Goal: Task Accomplishment & Management: Manage account settings

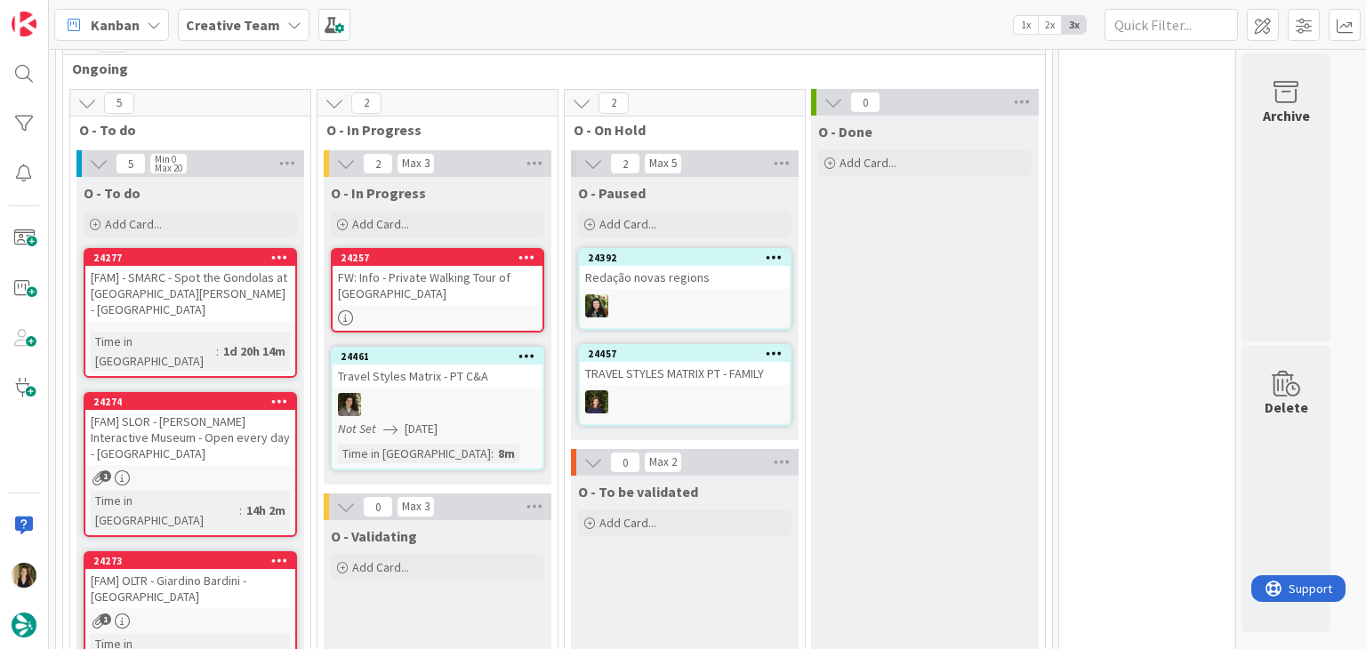
scroll to position [451, 0]
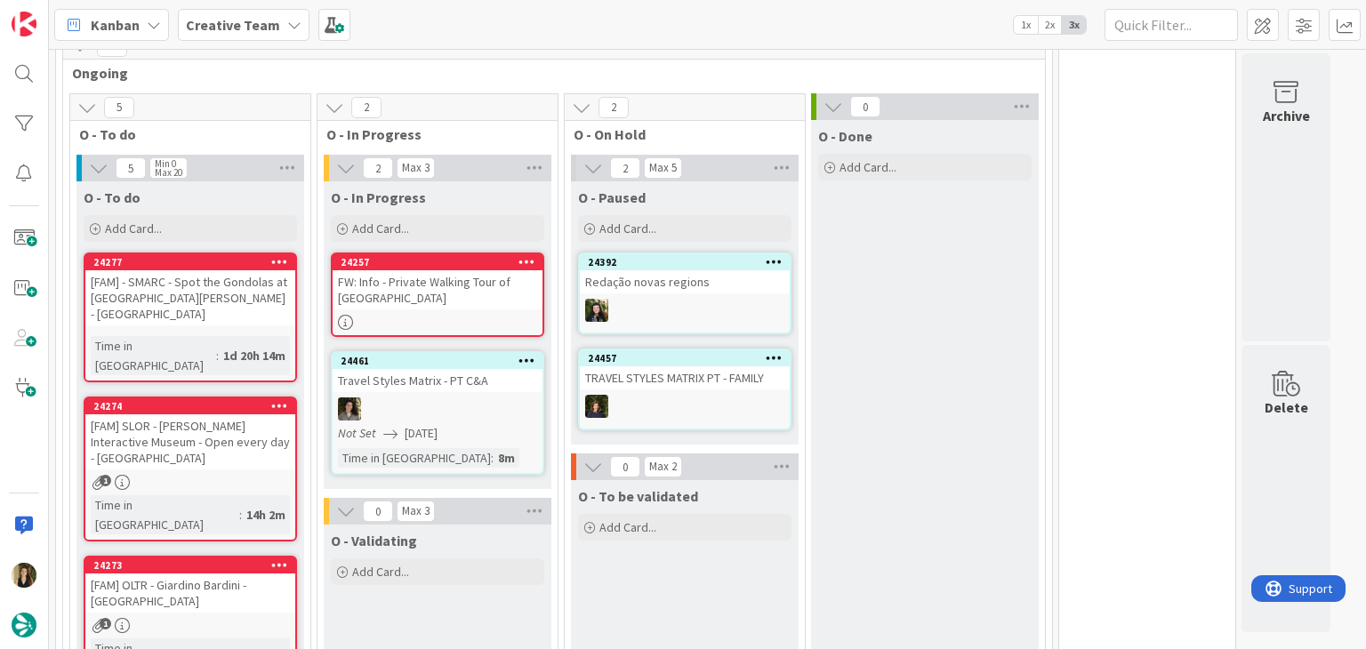
click at [441, 300] on div "FW: Info - Private Walking Tour of [GEOGRAPHIC_DATA]" at bounding box center [438, 289] width 210 height 39
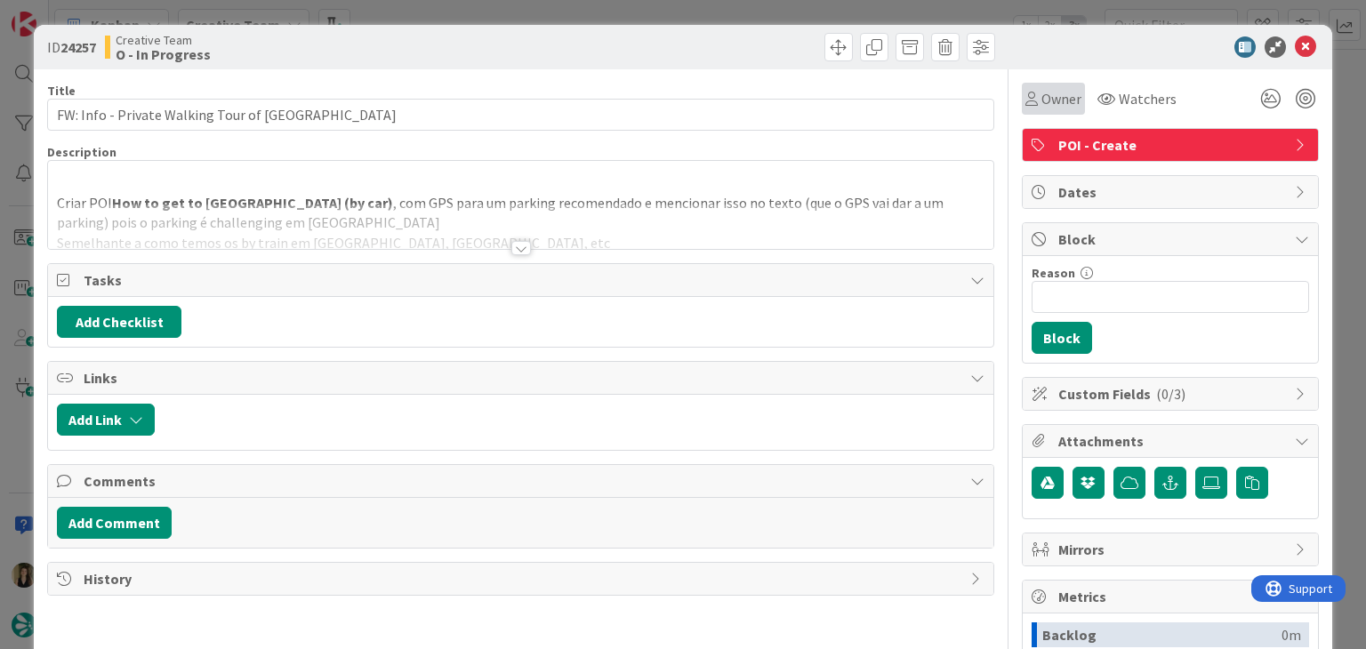
click at [1042, 102] on span "Owner" at bounding box center [1062, 98] width 40 height 21
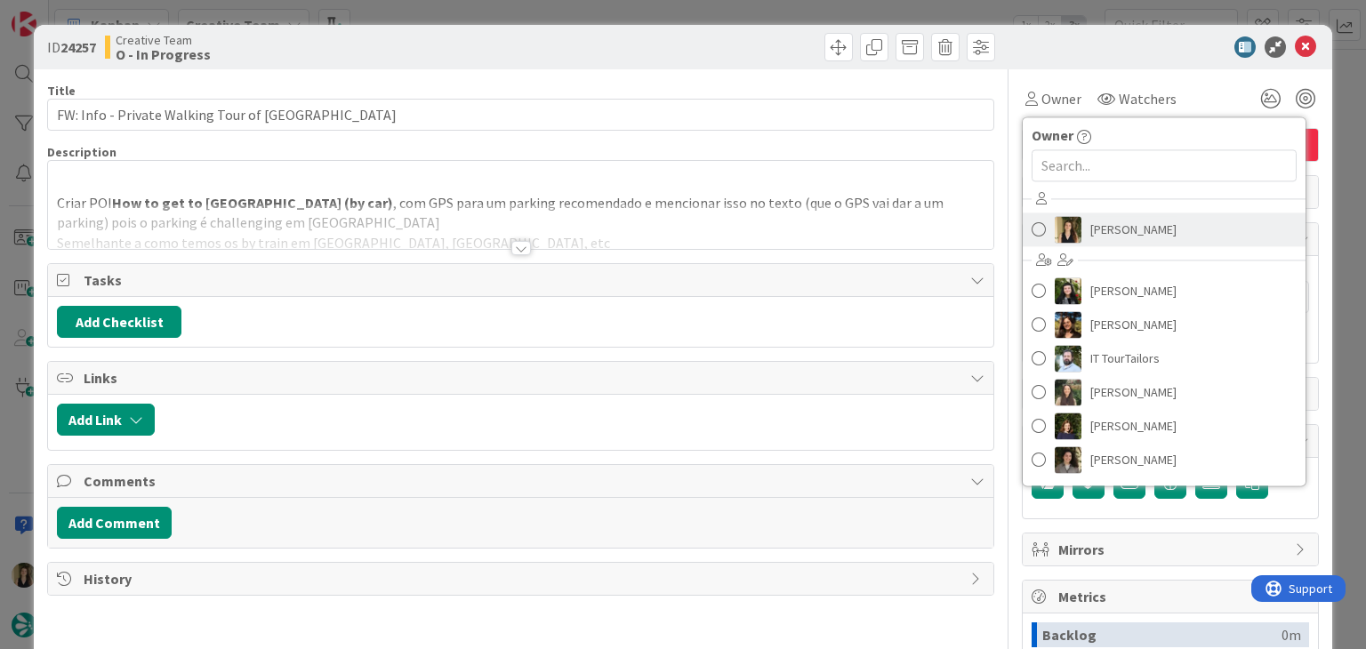
click at [1139, 236] on link "[PERSON_NAME]" at bounding box center [1164, 230] width 283 height 34
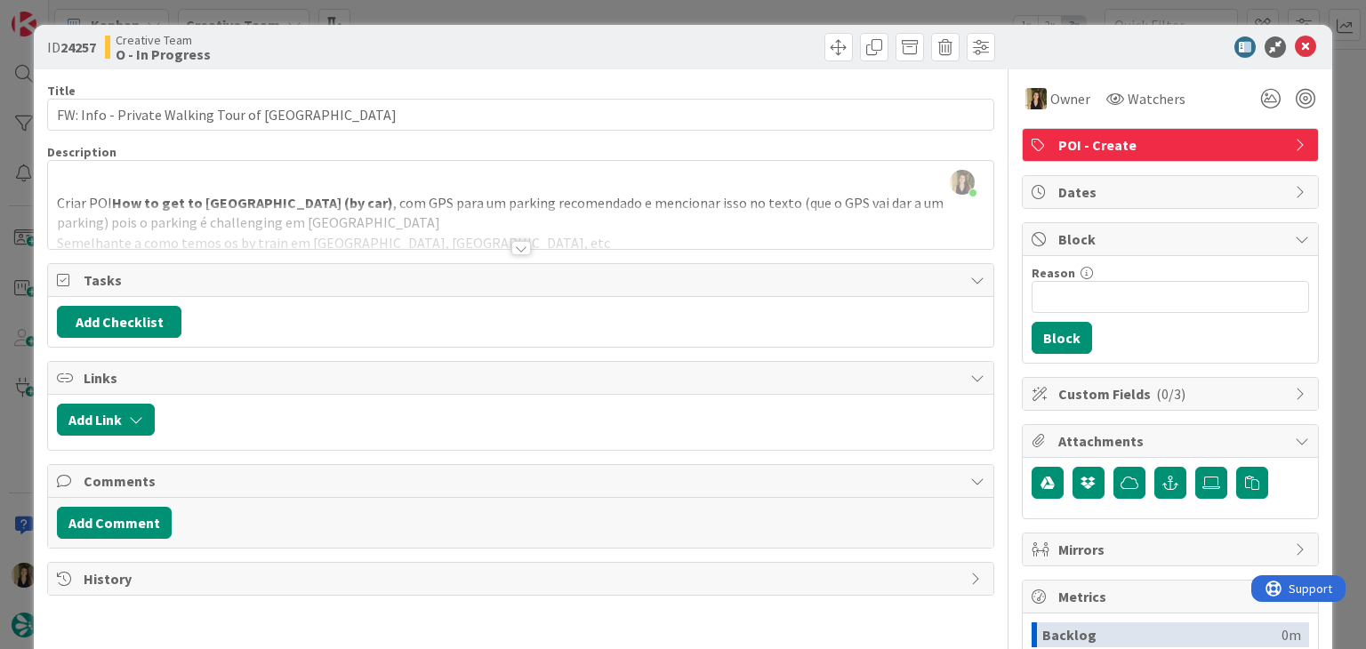
drag, startPoint x: 515, startPoint y: 256, endPoint x: 515, endPoint y: 221, distance: 34.7
click at [515, 255] on div "Title 41 / 128 FW: Info - Private Walking Tour of [GEOGRAPHIC_DATA] Description…" at bounding box center [520, 493] width 946 height 848
click at [515, 246] on div at bounding box center [521, 248] width 20 height 14
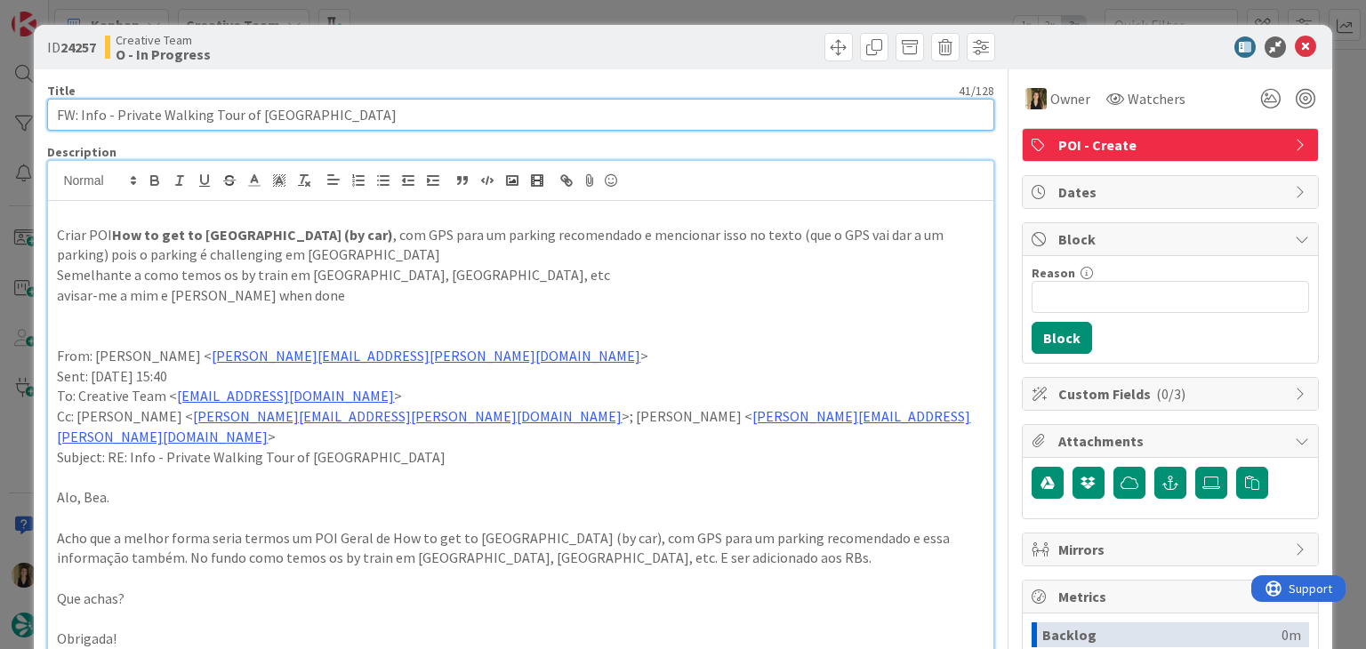
drag, startPoint x: 313, startPoint y: 111, endPoint x: 37, endPoint y: 122, distance: 276.0
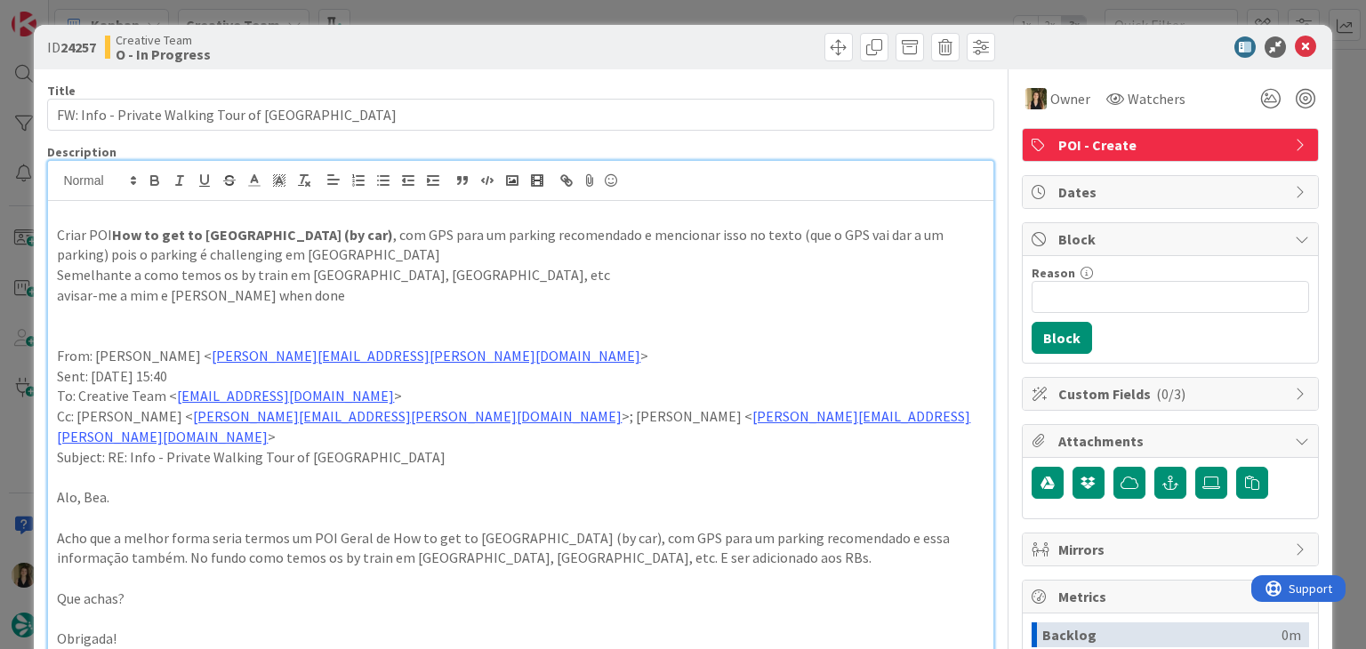
drag, startPoint x: 113, startPoint y: 267, endPoint x: 107, endPoint y: 252, distance: 16.4
click at [111, 265] on p "Semelhante a como temos os by train em [GEOGRAPHIC_DATA], [GEOGRAPHIC_DATA], etc" at bounding box center [520, 275] width 927 height 20
drag, startPoint x: 111, startPoint y: 232, endPoint x: 290, endPoint y: 232, distance: 178.8
click at [290, 232] on strong "How to get to [GEOGRAPHIC_DATA] (by car)" at bounding box center [252, 235] width 281 height 18
copy strong "How to get to [GEOGRAPHIC_DATA] (by car)"
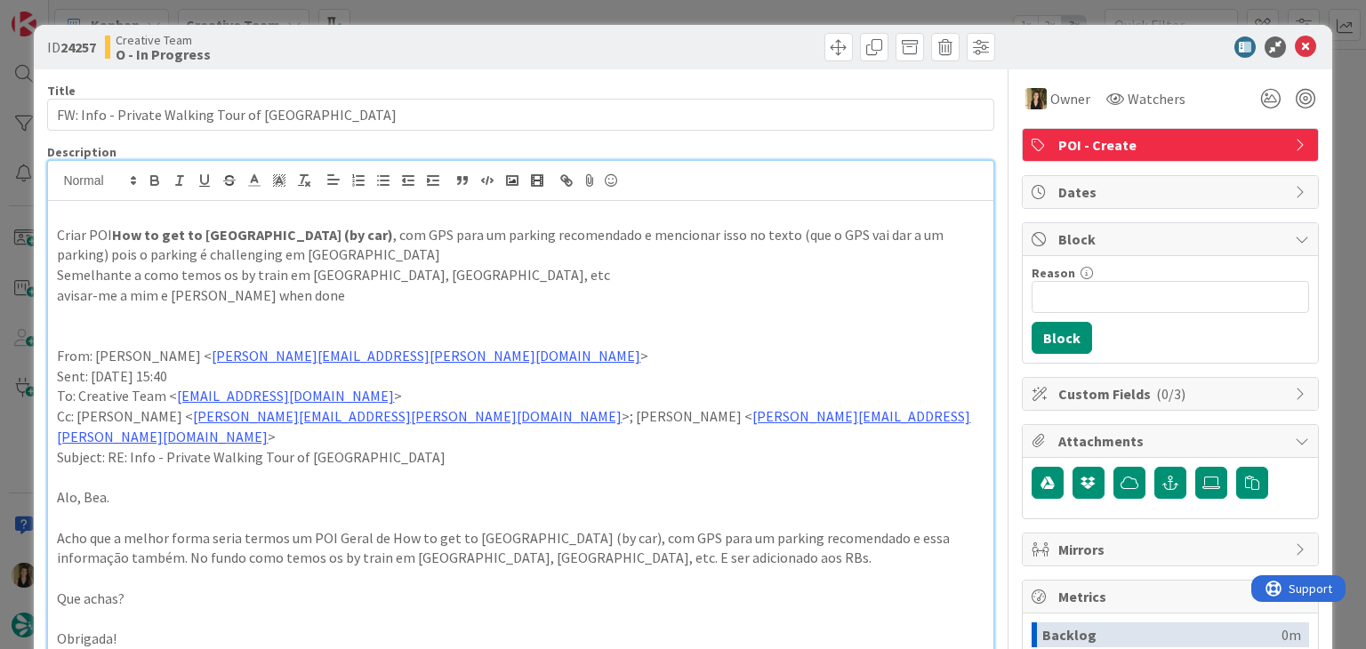
click at [544, 5] on div "ID 24257 Creative Team O - In Progress Title 41 / 128 FW: Info - Private Walkin…" at bounding box center [683, 324] width 1366 height 649
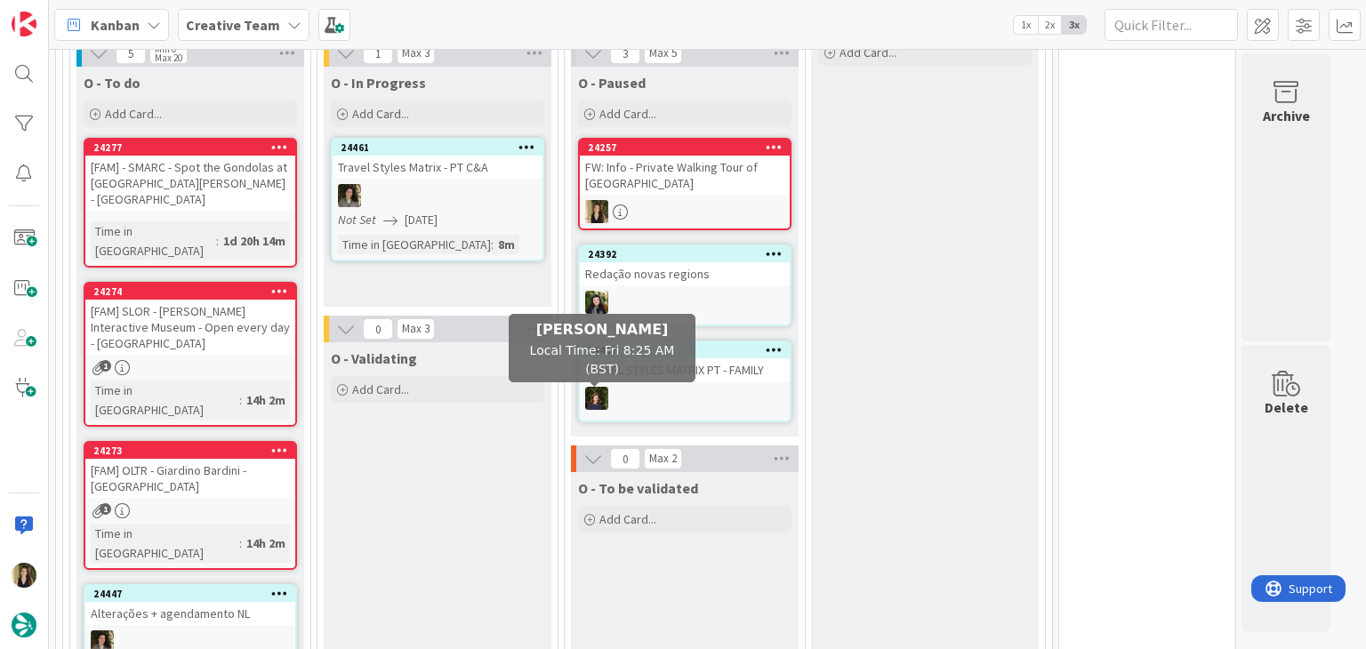
scroll to position [571, 0]
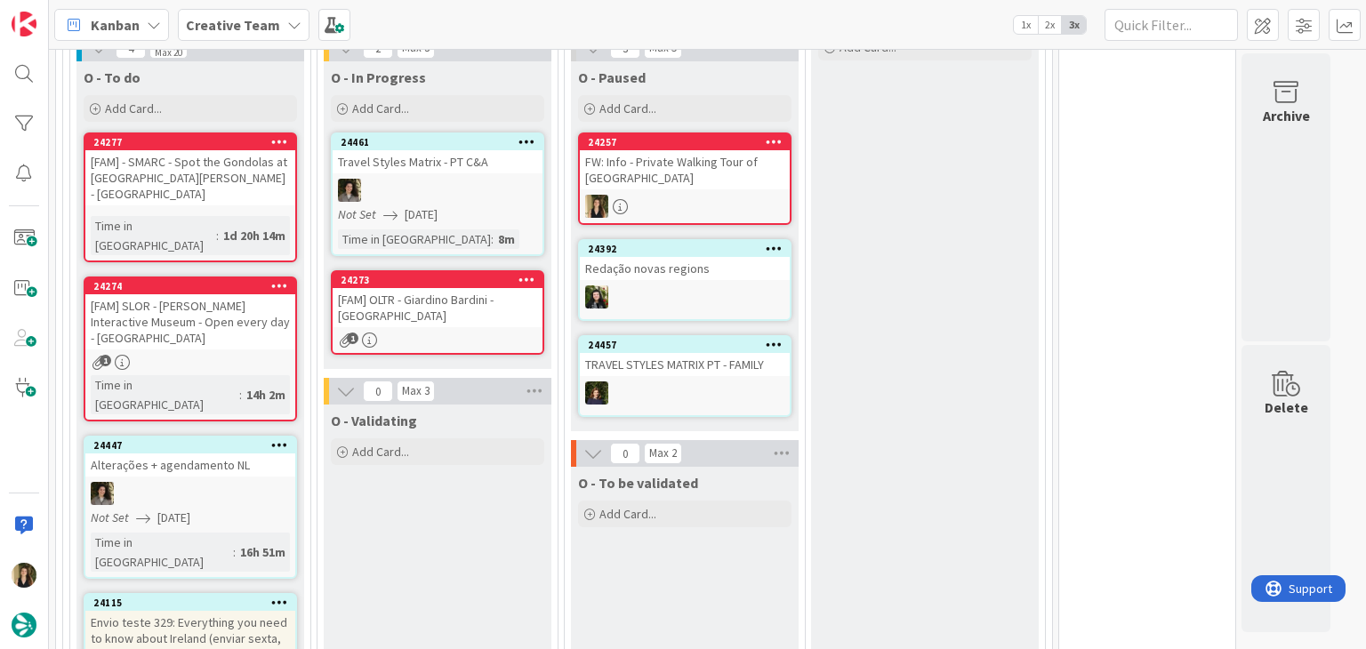
click at [480, 307] on div "[FAM] OLTR - Giardino Bardini - [GEOGRAPHIC_DATA]" at bounding box center [438, 307] width 210 height 39
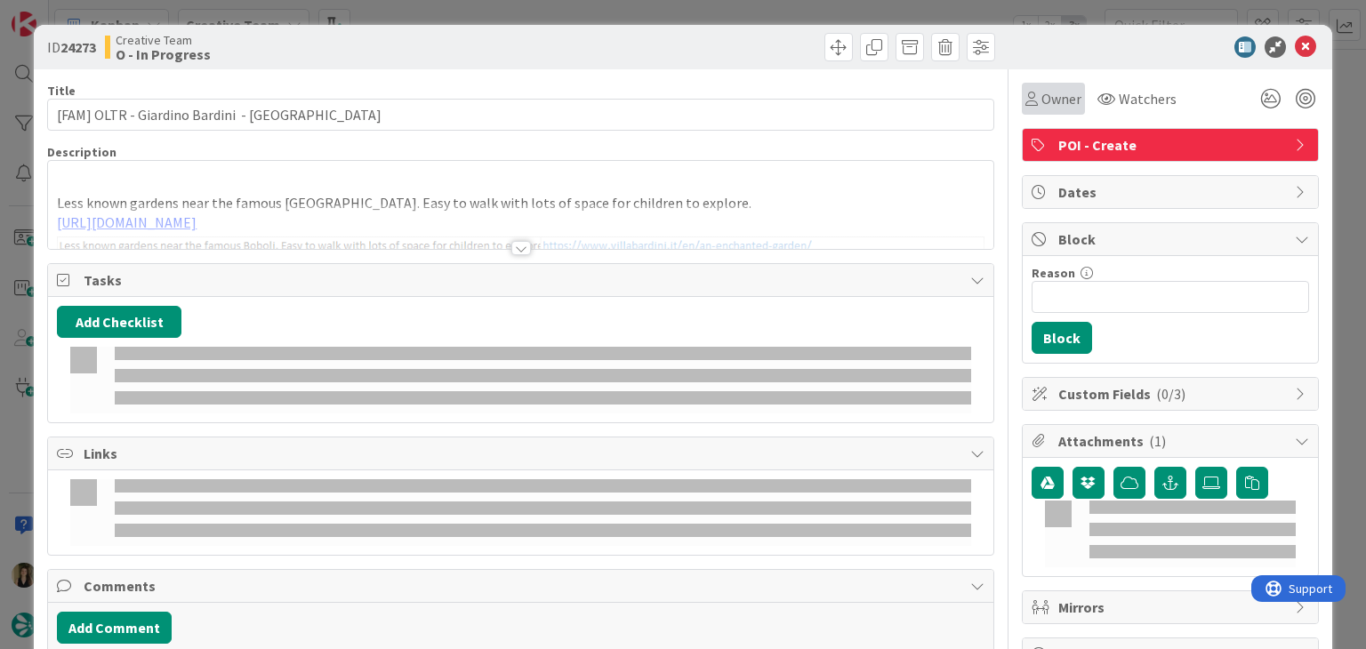
click at [1042, 108] on span "Owner" at bounding box center [1062, 98] width 40 height 21
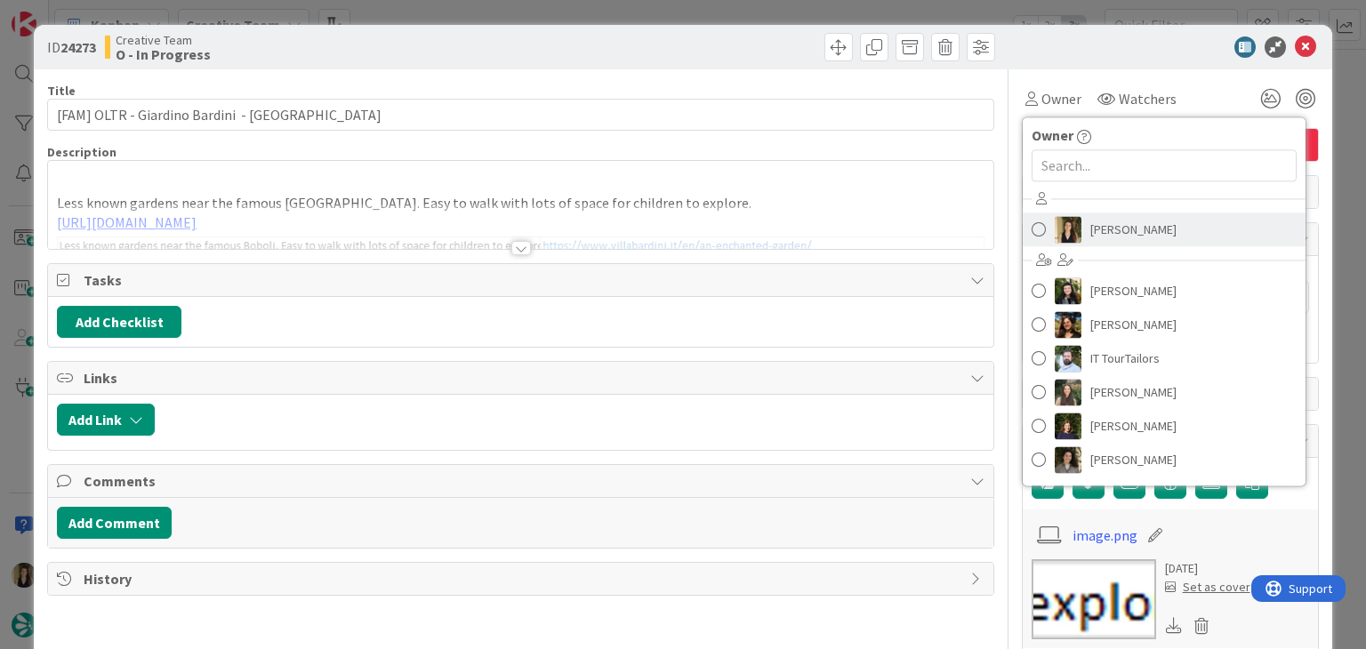
click at [1094, 216] on span "[PERSON_NAME]" at bounding box center [1134, 229] width 86 height 27
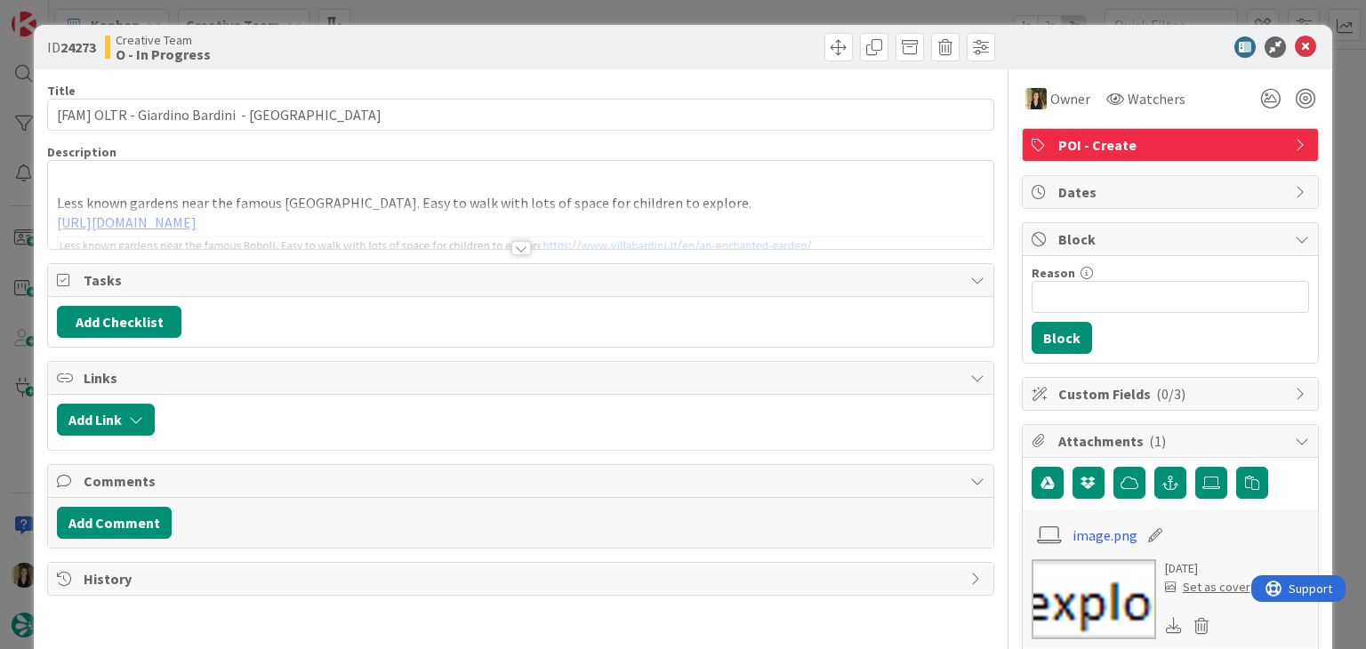
click at [511, 245] on div at bounding box center [521, 248] width 20 height 14
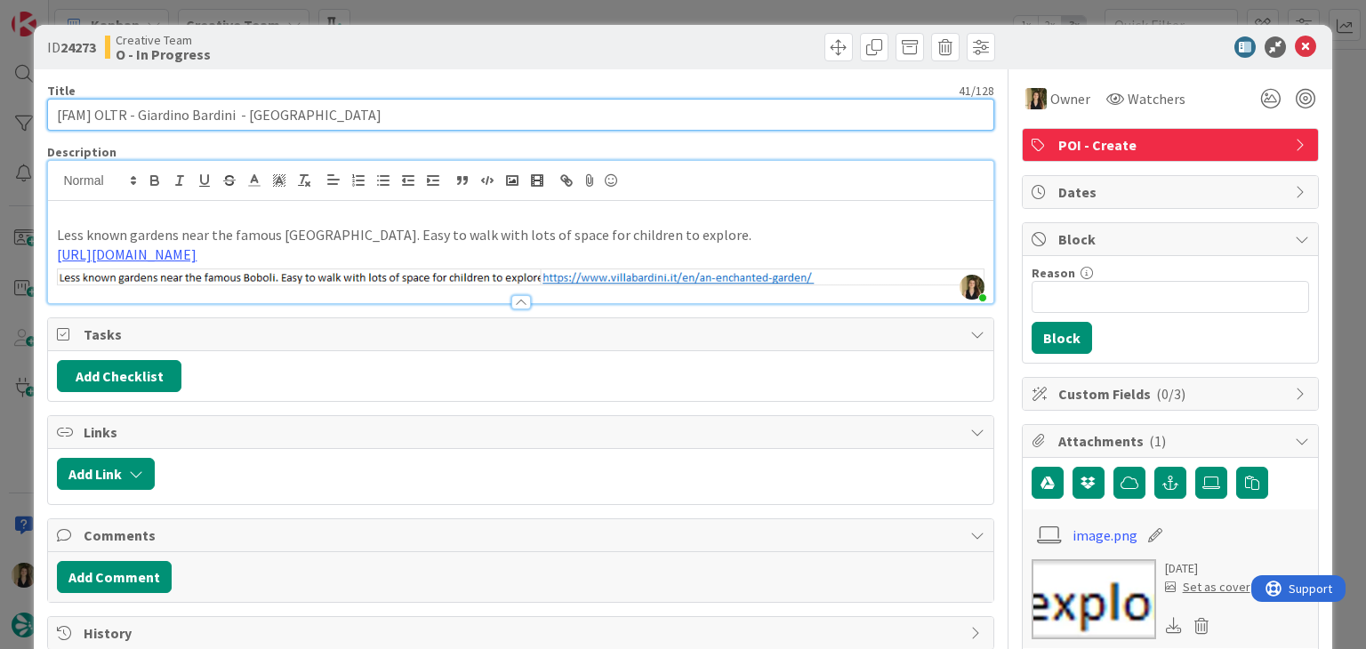
drag, startPoint x: 343, startPoint y: 114, endPoint x: 135, endPoint y: 113, distance: 208.1
click at [135, 113] on input "[FAM] OLTR - Giardino Bardini - [GEOGRAPHIC_DATA]" at bounding box center [520, 115] width 946 height 32
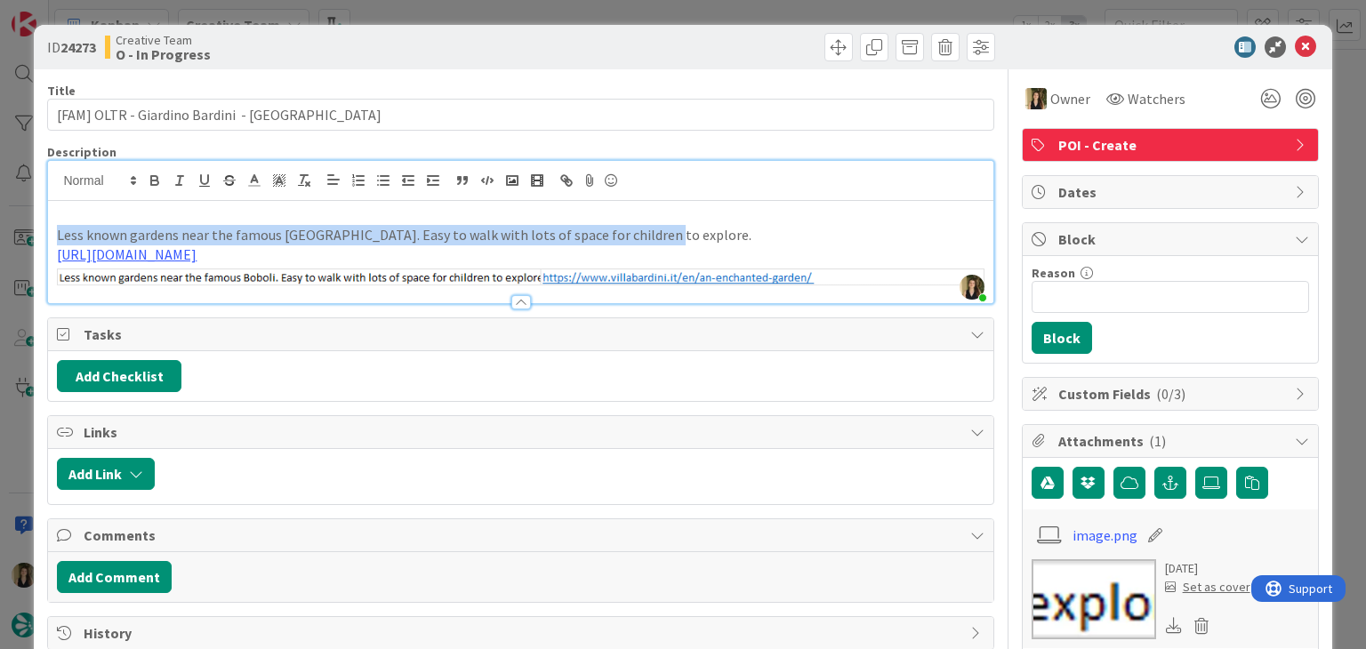
drag, startPoint x: 649, startPoint y: 236, endPoint x: 49, endPoint y: 236, distance: 600.4
click at [49, 236] on div "Less known gardens near the famous [GEOGRAPHIC_DATA]. Easy to walk with lots of…" at bounding box center [520, 252] width 945 height 102
copy p "Less known gardens near the famous [GEOGRAPHIC_DATA]. Easy to walk with lots of…"
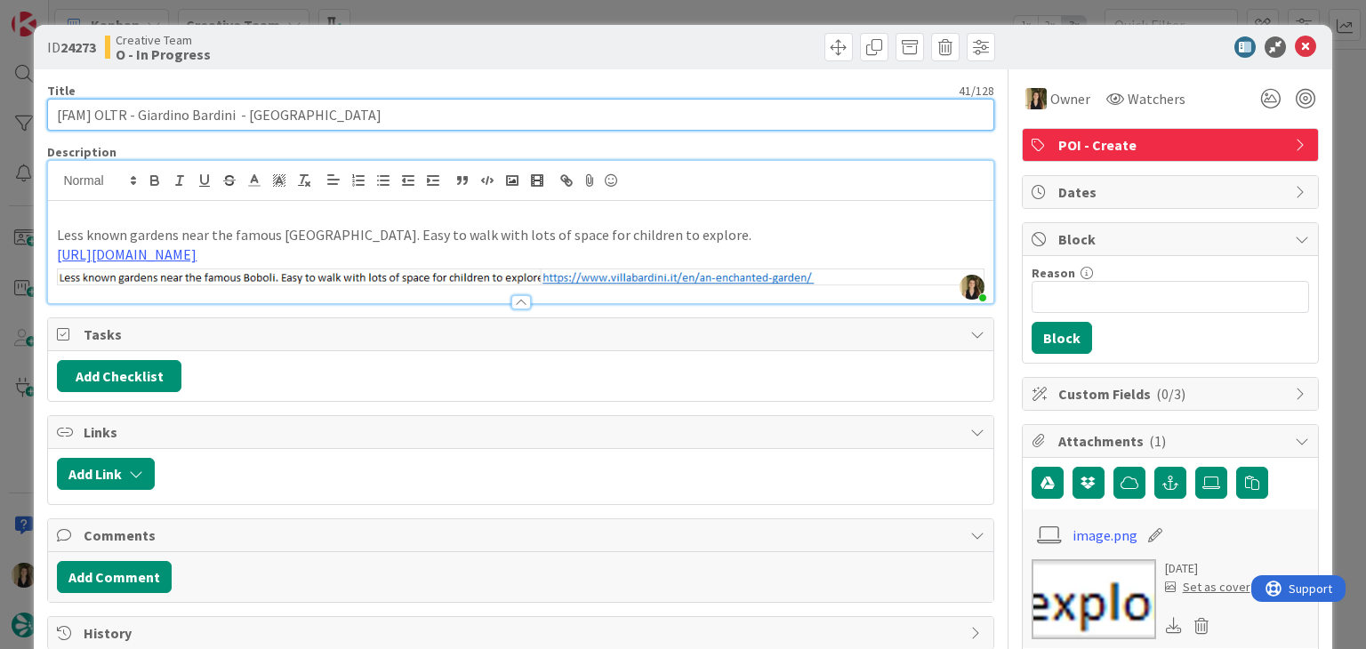
drag, startPoint x: 230, startPoint y: 111, endPoint x: 260, endPoint y: 89, distance: 36.8
click at [135, 110] on input "[FAM] OLTR - Giardino Bardini - [GEOGRAPHIC_DATA]" at bounding box center [520, 115] width 946 height 32
click at [257, 116] on input "[FAM] OLTR - Giardino Bardini - [GEOGRAPHIC_DATA]" at bounding box center [520, 115] width 946 height 32
drag, startPoint x: 229, startPoint y: 114, endPoint x: 39, endPoint y: 116, distance: 189.5
click at [40, 116] on div "ID 24273 Creative Team O - In Progress Title 41 / 128 [FAM] OLTR - Giardino Bar…" at bounding box center [683, 621] width 1298 height 1192
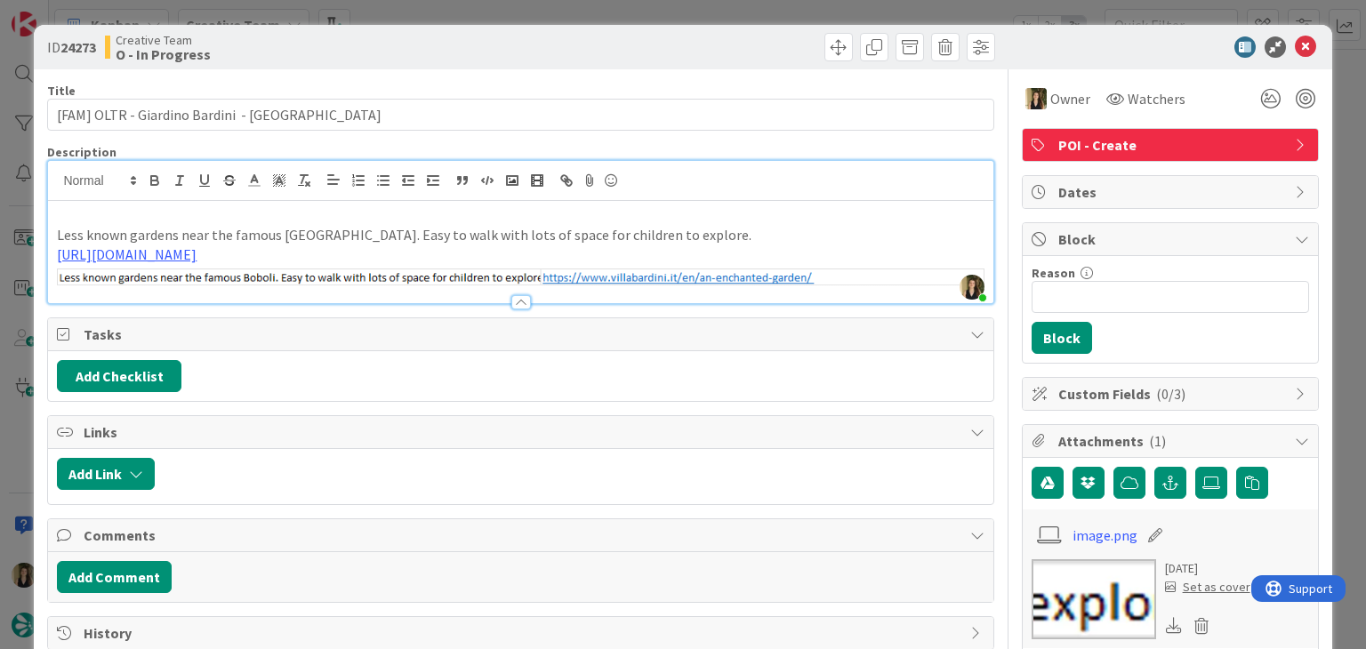
click at [369, 20] on div "ID 24273 Creative Team O - In Progress Title 41 / 128 [FAM] OLTR - Giardino Bar…" at bounding box center [683, 324] width 1366 height 649
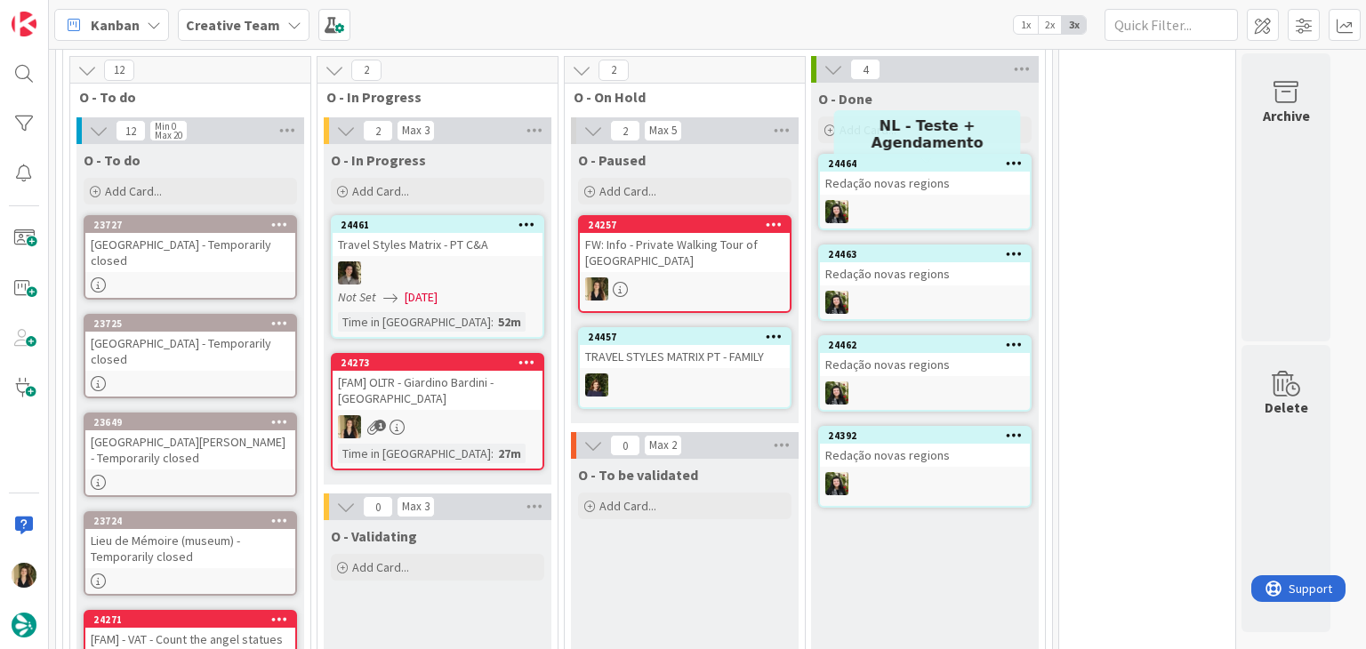
scroll to position [482, 0]
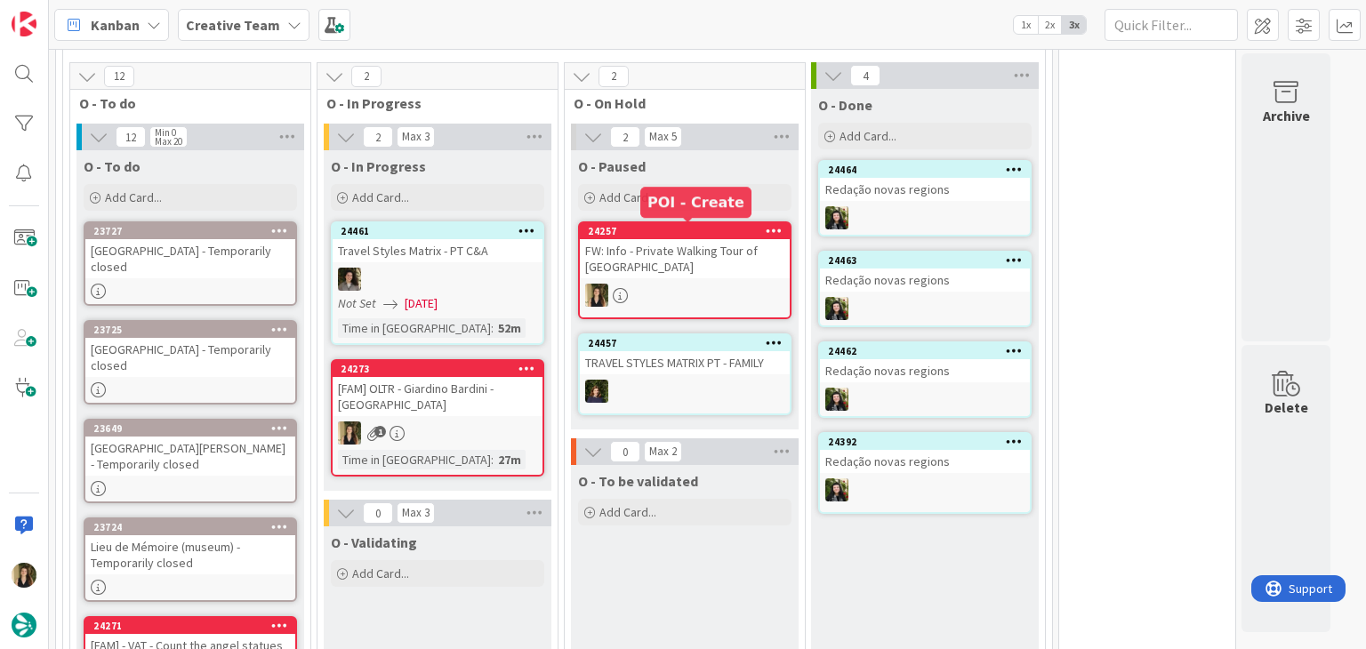
click at [737, 236] on div "24257" at bounding box center [689, 231] width 202 height 12
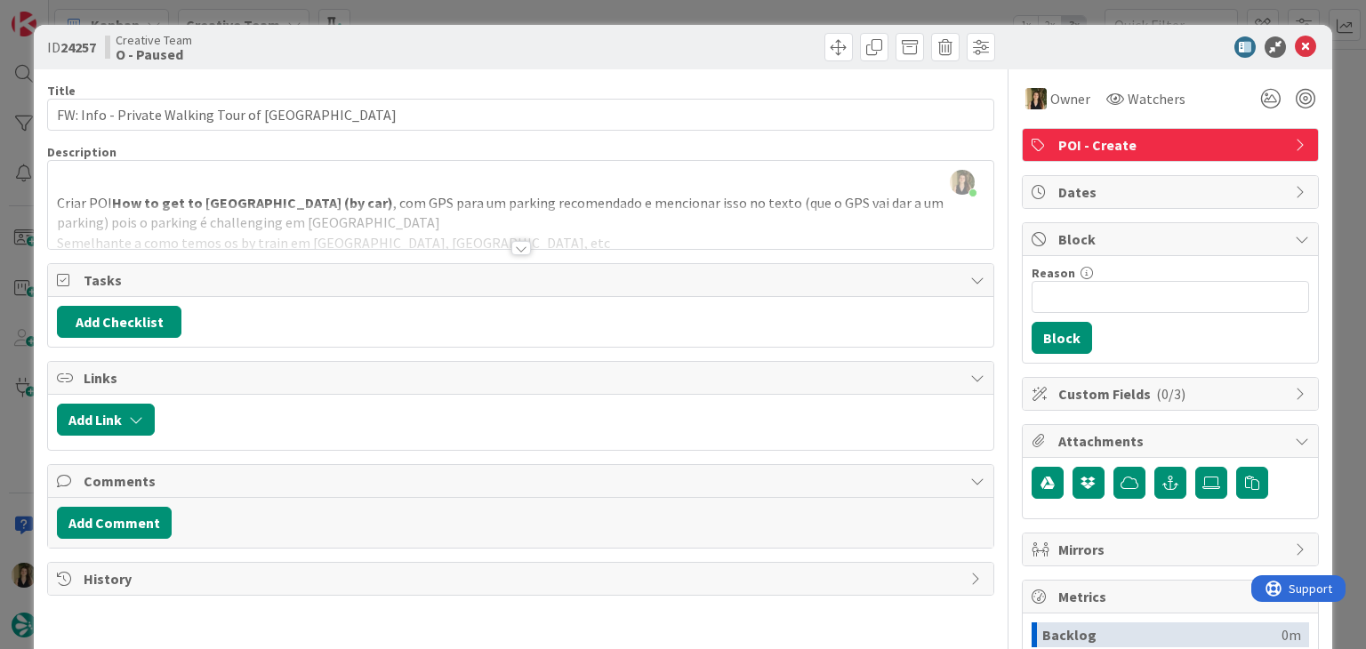
click at [503, 251] on div "Title 41 / 128 FW: Info - Private Walking Tour of [GEOGRAPHIC_DATA] Description…" at bounding box center [520, 493] width 946 height 848
click at [511, 248] on div at bounding box center [521, 248] width 20 height 14
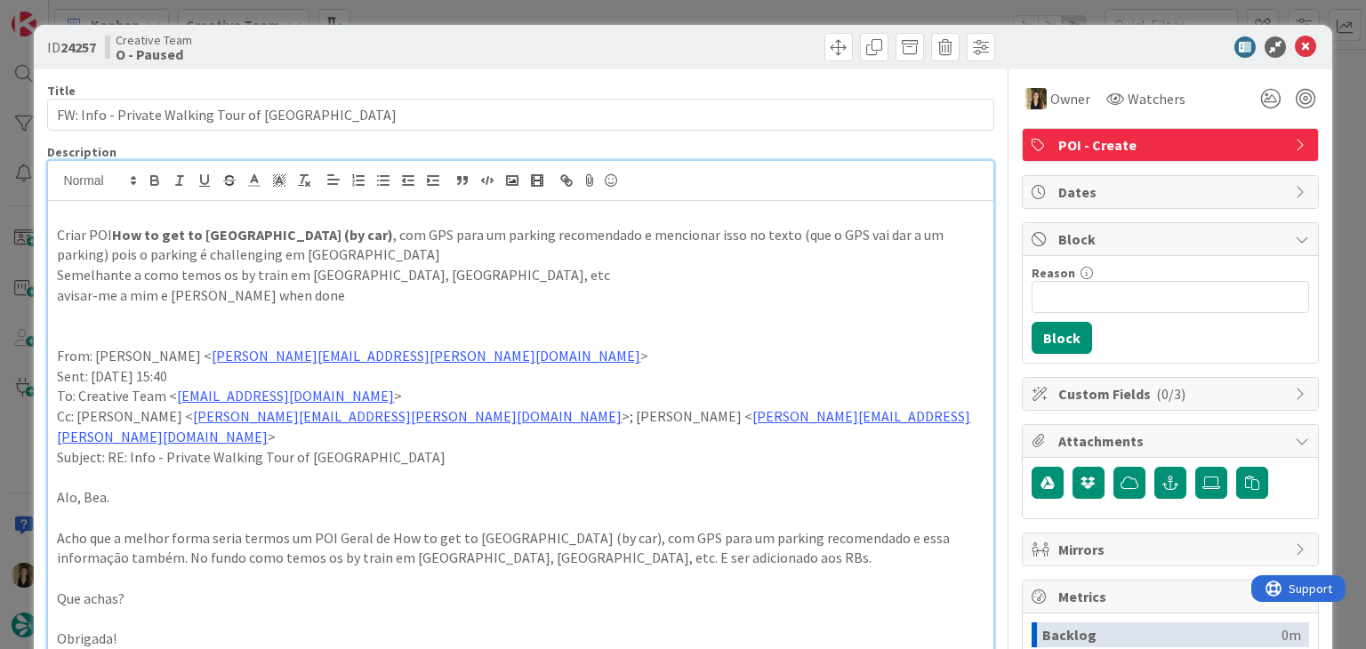
click at [459, 45] on div "Creative Team O - Paused" at bounding box center [311, 47] width 412 height 28
click at [459, 19] on div "ID 24257 Creative Team O - Paused Title 41 / 128 FW: Info - Private Walking Tou…" at bounding box center [683, 324] width 1366 height 649
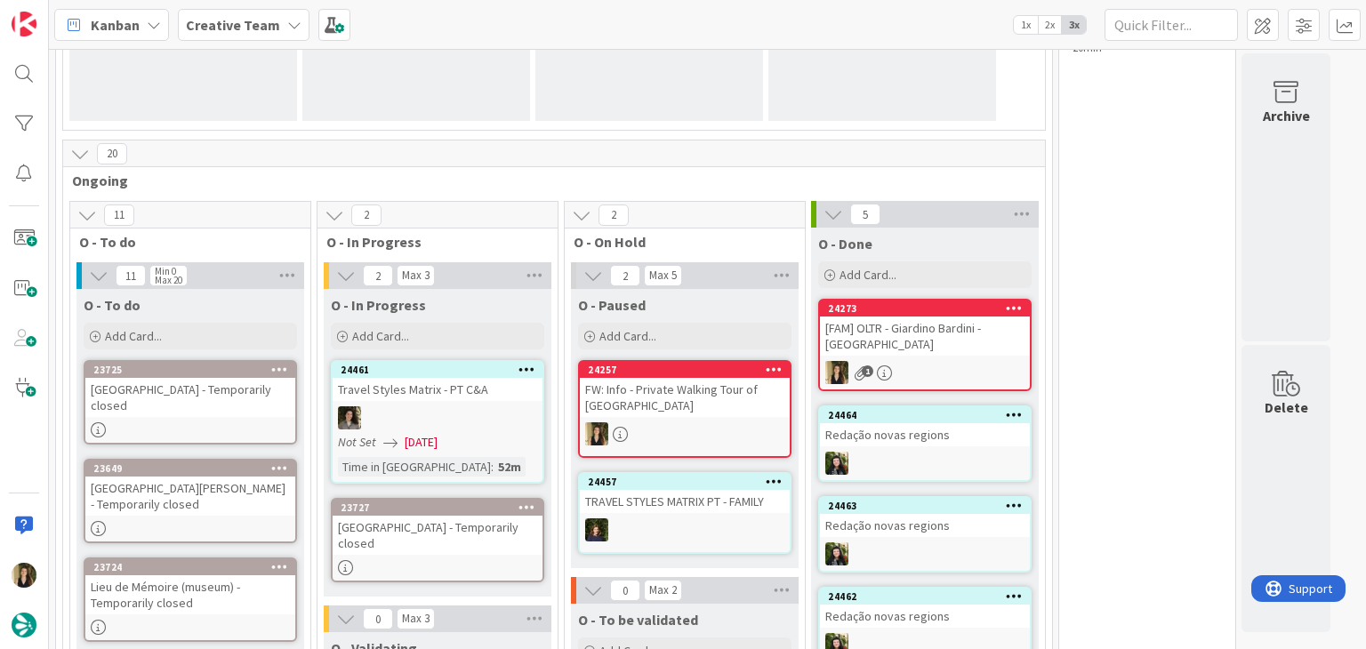
click at [988, 355] on div "24273 [FAM] OLTR - [PERSON_NAME] [PERSON_NAME][GEOGRAPHIC_DATA] 1" at bounding box center [924, 345] width 213 height 93
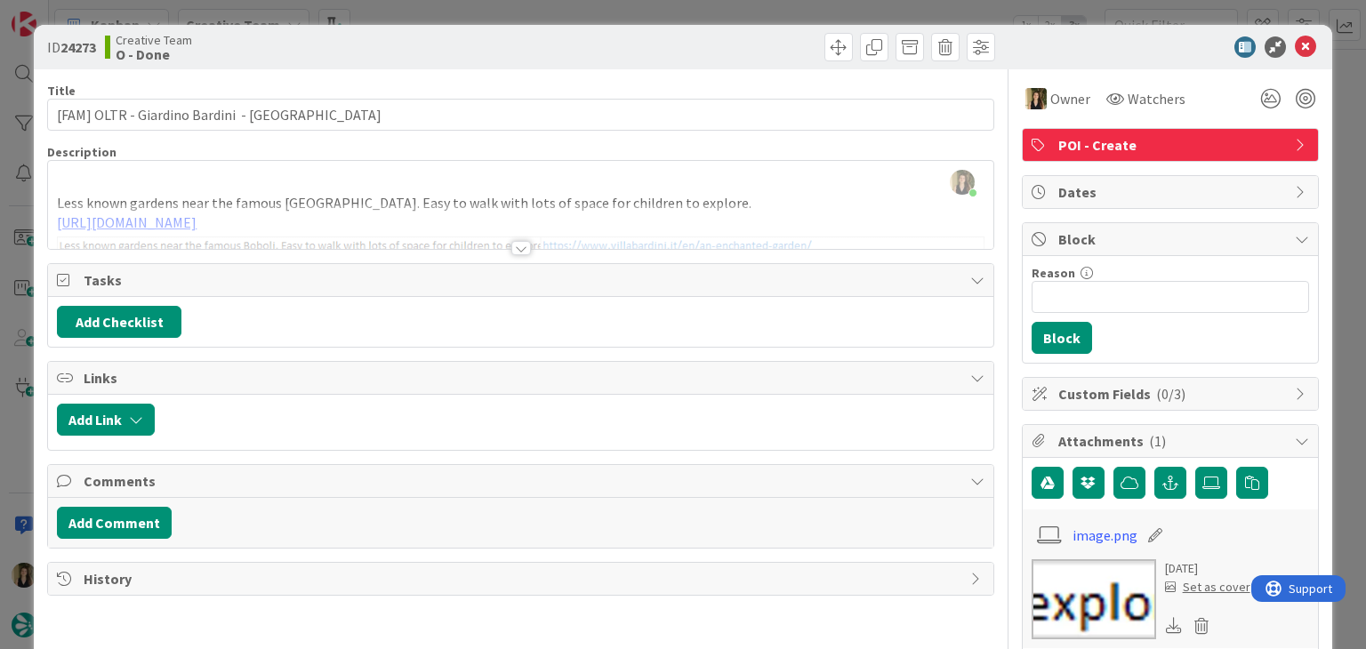
click at [511, 247] on div at bounding box center [521, 248] width 20 height 14
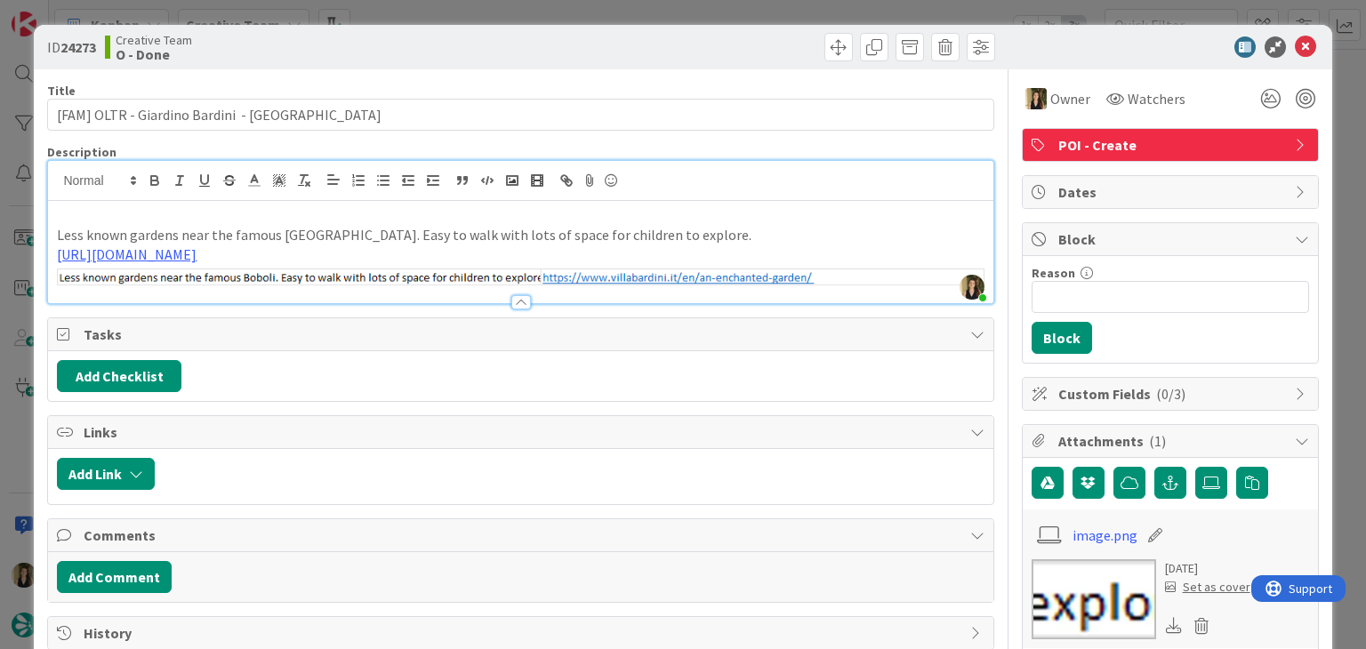
click at [528, 12] on div "ID 24273 Creative Team O - Done Title 41 / 128 [FAM] OLTR - Giardino Bardini - …" at bounding box center [683, 324] width 1366 height 649
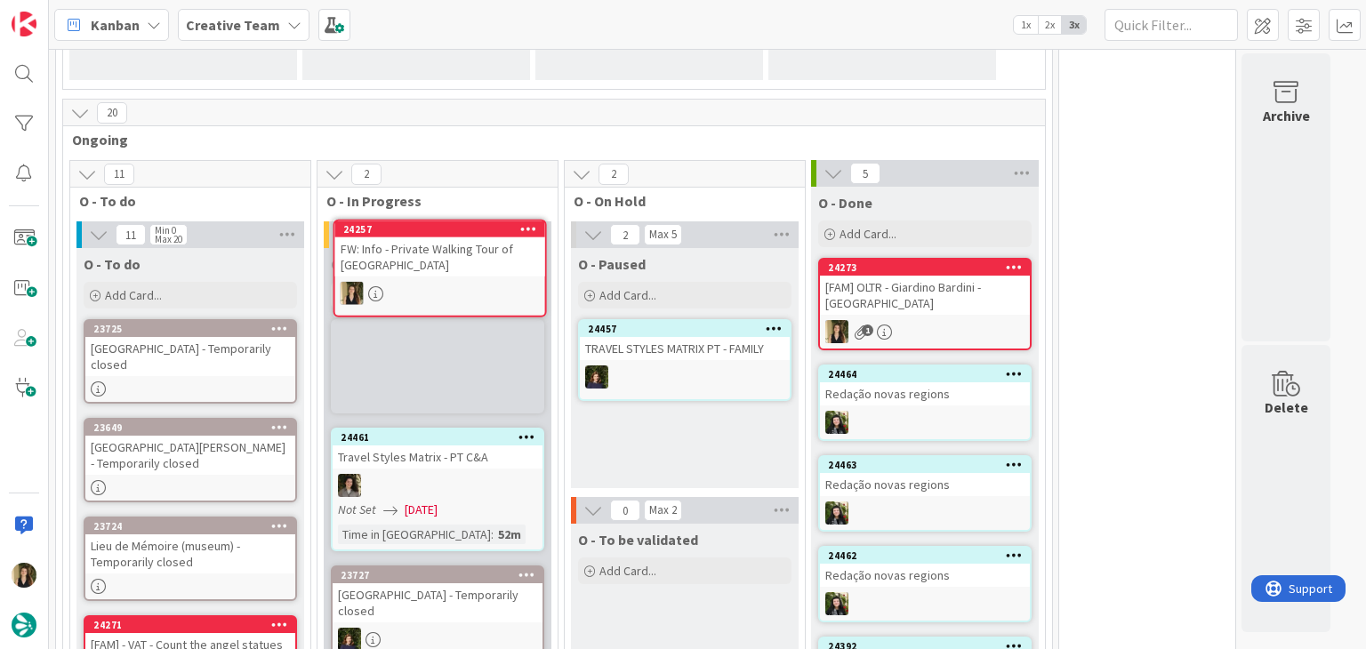
scroll to position [382, 0]
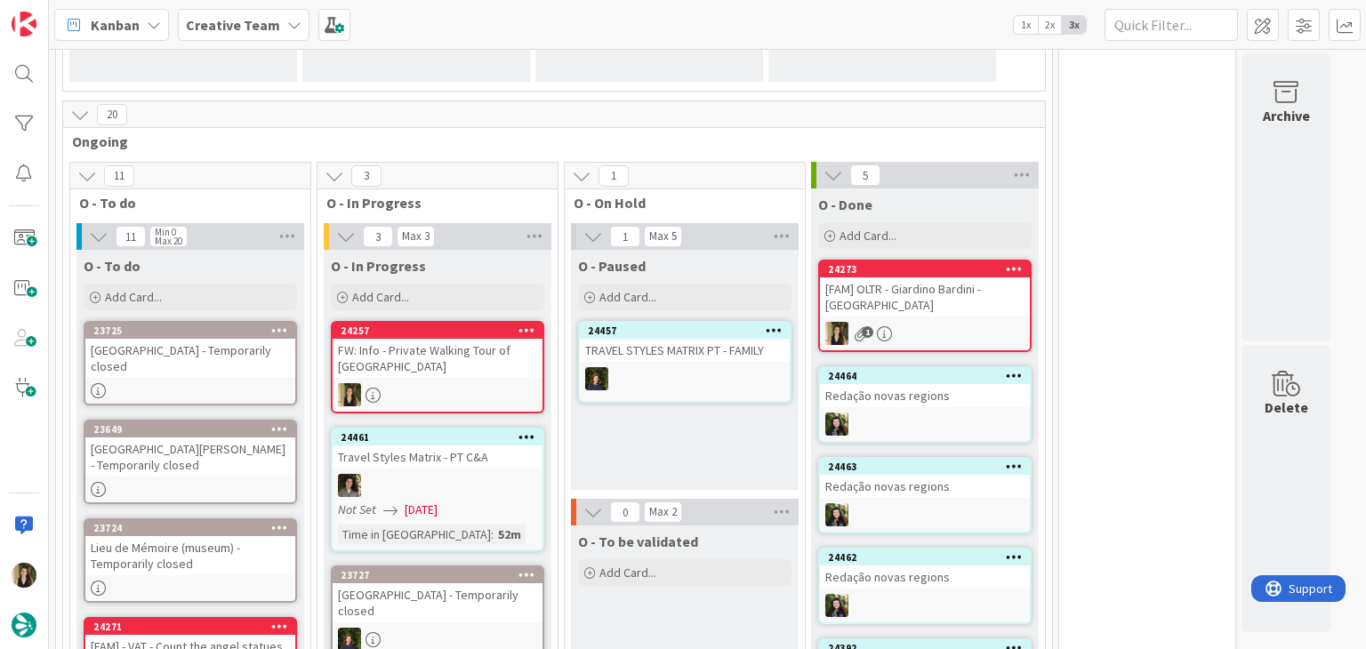
click at [499, 357] on div "FW: Info - Private Walking Tour of [GEOGRAPHIC_DATA]" at bounding box center [438, 358] width 210 height 39
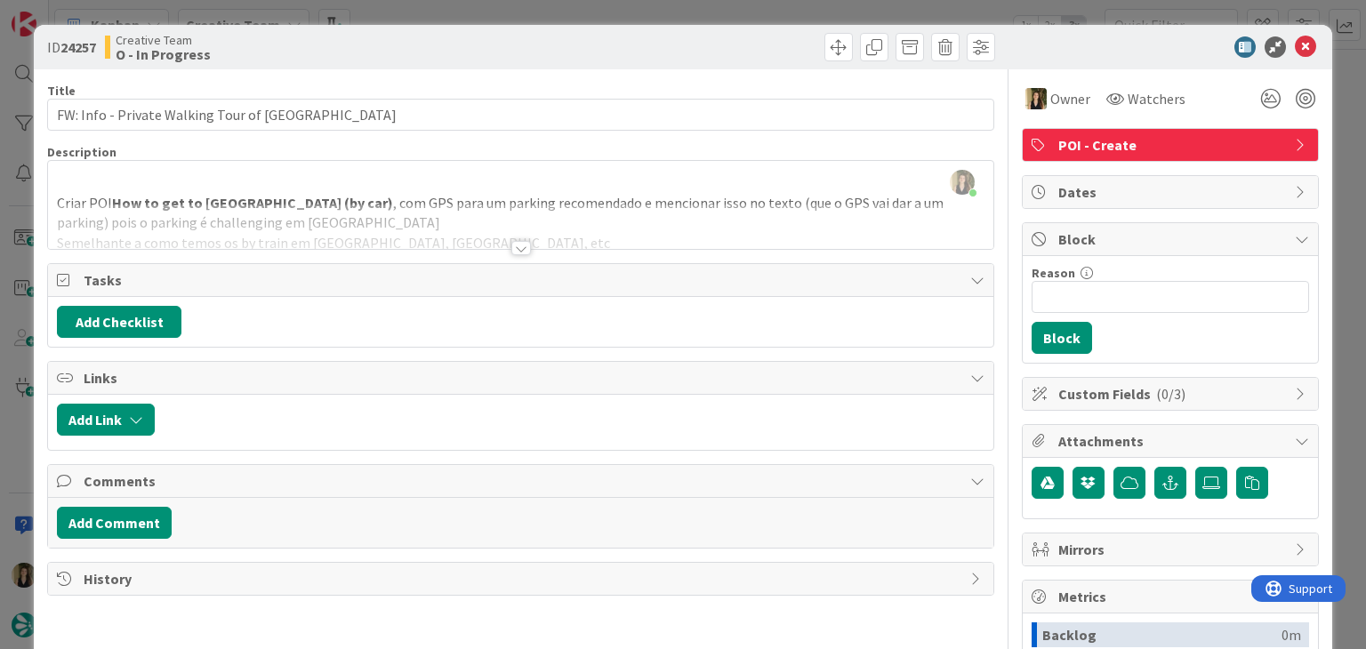
click at [513, 249] on div at bounding box center [521, 248] width 20 height 14
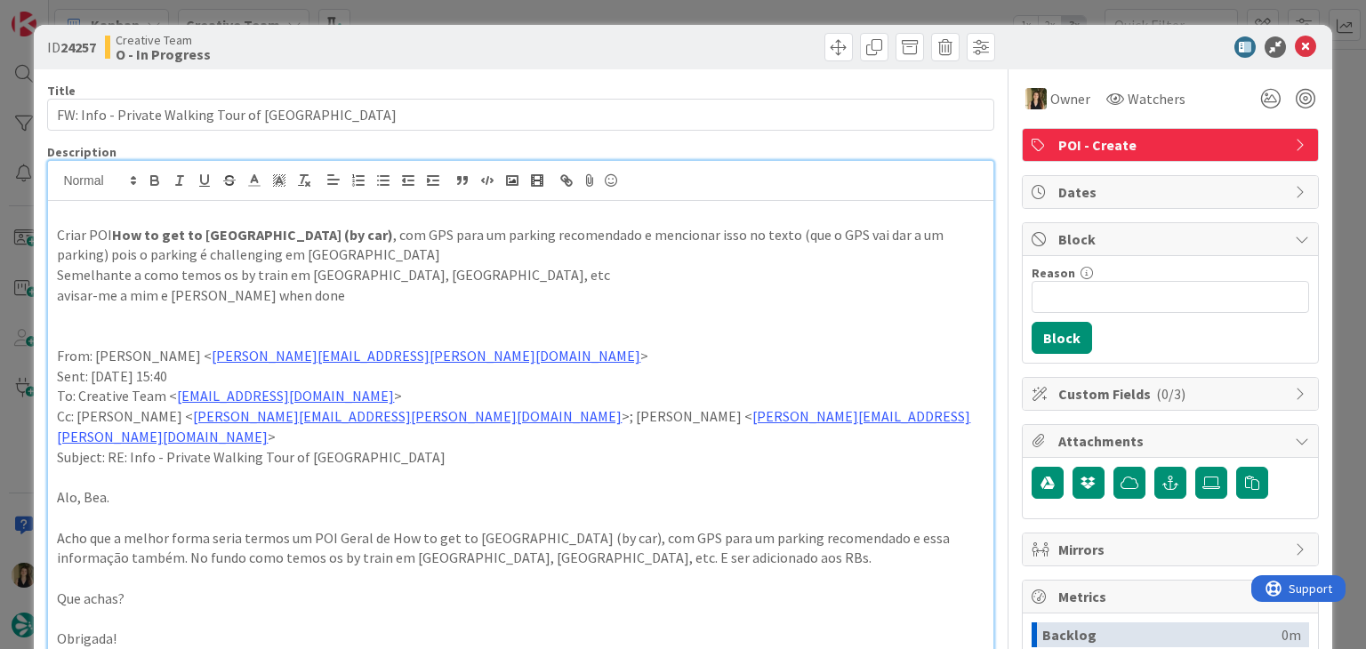
drag, startPoint x: 401, startPoint y: 37, endPoint x: 402, endPoint y: 26, distance: 11.6
click at [399, 36] on div "Creative Team O - In Progress" at bounding box center [311, 47] width 412 height 28
click at [407, 16] on div "ID 24257 Creative Team O - In Progress Title 41 / 128 FW: Info - Private Walkin…" at bounding box center [683, 324] width 1366 height 649
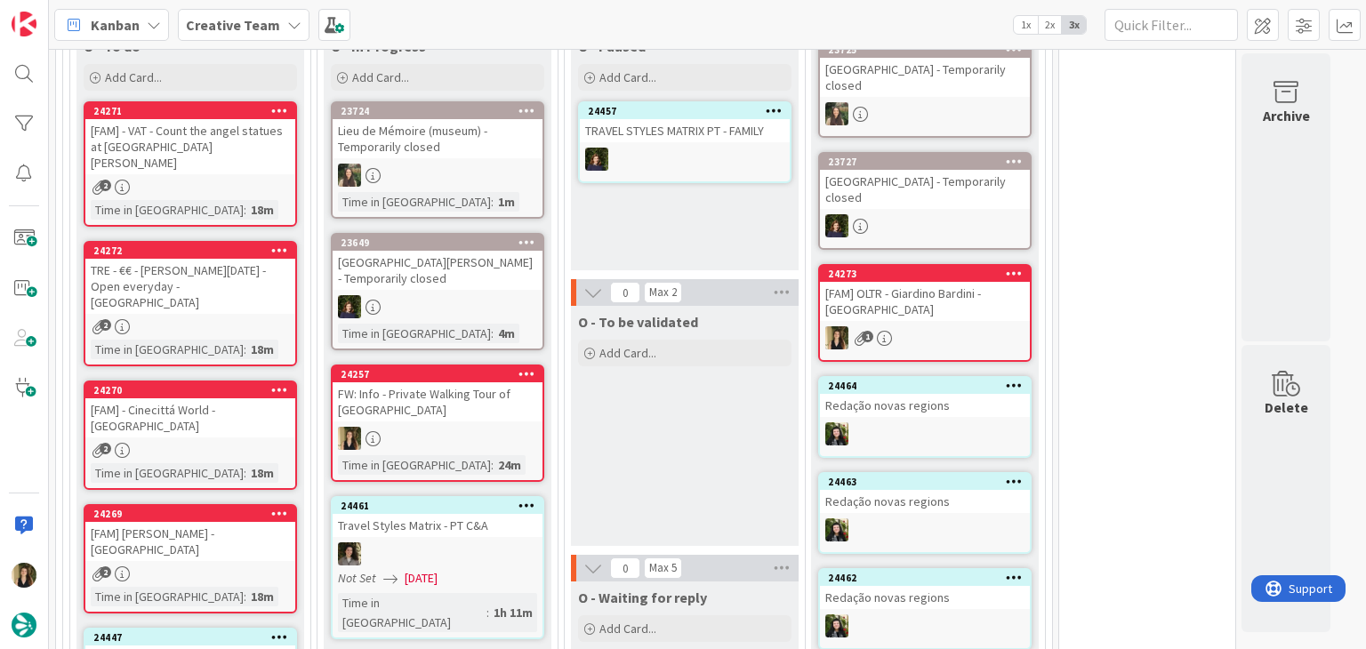
click at [480, 392] on div "FW: Info - Private Walking Tour of [GEOGRAPHIC_DATA]" at bounding box center [438, 401] width 210 height 39
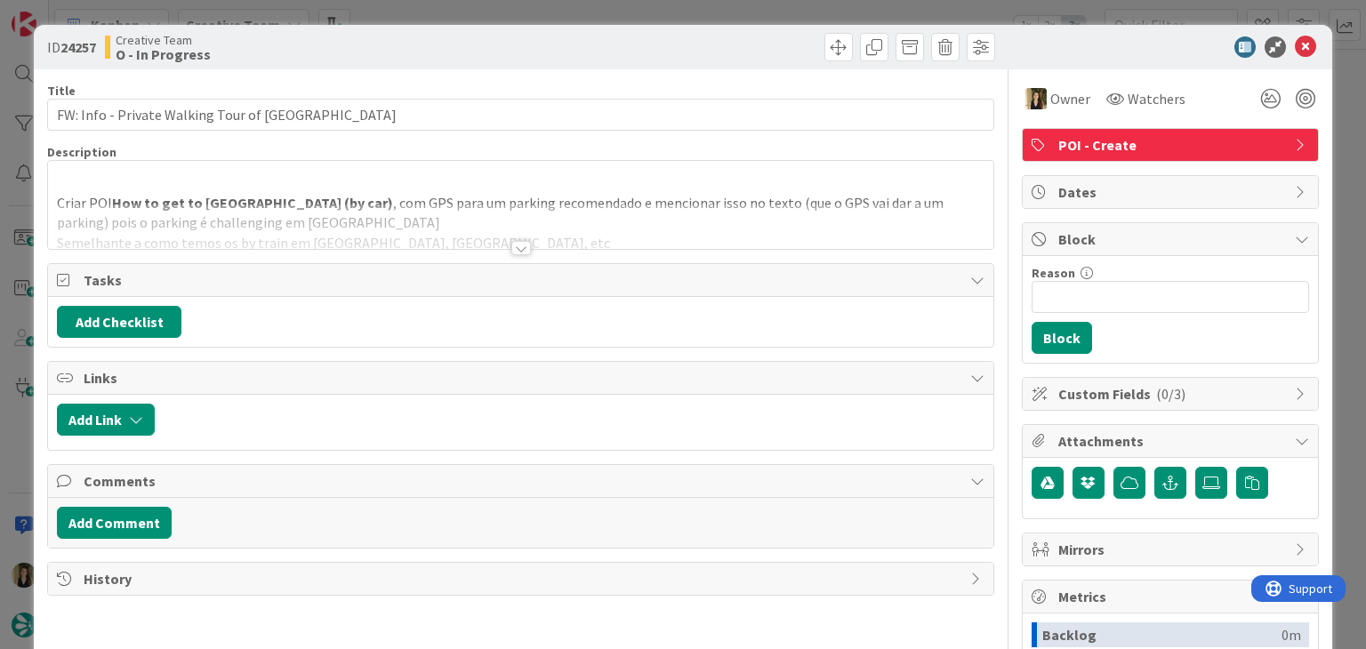
drag, startPoint x: 524, startPoint y: 243, endPoint x: 506, endPoint y: 249, distance: 18.8
click at [523, 243] on div at bounding box center [520, 240] width 946 height 20
click at [519, 243] on div at bounding box center [521, 248] width 20 height 14
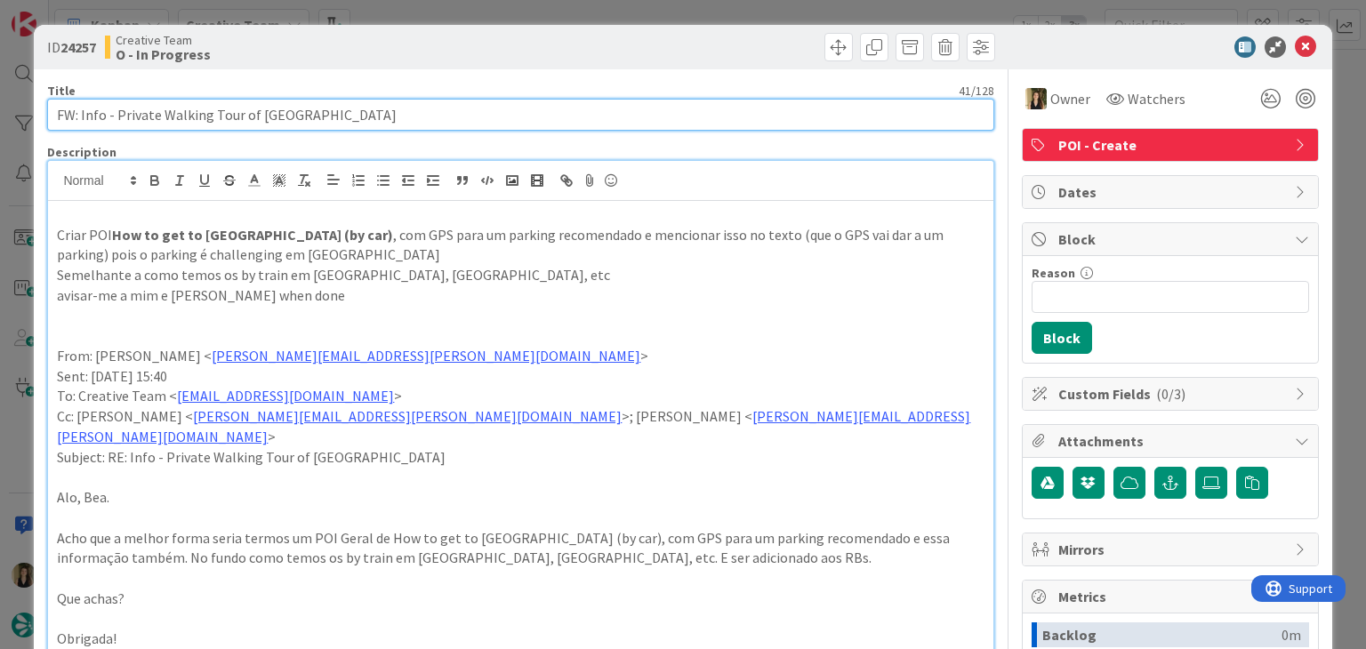
drag, startPoint x: 336, startPoint y: 117, endPoint x: 36, endPoint y: 111, distance: 299.8
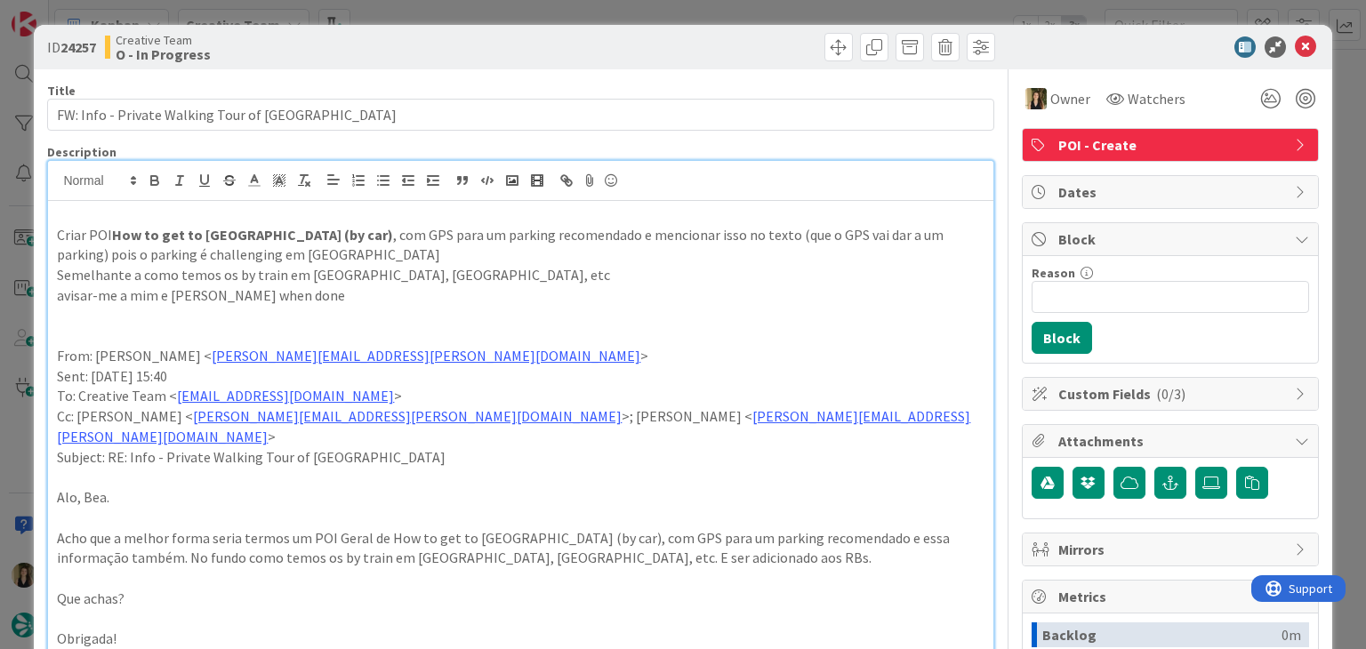
click at [501, 29] on div "ID 24257 Creative Team O - In Progress" at bounding box center [683, 47] width 1298 height 44
drag, startPoint x: 502, startPoint y: 16, endPoint x: 502, endPoint y: 26, distance: 9.8
click at [502, 15] on div "ID 24257 Creative Team O - In Progress Title 41 / 128 FW: Info - Private Walkin…" at bounding box center [683, 324] width 1366 height 649
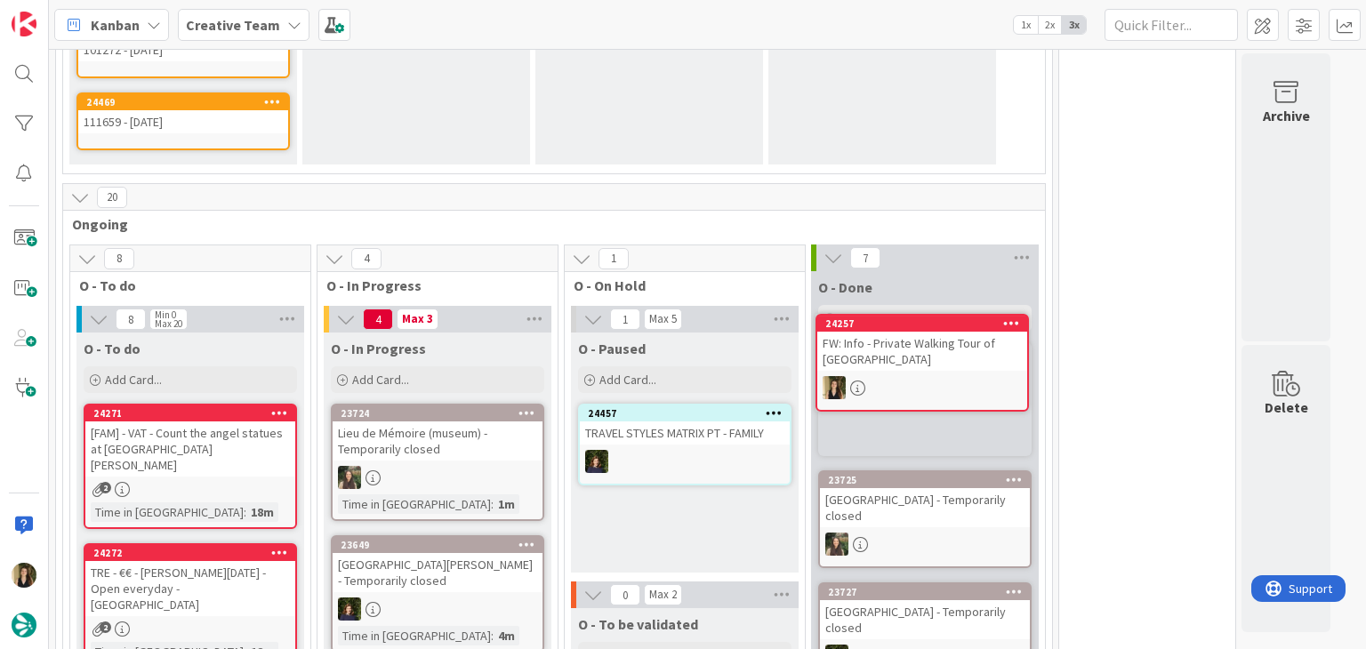
scroll to position [344, 0]
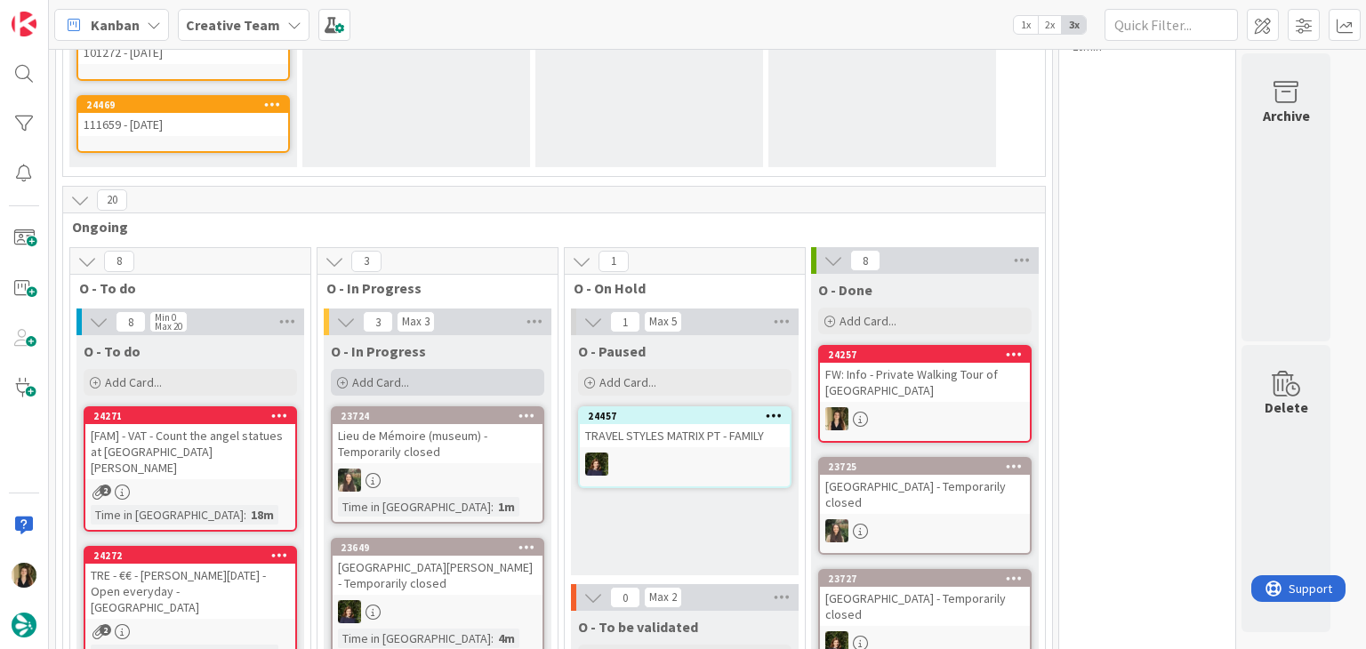
click at [433, 385] on div "Add Card..." at bounding box center [437, 382] width 213 height 27
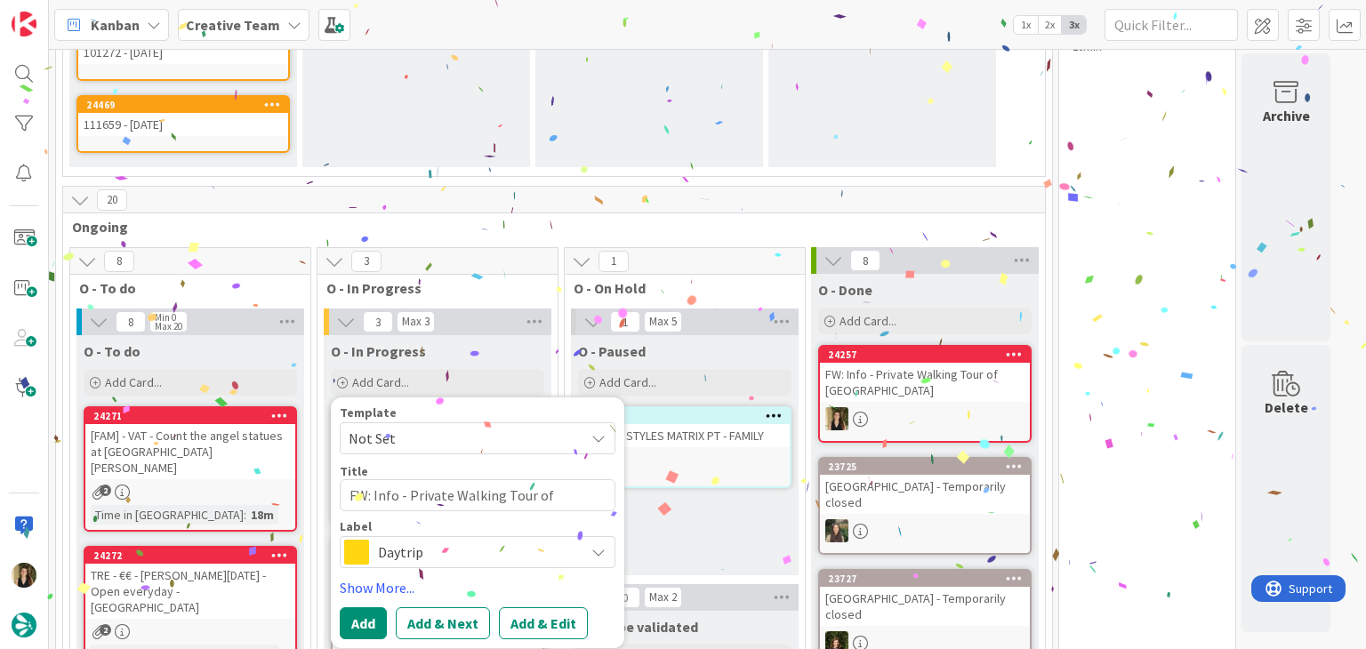
type textarea "x"
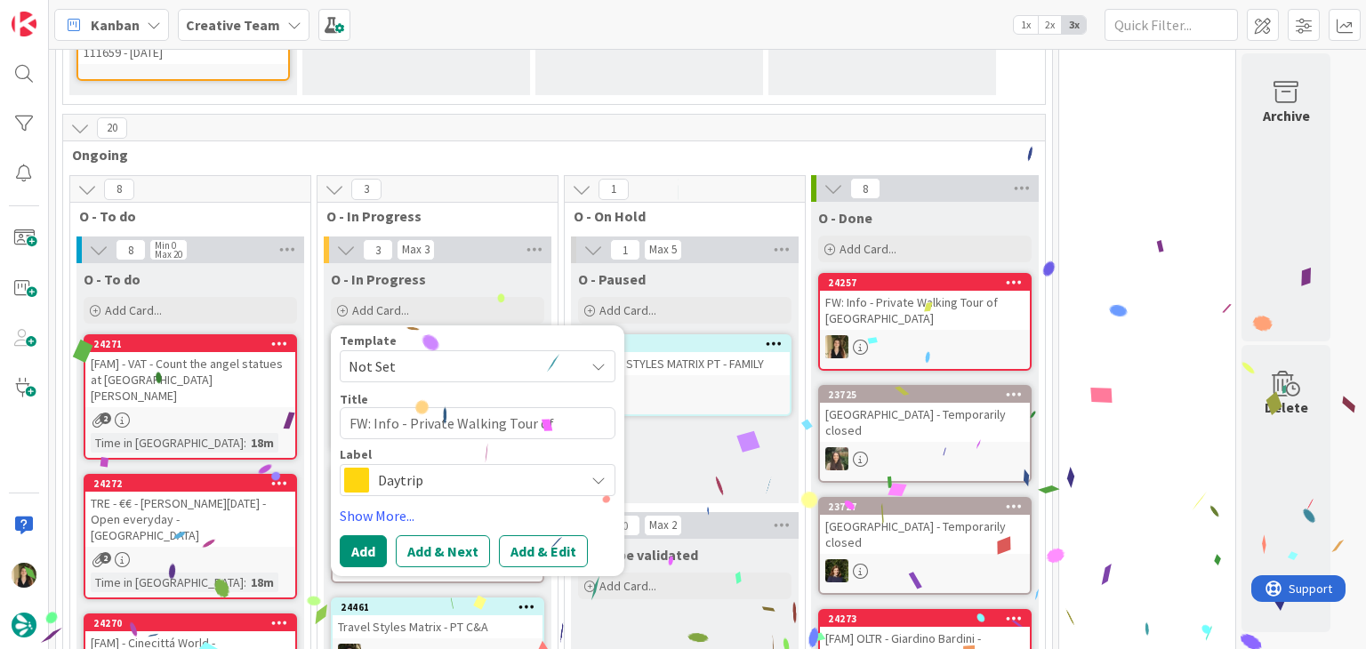
scroll to position [433, 0]
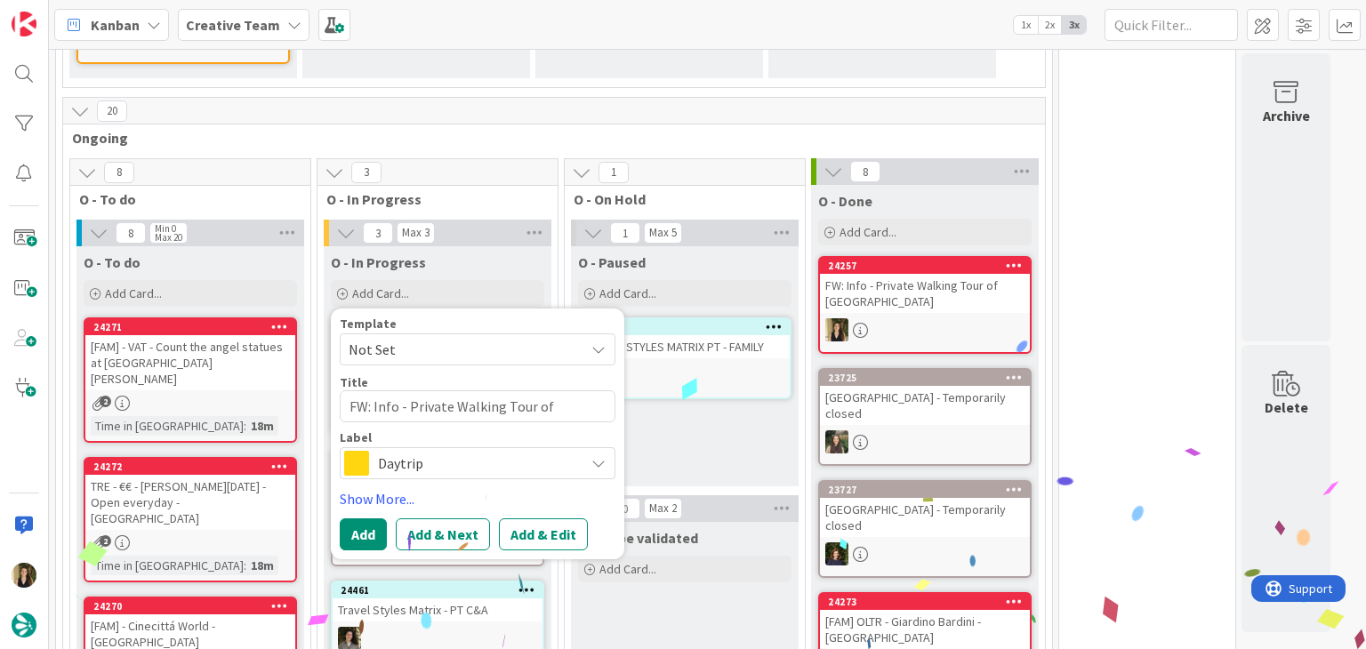
type textarea "FW: Info - Private Walking Tour of [GEOGRAPHIC_DATA]"
click at [439, 466] on span "Daytrip" at bounding box center [476, 463] width 197 height 25
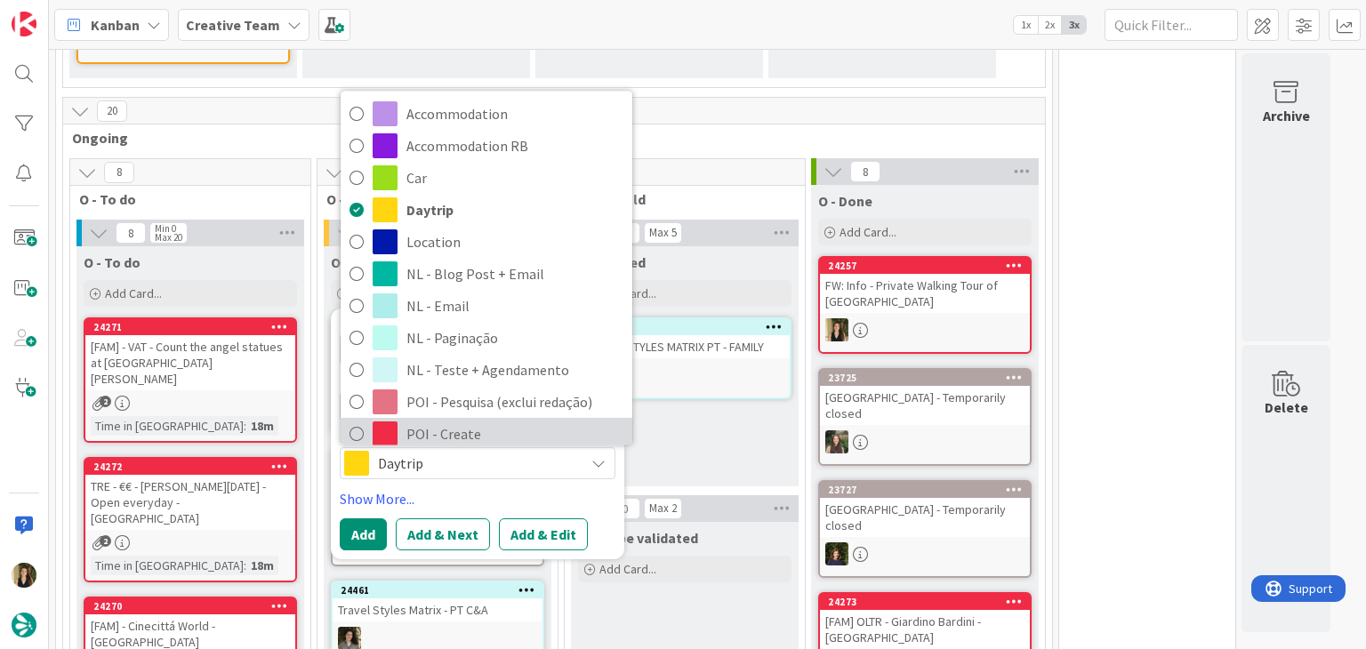
click at [492, 431] on span "POI - Create" at bounding box center [515, 435] width 217 height 27
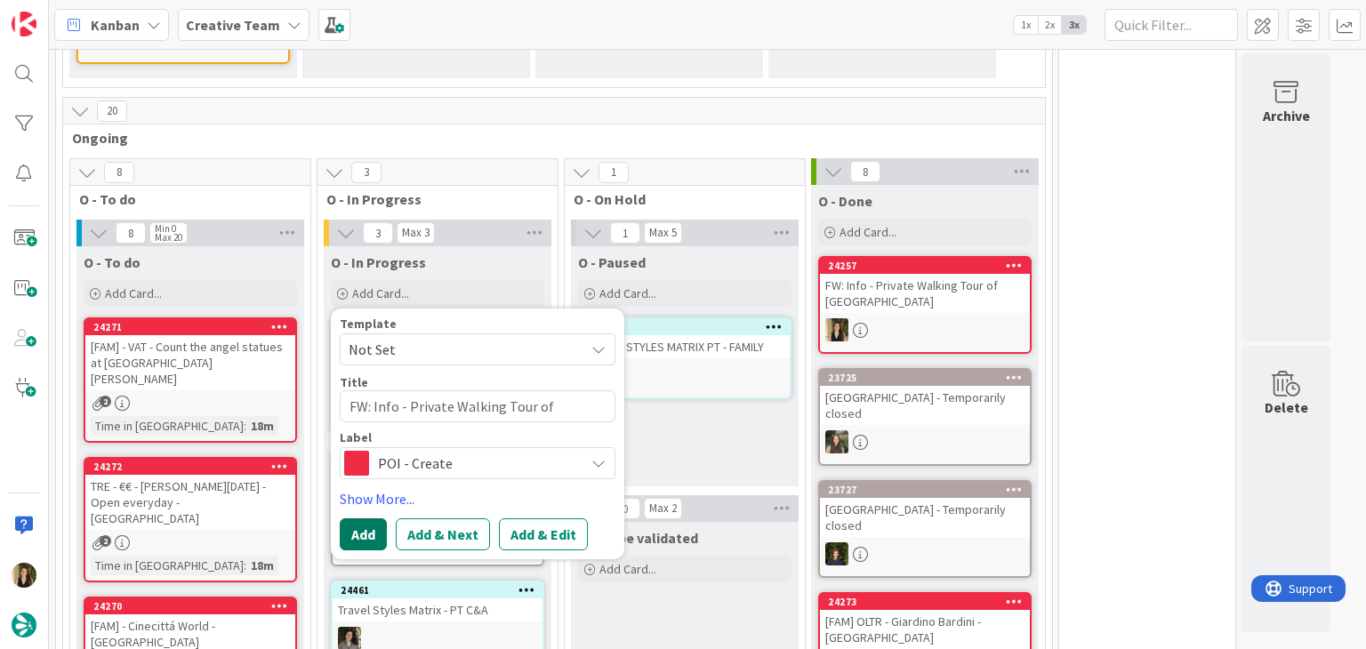
click at [366, 525] on button "Add" at bounding box center [363, 535] width 47 height 32
type textarea "x"
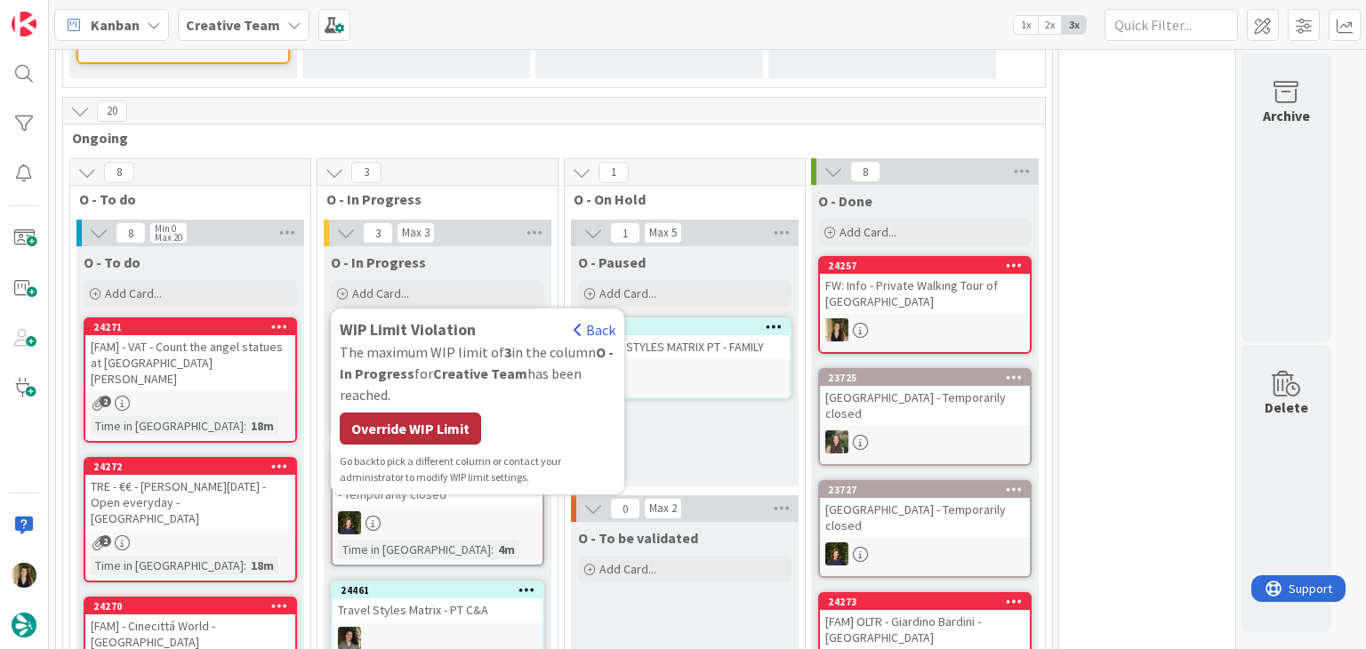
click at [438, 423] on div "Override WIP Limit" at bounding box center [410, 429] width 141 height 32
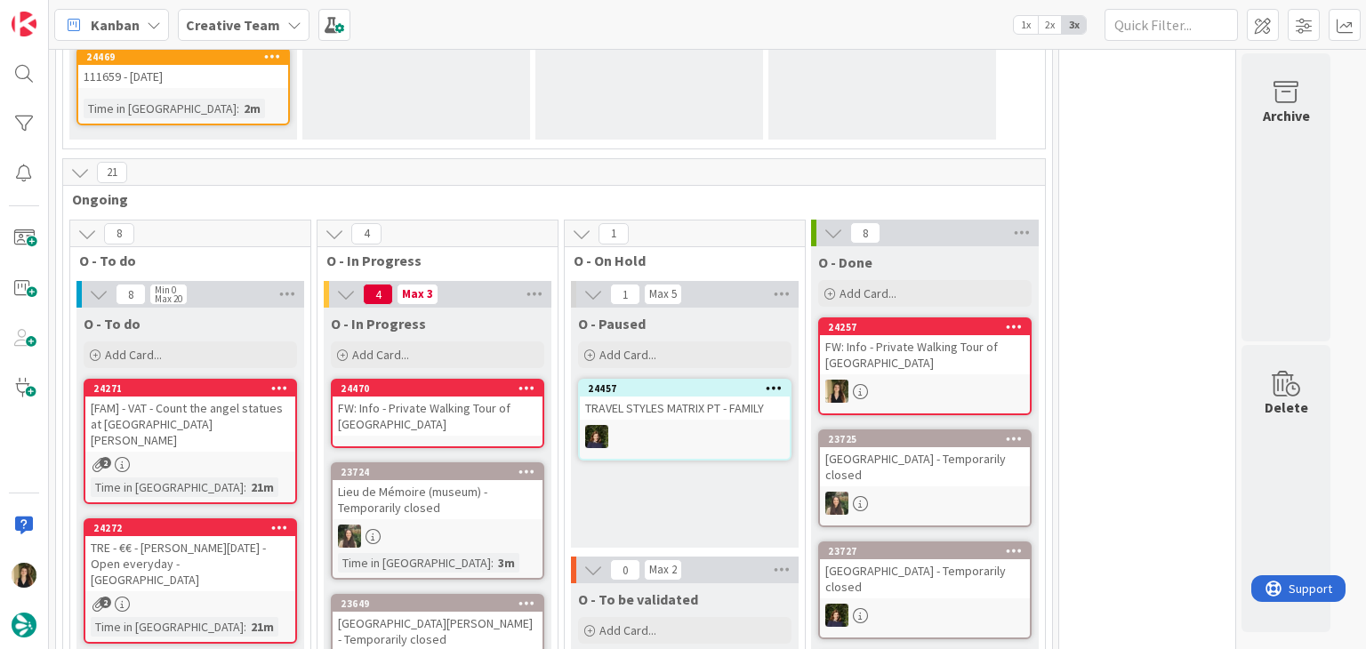
scroll to position [473, 0]
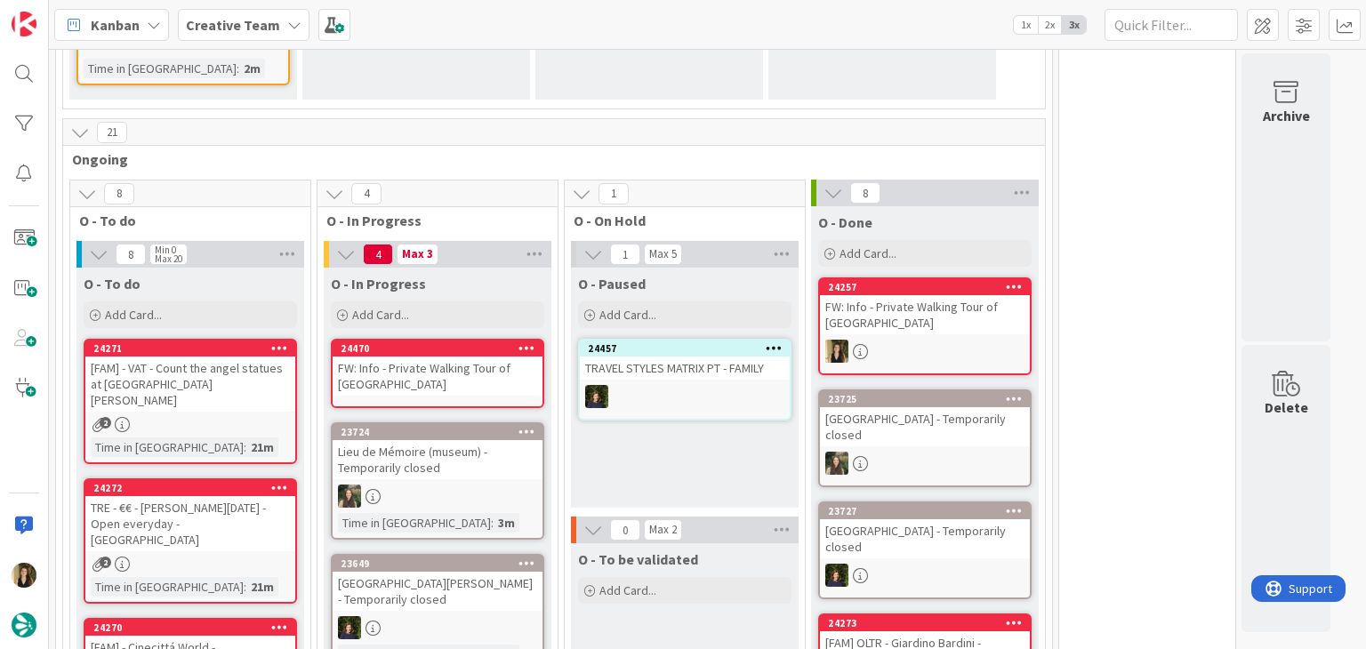
click at [453, 364] on div "FW: Info - Private Walking Tour of [GEOGRAPHIC_DATA]" at bounding box center [438, 376] width 210 height 39
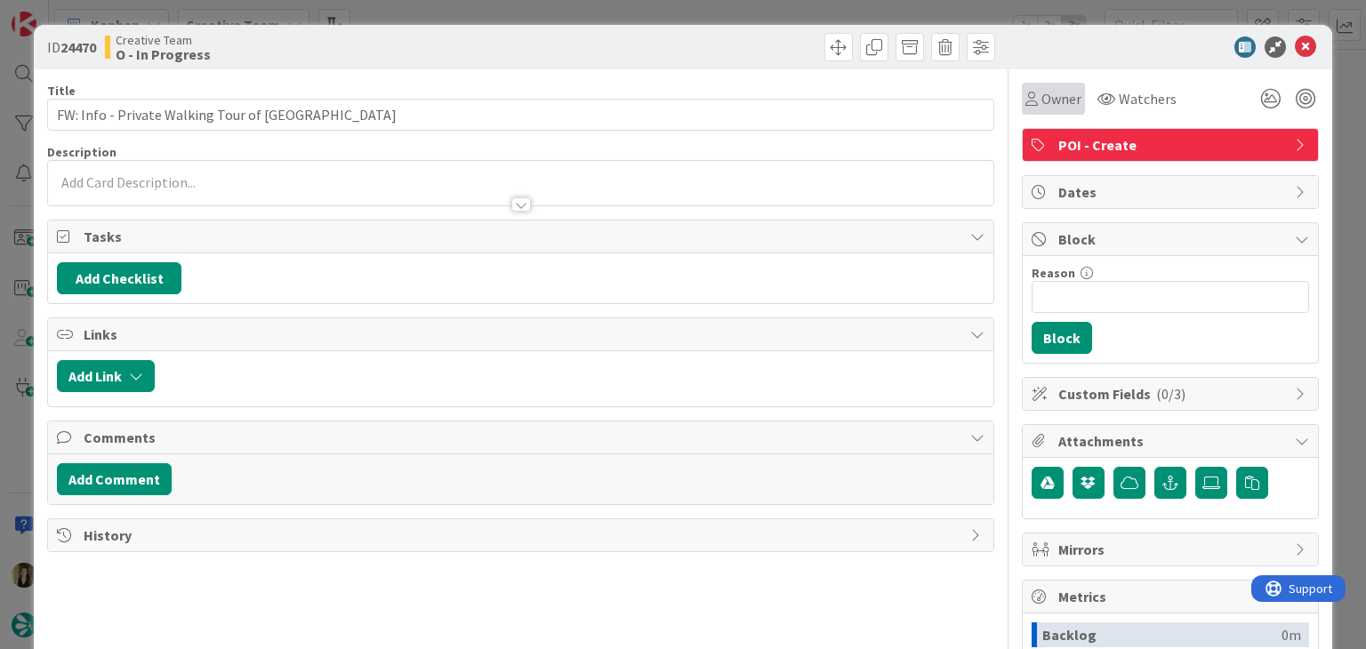
click at [1031, 110] on div "Owner" at bounding box center [1053, 99] width 63 height 32
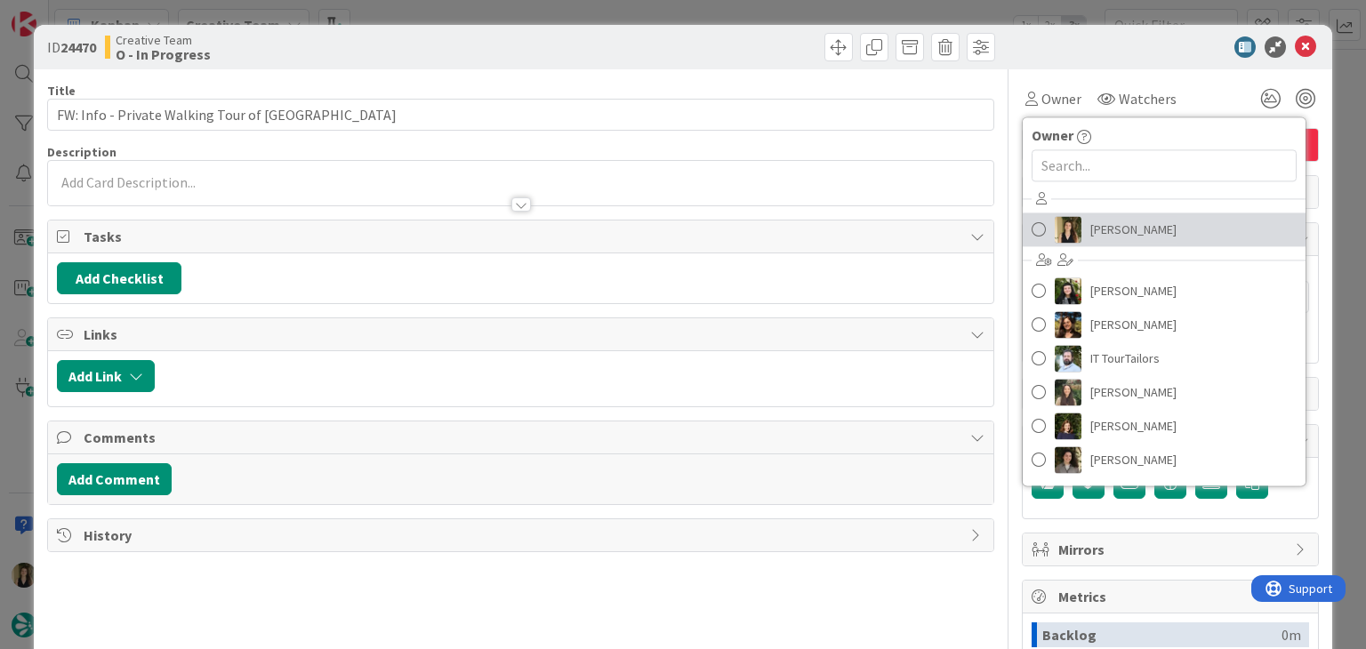
click at [1116, 232] on span "[PERSON_NAME]" at bounding box center [1134, 229] width 86 height 27
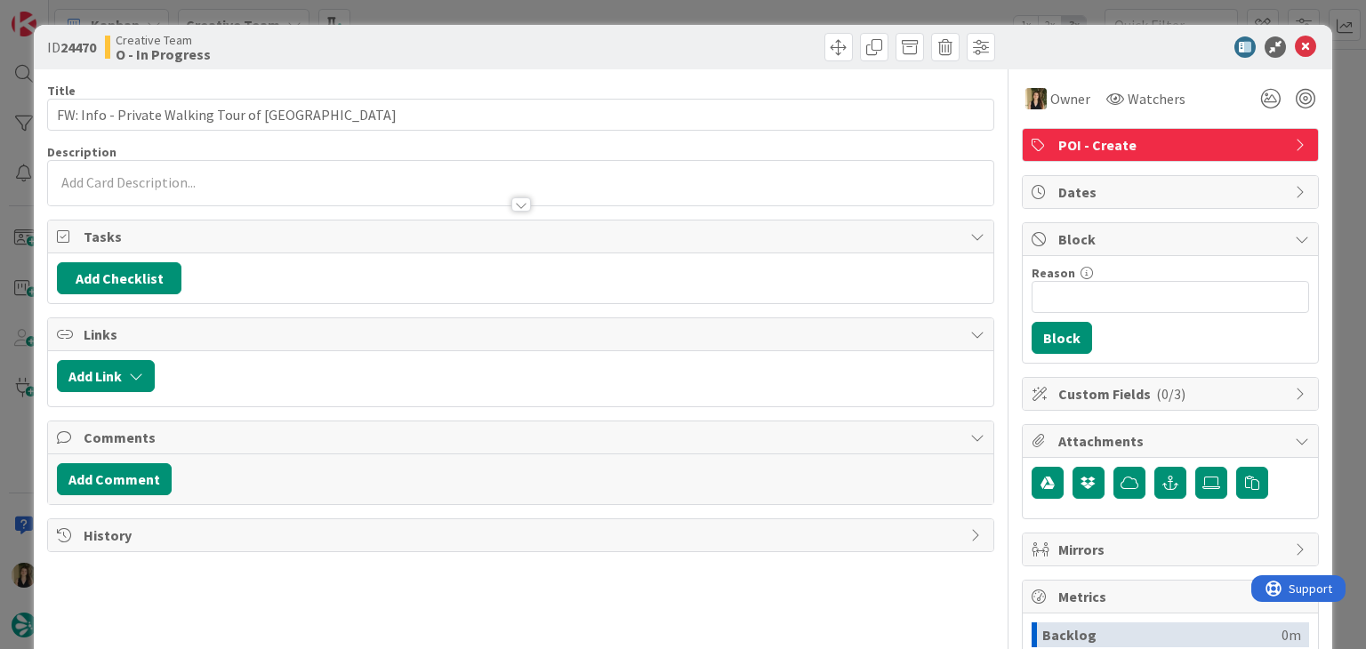
drag, startPoint x: 527, startPoint y: 201, endPoint x: 525, endPoint y: 167, distance: 33.9
click at [527, 200] on div at bounding box center [520, 196] width 945 height 19
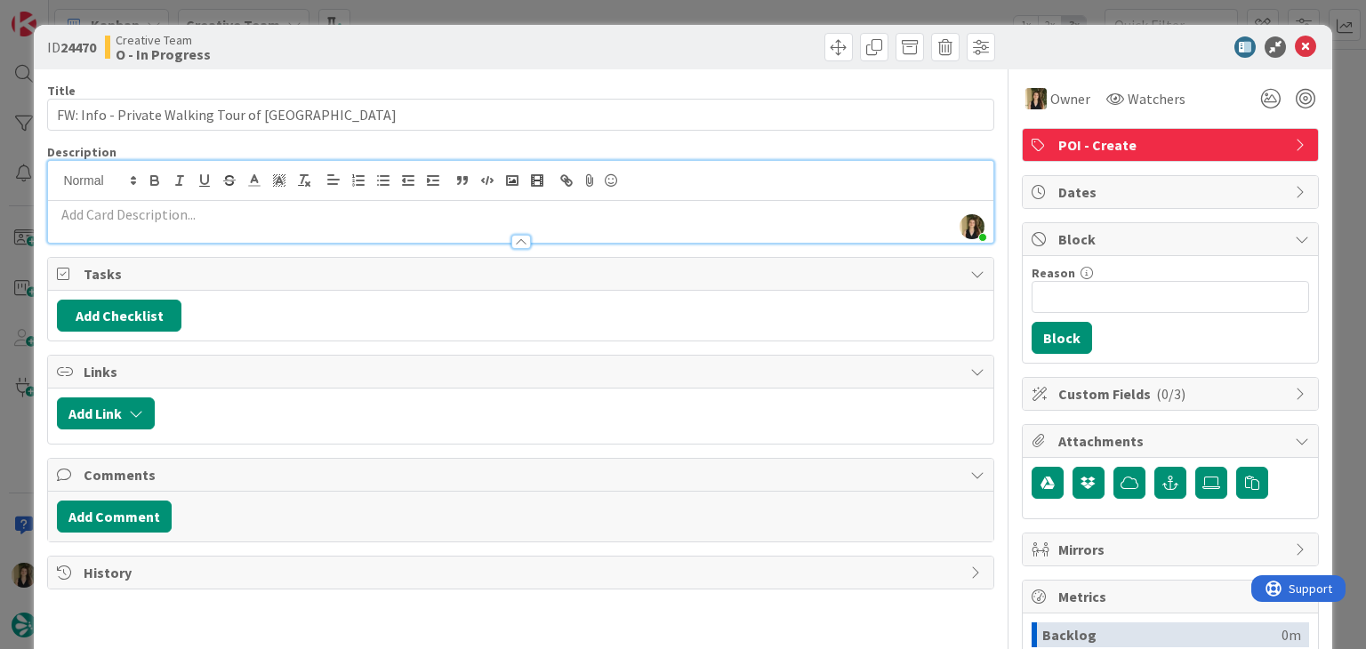
click at [551, 4] on div "ID 24470 Creative Team O - In Progress Title 41 / 128 FW: Info - Private Walkin…" at bounding box center [683, 324] width 1366 height 649
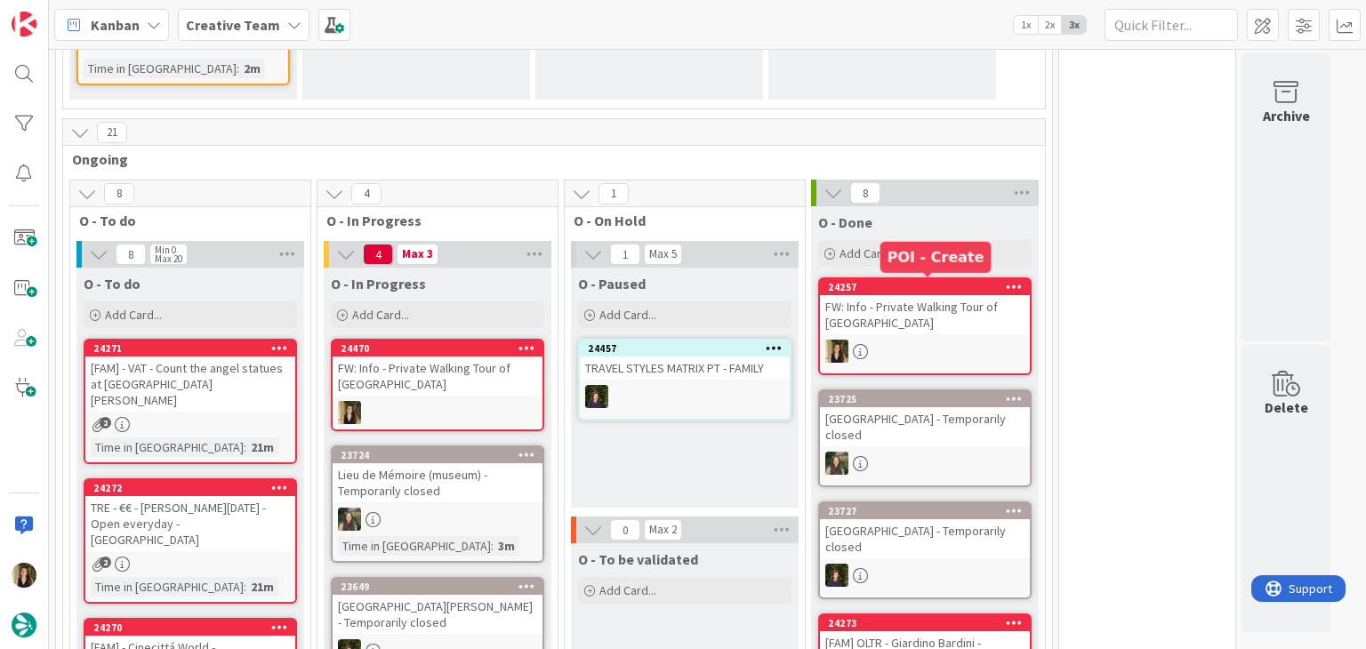
click at [987, 342] on div at bounding box center [925, 351] width 210 height 23
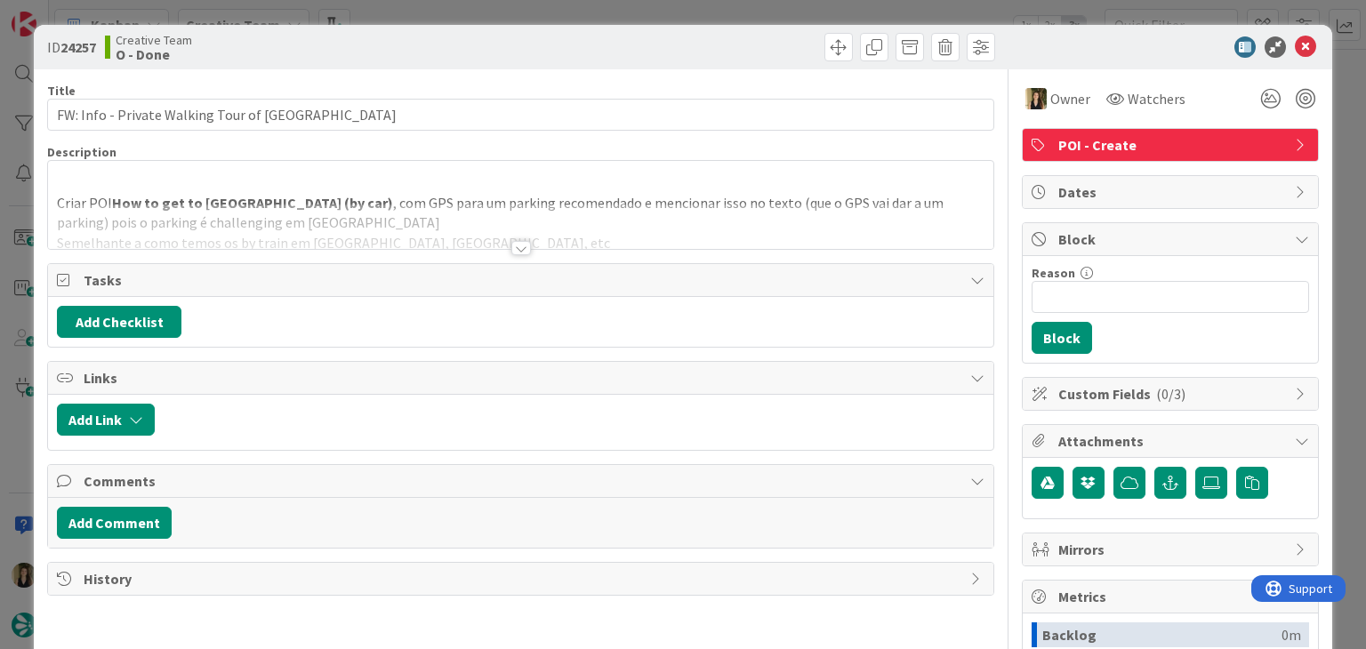
click at [512, 246] on div at bounding box center [521, 248] width 20 height 14
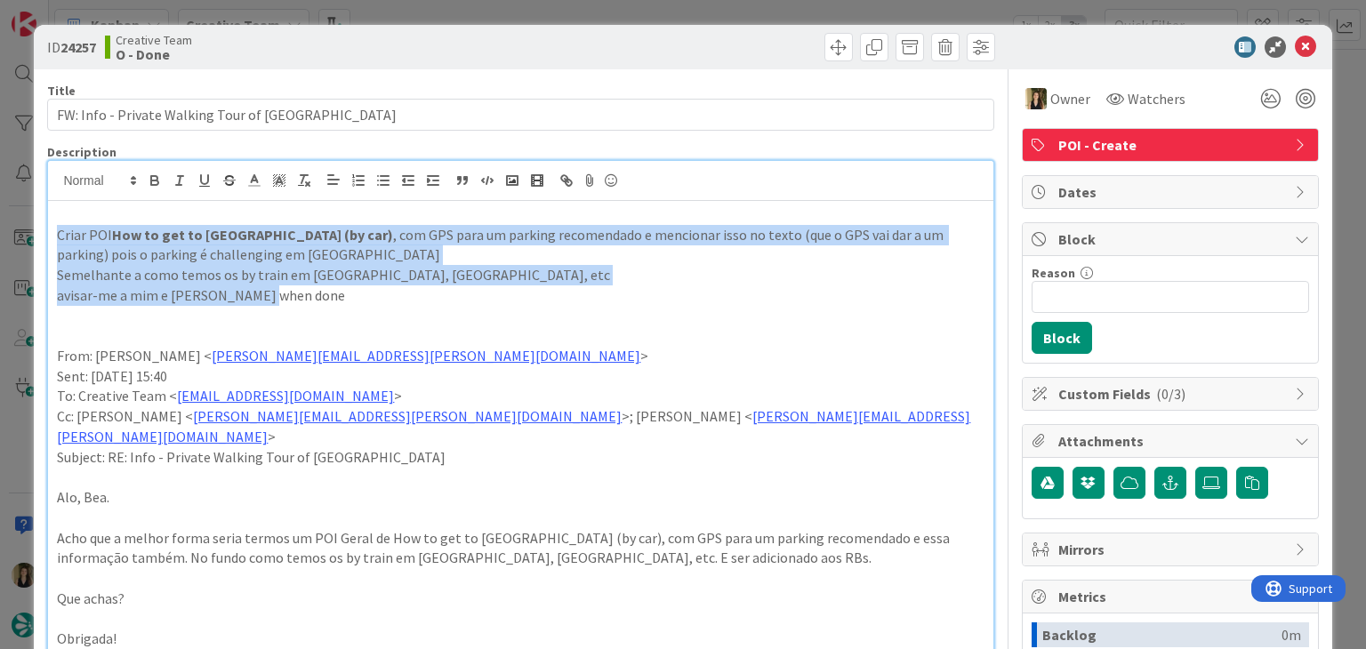
drag, startPoint x: 295, startPoint y: 297, endPoint x: 36, endPoint y: 234, distance: 267.3
copy div "Criar POI How to get to [GEOGRAPHIC_DATA] (by car) , com GPS para um parking re…"
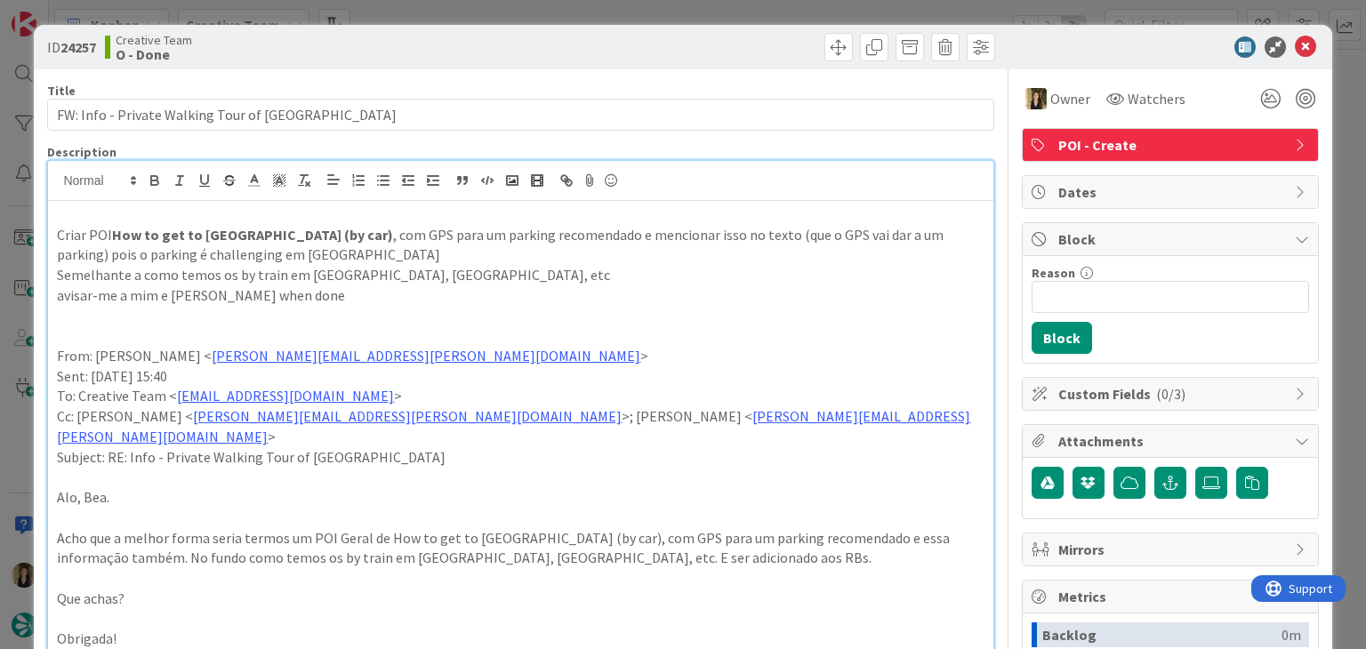
click at [434, 5] on div "ID 24257 Creative Team O - Done Title 41 / 128 FW: Info - Private Walking Tour …" at bounding box center [683, 324] width 1366 height 649
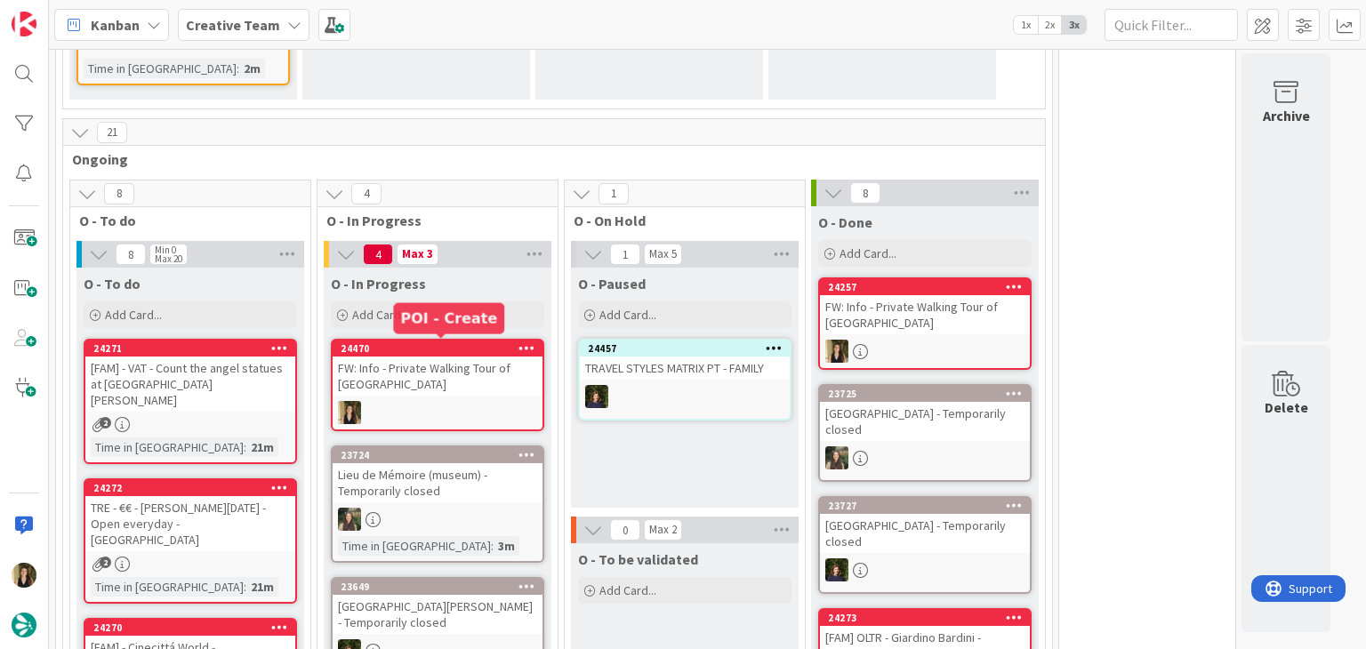
click at [459, 357] on div "FW: Info - Private Walking Tour of [GEOGRAPHIC_DATA]" at bounding box center [438, 376] width 210 height 39
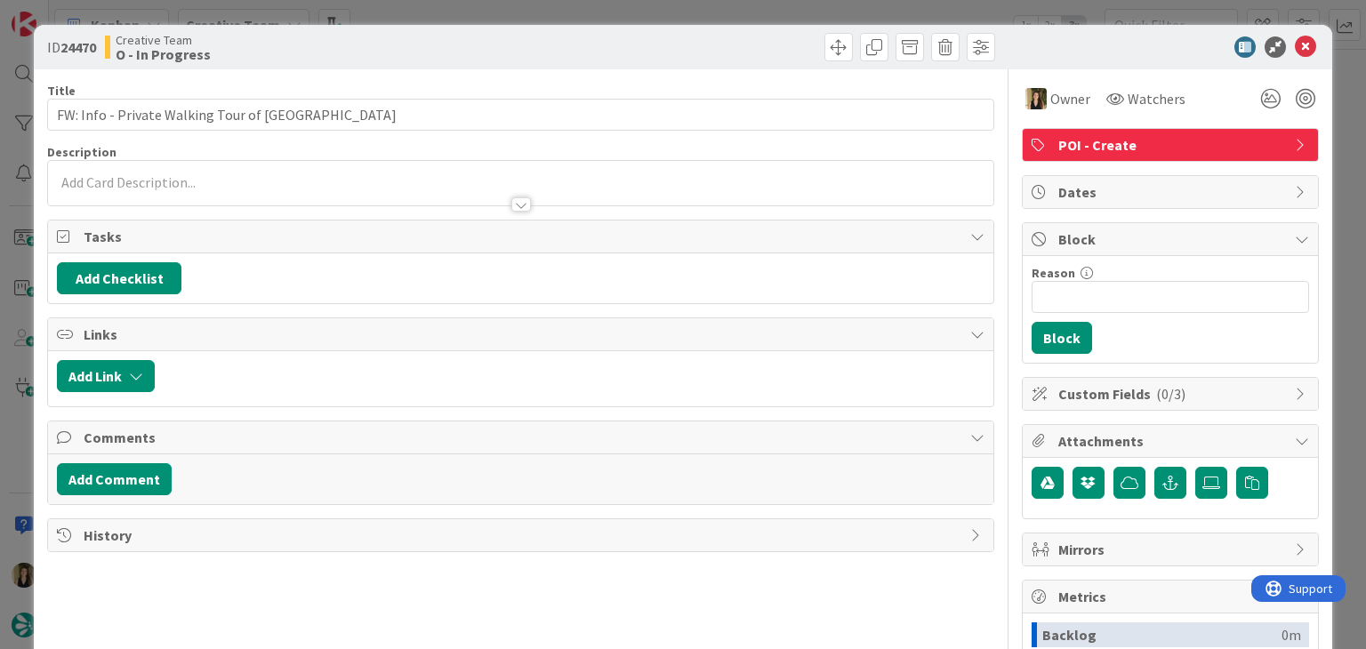
click at [242, 182] on p at bounding box center [520, 183] width 927 height 20
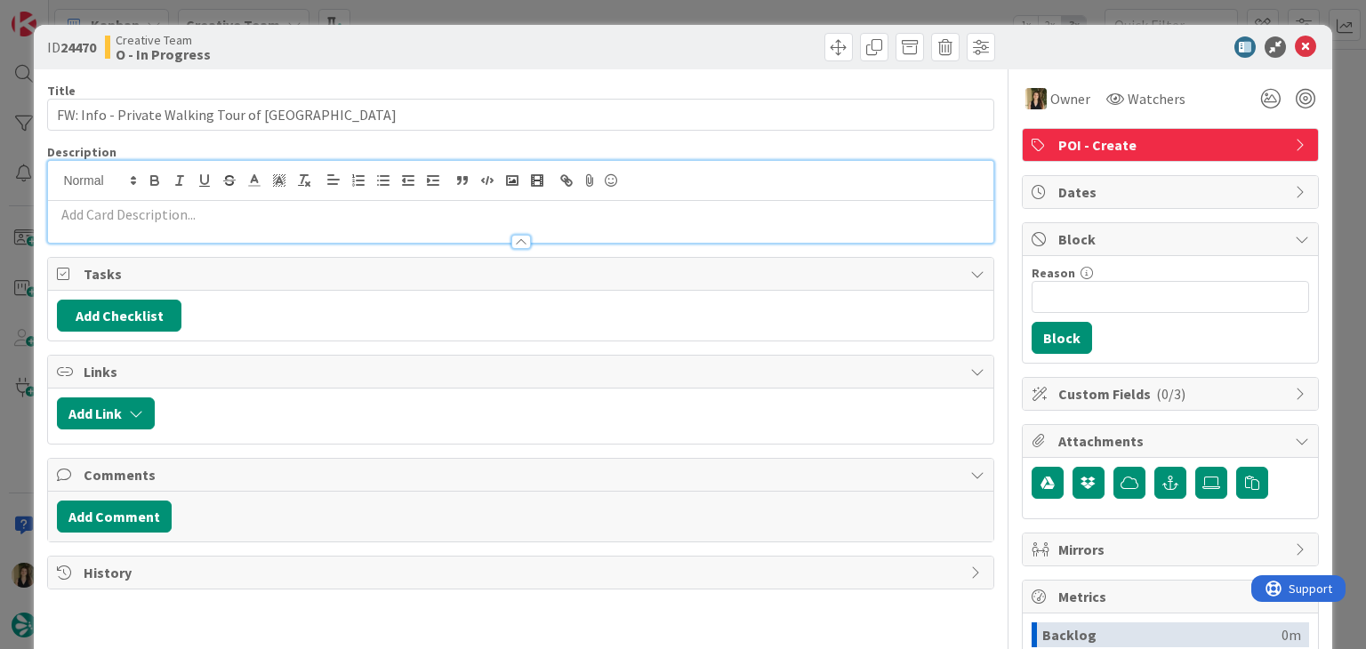
click at [243, 212] on p at bounding box center [520, 215] width 927 height 20
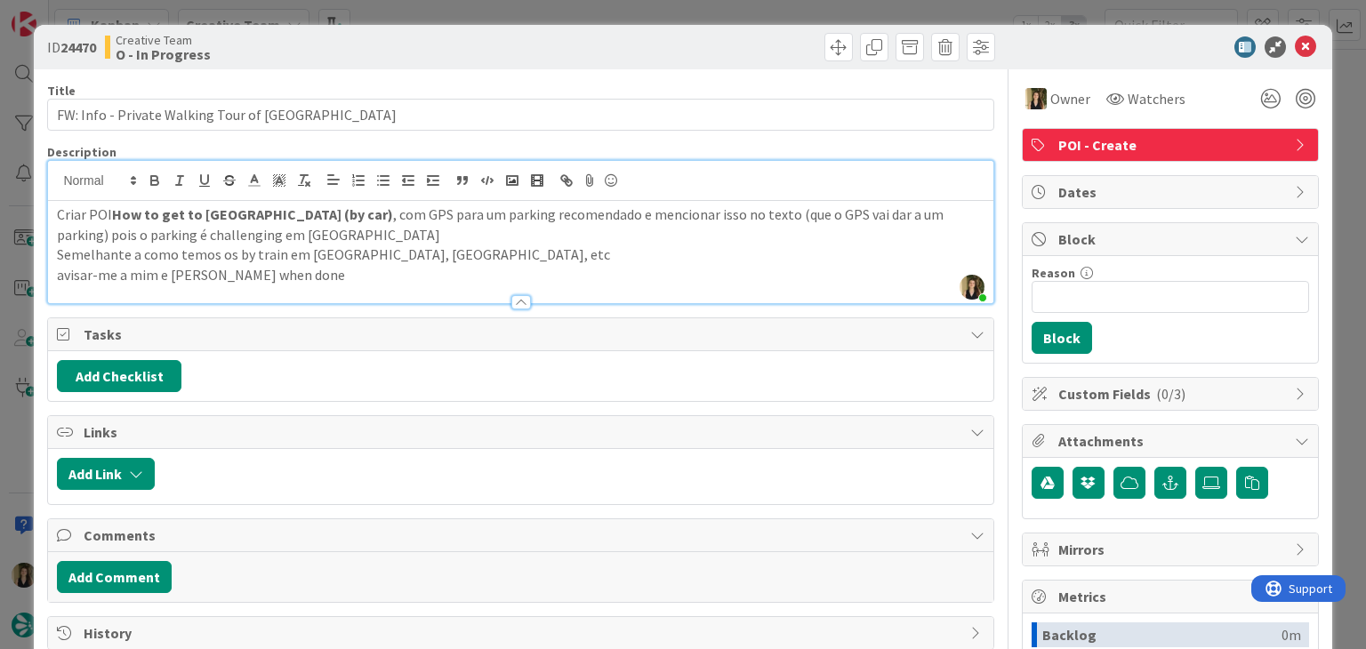
click at [534, 42] on div at bounding box center [761, 47] width 470 height 28
click at [530, 18] on div "ID 24470 Creative Team O - In Progress Title 41 / 128 FW: Info - Private Walkin…" at bounding box center [683, 324] width 1366 height 649
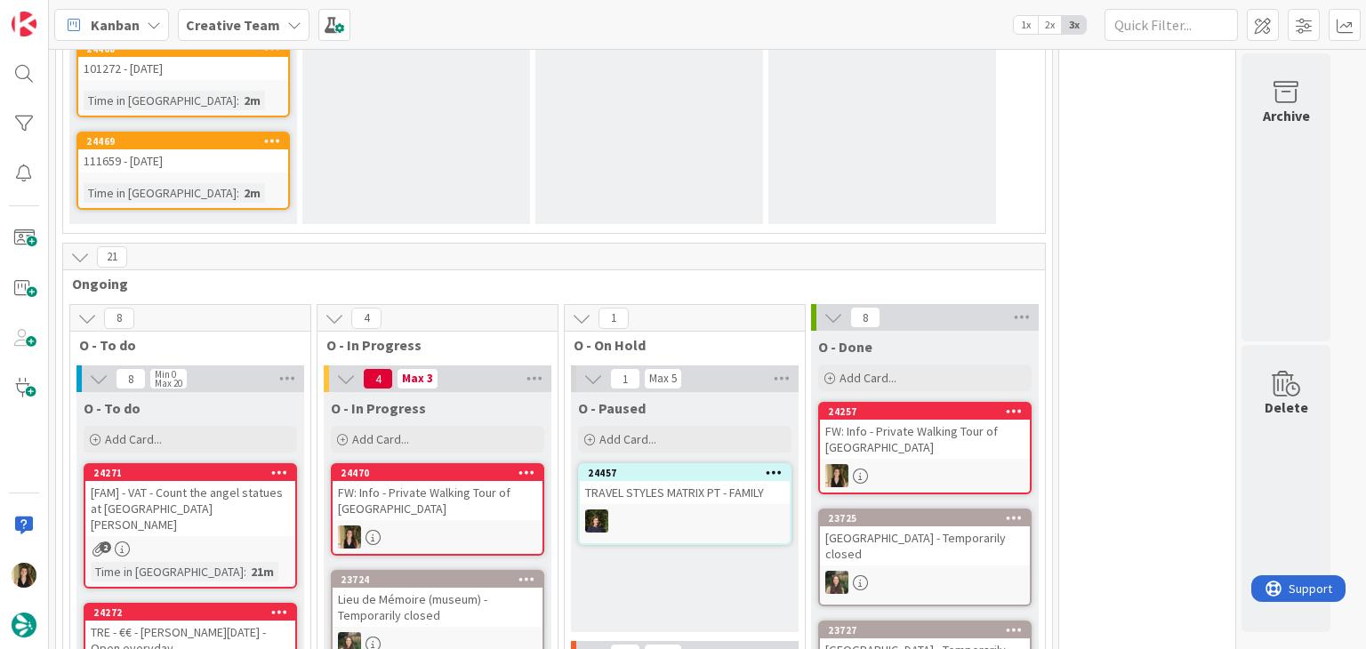
scroll to position [534, 0]
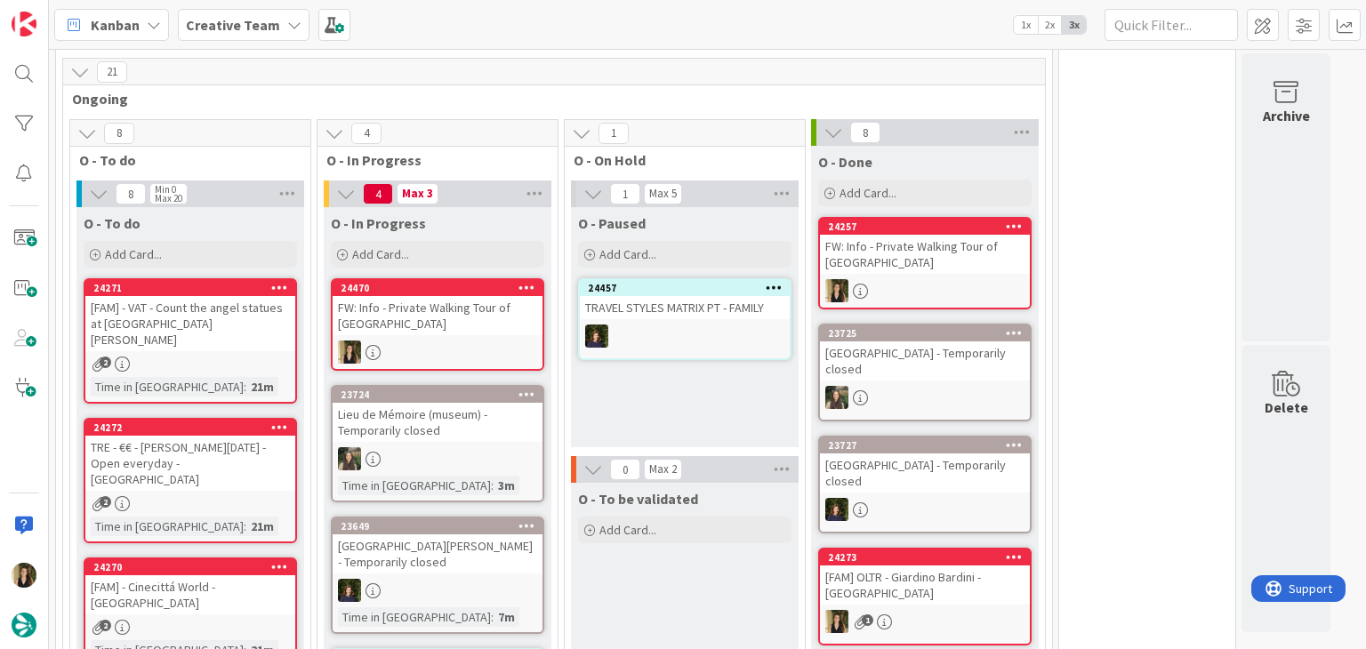
click at [676, 400] on div "O - Paused Add Card... 24457 TRAVEL STYLES MATRIX PT - FAMILY" at bounding box center [685, 327] width 228 height 240
click at [508, 355] on div at bounding box center [438, 352] width 210 height 23
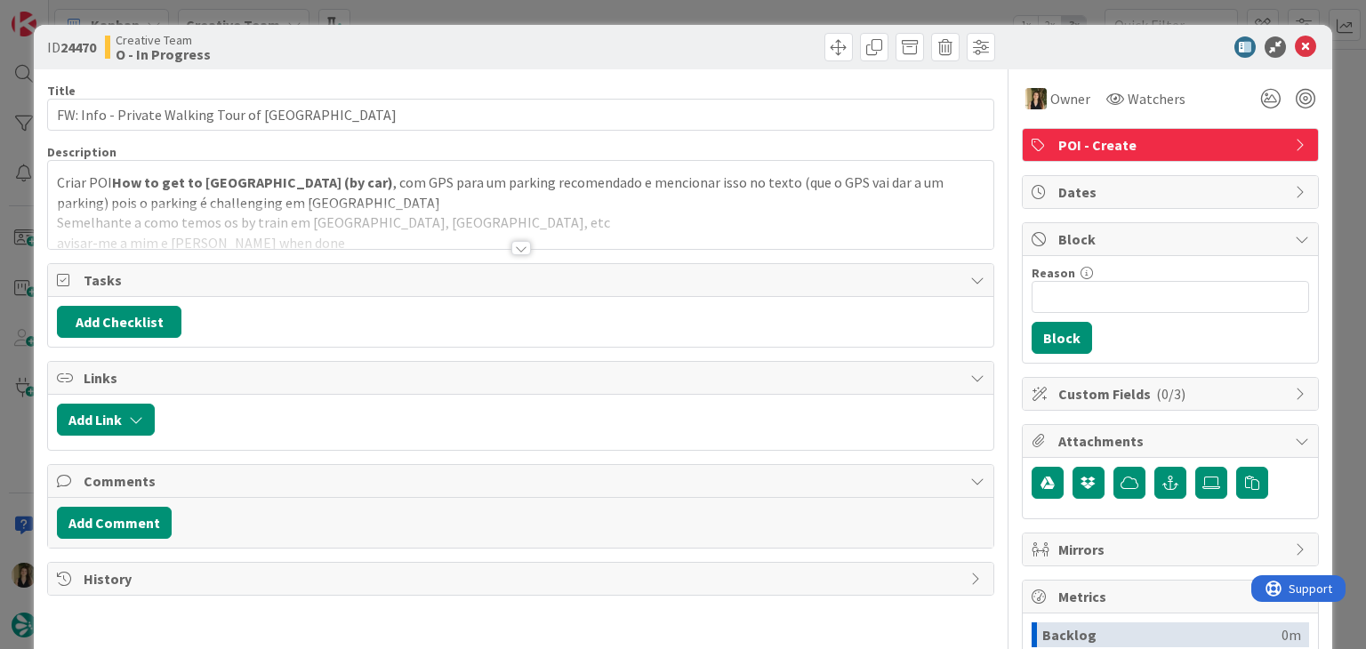
click at [513, 248] on div at bounding box center [521, 248] width 20 height 14
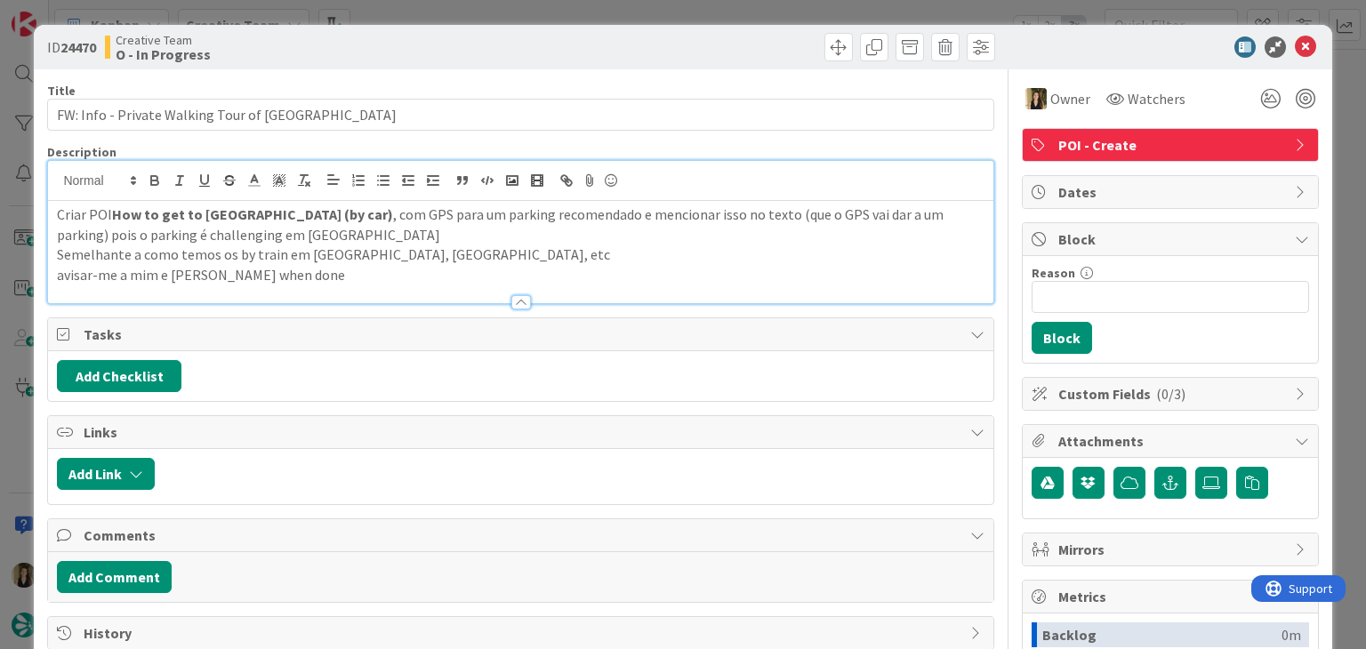
click at [516, 299] on div at bounding box center [521, 302] width 20 height 14
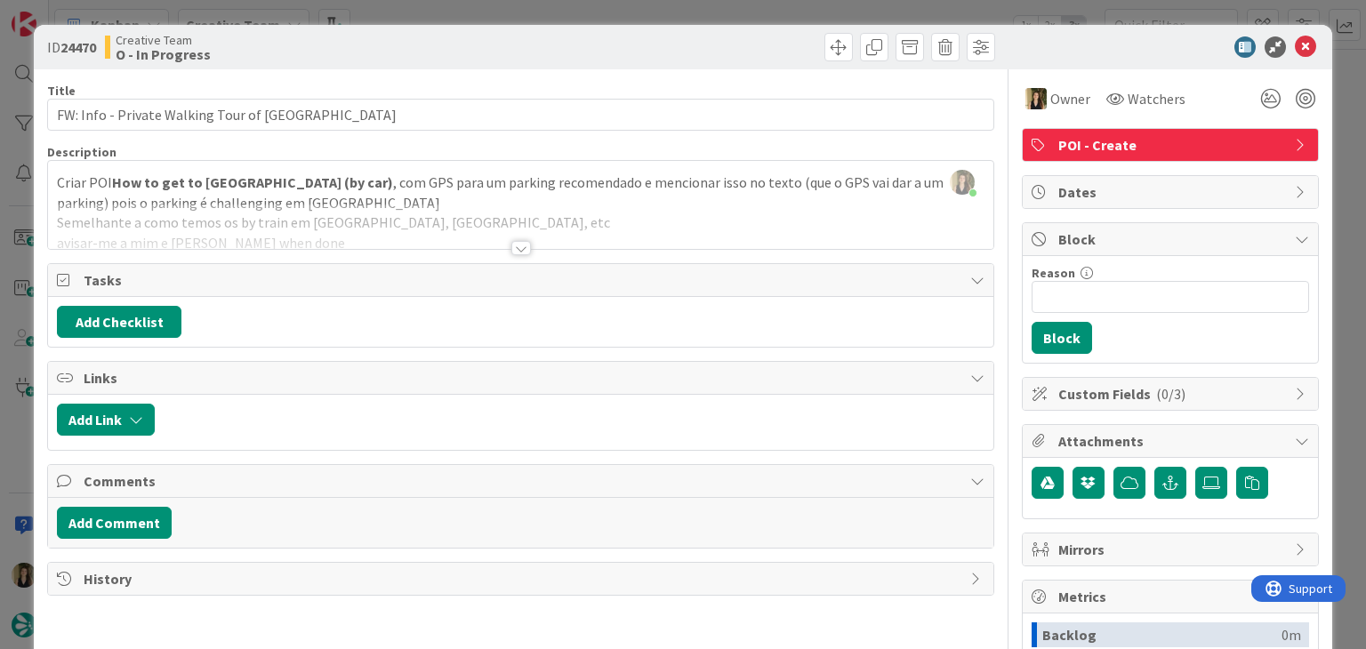
click at [515, 242] on div at bounding box center [521, 248] width 20 height 14
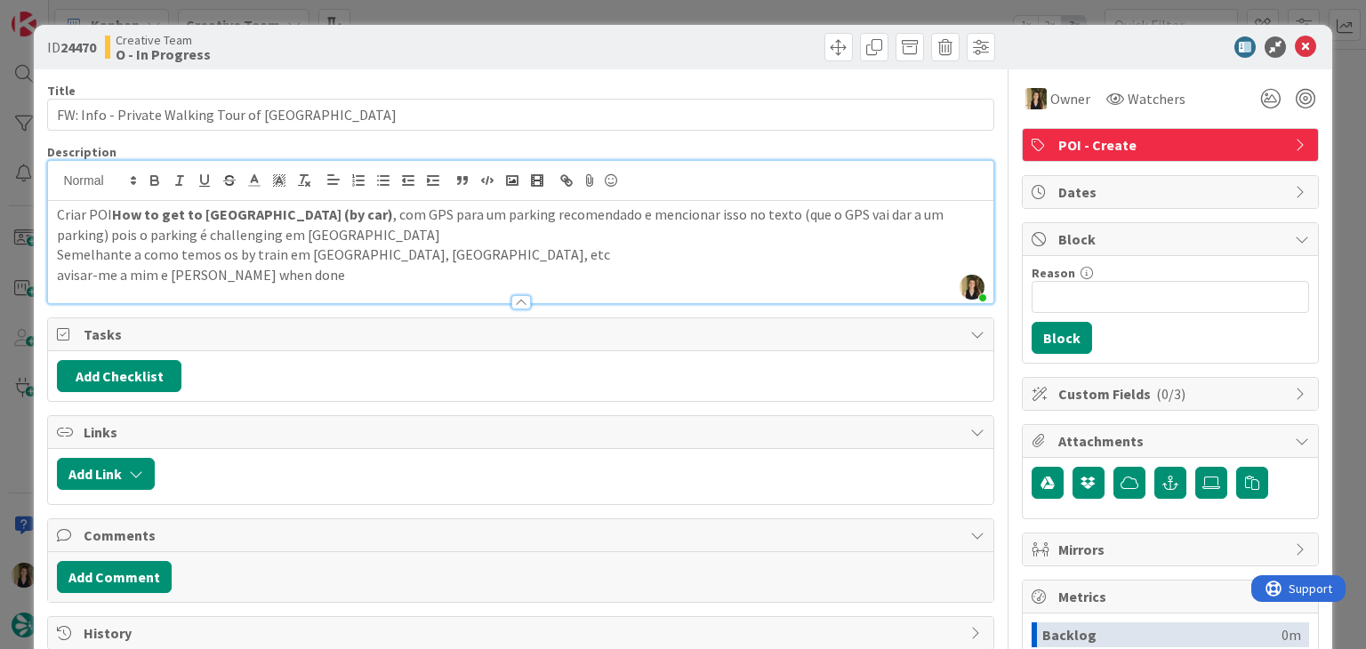
click at [544, 40] on div at bounding box center [761, 47] width 470 height 28
click at [533, 14] on div "ID 24470 Creative Team O - In Progress Title 41 / 128 FW: Info - Private Walkin…" at bounding box center [683, 324] width 1366 height 649
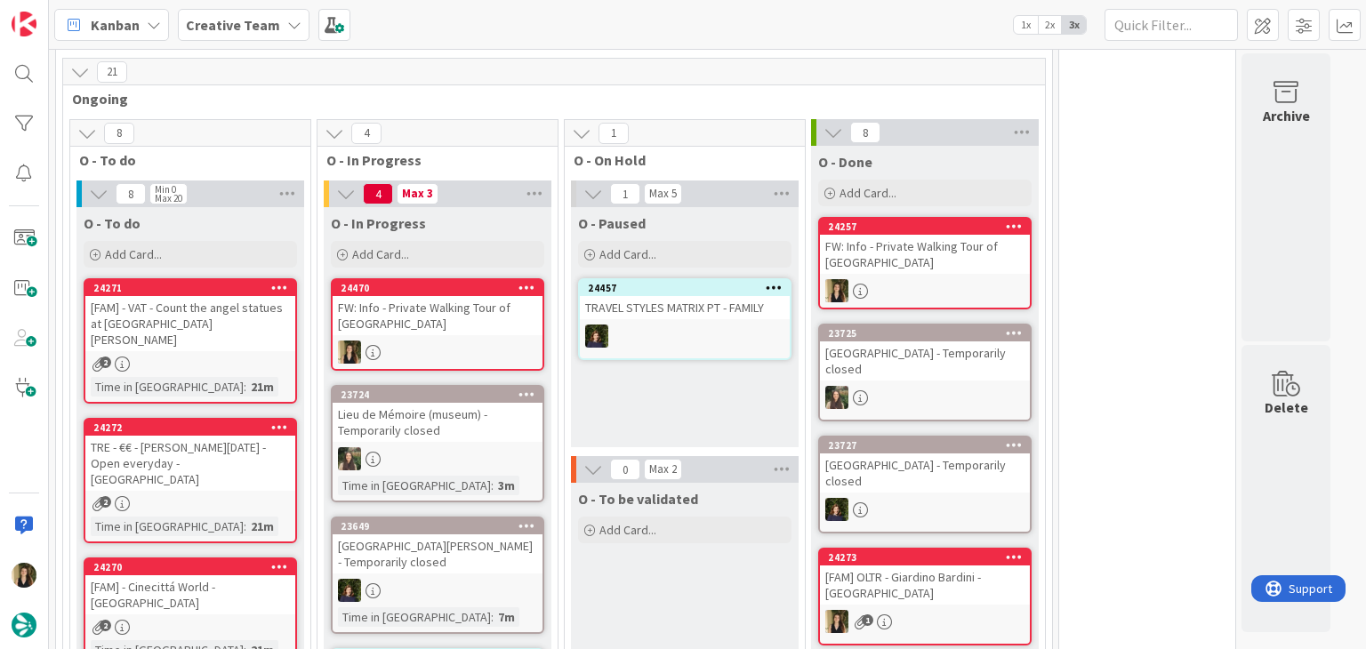
click at [689, 399] on div "O - Paused Add Card... 24457 TRAVEL STYLES MATRIX PT - FAMILY" at bounding box center [685, 327] width 228 height 240
drag, startPoint x: 612, startPoint y: 401, endPoint x: 704, endPoint y: 415, distance: 93.6
click at [704, 415] on div "O - Paused Add Card... 24457 TRAVEL STYLES MATRIX PT - FAMILY" at bounding box center [685, 327] width 228 height 240
click at [448, 322] on div "FW: Info - Private Walking Tour of [GEOGRAPHIC_DATA]" at bounding box center [438, 315] width 210 height 39
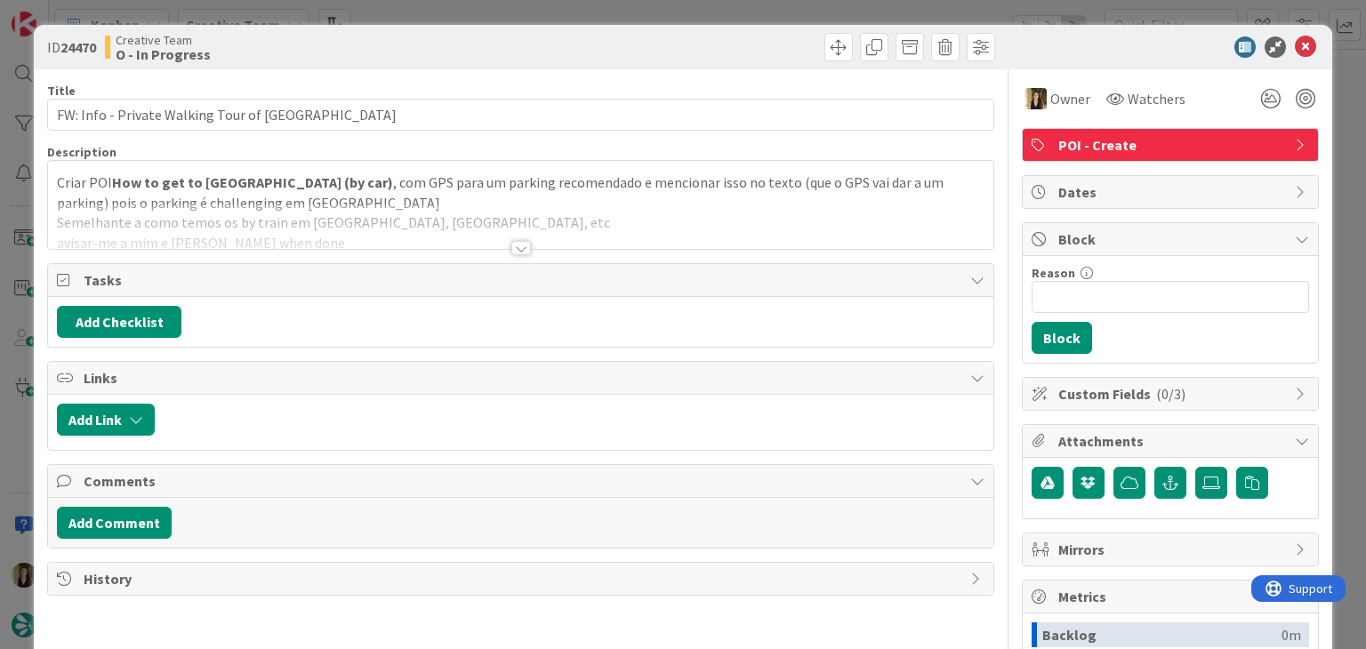
click at [516, 249] on div at bounding box center [521, 248] width 20 height 14
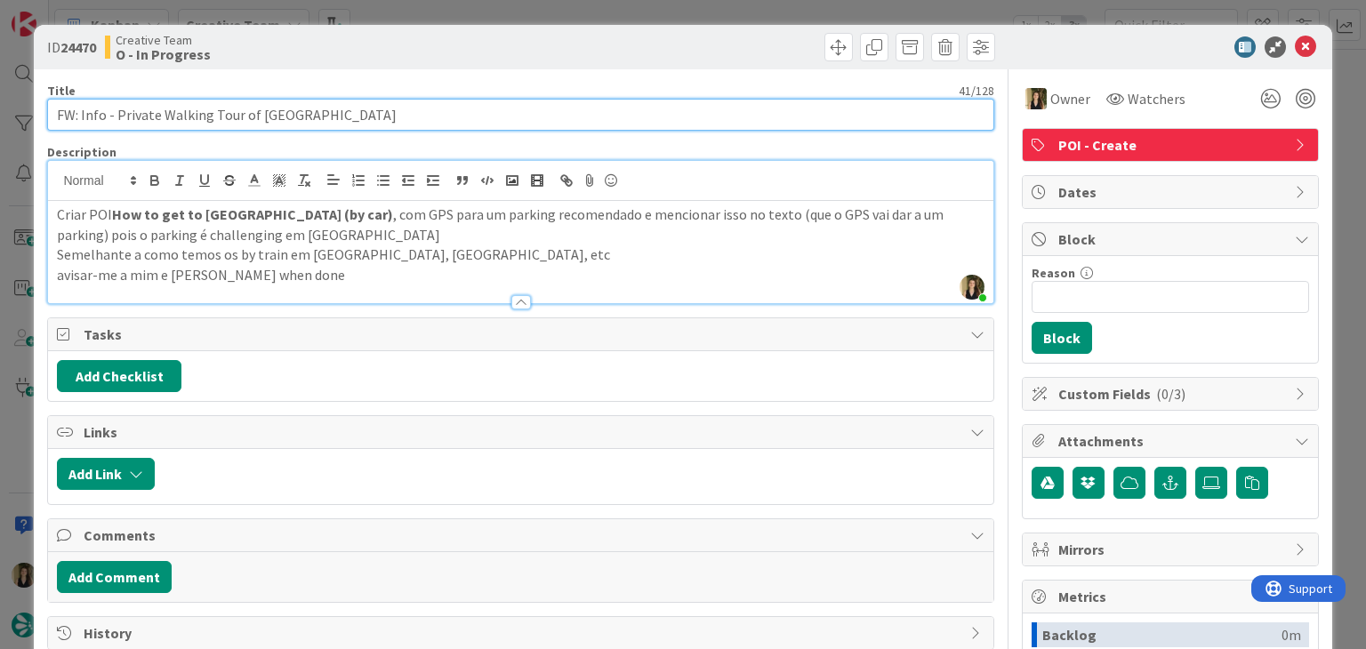
click at [390, 111] on input "FW: Info - Private Walking Tour of [GEOGRAPHIC_DATA]" at bounding box center [520, 115] width 946 height 32
type input "FW: Info - Private Walking Tour of Oxford continuação"
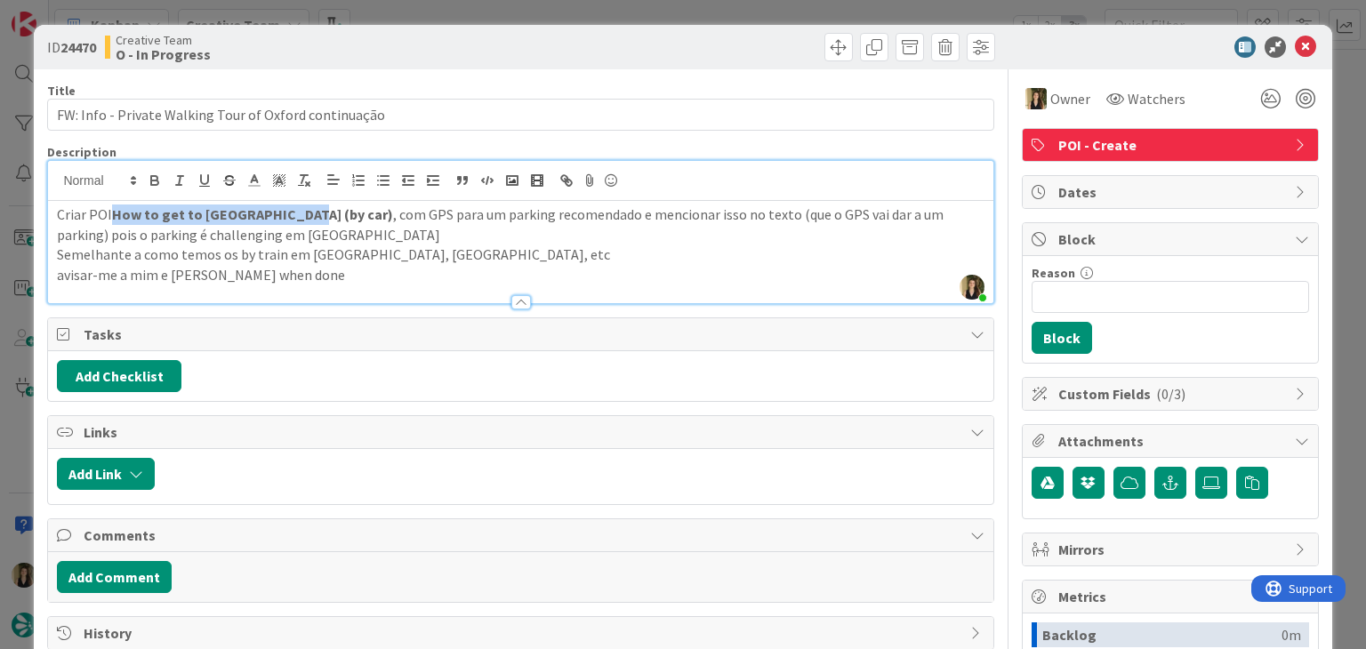
drag, startPoint x: 292, startPoint y: 207, endPoint x: 165, endPoint y: 209, distance: 126.3
click at [115, 209] on p "Criar POI How to get to [GEOGRAPHIC_DATA] (by car) , com GPS para um parking re…" at bounding box center [520, 225] width 927 height 40
copy strong "How to get to [GEOGRAPHIC_DATA] (by car)"
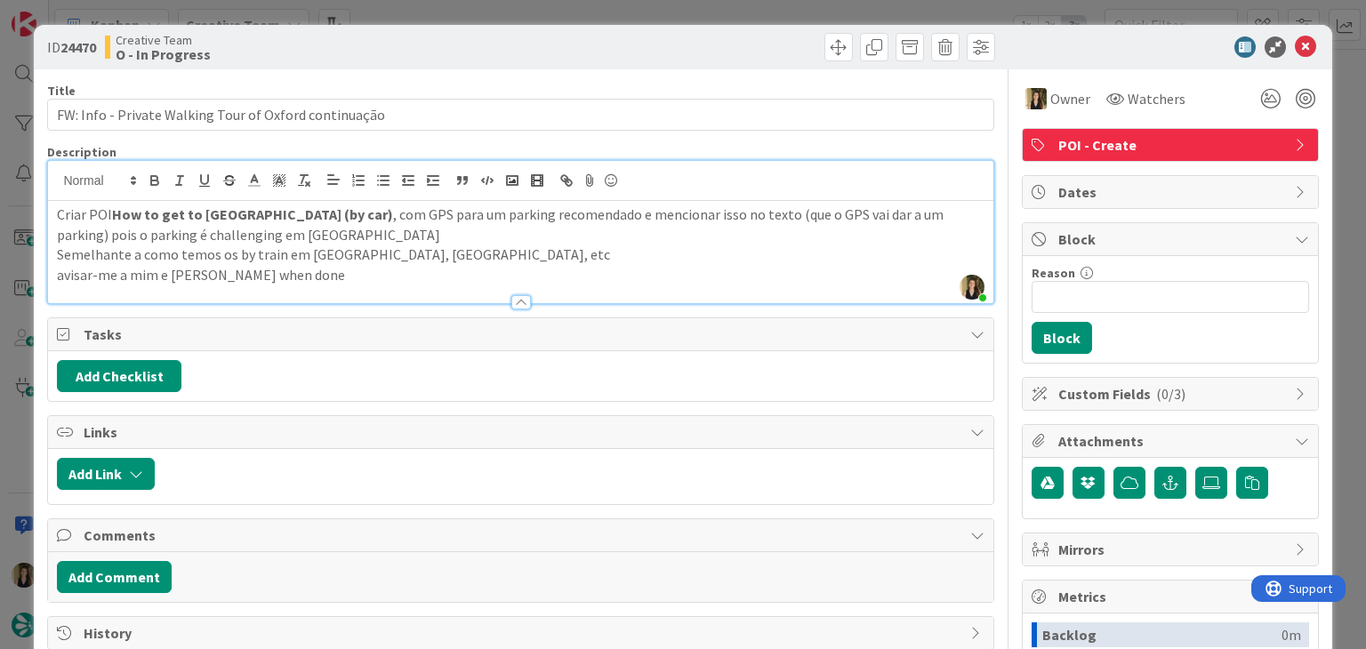
drag, startPoint x: 566, startPoint y: 59, endPoint x: 575, endPoint y: 22, distance: 37.5
click at [567, 56] on div at bounding box center [761, 47] width 470 height 28
click at [575, 19] on div "ID 24470 Creative Team O - In Progress Title 53 / 128 FW: Info - Private Walkin…" at bounding box center [683, 324] width 1366 height 649
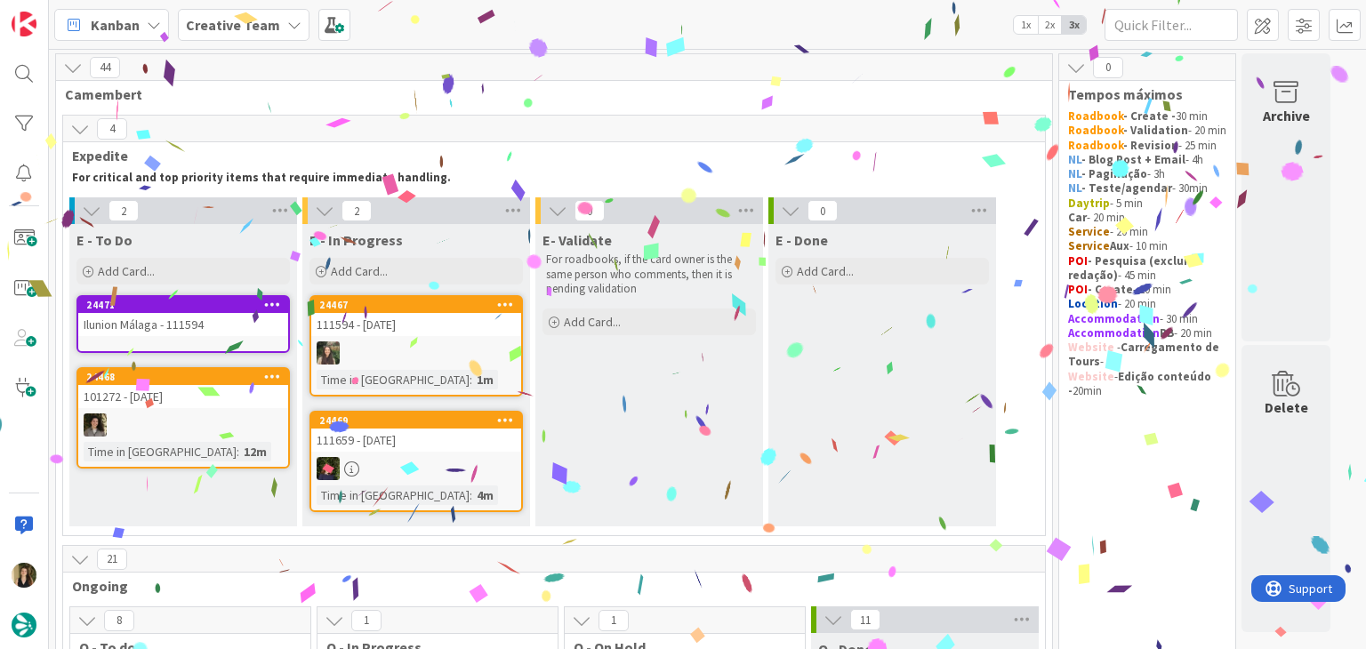
click at [605, 405] on div "E- Validate For roadbooks, if the card owner is the same person who comments, t…" at bounding box center [649, 375] width 228 height 302
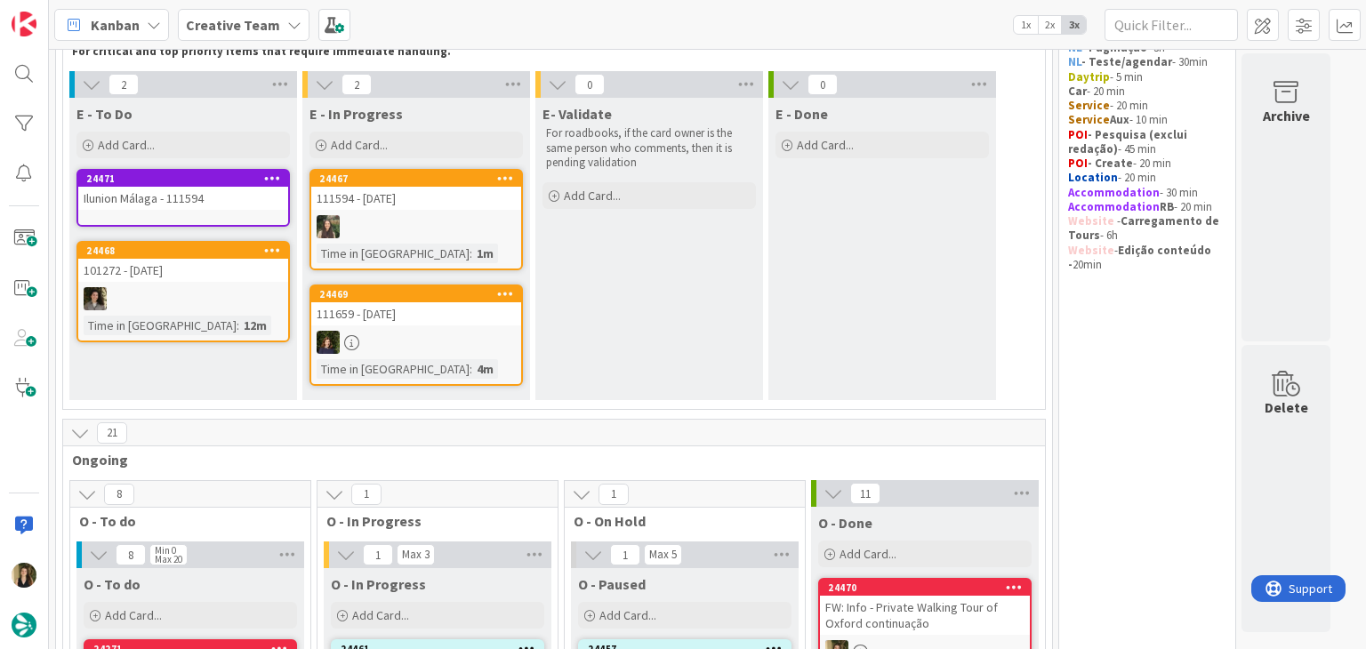
scroll to position [89, 0]
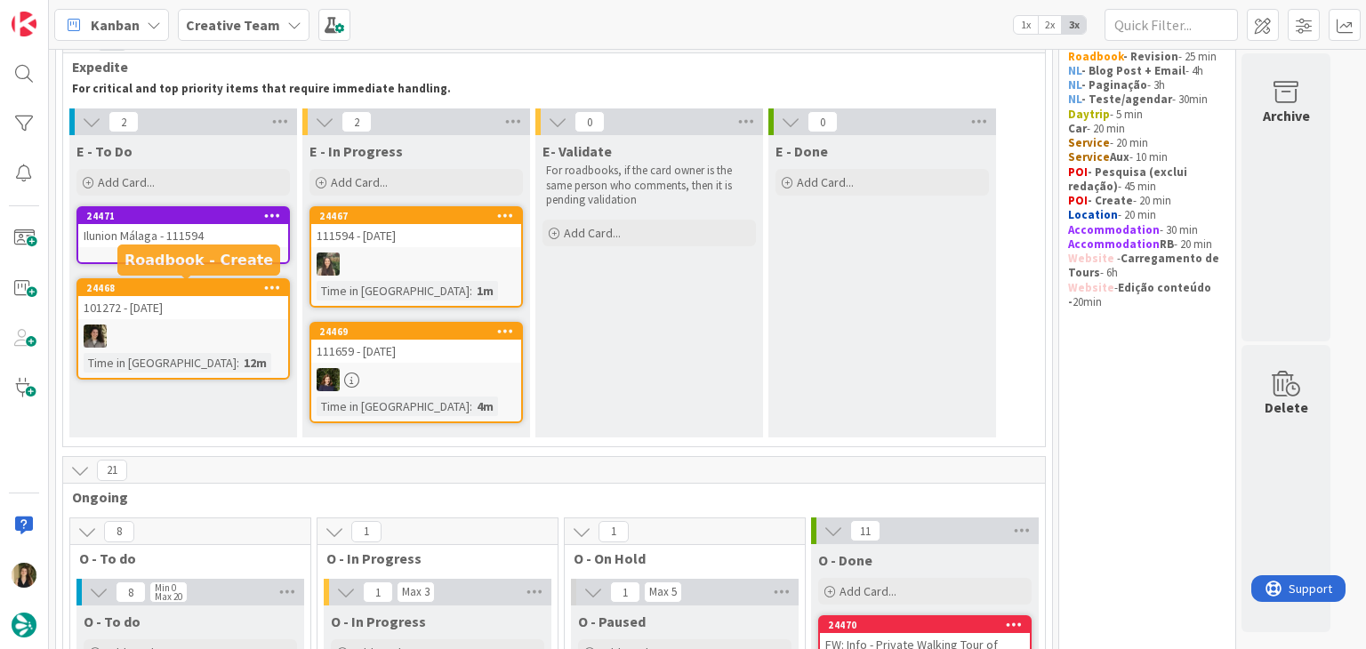
click at [242, 300] on div "101272 - [DATE]" at bounding box center [183, 307] width 210 height 23
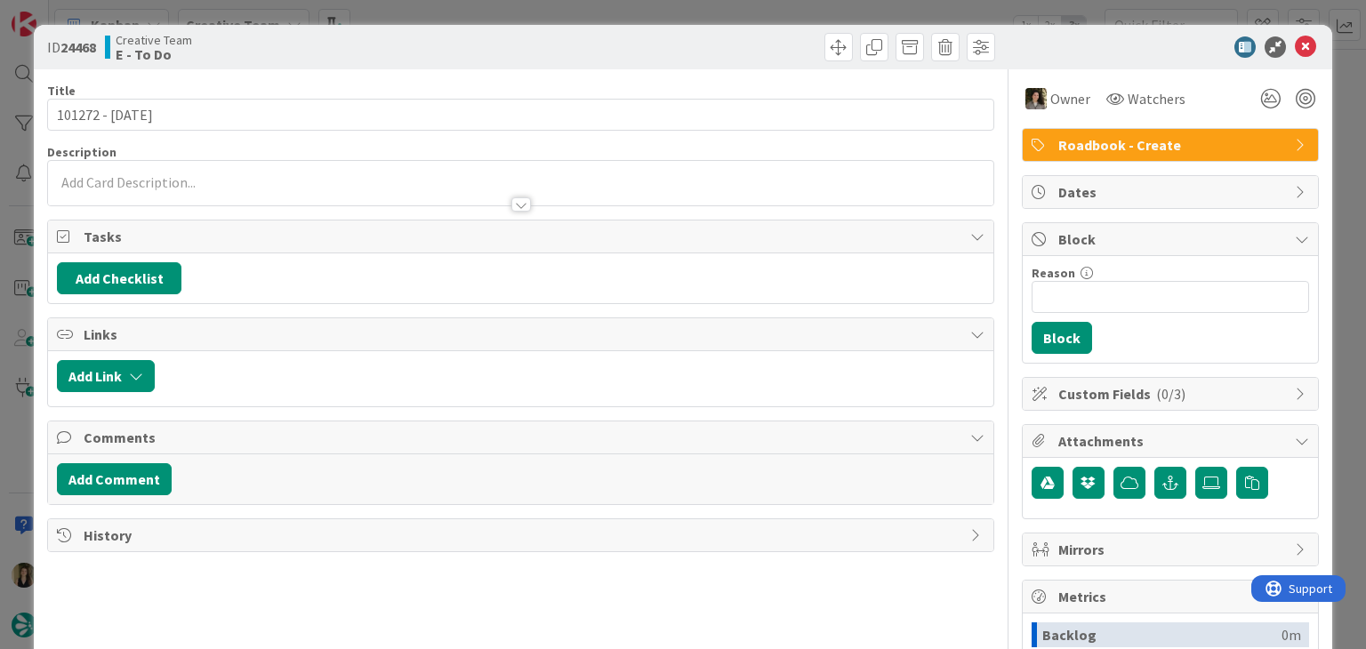
click at [460, 9] on div "ID 24468 Creative Team E - To Do Title 15 / 128 101272 - [DATE] Description Own…" at bounding box center [683, 324] width 1366 height 649
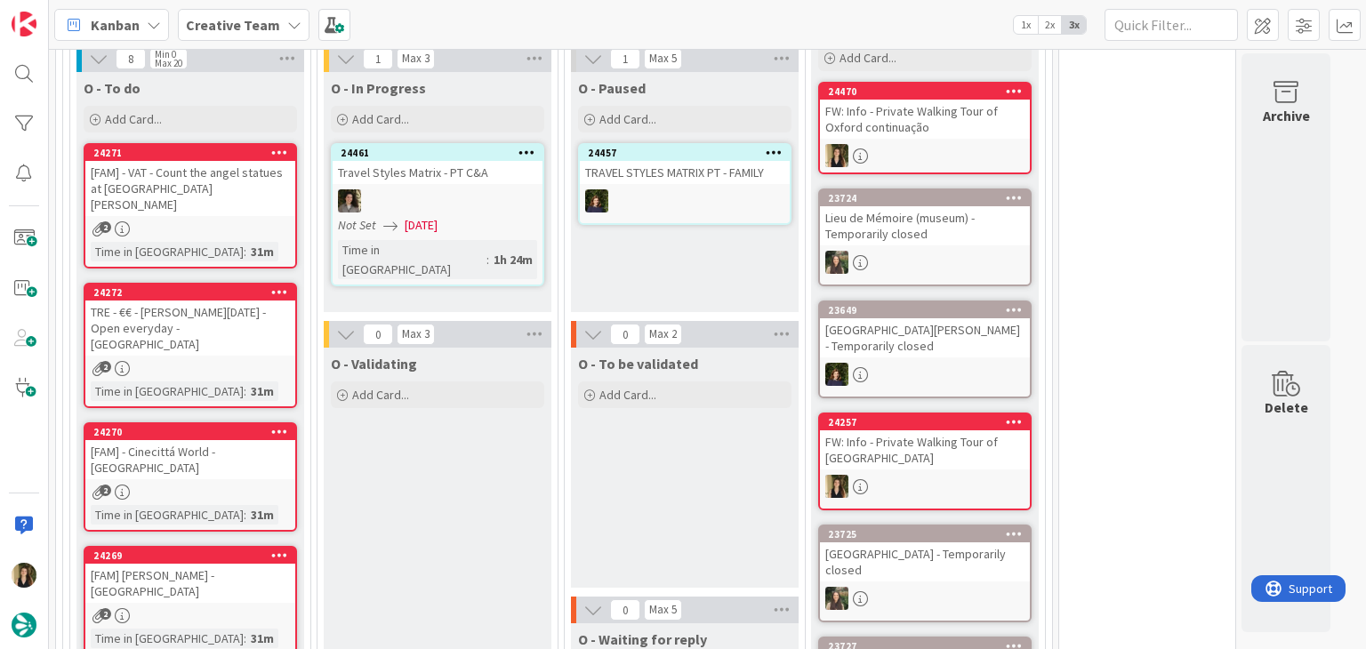
drag, startPoint x: 698, startPoint y: 439, endPoint x: 624, endPoint y: 436, distance: 74.8
click at [697, 439] on div "O - To be validated Add Card..." at bounding box center [685, 468] width 228 height 240
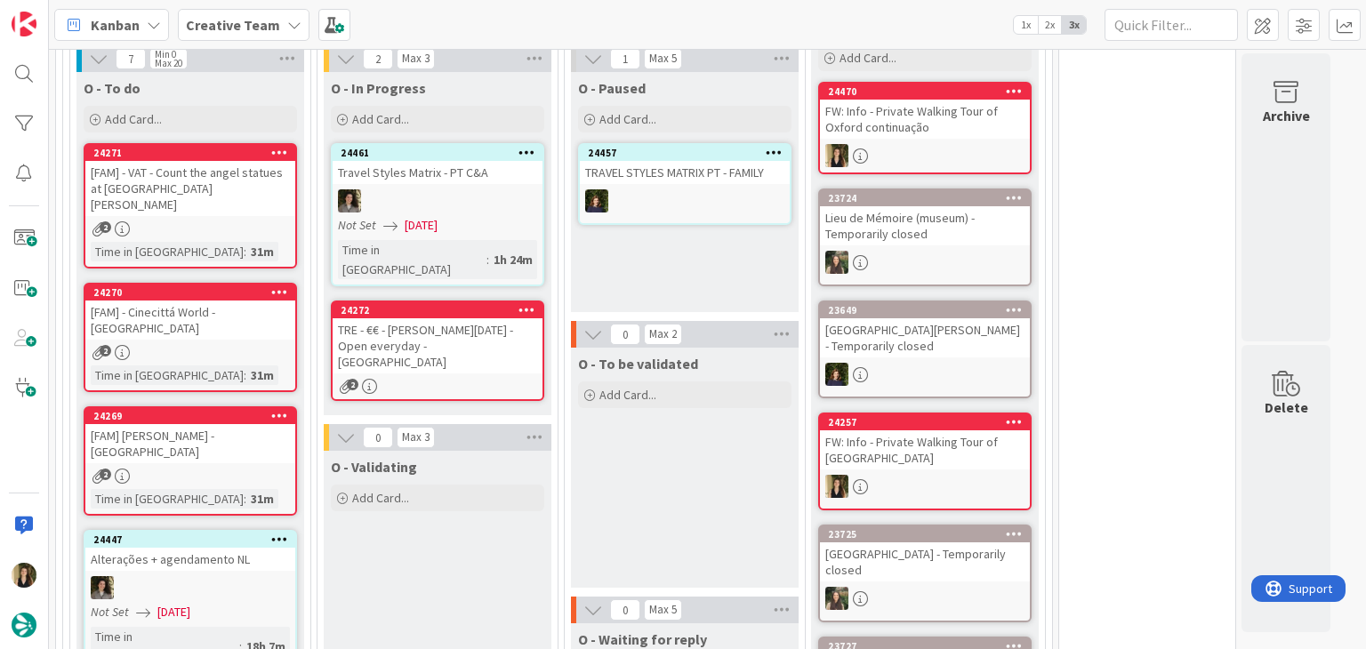
click at [505, 336] on div "24272 TRE - €€ - [PERSON_NAME][DATE] - Open everyday - [GEOGRAPHIC_DATA] 2" at bounding box center [437, 351] width 213 height 101
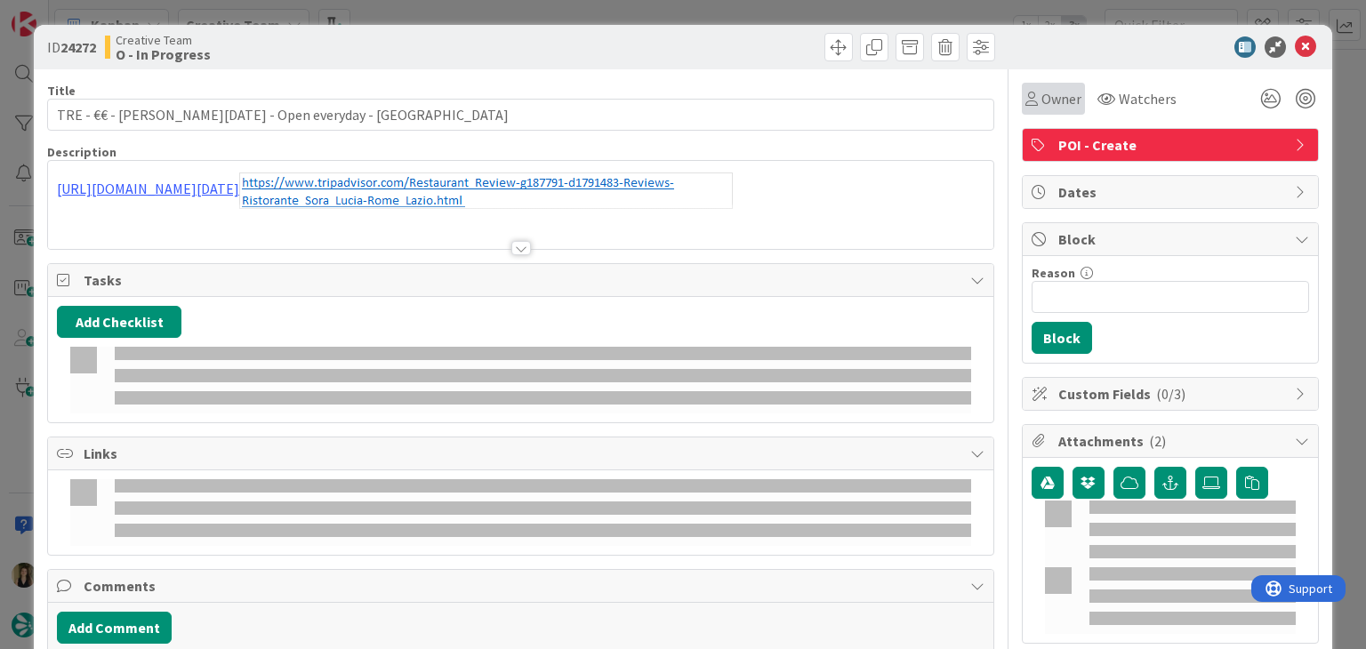
click at [1026, 100] on div "Owner" at bounding box center [1054, 98] width 56 height 21
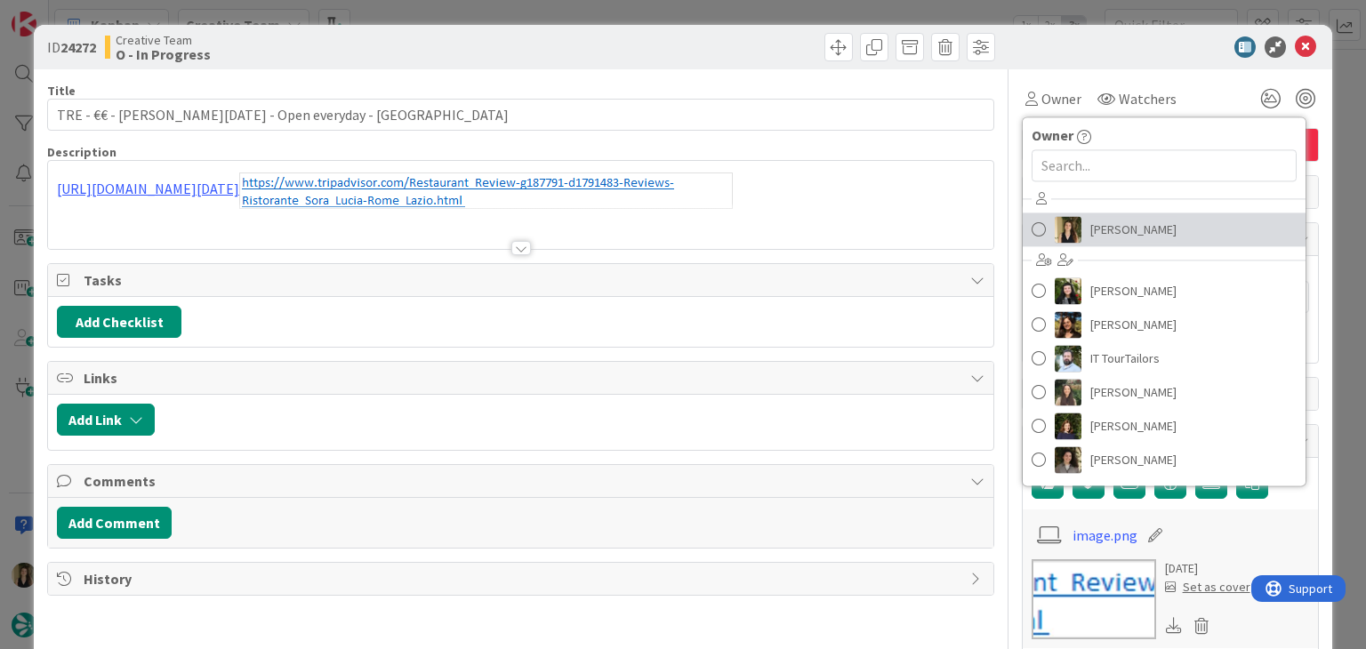
drag, startPoint x: 1107, startPoint y: 237, endPoint x: 1072, endPoint y: 236, distance: 34.7
click at [1107, 237] on span "[PERSON_NAME]" at bounding box center [1134, 229] width 86 height 27
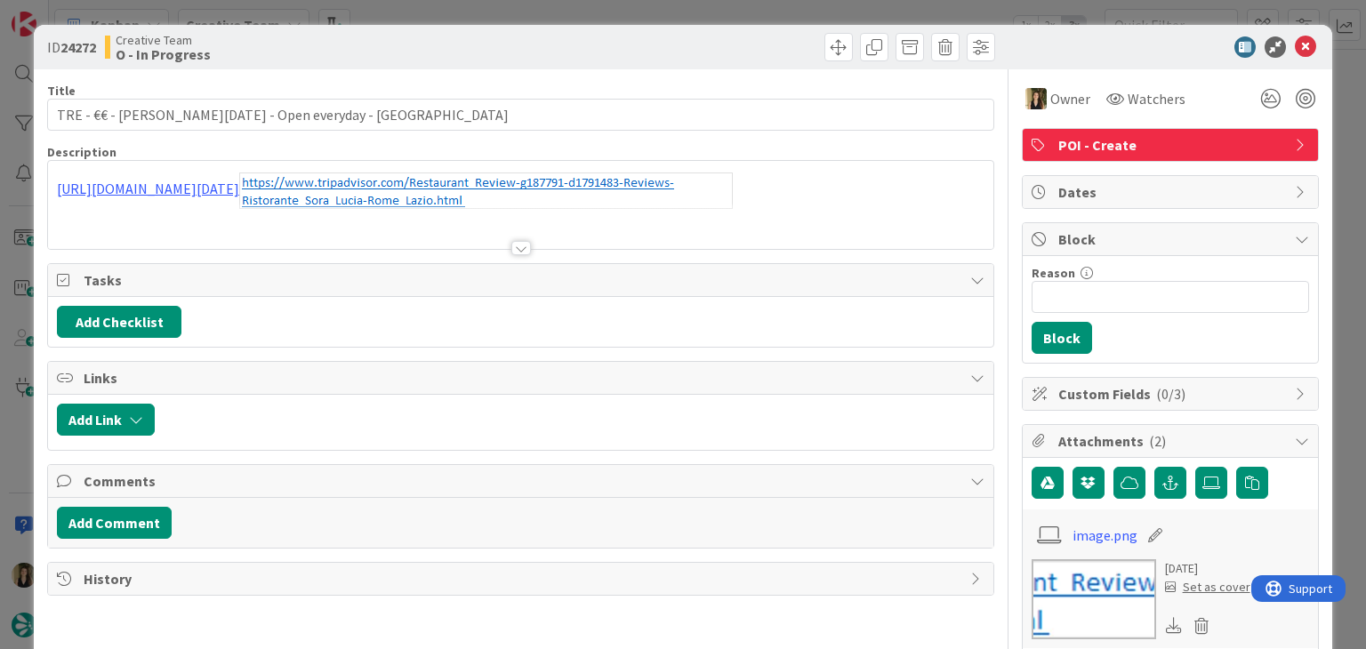
click at [516, 241] on div at bounding box center [521, 248] width 20 height 14
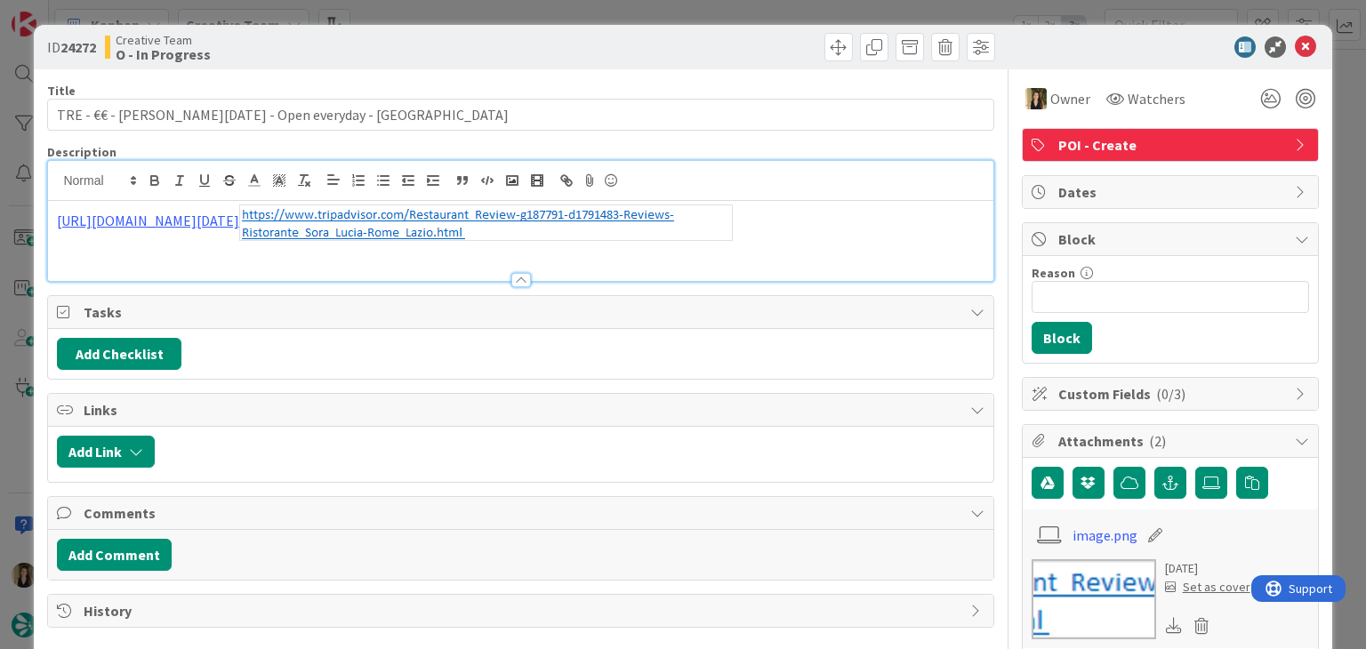
click at [479, 46] on div "Creative Team O - In Progress" at bounding box center [311, 47] width 412 height 28
click at [594, 36] on div at bounding box center [761, 47] width 470 height 28
click at [593, 12] on div "ID 24272 Creative Team O - In Progress Title 44 / 128 TRE - €€ - [PERSON_NAME][…" at bounding box center [683, 324] width 1366 height 649
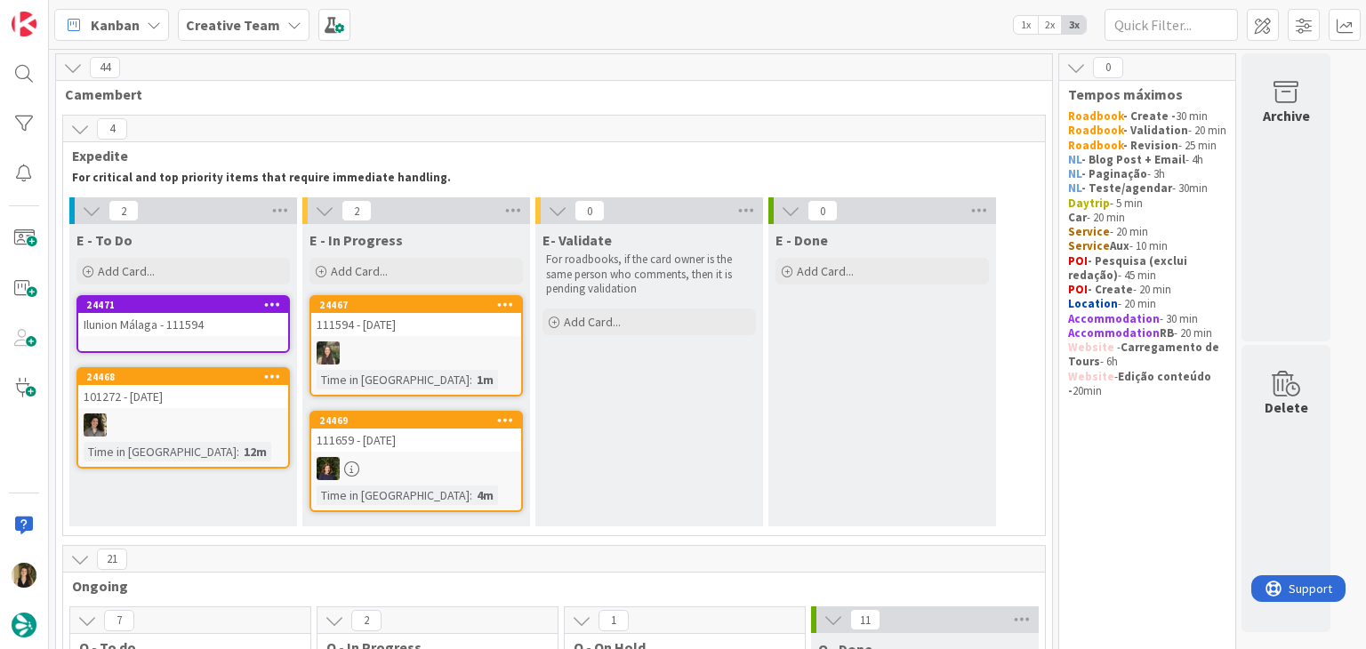
click at [626, 381] on div "E- Validate For roadbooks, if the card owner is the same person who comments, t…" at bounding box center [649, 375] width 228 height 302
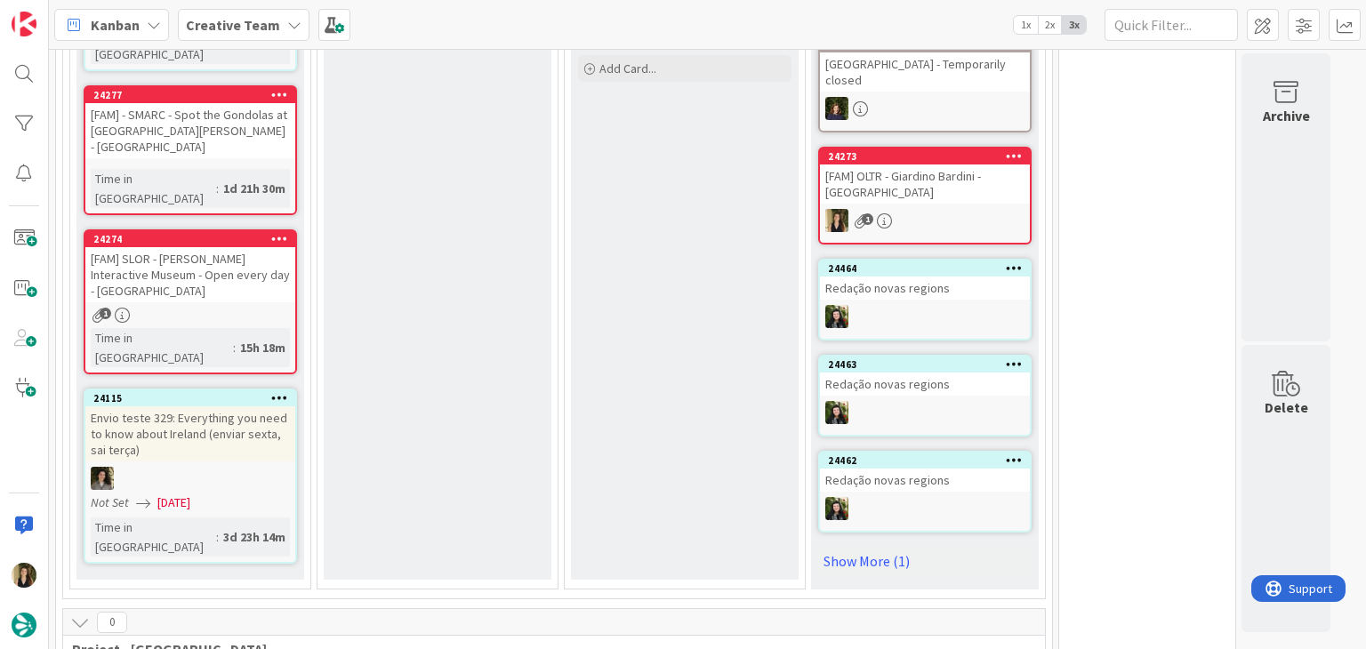
scroll to position [890, 0]
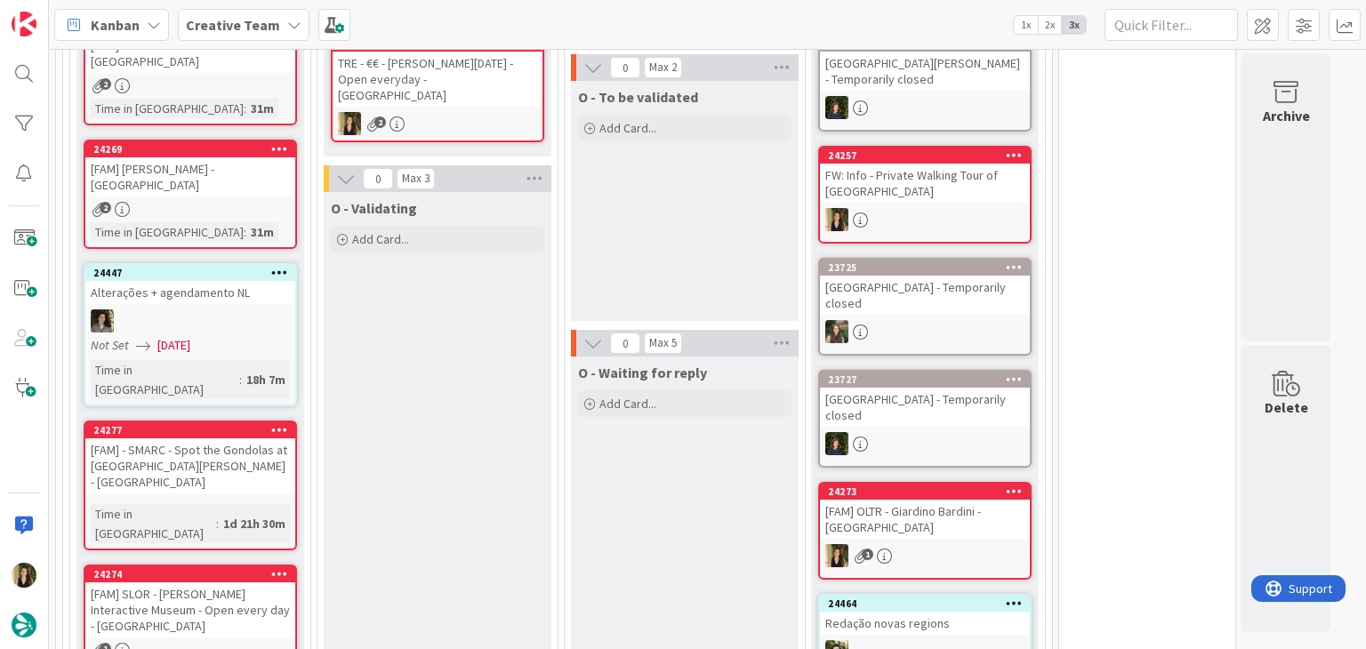
click at [687, 210] on div "O - To be validated Add Card..." at bounding box center [685, 201] width 228 height 240
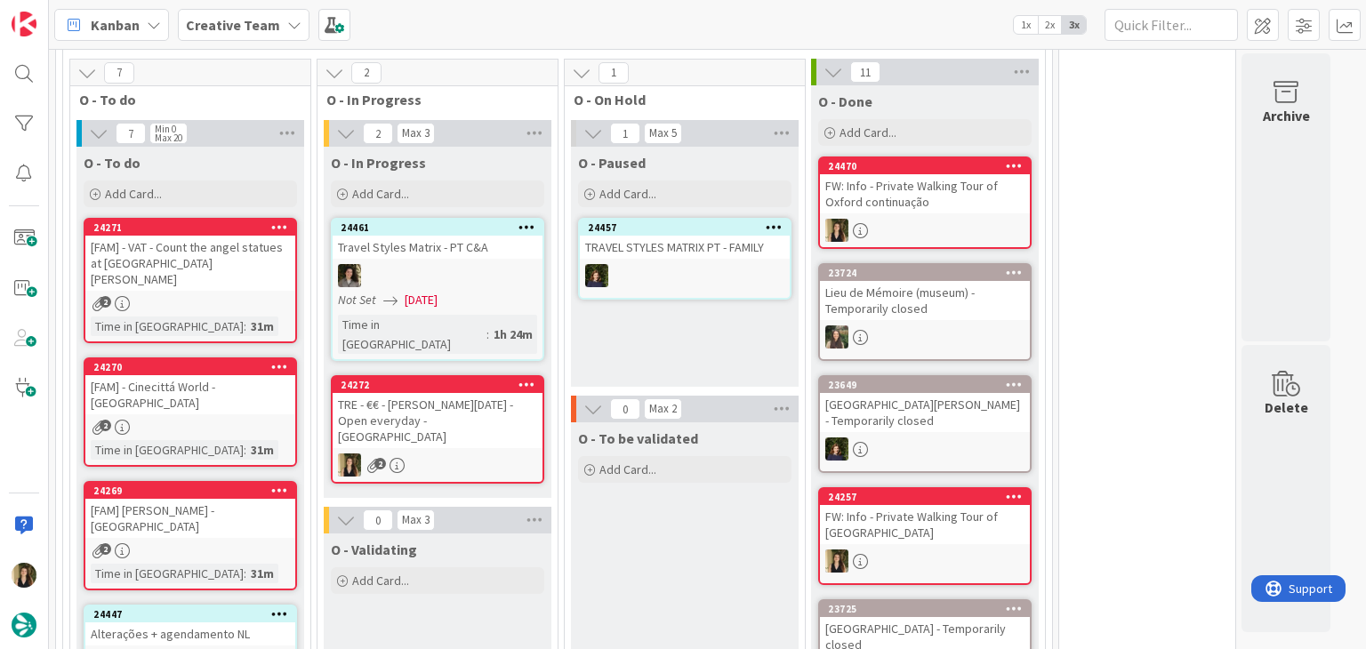
scroll to position [534, 0]
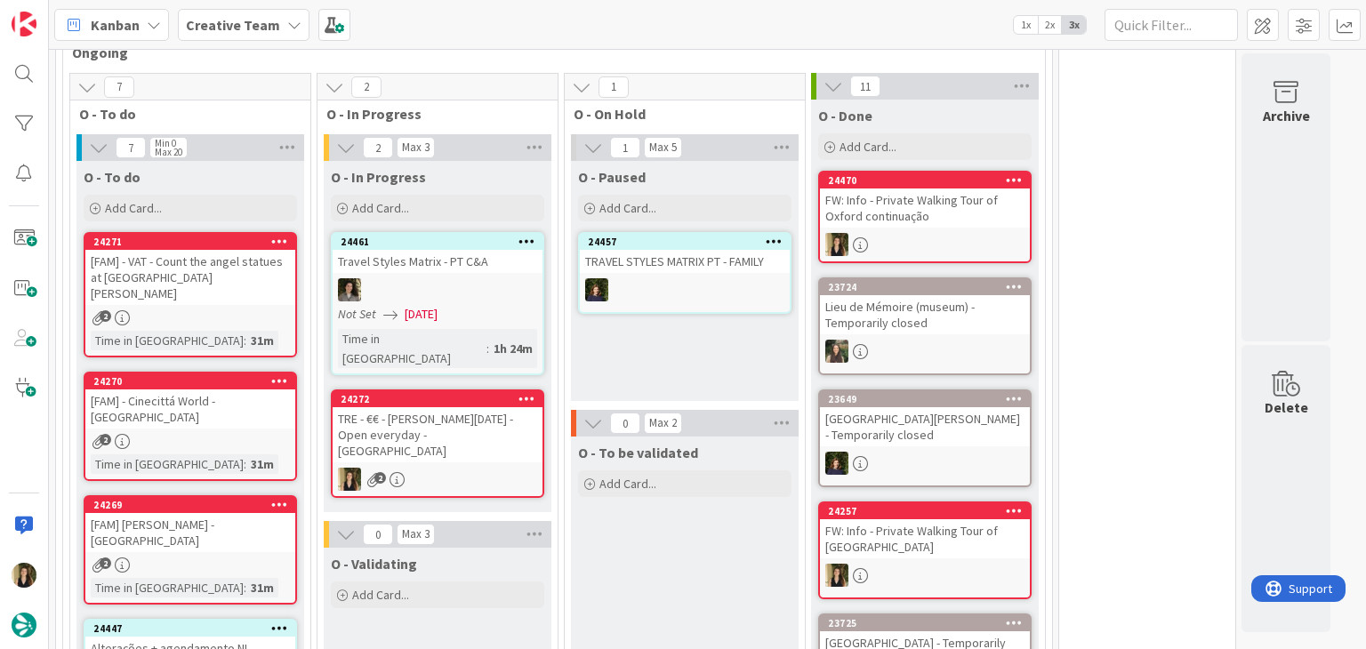
click at [479, 468] on div "2" at bounding box center [438, 479] width 210 height 23
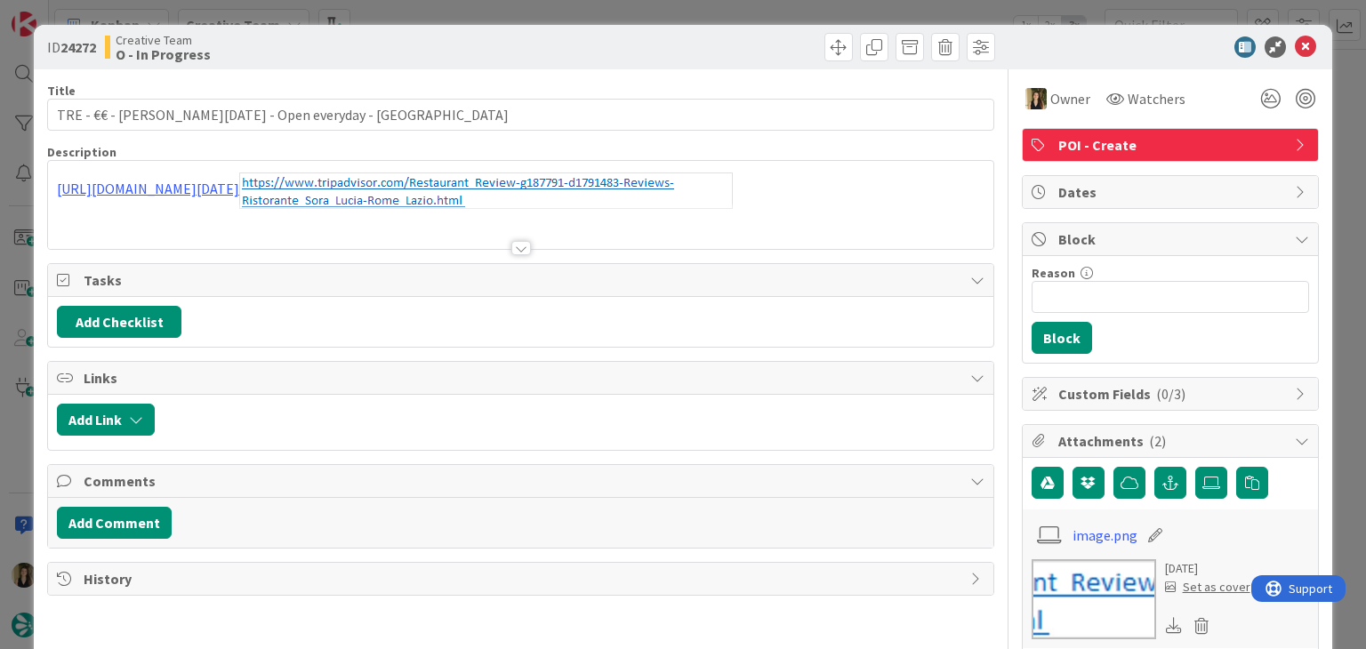
click at [492, 14] on div "ID 24272 Creative Team O - In Progress Title 44 / 128 TRE - €€ - [PERSON_NAME][…" at bounding box center [683, 324] width 1366 height 649
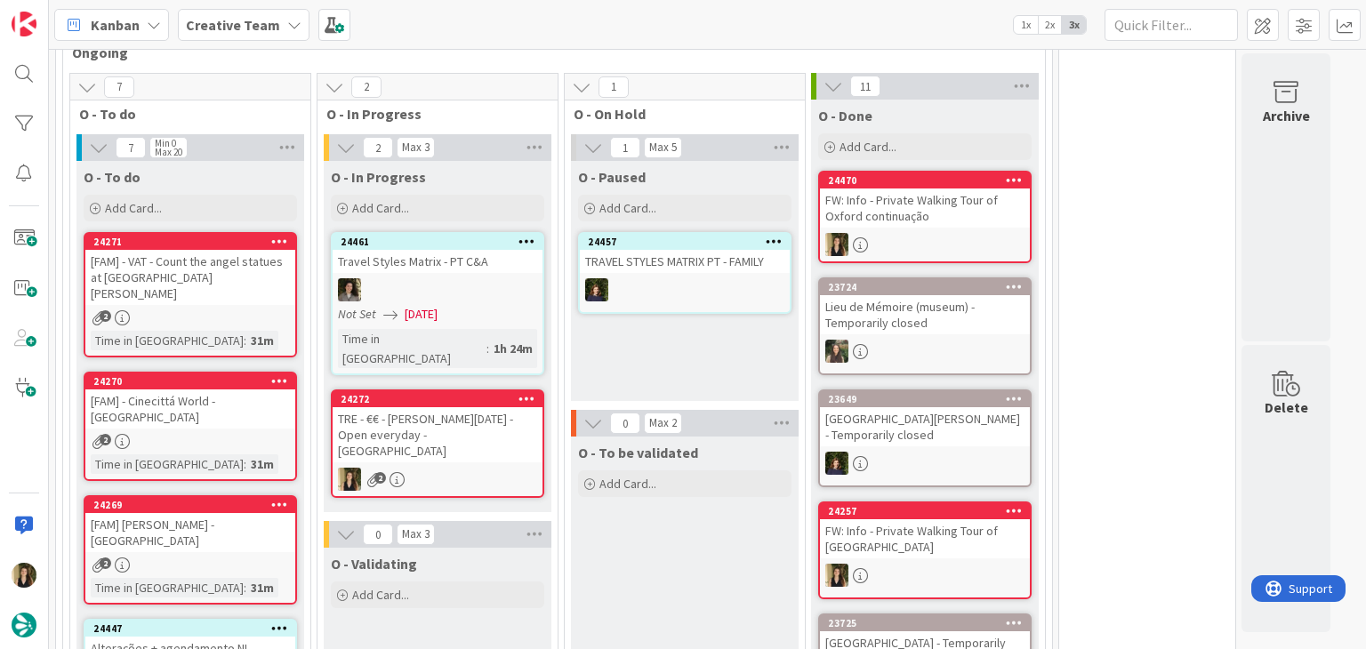
click at [474, 316] on div "Not Set [DATE]" at bounding box center [440, 314] width 205 height 19
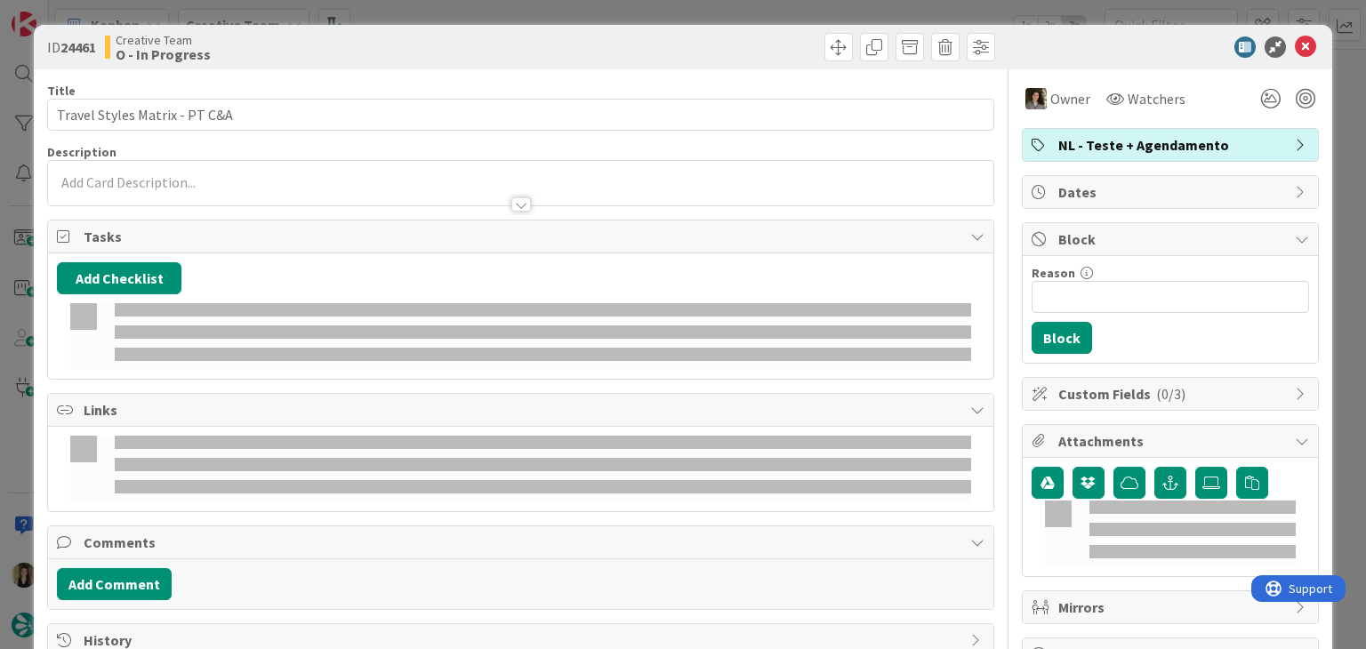
click at [594, 4] on div "ID 24461 Creative Team O - In Progress Title 29 / 128 Travel Styles Matrix - PT…" at bounding box center [683, 324] width 1366 height 649
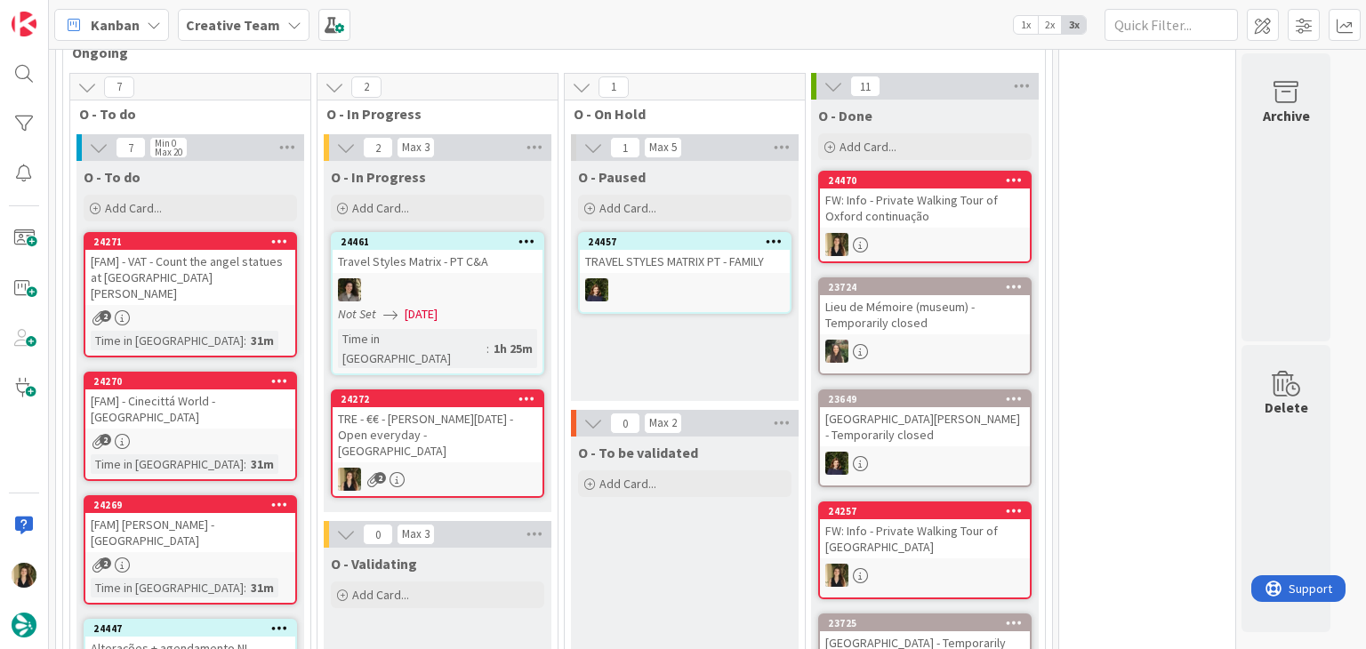
click at [636, 375] on div "O - Paused Add Card... 24457 TRAVEL STYLES MATRIX PT - FAMILY" at bounding box center [685, 281] width 228 height 240
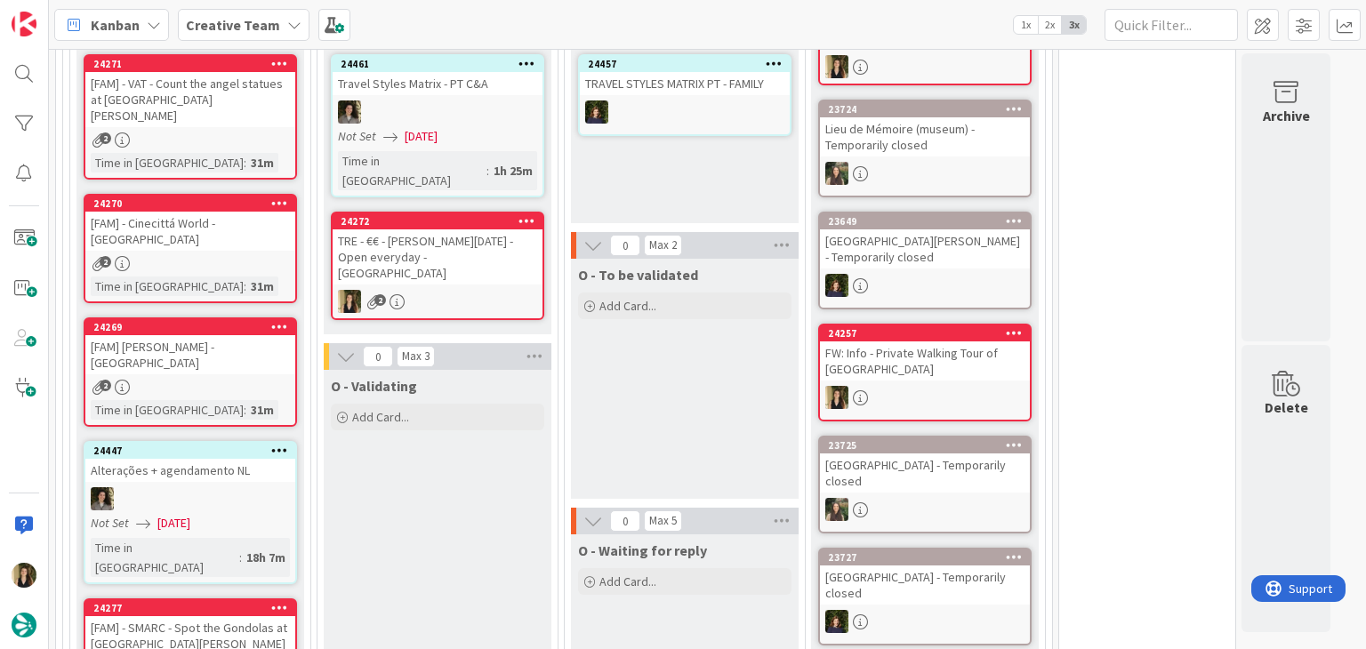
click at [477, 229] on div "TRE - €€ - [PERSON_NAME][DATE] - Open everyday - [GEOGRAPHIC_DATA]" at bounding box center [438, 256] width 210 height 55
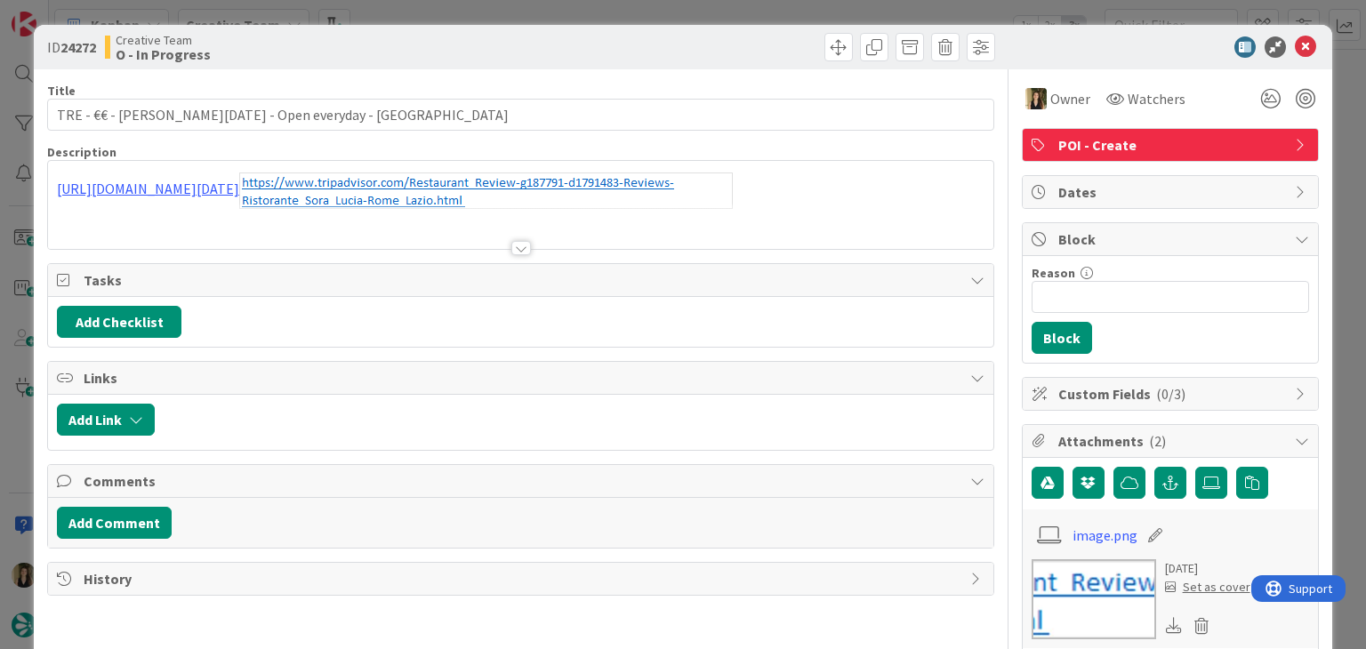
click at [520, 246] on div at bounding box center [521, 248] width 20 height 14
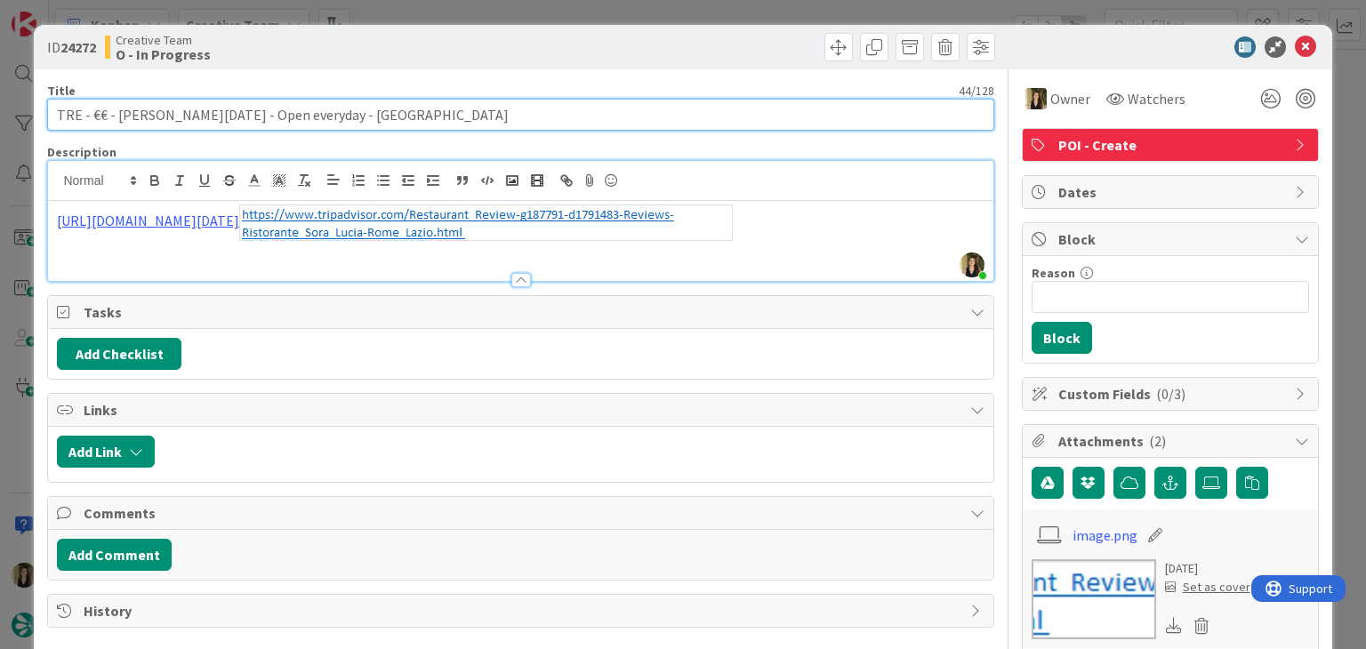
drag, startPoint x: 277, startPoint y: 117, endPoint x: 45, endPoint y: 114, distance: 231.3
click at [38, 117] on div "ID 24272 Creative Team O - In Progress Title 44 / 128 TRE - €€ - [PERSON_NAME][…" at bounding box center [683, 621] width 1298 height 1192
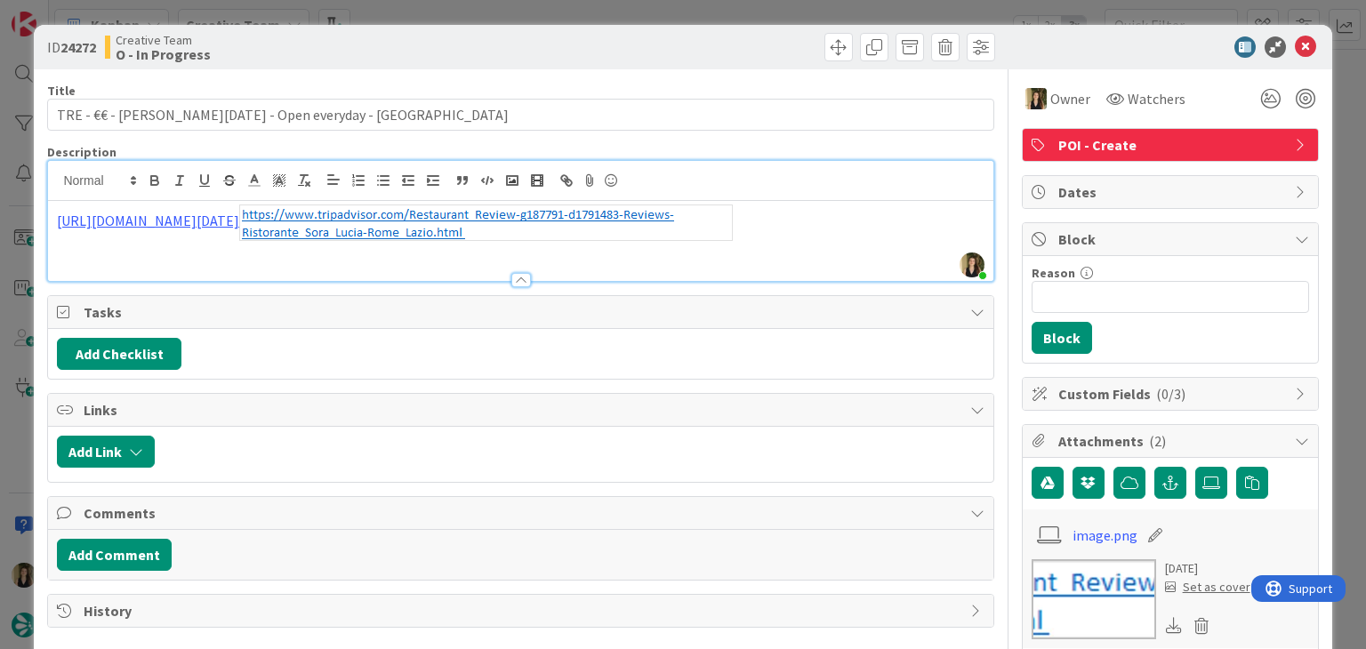
scroll to position [801, 0]
drag, startPoint x: 487, startPoint y: 33, endPoint x: 485, endPoint y: 20, distance: 12.7
click at [487, 32] on div "ID 24272 Creative Team O - In Progress" at bounding box center [683, 47] width 1298 height 44
click at [481, 10] on div "ID 24272 Creative Team O - In Progress Title 44 / 128 TRE - €€ - [PERSON_NAME][…" at bounding box center [683, 324] width 1366 height 649
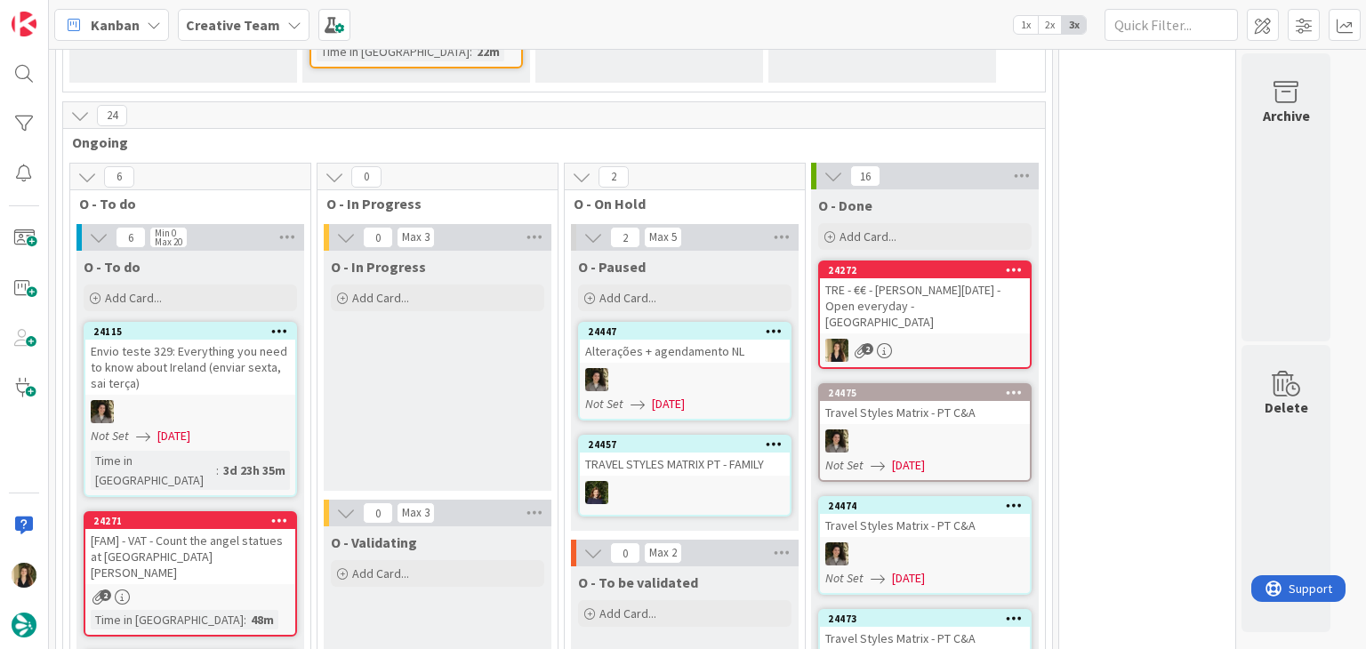
click at [943, 310] on div "TRE - €€ - [PERSON_NAME][DATE] - Open everyday - [GEOGRAPHIC_DATA]" at bounding box center [925, 305] width 210 height 55
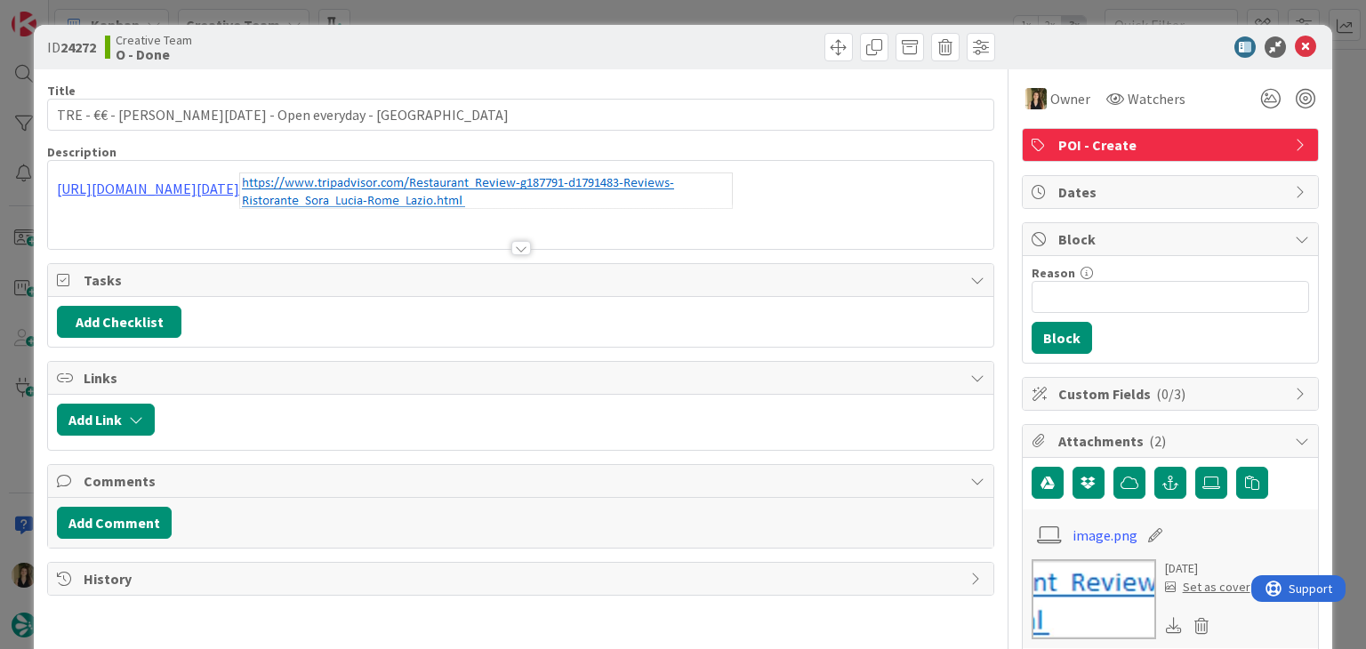
click at [756, 14] on div "ID 24272 Creative Team O - Done Title 44 / 128 TRE - €€ - [PERSON_NAME][DATE] -…" at bounding box center [683, 324] width 1366 height 649
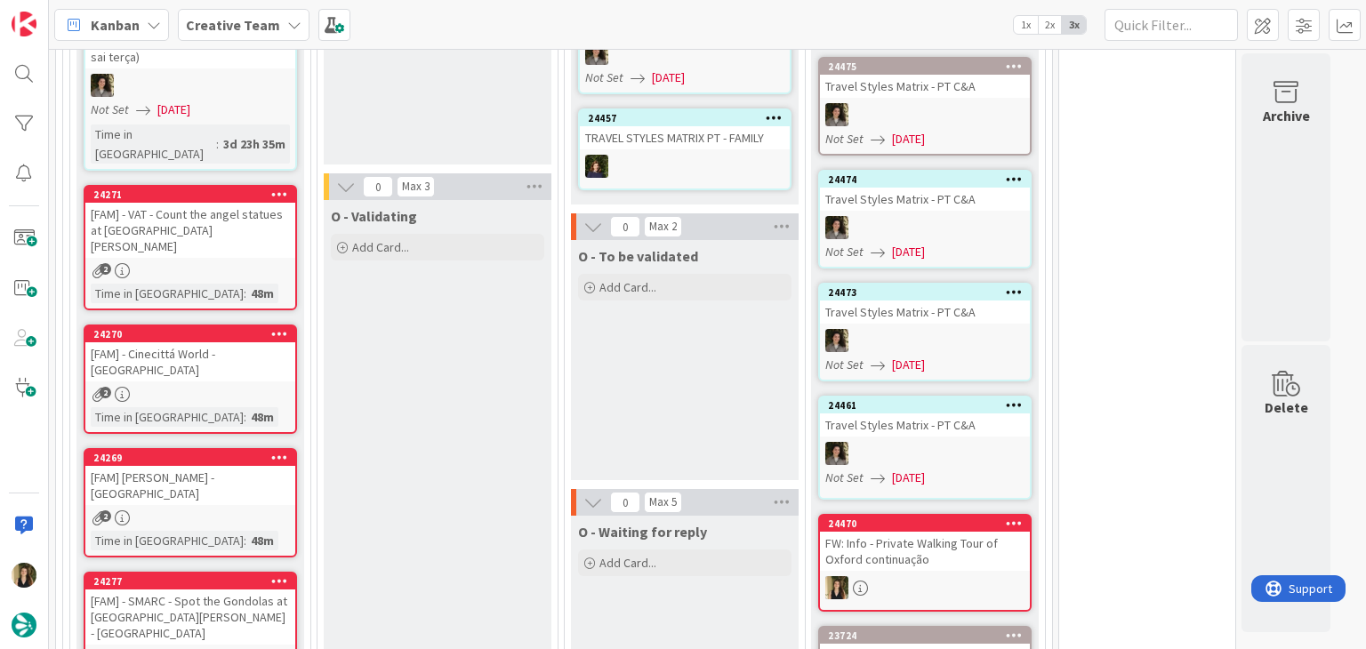
scroll to position [866, 0]
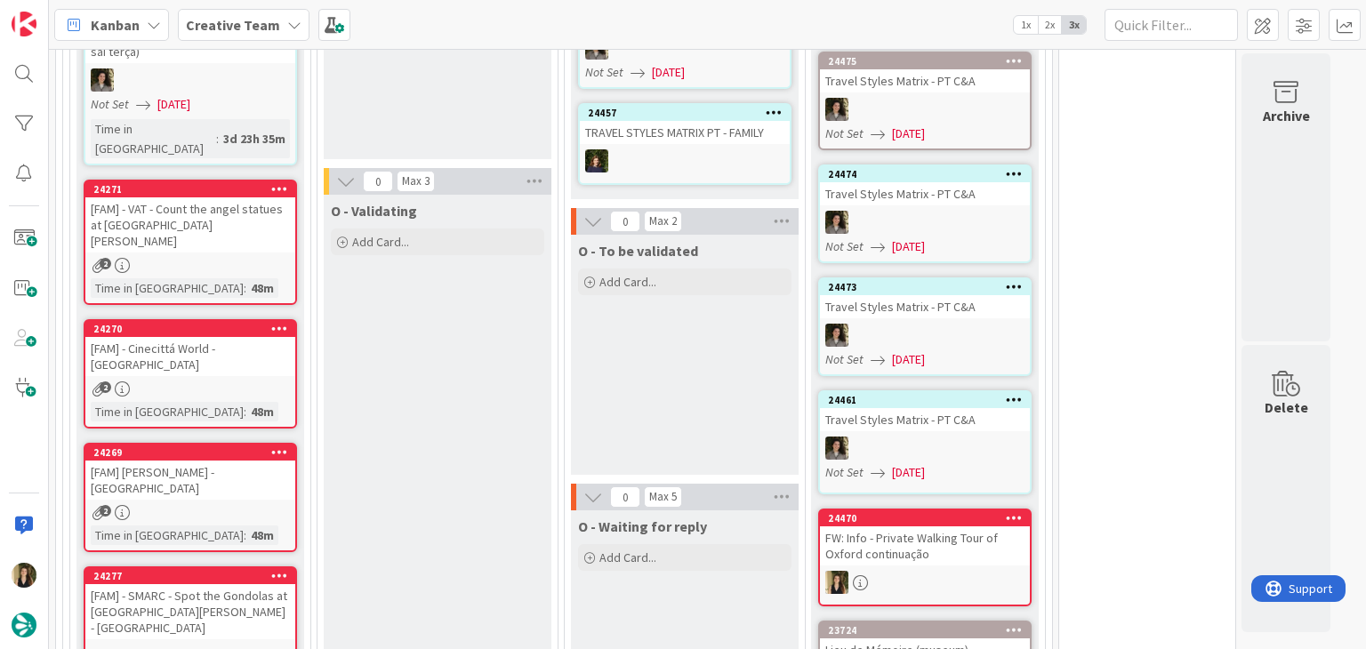
click at [505, 436] on div "O - Validating Add Card..." at bounding box center [438, 648] width 228 height 907
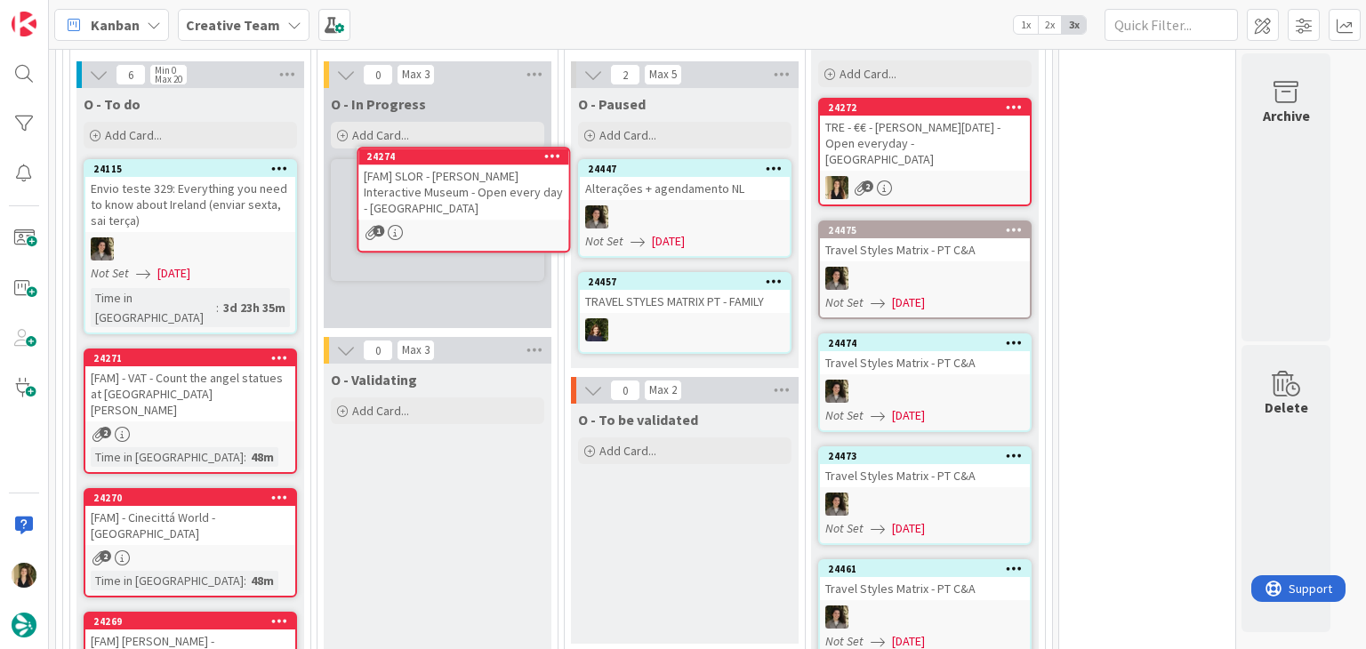
scroll to position [655, 0]
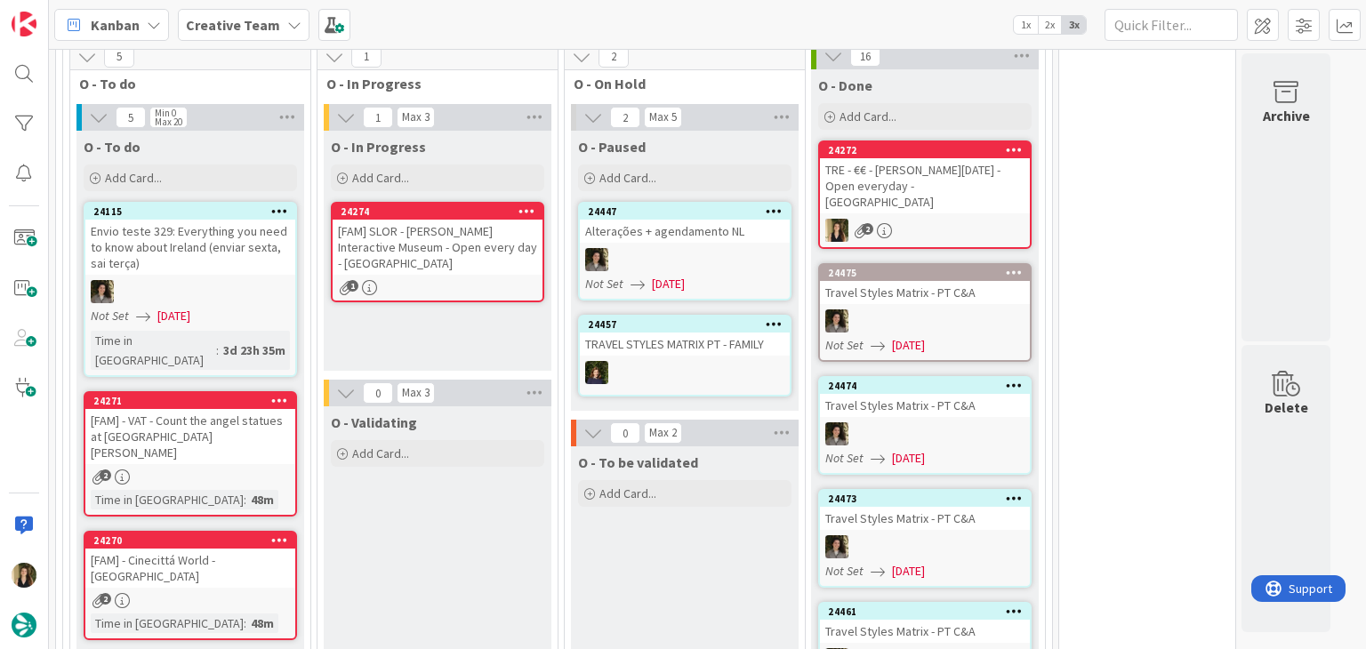
click at [500, 280] on div "1" at bounding box center [438, 287] width 210 height 15
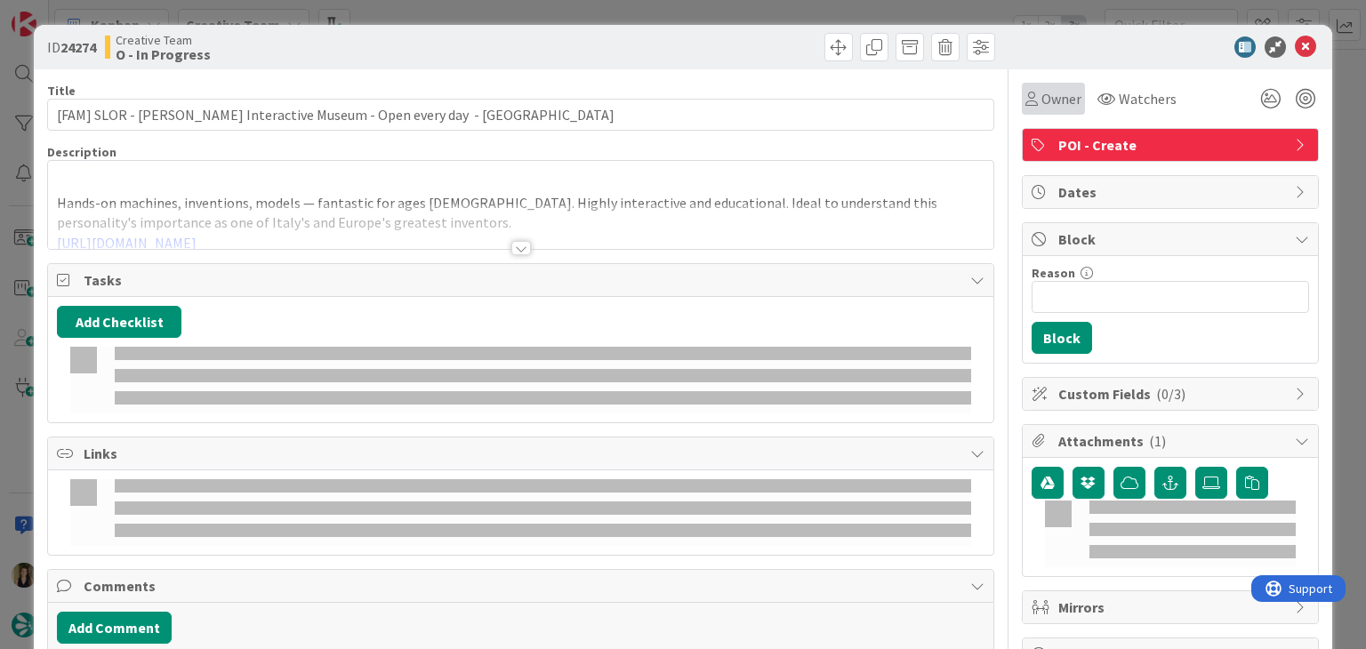
click at [1042, 101] on span "Owner" at bounding box center [1062, 98] width 40 height 21
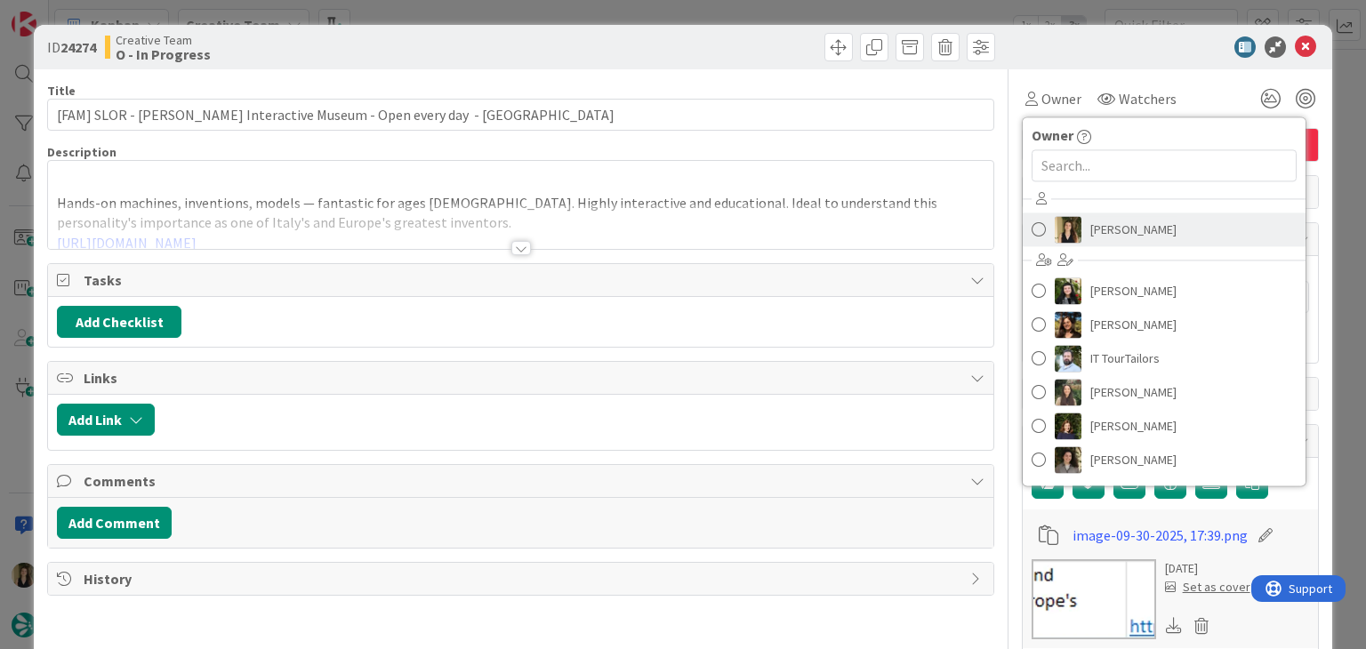
click at [1120, 229] on span "[PERSON_NAME]" at bounding box center [1134, 229] width 86 height 27
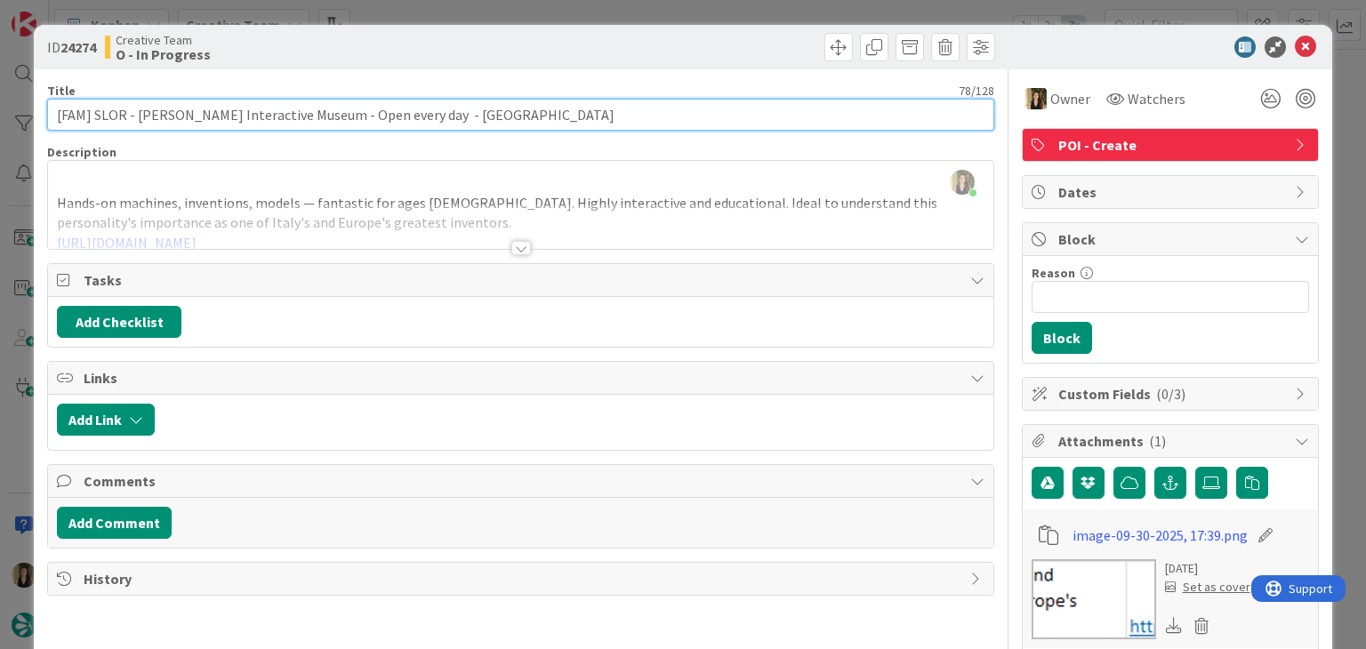
drag, startPoint x: 463, startPoint y: 110, endPoint x: 39, endPoint y: 115, distance: 423.4
click at [39, 115] on div "ID 24274 Creative Team O - In Progress Title 78 / 128 [FAM] SLOR - [PERSON_NAME…" at bounding box center [683, 621] width 1298 height 1192
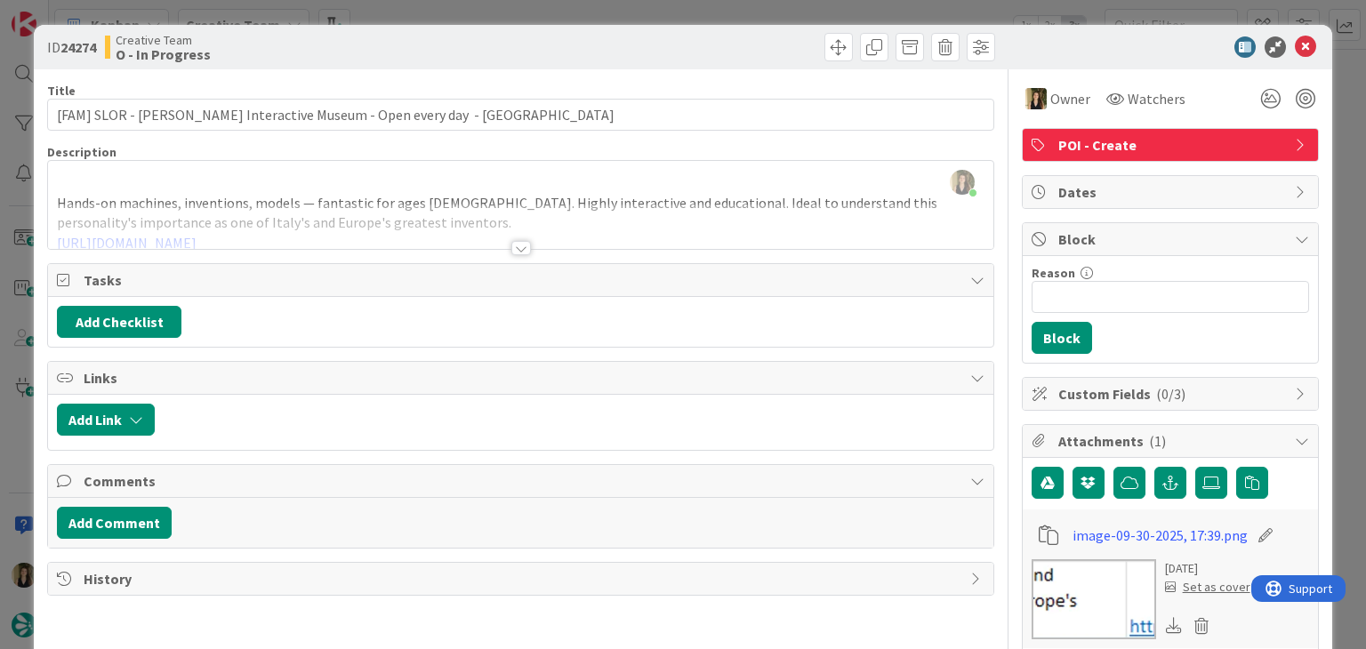
click at [394, 197] on div "[PERSON_NAME] joined 2 m ago Hands-on machines, inventions, models — fantastic …" at bounding box center [520, 205] width 945 height 88
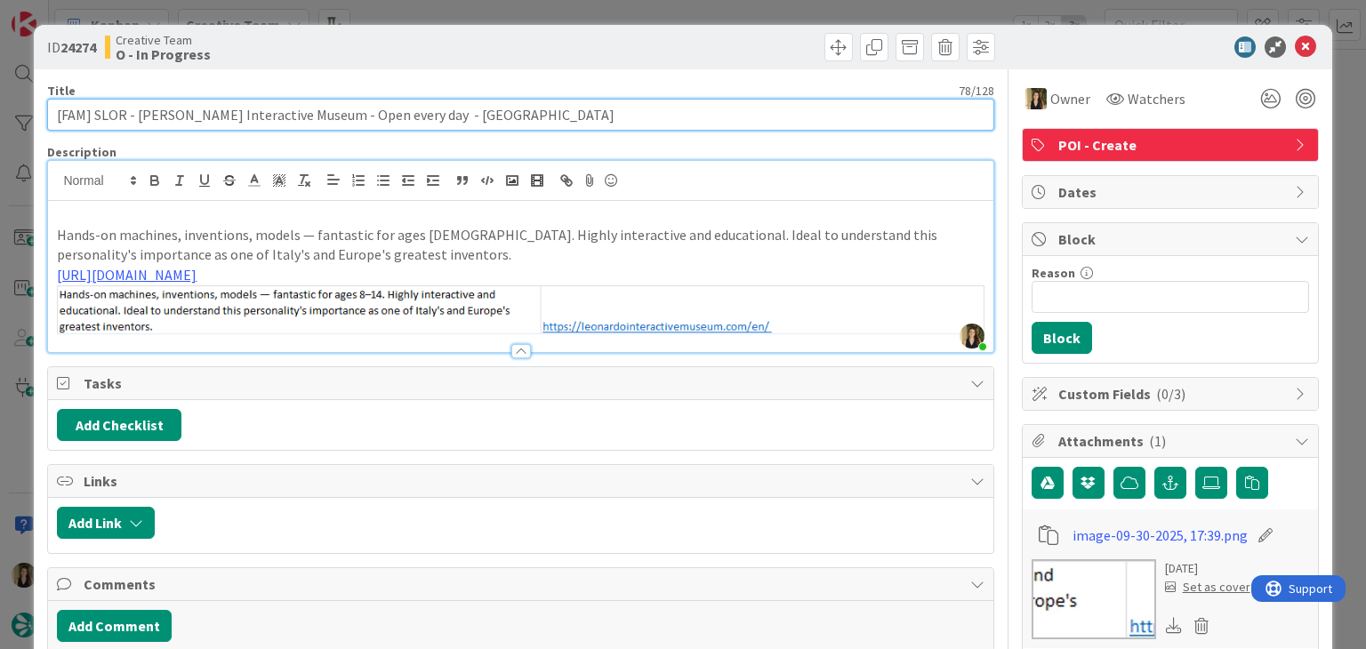
drag, startPoint x: 358, startPoint y: 112, endPoint x: 135, endPoint y: 110, distance: 223.3
click at [135, 110] on input "[FAM] SLOR - [PERSON_NAME] Interactive Museum - Open every day - [GEOGRAPHIC_DA…" at bounding box center [520, 115] width 946 height 32
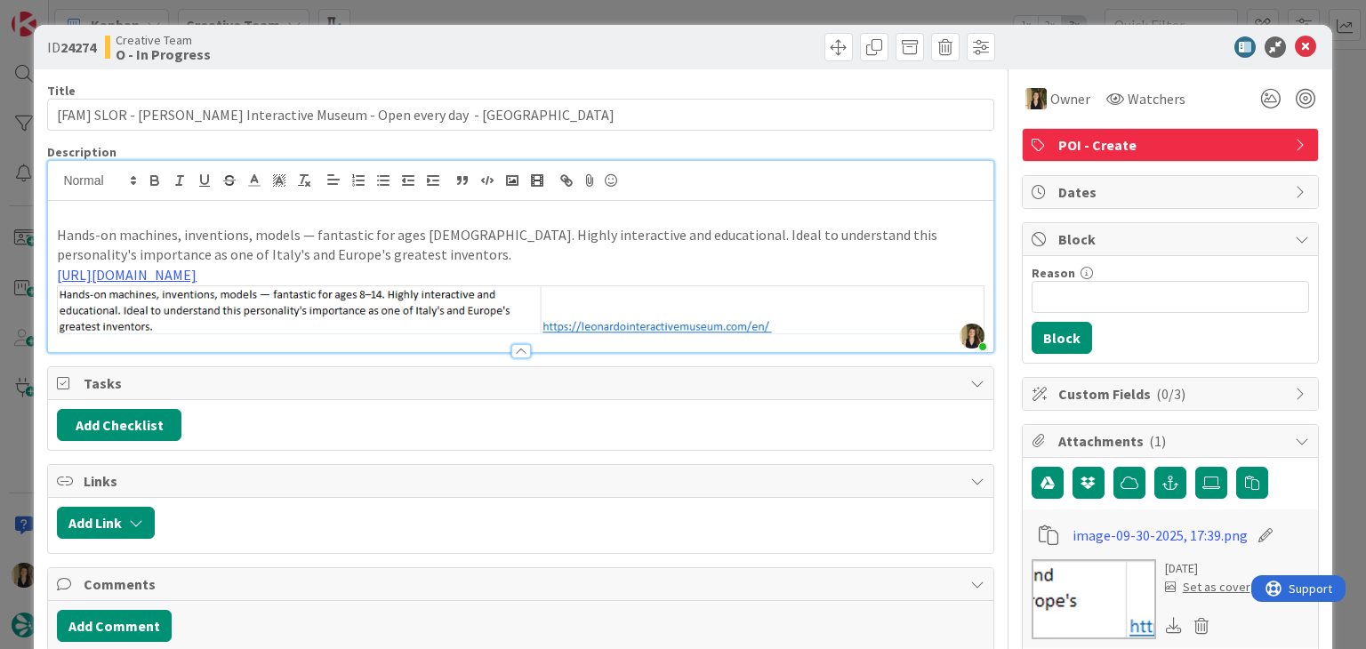
click at [360, 239] on p "Hands-on machines, inventions, models — fantastic for ages [DEMOGRAPHIC_DATA]. …" at bounding box center [520, 245] width 927 height 40
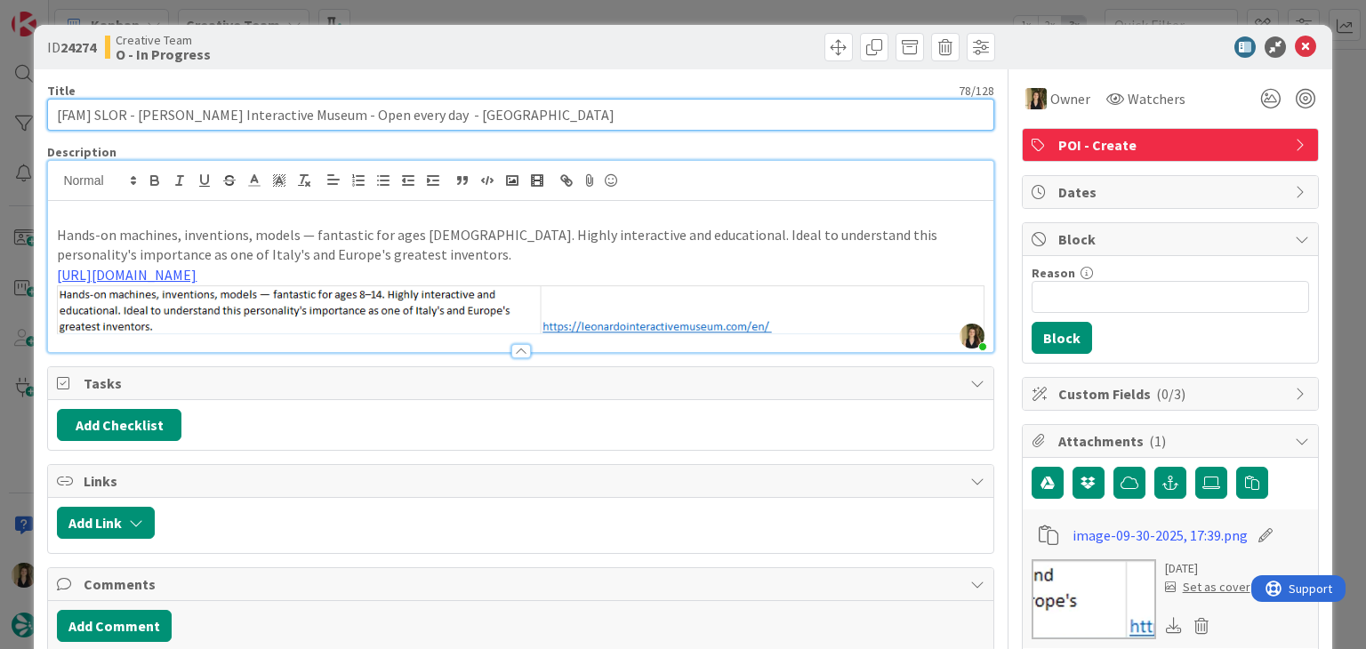
drag, startPoint x: 461, startPoint y: 118, endPoint x: 41, endPoint y: 117, distance: 419.8
click at [43, 117] on div "ID 24274 Creative Team O - In Progress Title 78 / 128 [FAM] SLOR - [PERSON_NAME…" at bounding box center [683, 621] width 1298 height 1192
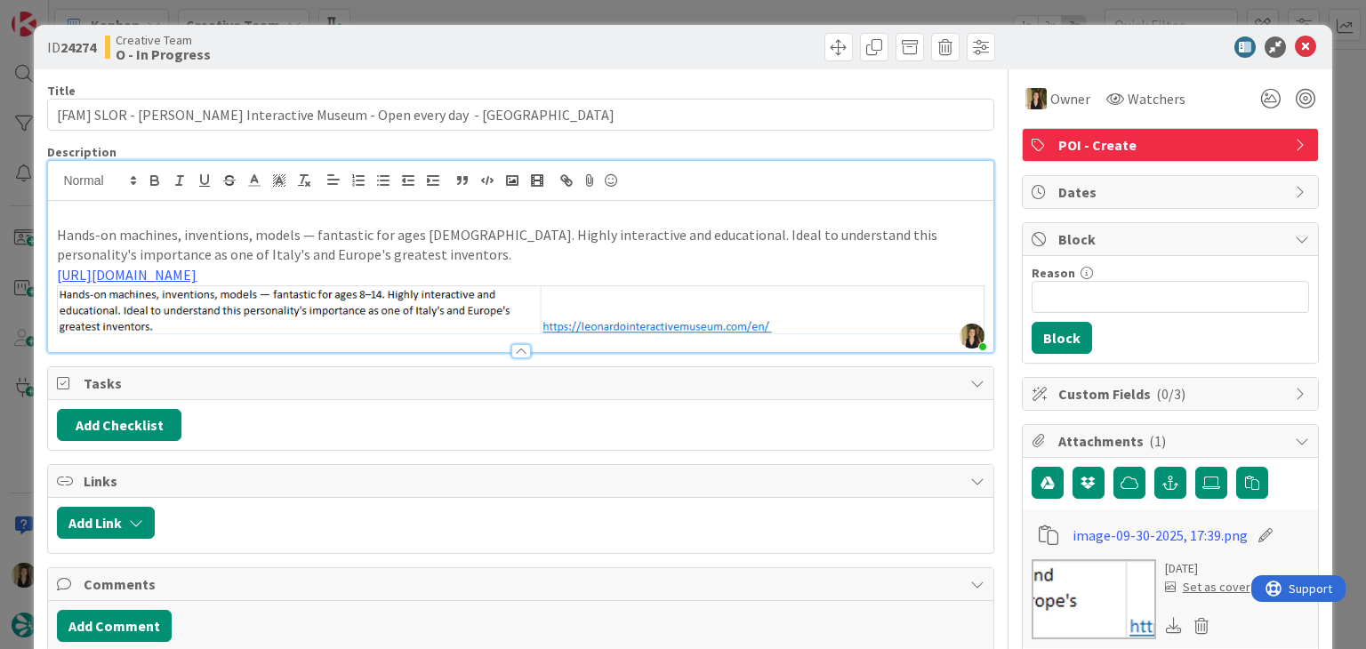
click at [382, 231] on p "Hands-on machines, inventions, models — fantastic for ages [DEMOGRAPHIC_DATA]. …" at bounding box center [520, 245] width 927 height 40
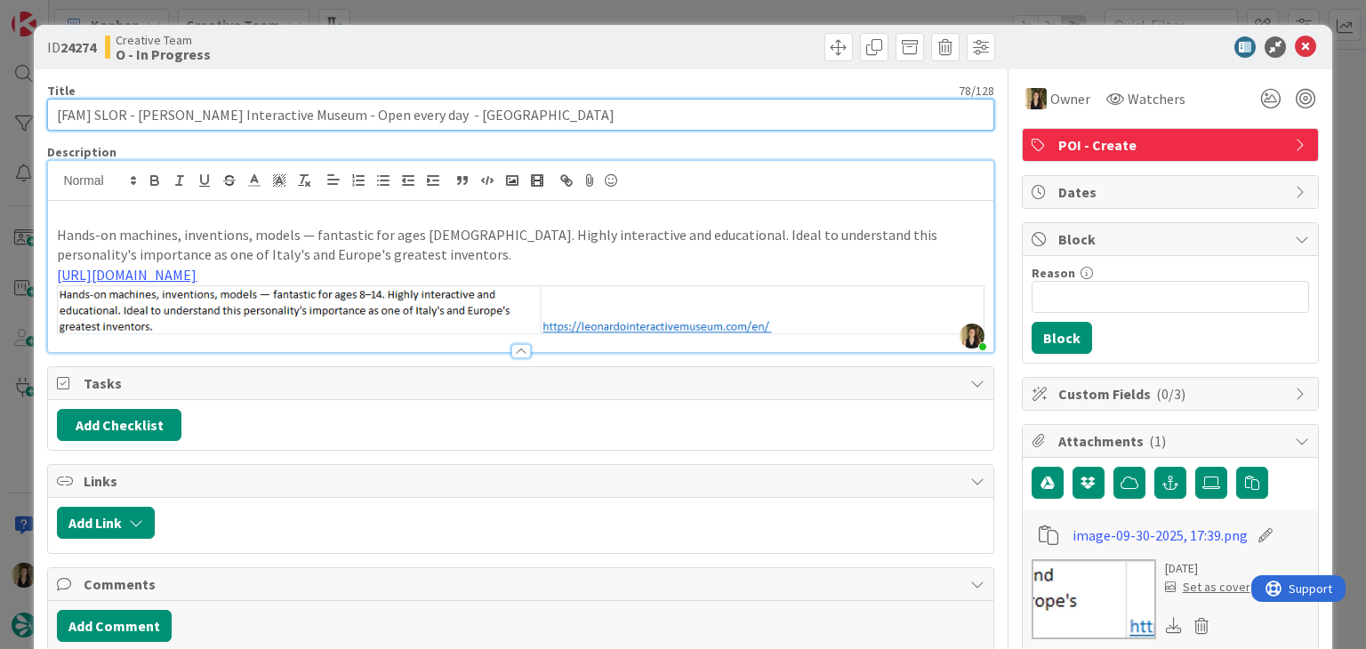
drag, startPoint x: 361, startPoint y: 116, endPoint x: 203, endPoint y: 125, distance: 158.6
click at [136, 114] on input "[FAM] SLOR - [PERSON_NAME] Interactive Museum - Open every day - [GEOGRAPHIC_DA…" at bounding box center [520, 115] width 946 height 32
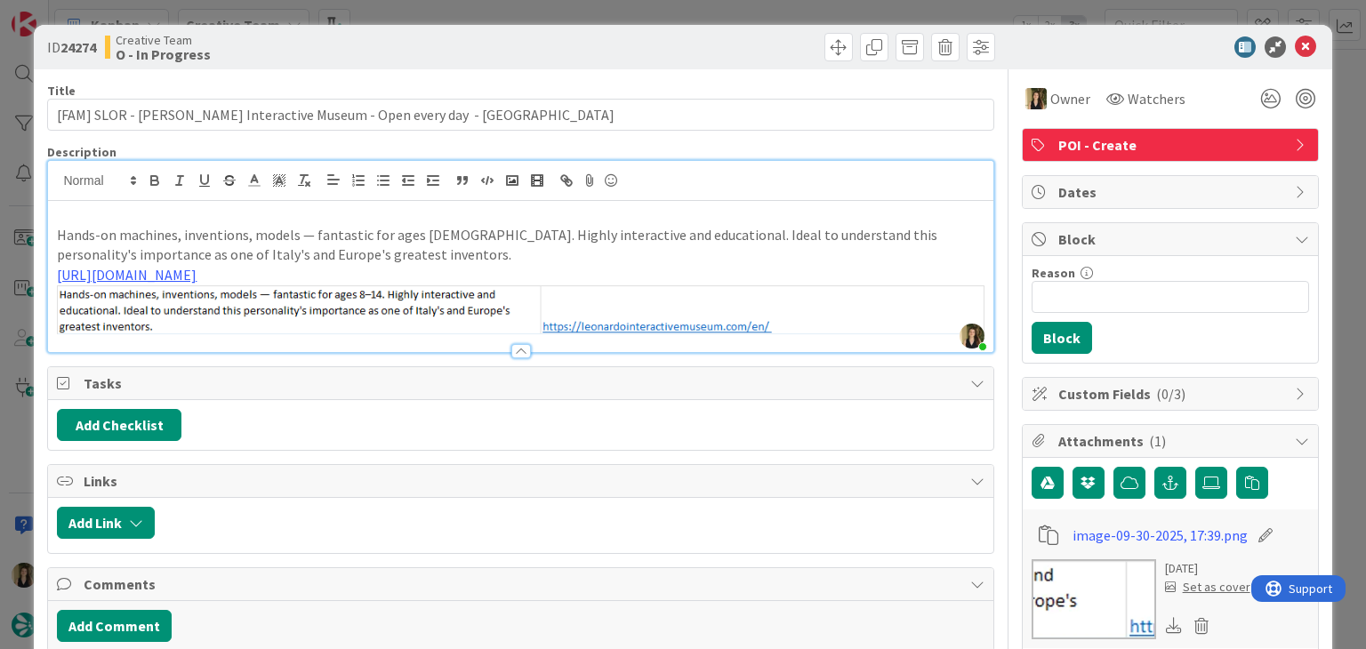
click at [548, 20] on div "ID 24274 Creative Team O - In Progress Title 78 / 128 [FAM] SLOR - [PERSON_NAME…" at bounding box center [683, 324] width 1366 height 649
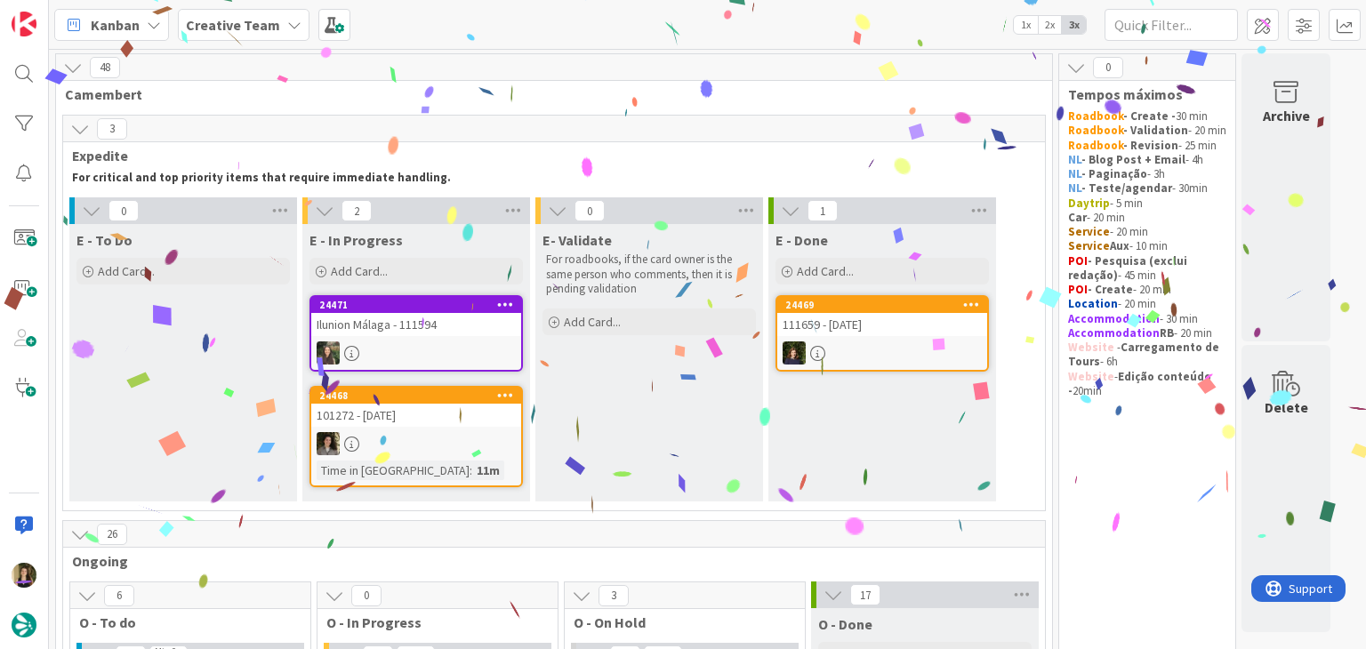
scroll to position [623, 0]
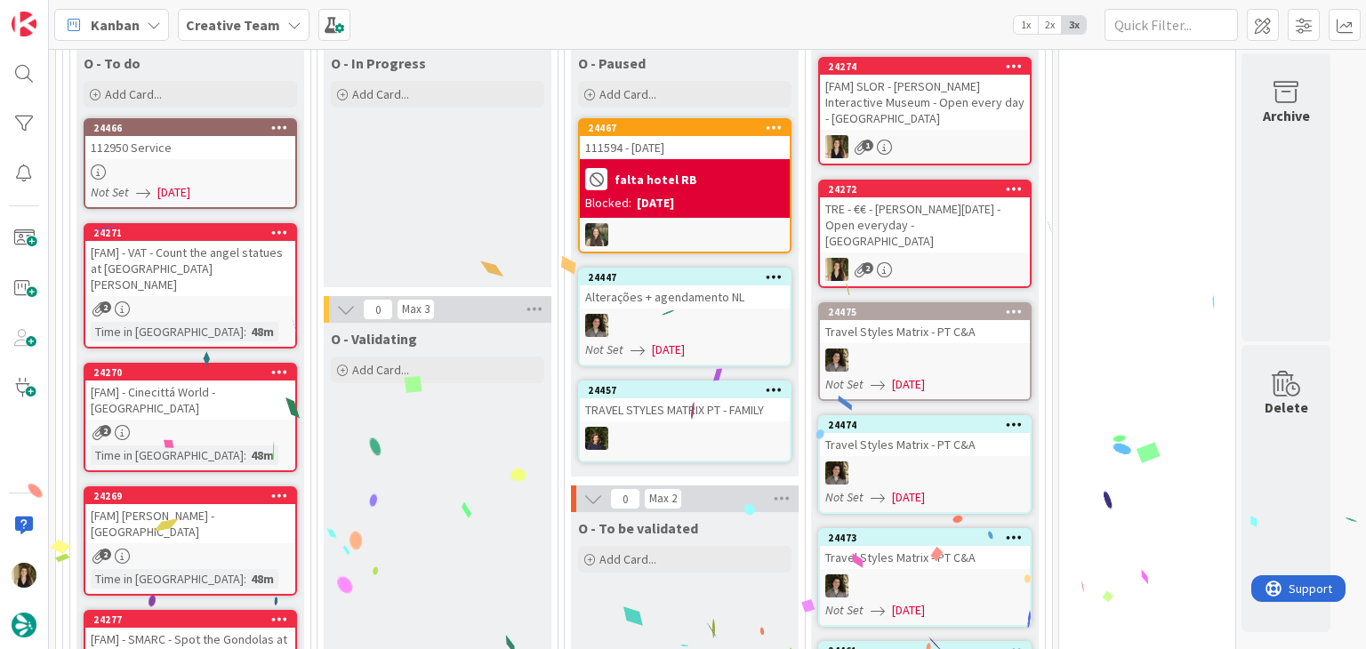
click at [443, 202] on div "O - In Progress Add Card... Template Not Set Title 0 / 128 Label Daytrip Accomm…" at bounding box center [438, 167] width 228 height 240
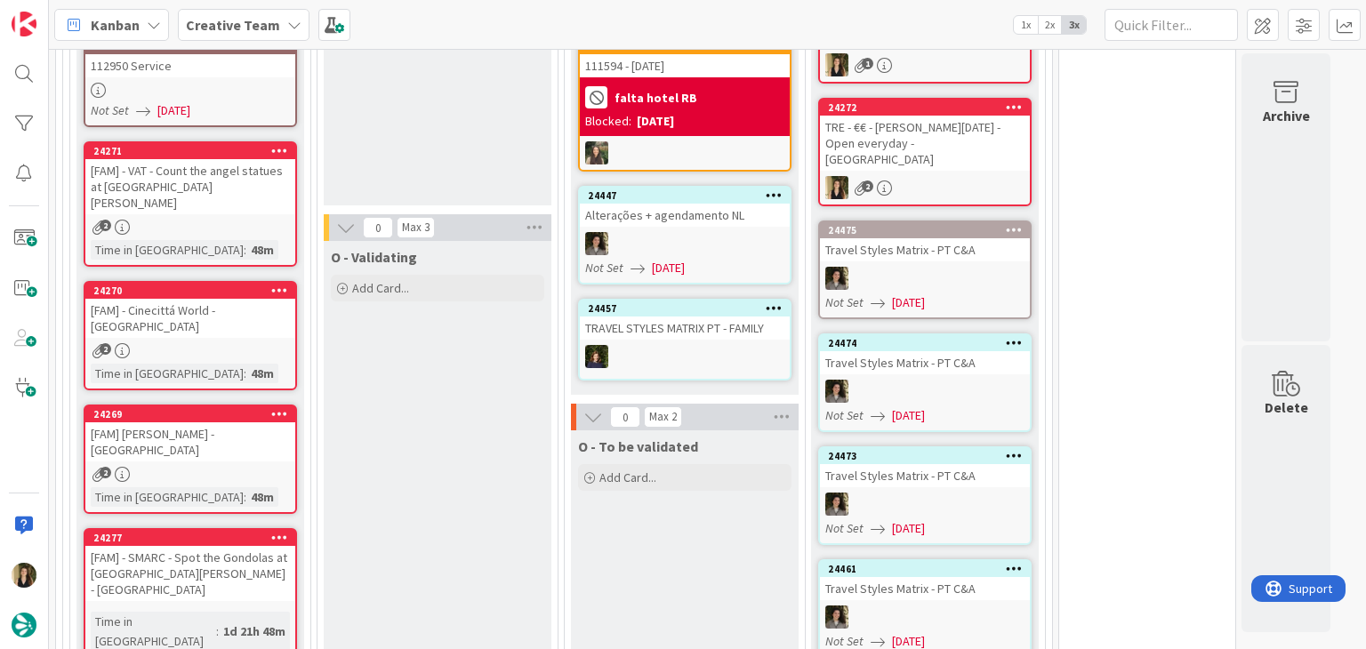
scroll to position [712, 0]
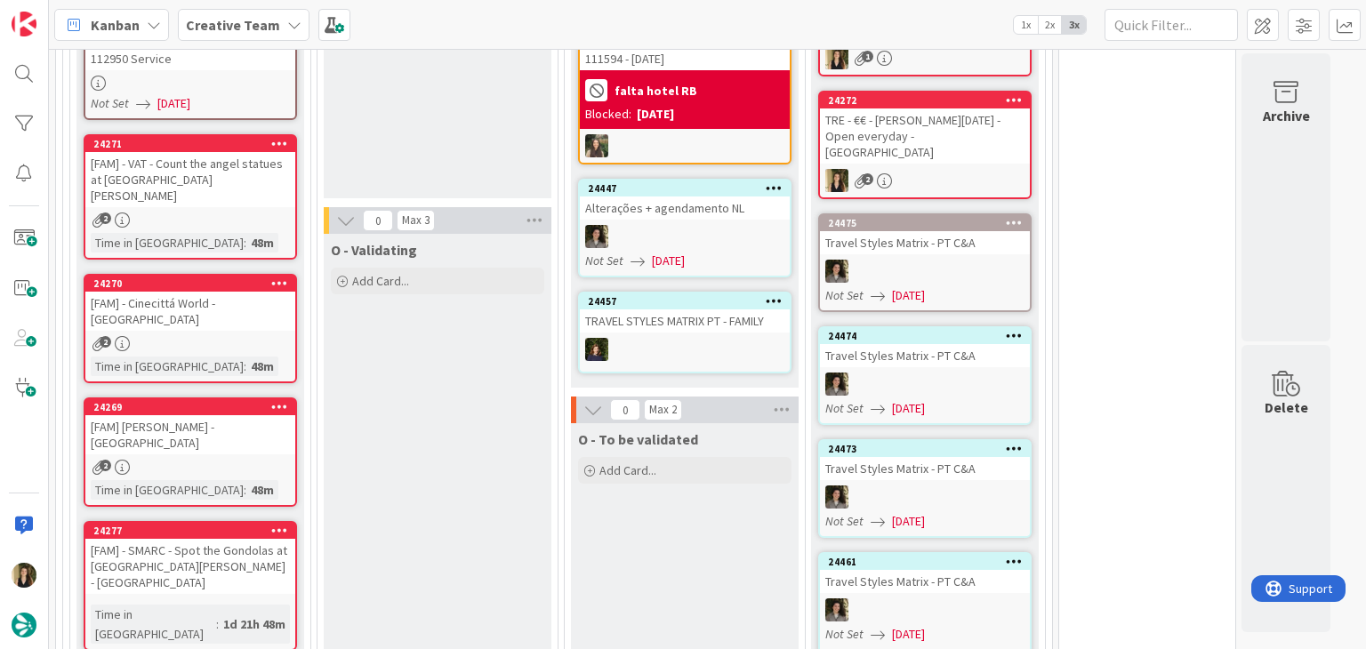
click at [247, 213] on div "2" at bounding box center [190, 220] width 210 height 15
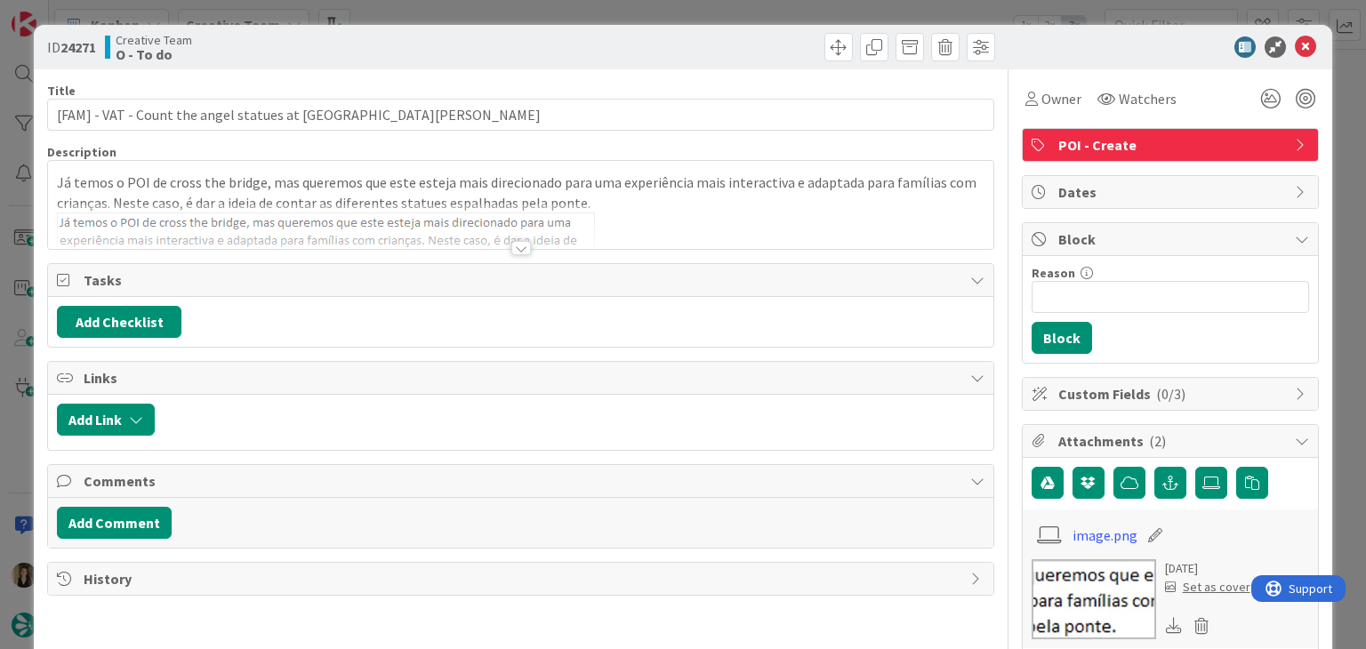
click at [516, 250] on div at bounding box center [521, 248] width 20 height 14
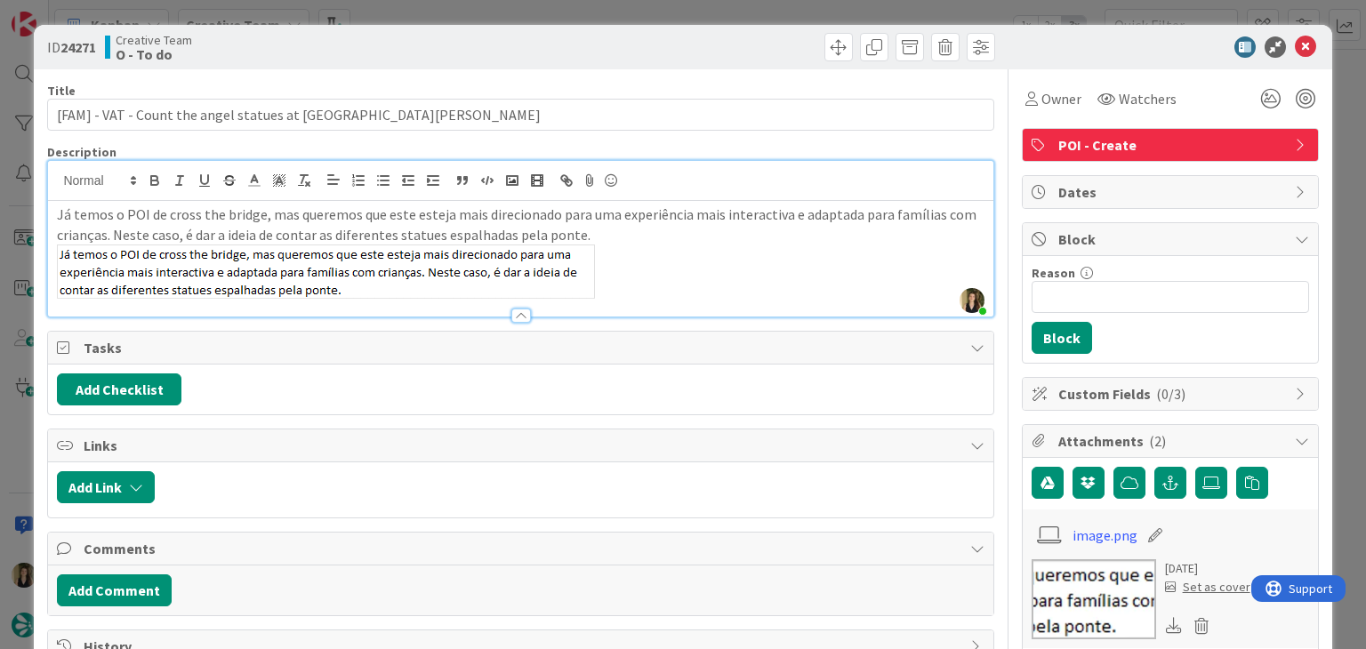
click at [582, 17] on div "ID 24271 Creative Team O - To do Title 65 / 128 [FAM] - VAT - Count the angel s…" at bounding box center [683, 324] width 1366 height 649
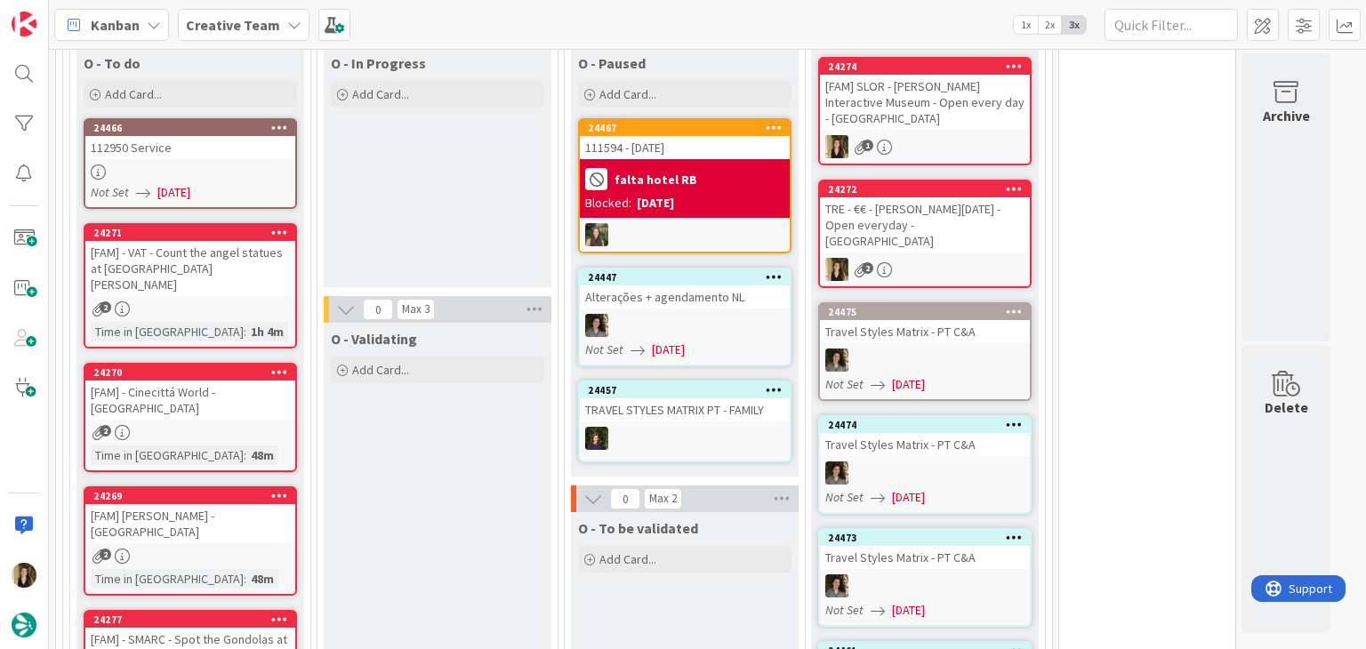
click at [287, 407] on div "24270 [FAM] - Cinecittá World - ROME 2 Time in [GEOGRAPHIC_DATA] : 48m" at bounding box center [190, 417] width 213 height 109
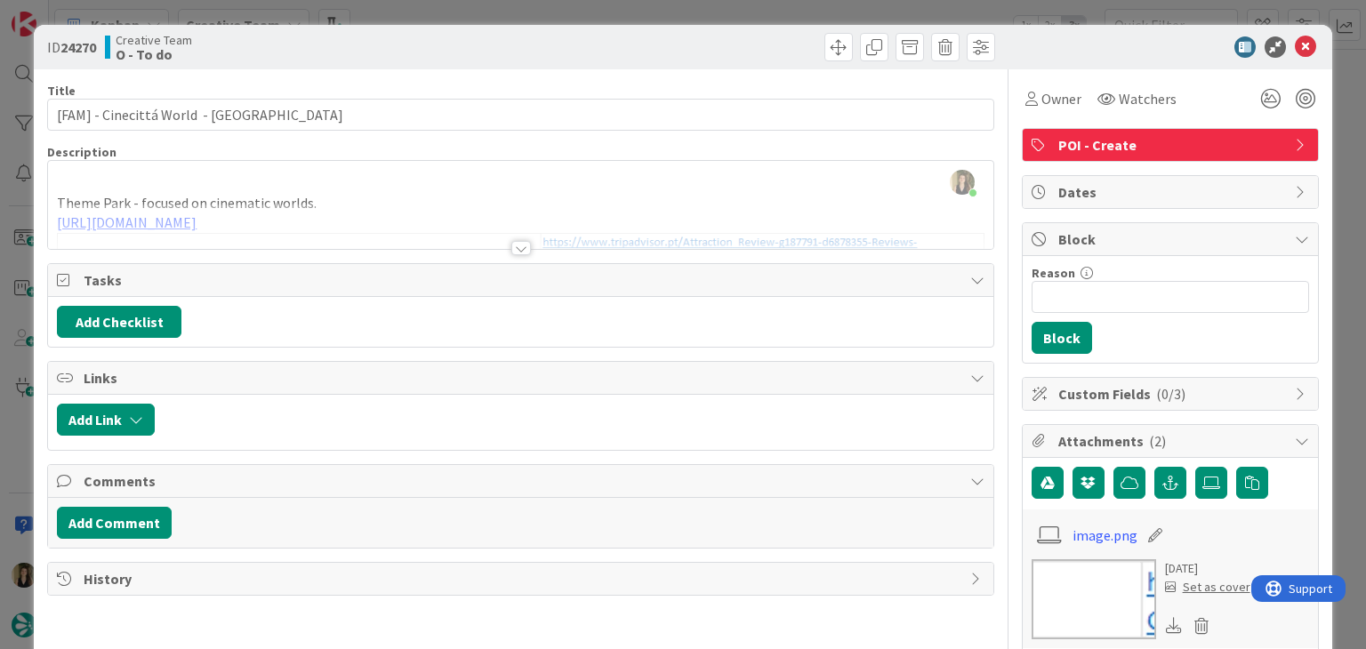
click at [601, 187] on div "[PERSON_NAME] just joined Theme Park - focused on cinematic worlds. [URL][DOMAI…" at bounding box center [520, 205] width 945 height 88
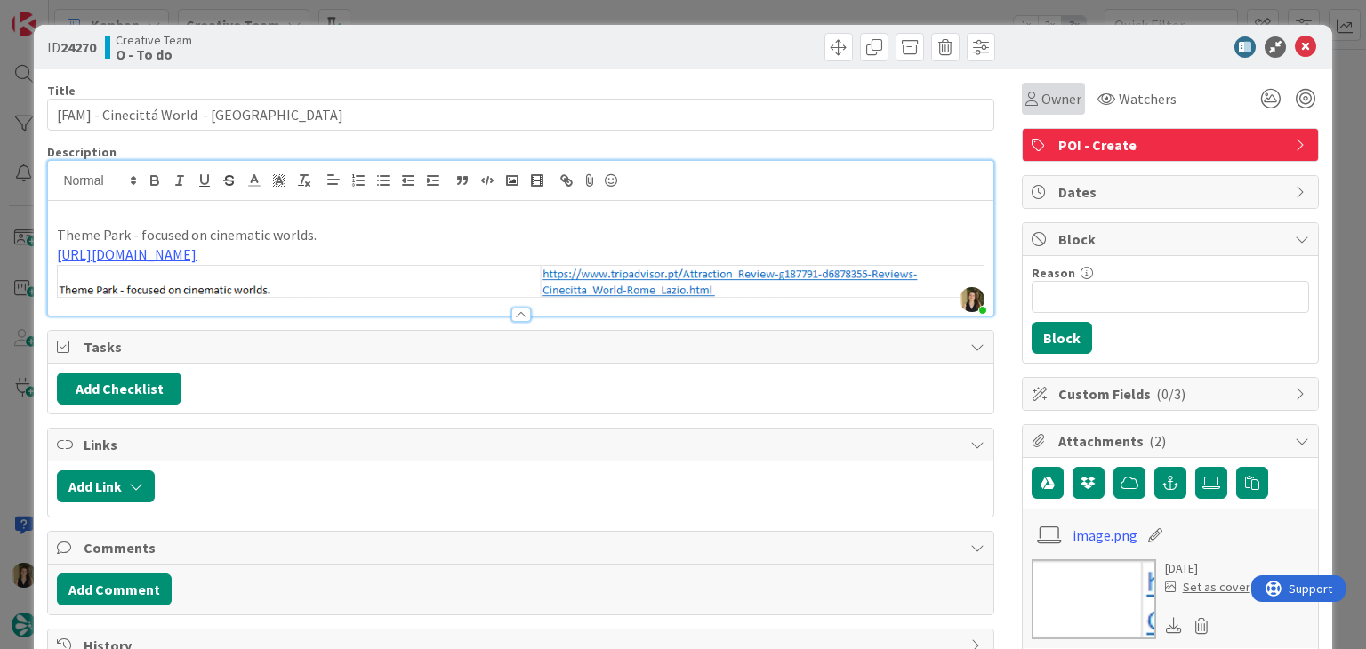
click at [1026, 105] on icon at bounding box center [1032, 99] width 12 height 14
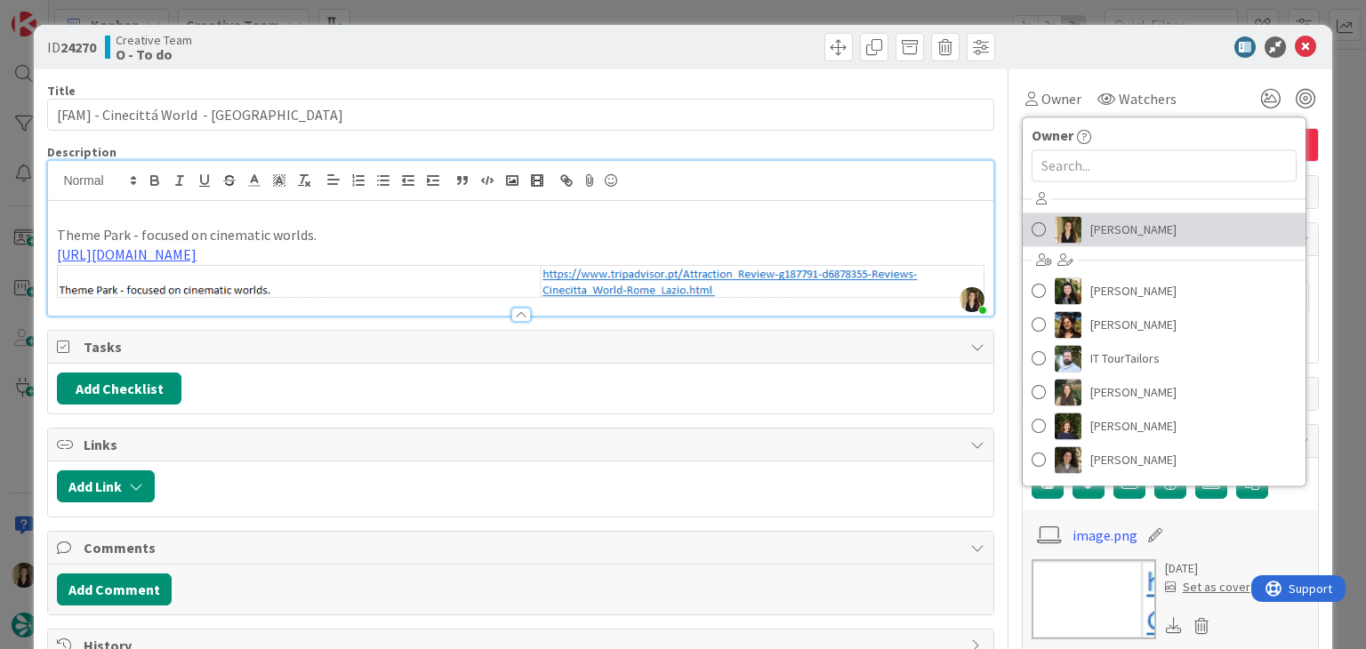
click at [1125, 229] on span "[PERSON_NAME]" at bounding box center [1134, 229] width 86 height 27
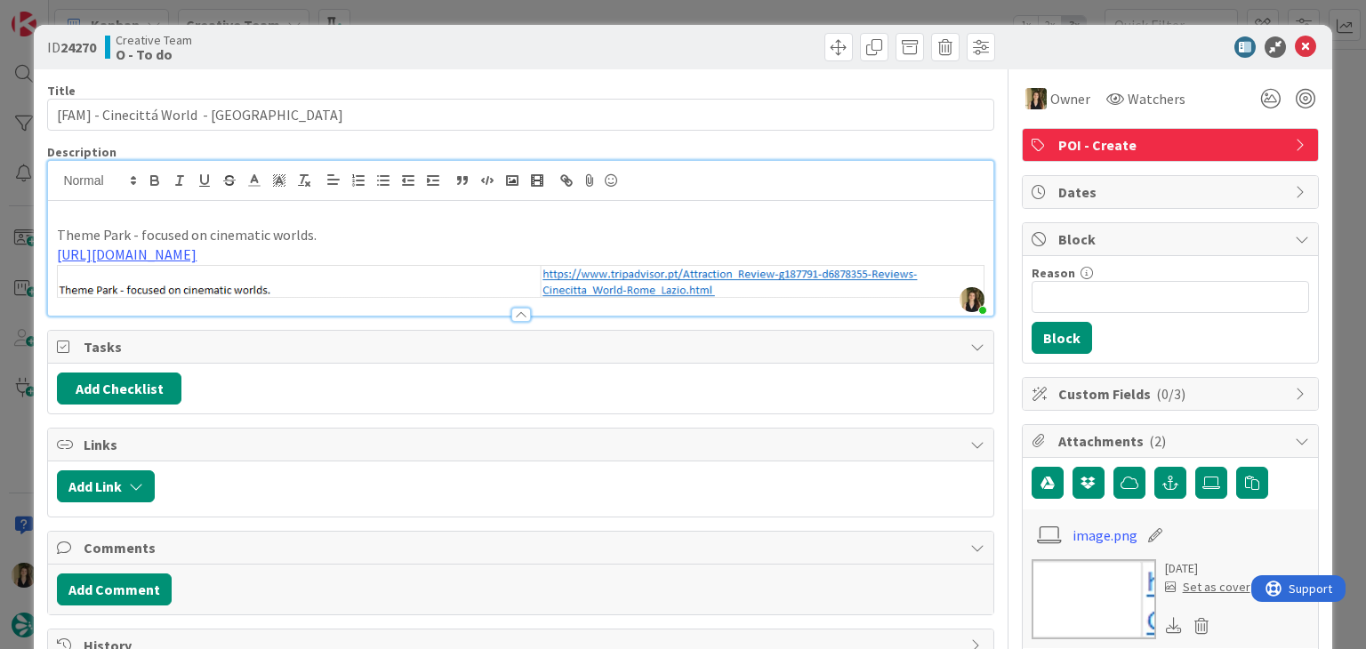
drag, startPoint x: 737, startPoint y: 41, endPoint x: 733, endPoint y: 24, distance: 17.5
click at [737, 39] on div at bounding box center [761, 47] width 470 height 28
drag, startPoint x: 733, startPoint y: 24, endPoint x: 664, endPoint y: 52, distance: 73.8
click at [732, 23] on div "ID 24270 Creative Team O - To do Title 31 / 128 [FAM] - Cinecittá World - [GEOG…" at bounding box center [683, 324] width 1366 height 649
click at [433, 15] on div "ID 24270 Creative Team O - To do Title 31 / 128 [FAM] - Cinecittá World - [GEOG…" at bounding box center [683, 324] width 1366 height 649
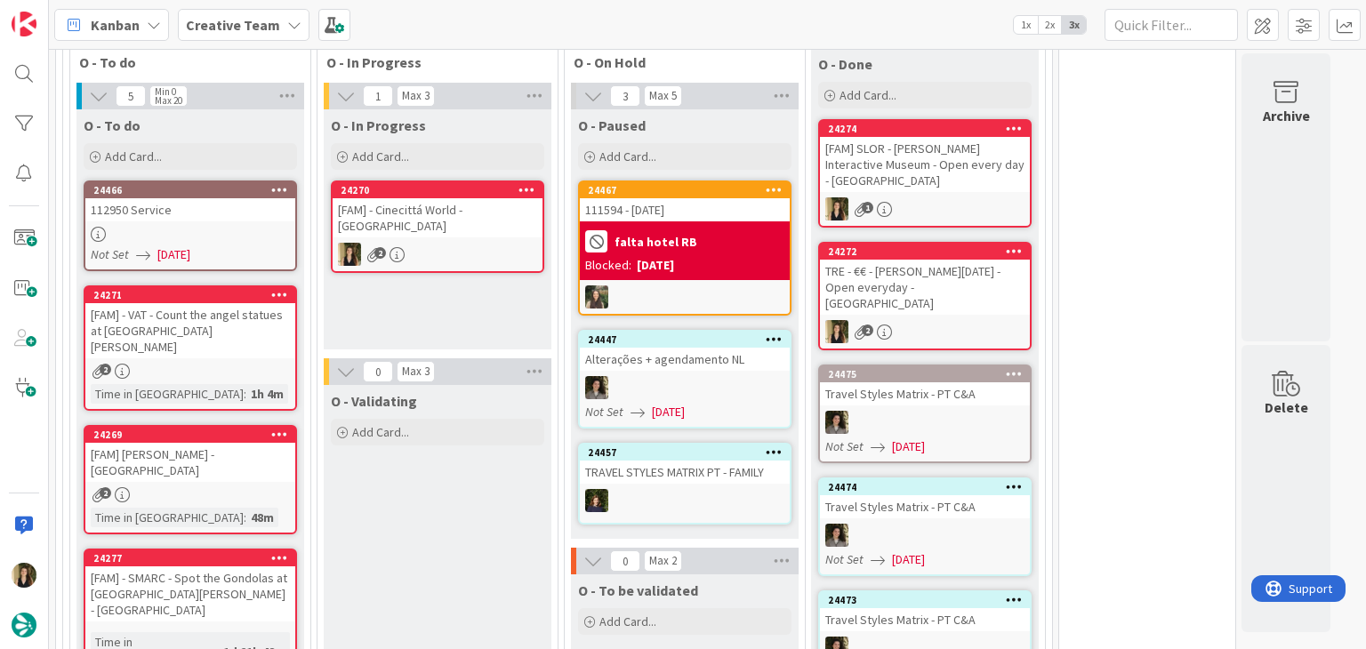
click at [287, 234] on div at bounding box center [190, 234] width 210 height 15
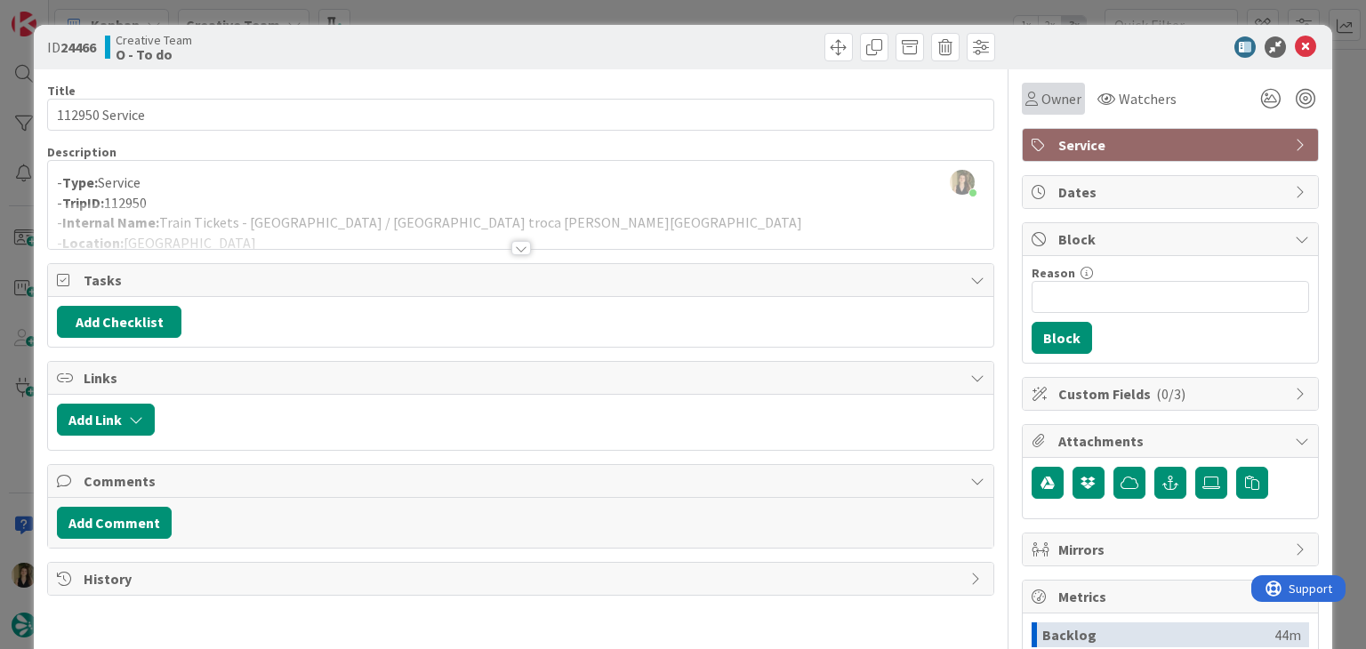
click at [1051, 111] on div "Owner" at bounding box center [1053, 99] width 63 height 32
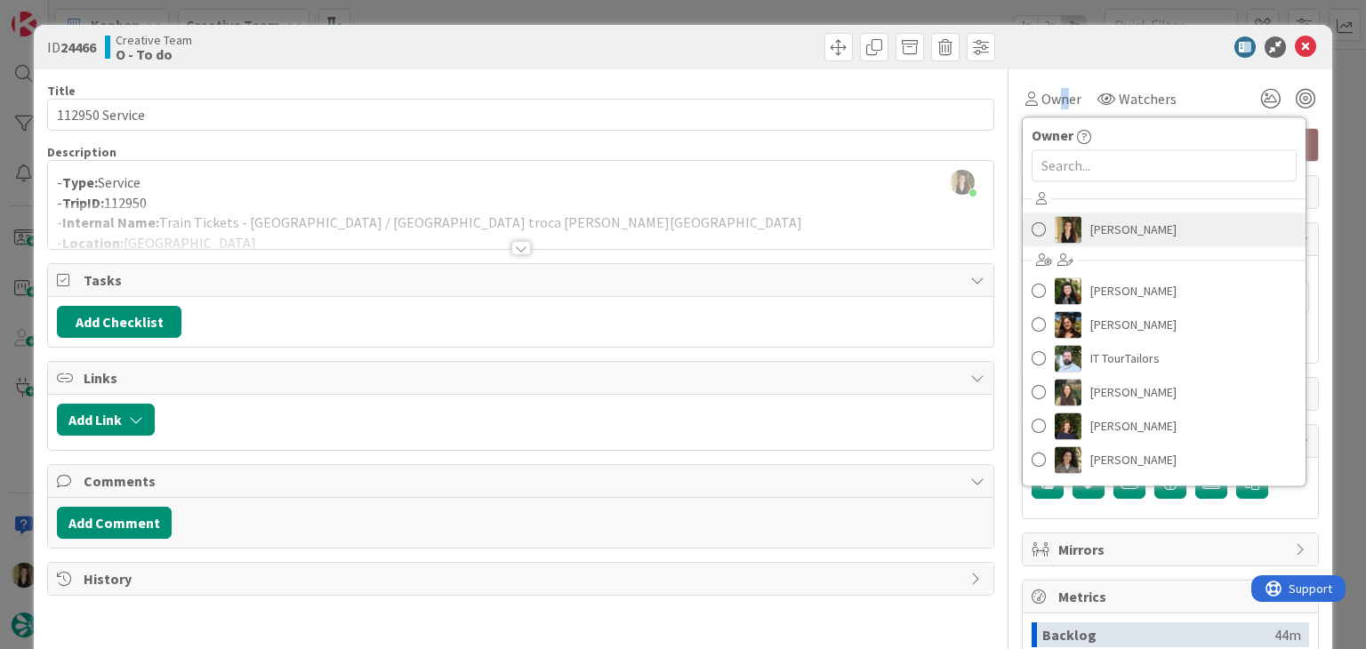
click at [1133, 228] on span "[PERSON_NAME]" at bounding box center [1134, 229] width 86 height 27
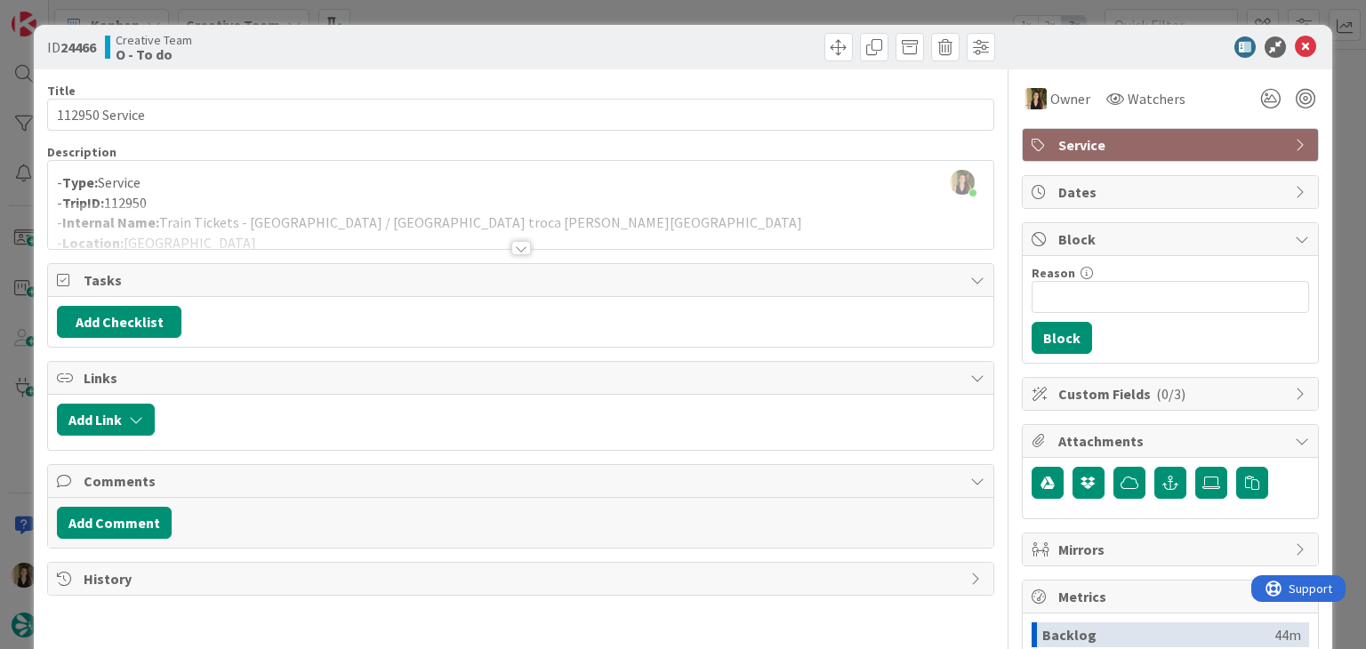
drag, startPoint x: 698, startPoint y: 35, endPoint x: 690, endPoint y: 26, distance: 12.0
click at [696, 35] on div at bounding box center [761, 47] width 470 height 28
click at [687, 15] on div "ID 24466 Creative Team O - To do Title 14 / 128 112950 Service Description [PER…" at bounding box center [683, 324] width 1366 height 649
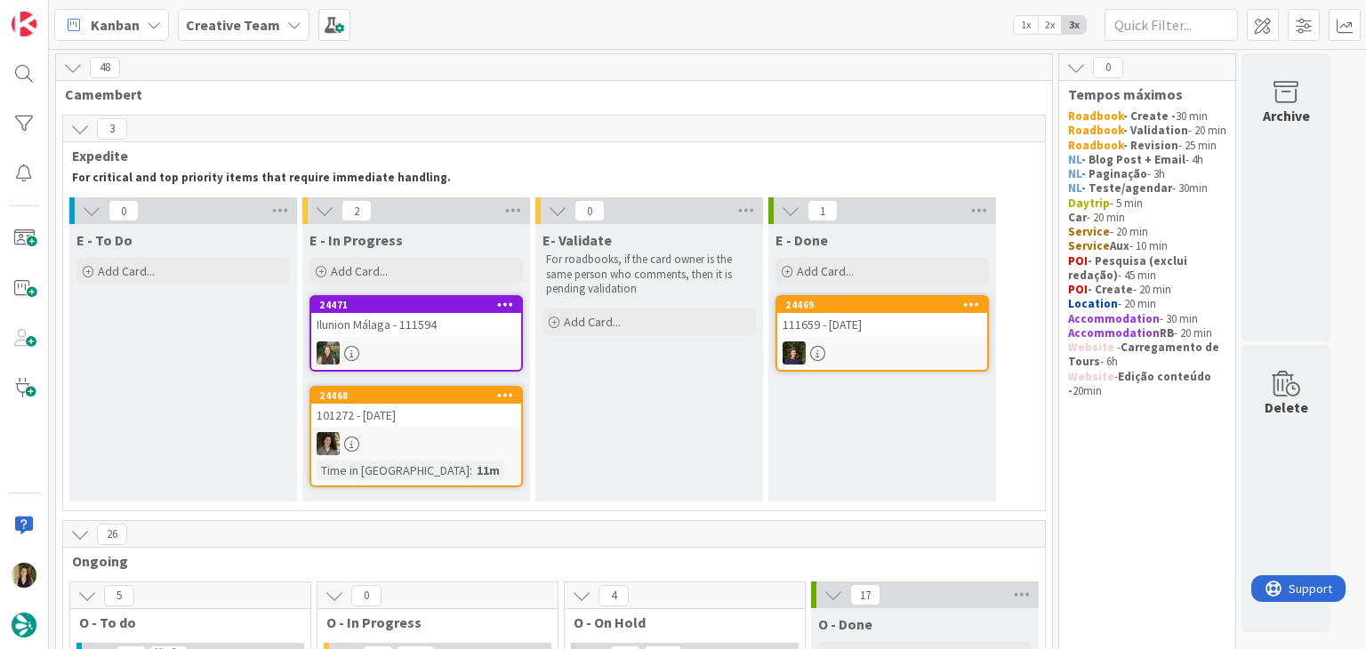
scroll to position [356, 0]
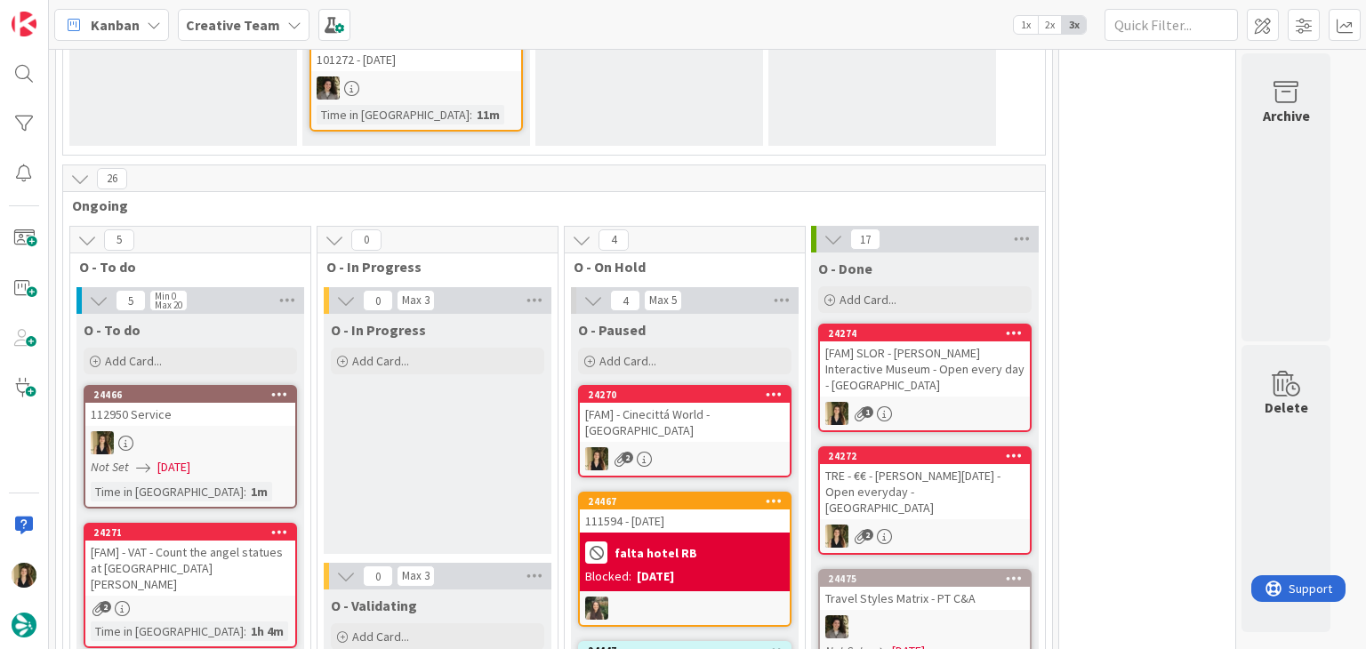
click at [480, 418] on div "O - In Progress Add Card... Template Not Set Title 0 / 128 Label Daytrip Accomm…" at bounding box center [438, 434] width 228 height 240
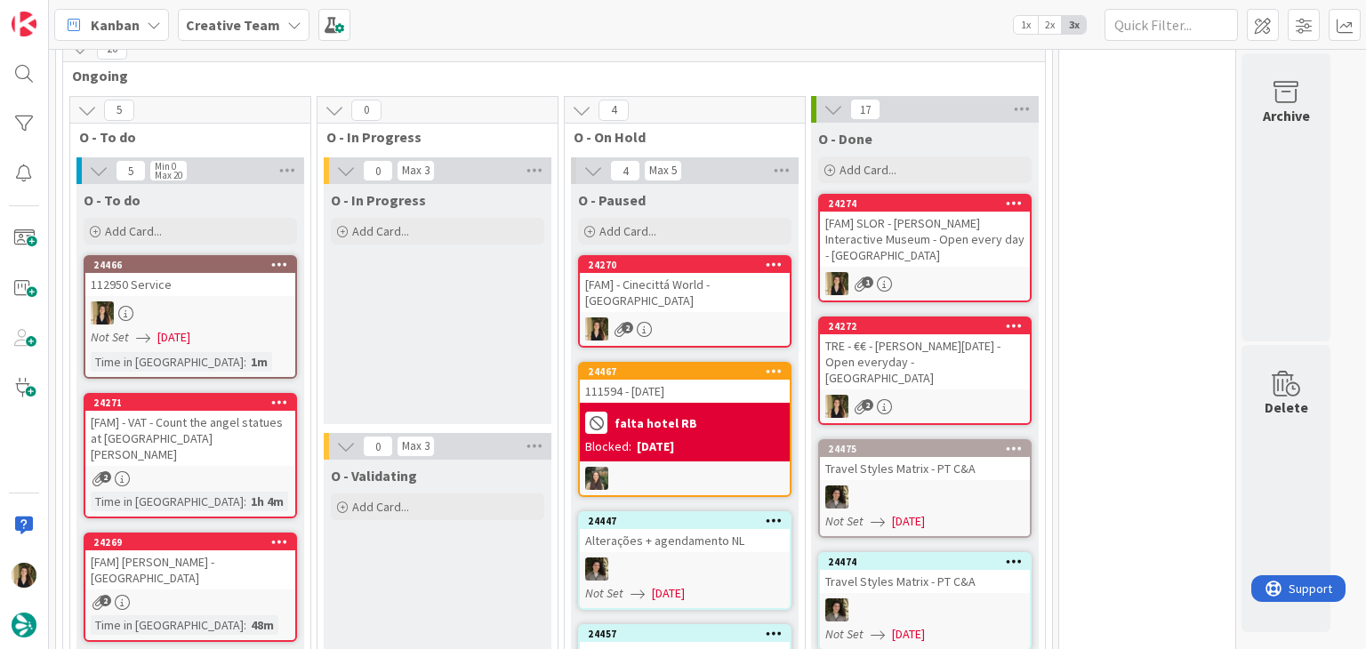
scroll to position [534, 0]
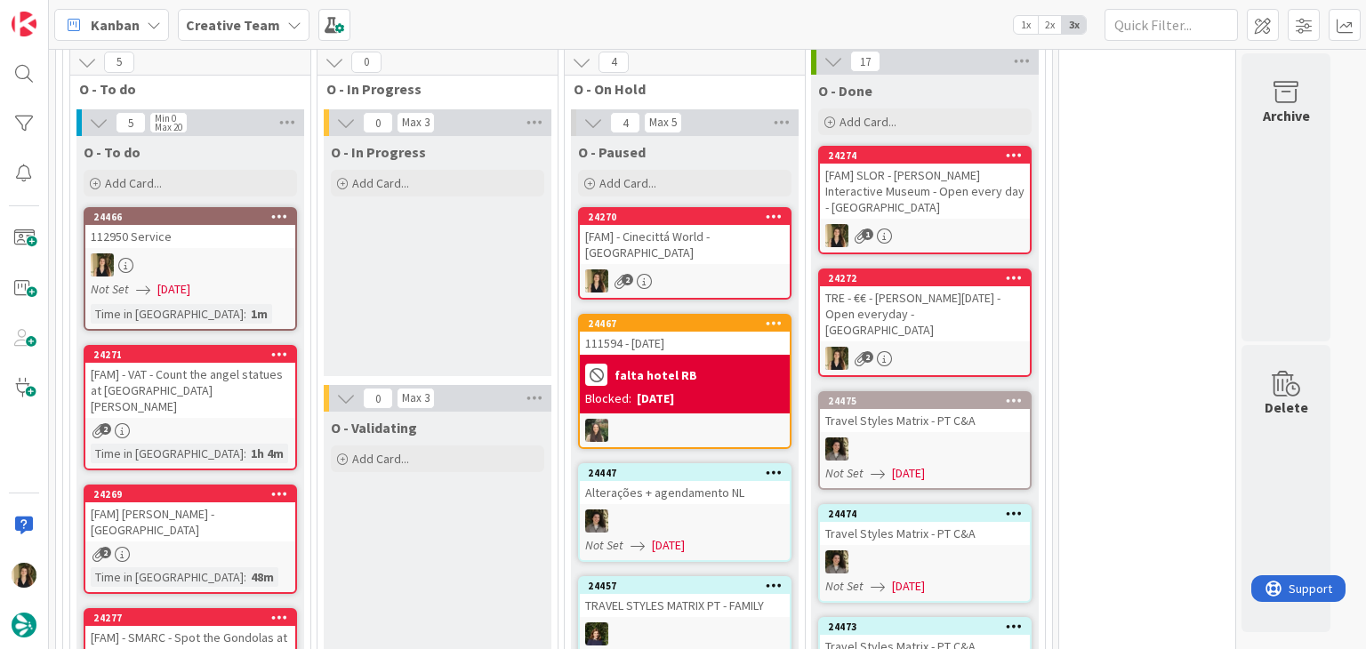
click at [410, 304] on div "O - In Progress Add Card... Template Not Set Title 0 / 128 Label Daytrip Accomm…" at bounding box center [438, 256] width 228 height 240
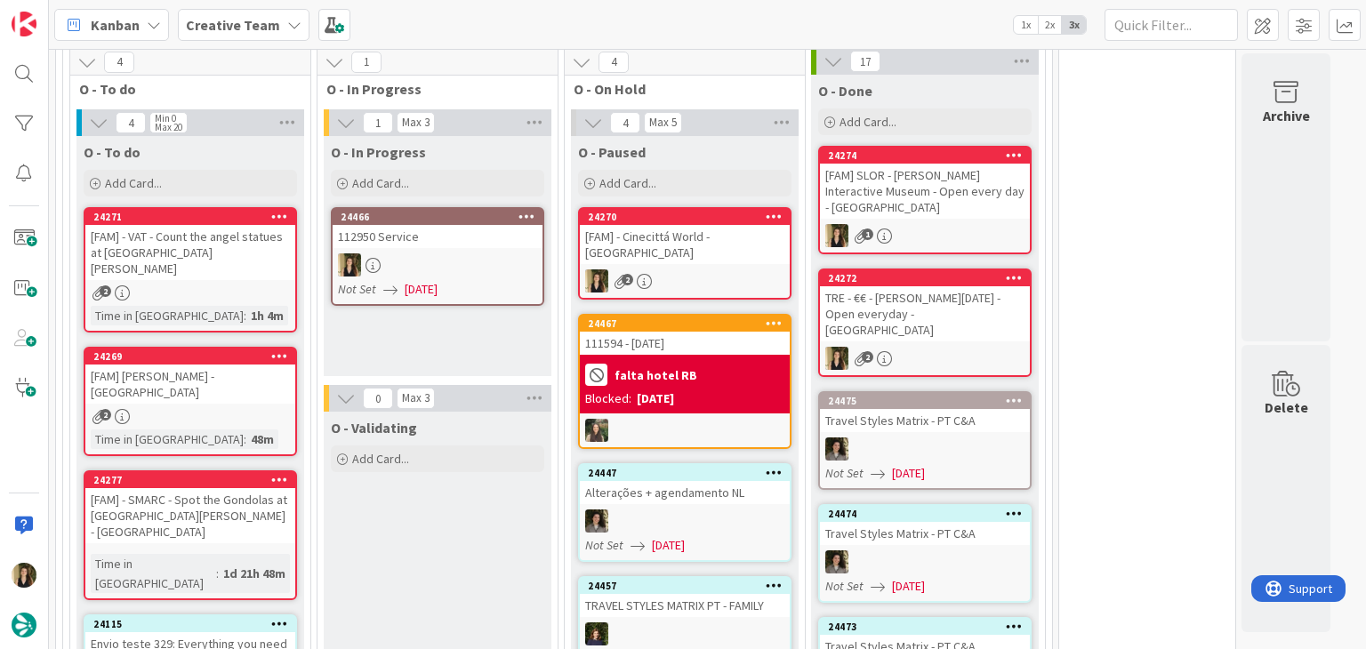
click at [455, 364] on div "O - In Progress Add Card... Template Not Set Title 0 / 128 Label Daytrip Accomm…" at bounding box center [438, 256] width 228 height 240
click at [489, 290] on div "Not Set [DATE]" at bounding box center [440, 289] width 205 height 19
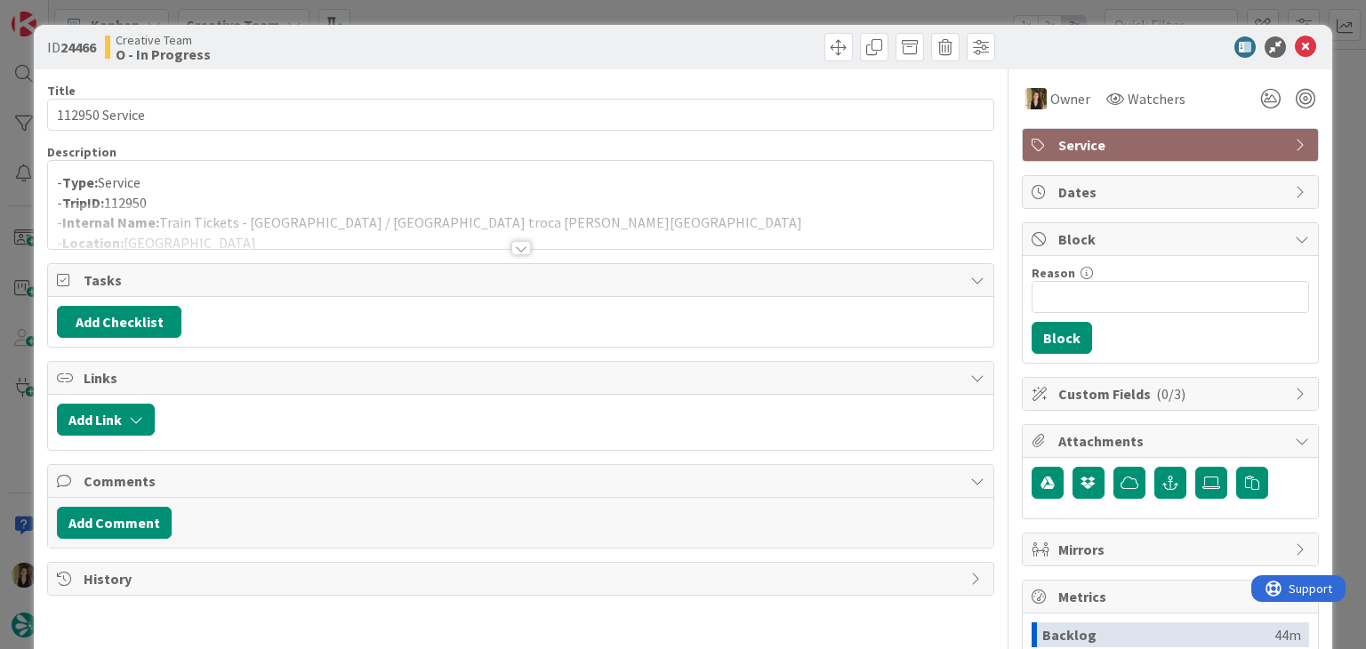
click at [511, 249] on div at bounding box center [521, 248] width 20 height 14
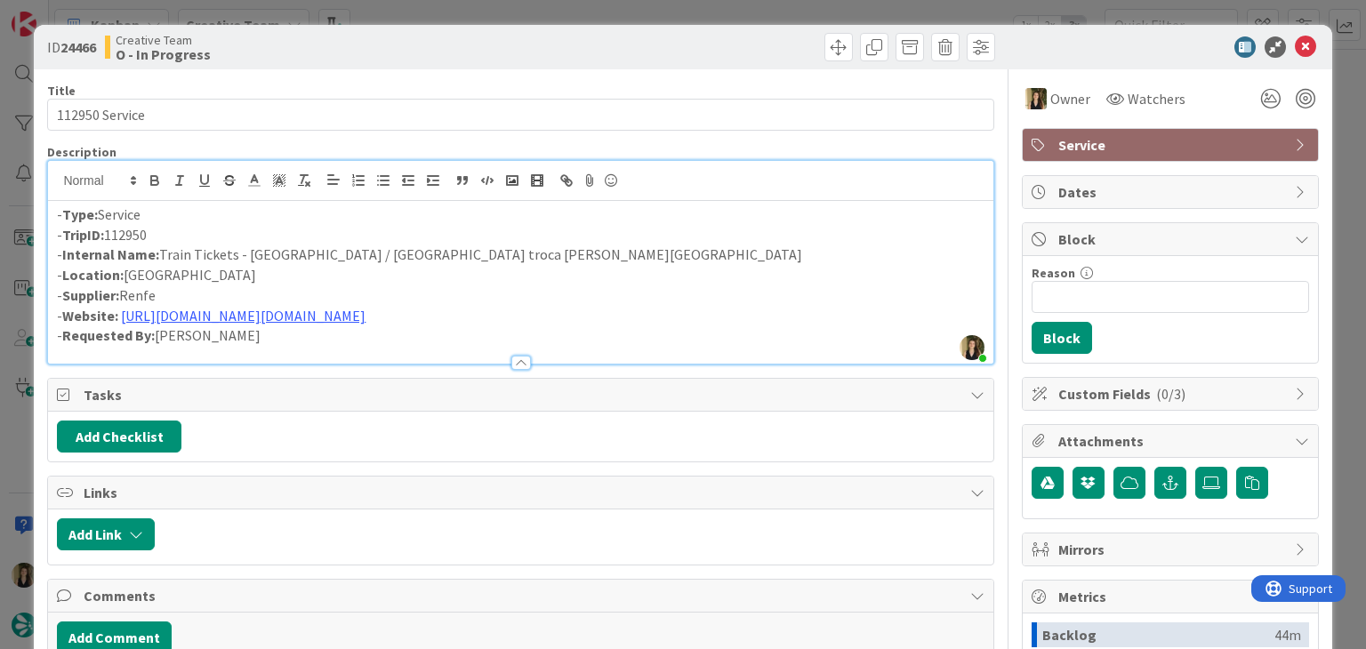
click at [480, 8] on div "ID 24466 Creative Team O - In Progress Title 14 / 128 112950 Service Descriptio…" at bounding box center [683, 324] width 1366 height 649
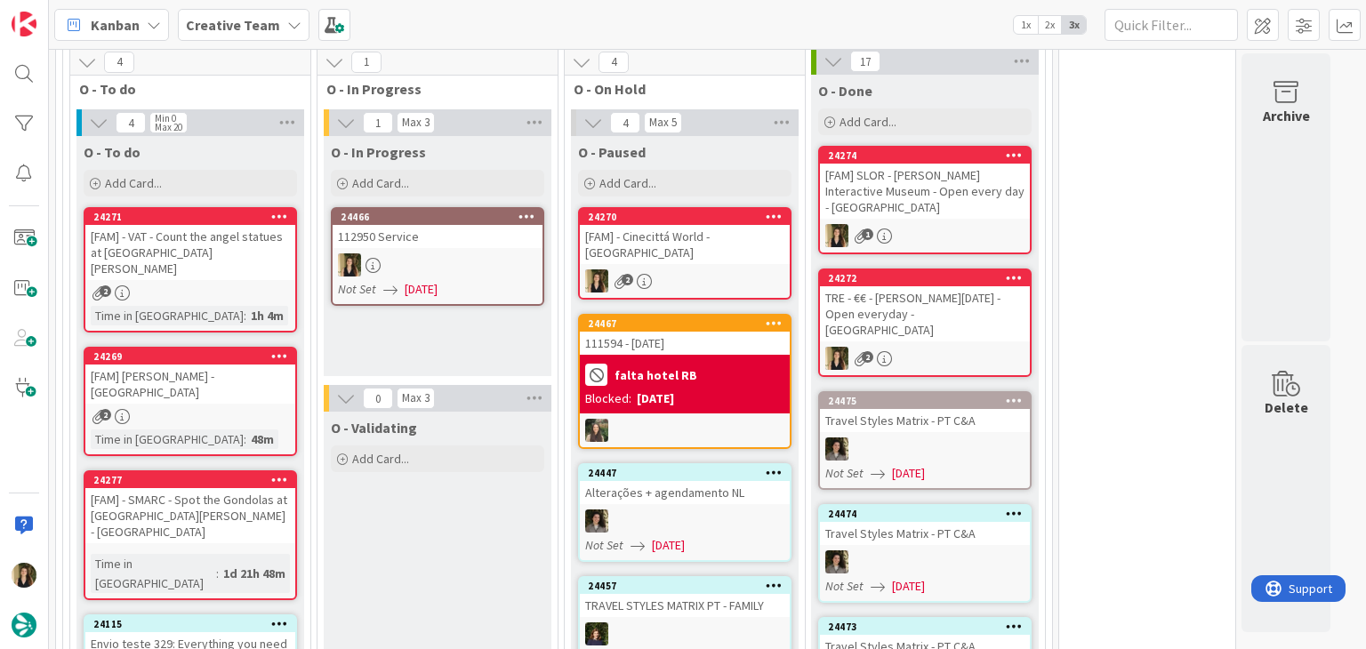
click at [466, 288] on div "Not Set [DATE]" at bounding box center [440, 289] width 205 height 19
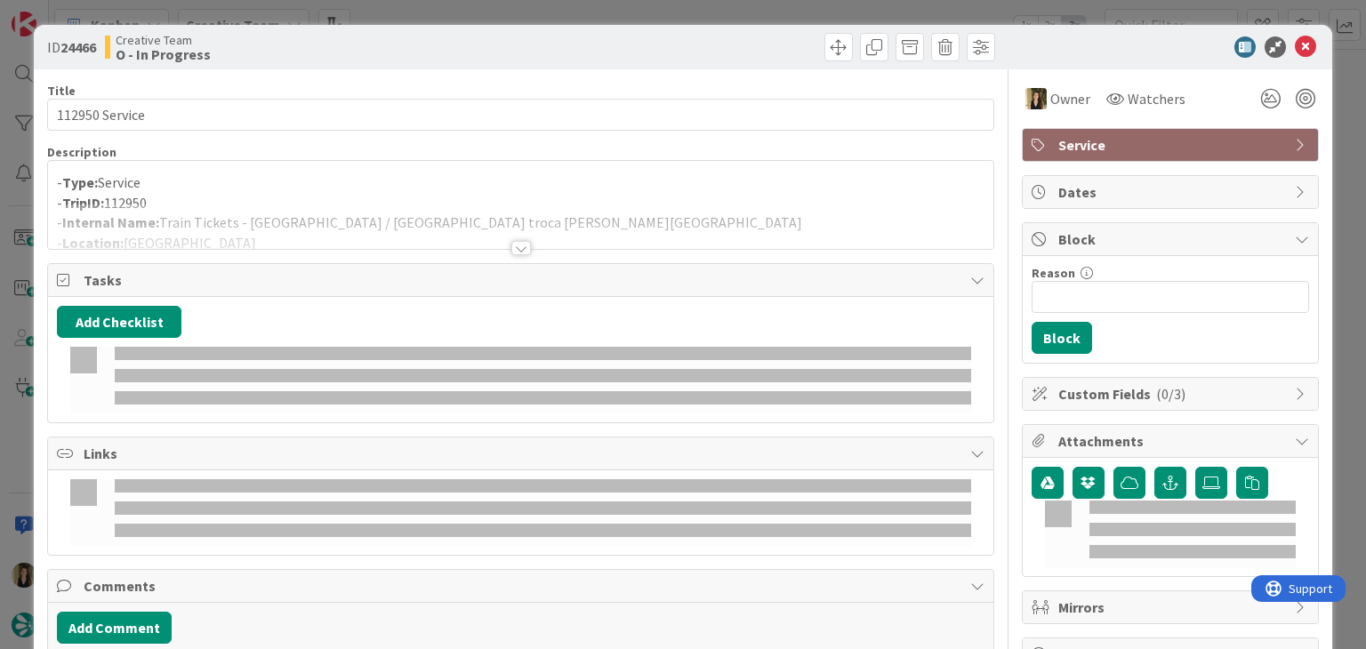
click at [562, 12] on div "ID 24466 Creative Team O - In Progress Title 14 / 128 112950 Service Descriptio…" at bounding box center [683, 324] width 1366 height 649
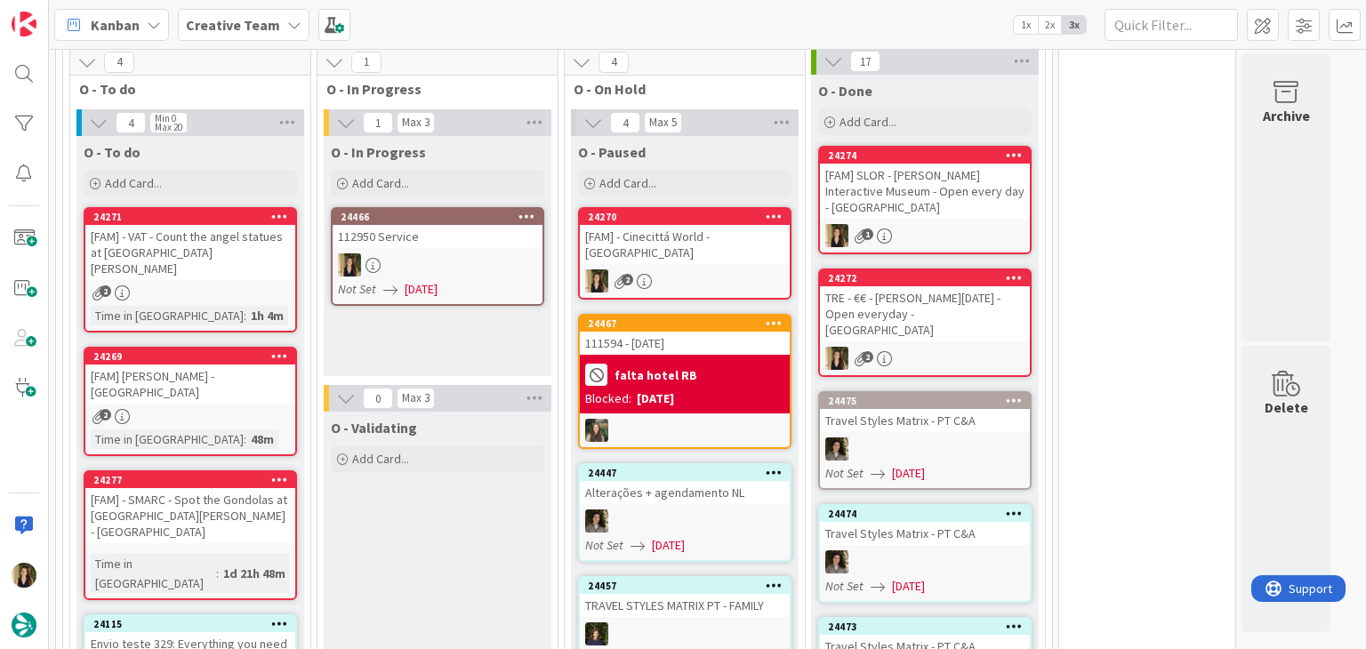
click at [737, 270] on div "2" at bounding box center [685, 281] width 210 height 23
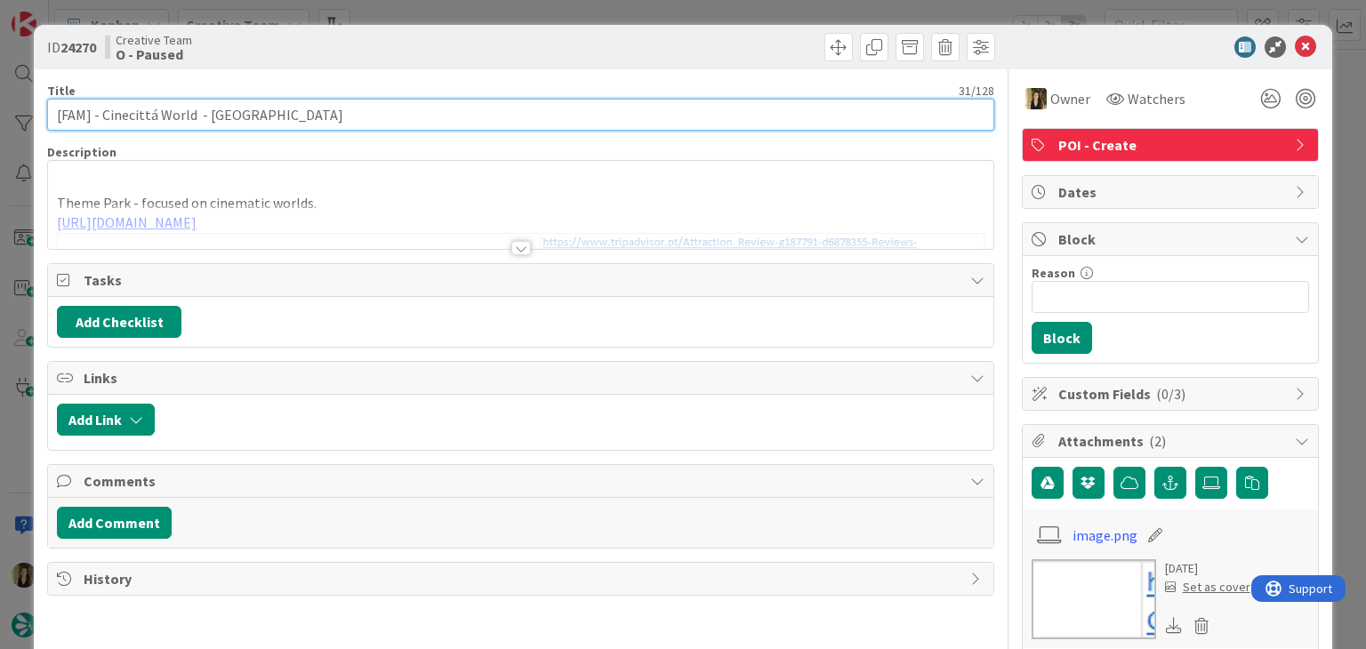
drag, startPoint x: 228, startPoint y: 101, endPoint x: 207, endPoint y: 114, distance: 24.4
click at [227, 101] on input "[FAM] - Cinecittá World - [GEOGRAPHIC_DATA]" at bounding box center [520, 115] width 946 height 32
drag, startPoint x: 192, startPoint y: 113, endPoint x: 101, endPoint y: 116, distance: 90.8
click at [101, 116] on input "[FAM] - Cinecittá World - [GEOGRAPHIC_DATA]" at bounding box center [520, 115] width 946 height 32
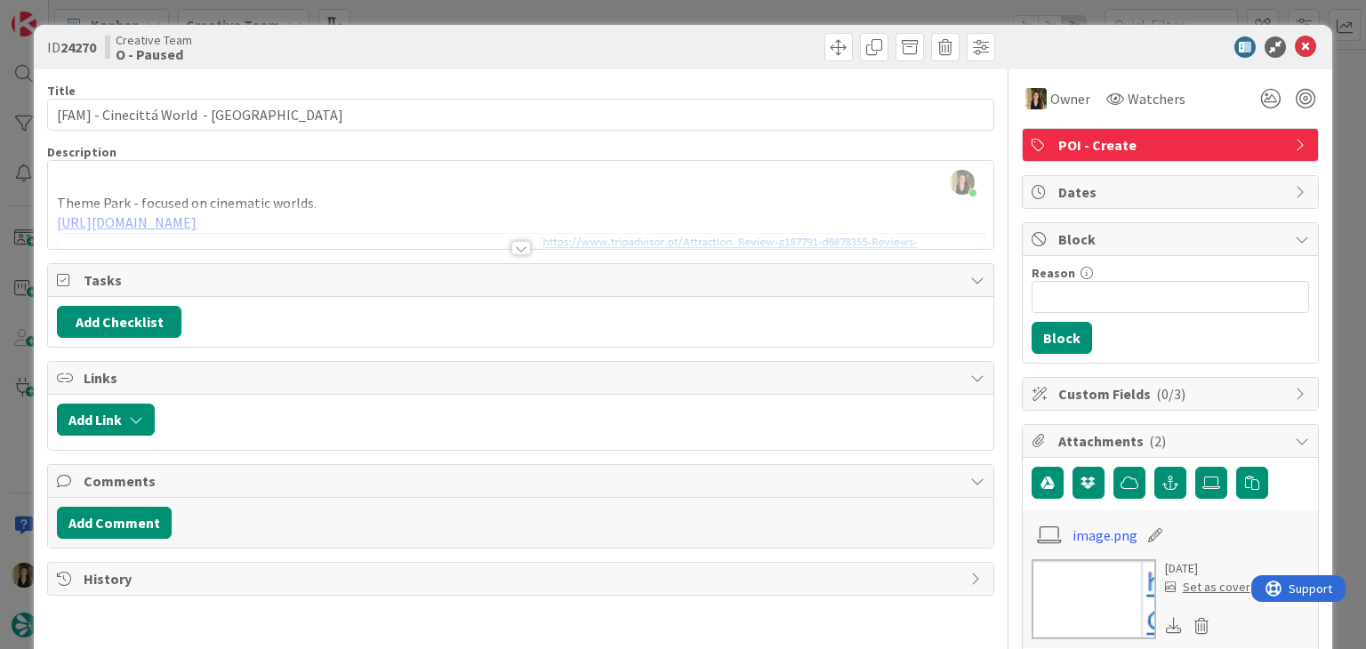
click at [526, 8] on div "ID 24270 Creative Team O - Paused Title 31 / 128 [FAM] - Cinecittá World - [GEO…" at bounding box center [683, 324] width 1366 height 649
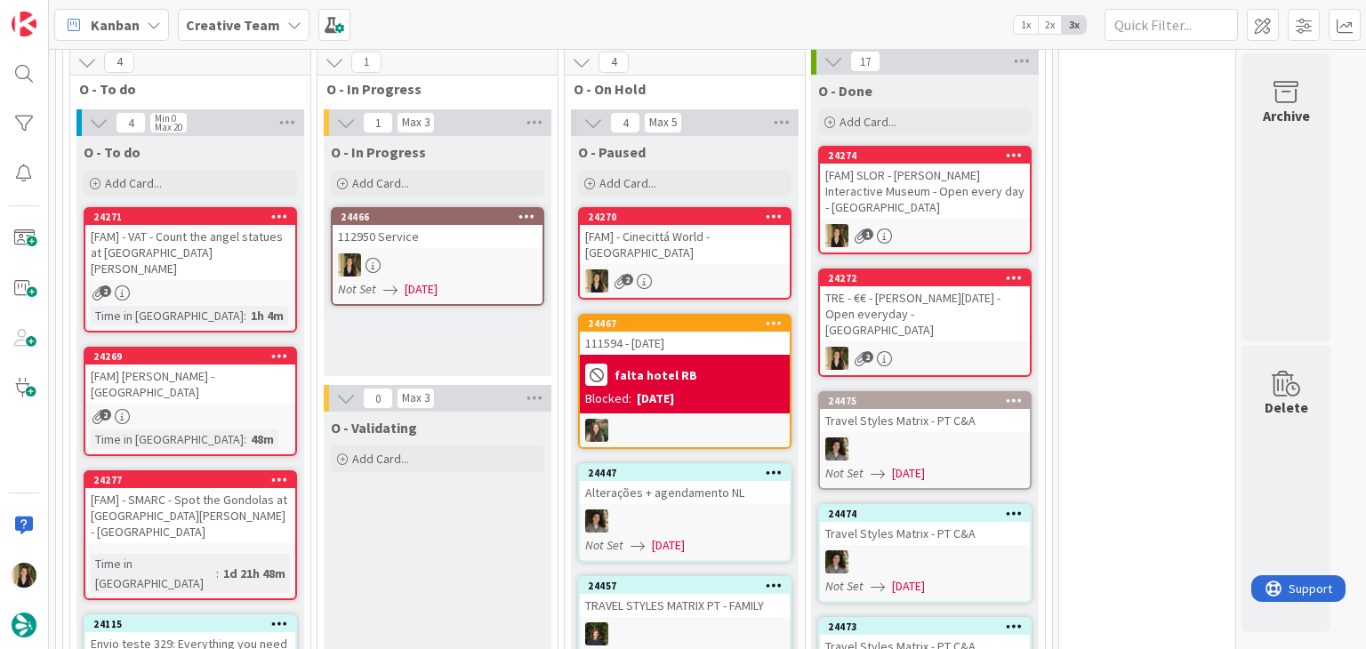
click at [493, 270] on div at bounding box center [438, 265] width 210 height 23
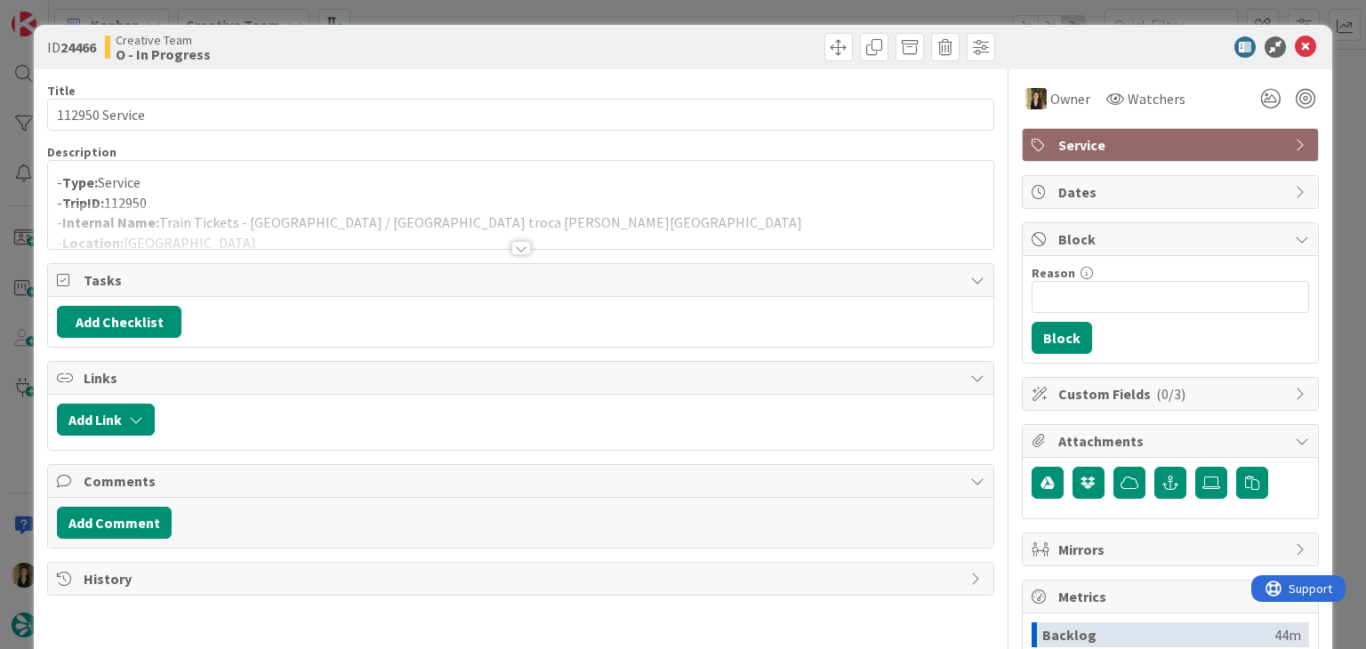
click at [509, 254] on div "Title 14 / 128 112950 Service Description - Type: Service - TripID: 112950 - In…" at bounding box center [520, 493] width 946 height 848
click at [511, 250] on div at bounding box center [521, 248] width 20 height 14
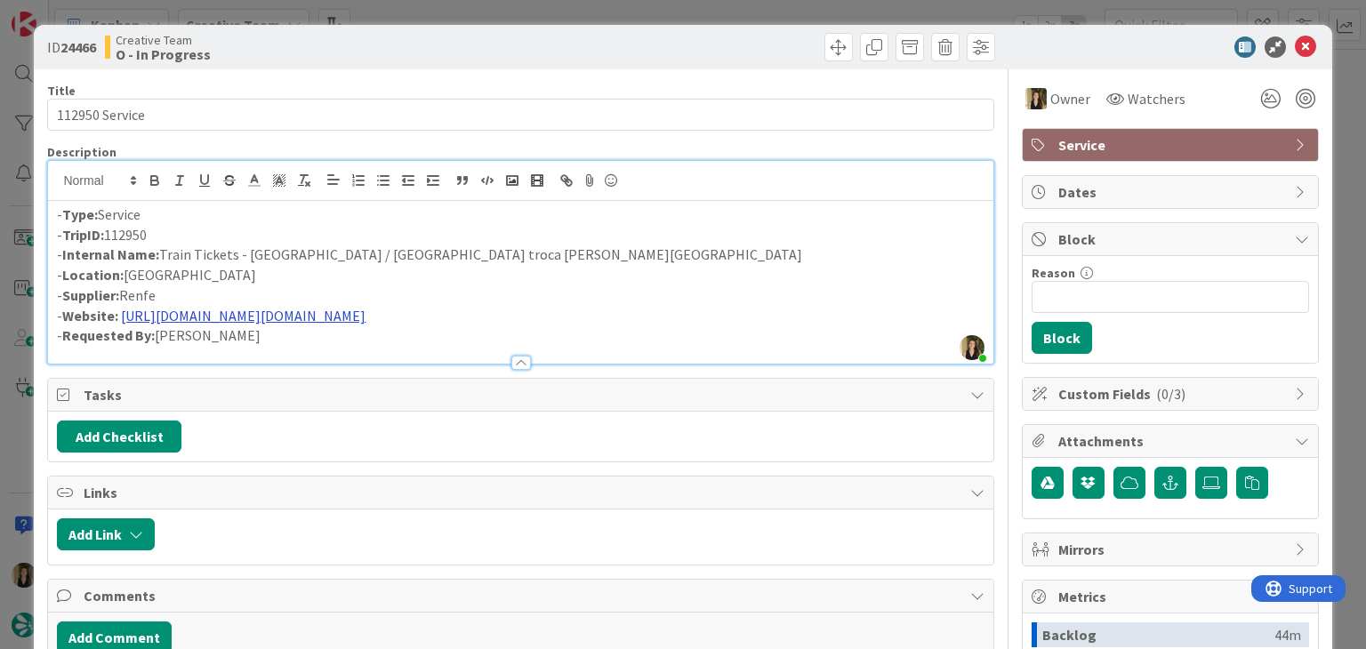
click at [363, 316] on link "[URL][DOMAIN_NAME][DOMAIN_NAME]" at bounding box center [243, 316] width 245 height 18
click at [334, 349] on link "[URL][DOMAIN_NAME][DOMAIN_NAME]" at bounding box center [285, 349] width 178 height 23
click at [378, 278] on p "- Location: [GEOGRAPHIC_DATA]" at bounding box center [520, 275] width 927 height 20
drag, startPoint x: 462, startPoint y: 257, endPoint x: 160, endPoint y: 250, distance: 301.6
click at [160, 251] on p "- Internal Name: Train Tickets - [GEOGRAPHIC_DATA] / [GEOGRAPHIC_DATA] troca [P…" at bounding box center [520, 255] width 927 height 20
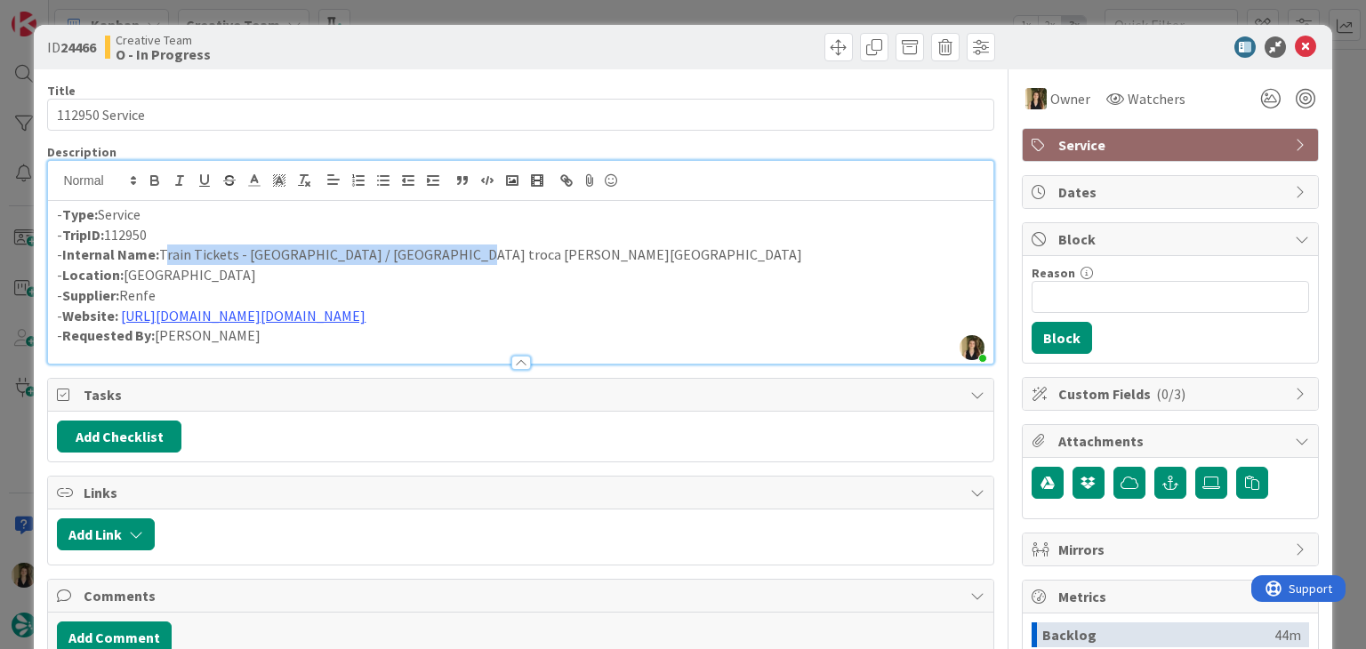
copy p "Train Tickets - [GEOGRAPHIC_DATA] / [GEOGRAPHIC_DATA] troca [PERSON_NAME][GEOGR…"
drag, startPoint x: 448, startPoint y: 254, endPoint x: 464, endPoint y: 261, distance: 17.2
click at [452, 255] on p "- Internal Name: Train Tickets - [GEOGRAPHIC_DATA] / [GEOGRAPHIC_DATA] troca [P…" at bounding box center [520, 255] width 927 height 20
click at [489, 258] on p "- Internal Name: Train Tickets - [GEOGRAPHIC_DATA] / [GEOGRAPHIC_DATA] troca [P…" at bounding box center [520, 255] width 927 height 20
drag, startPoint x: 493, startPoint y: 255, endPoint x: 246, endPoint y: 254, distance: 246.4
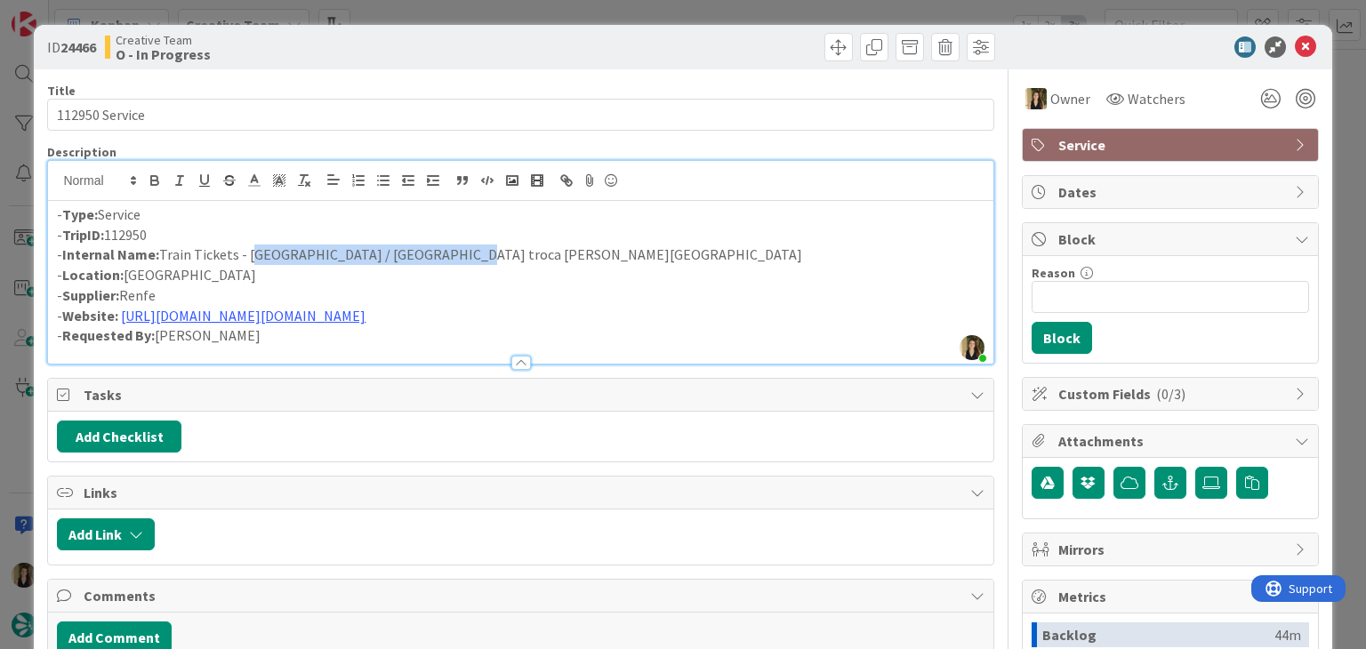
click at [246, 254] on p "- Internal Name: Train Tickets - [GEOGRAPHIC_DATA] / [GEOGRAPHIC_DATA] troca [P…" at bounding box center [520, 255] width 927 height 20
copy p "Cadiz / Granada troca [PERSON_NAME][GEOGRAPHIC_DATA]"
click at [415, 11] on div "ID 24466 Creative Team O - In Progress Title 14 / 128 112950 Service Descriptio…" at bounding box center [683, 324] width 1366 height 649
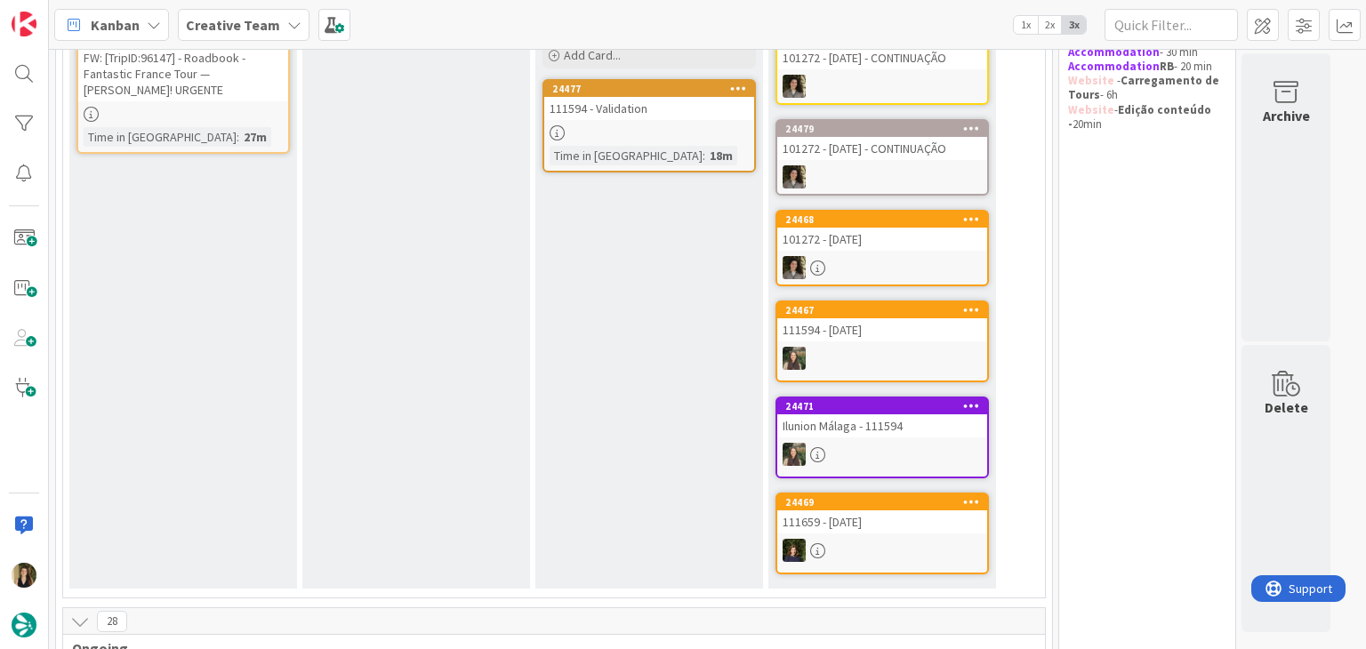
scroll to position [712, 0]
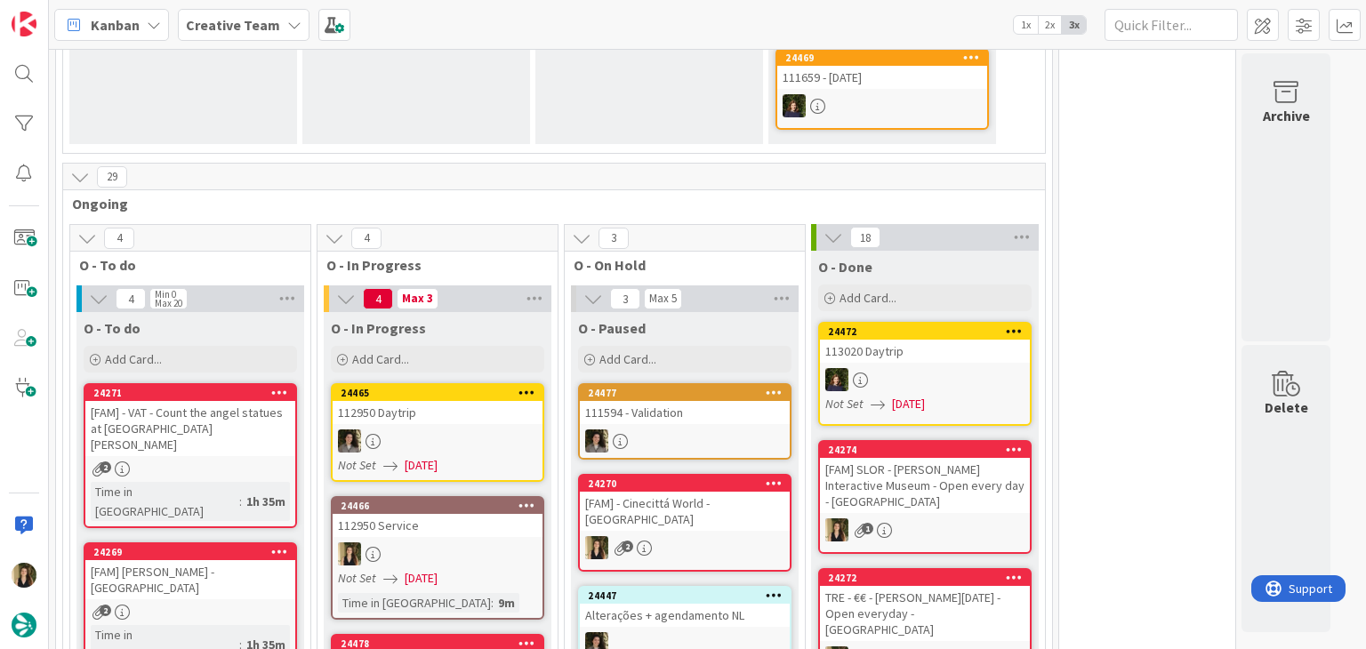
click at [507, 407] on div "112950 Daytrip" at bounding box center [438, 412] width 210 height 23
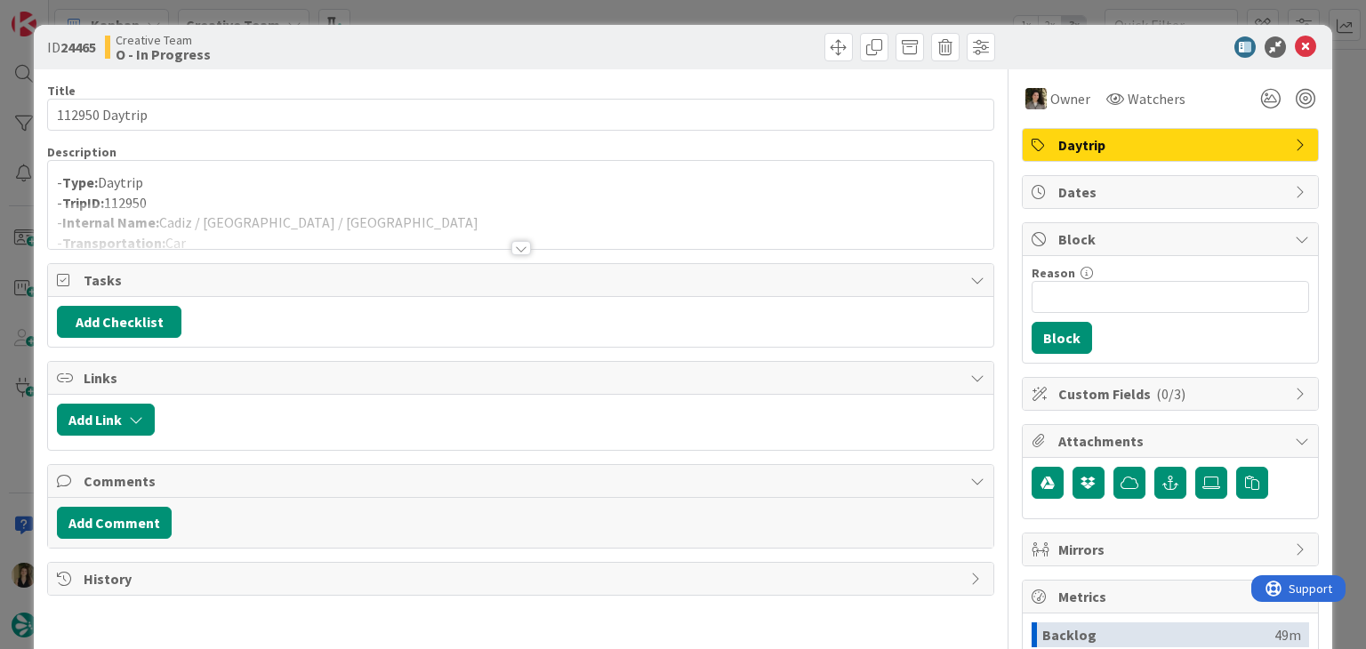
click at [511, 247] on div at bounding box center [521, 248] width 20 height 14
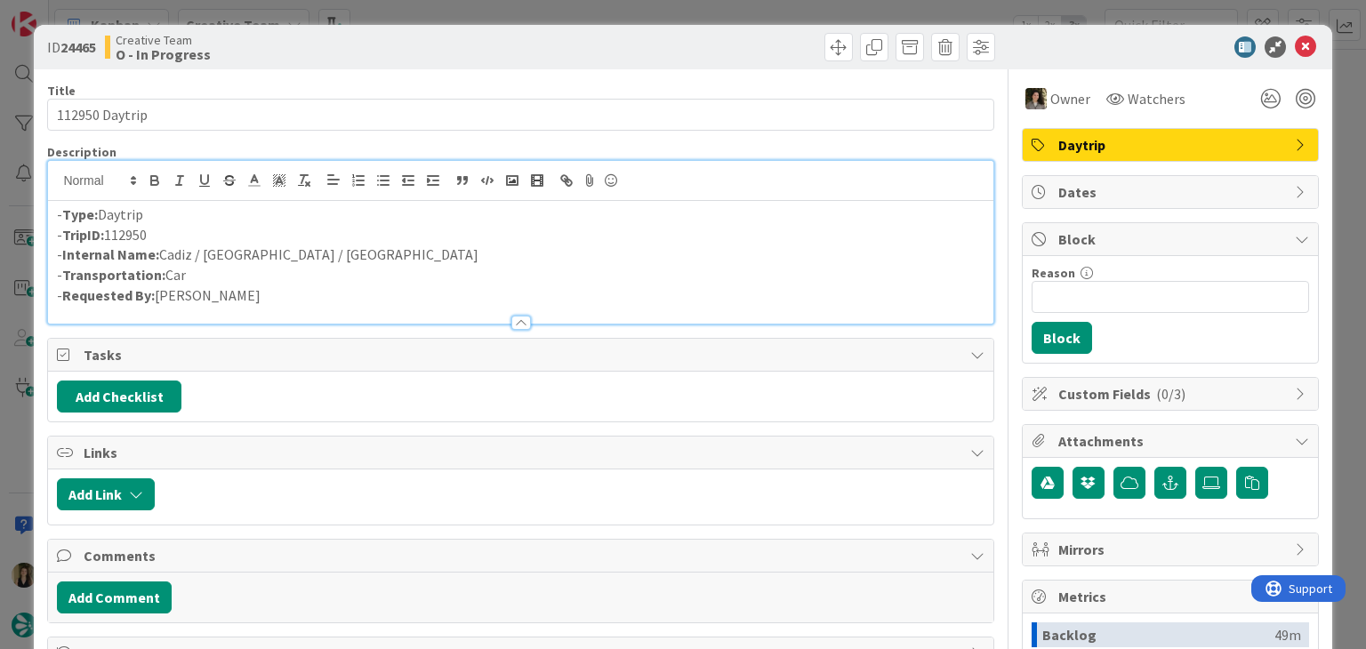
click at [533, 15] on div "ID 24465 Creative Team O - In Progress Title 14 / 128 112950 Daytrip Descriptio…" at bounding box center [683, 324] width 1366 height 649
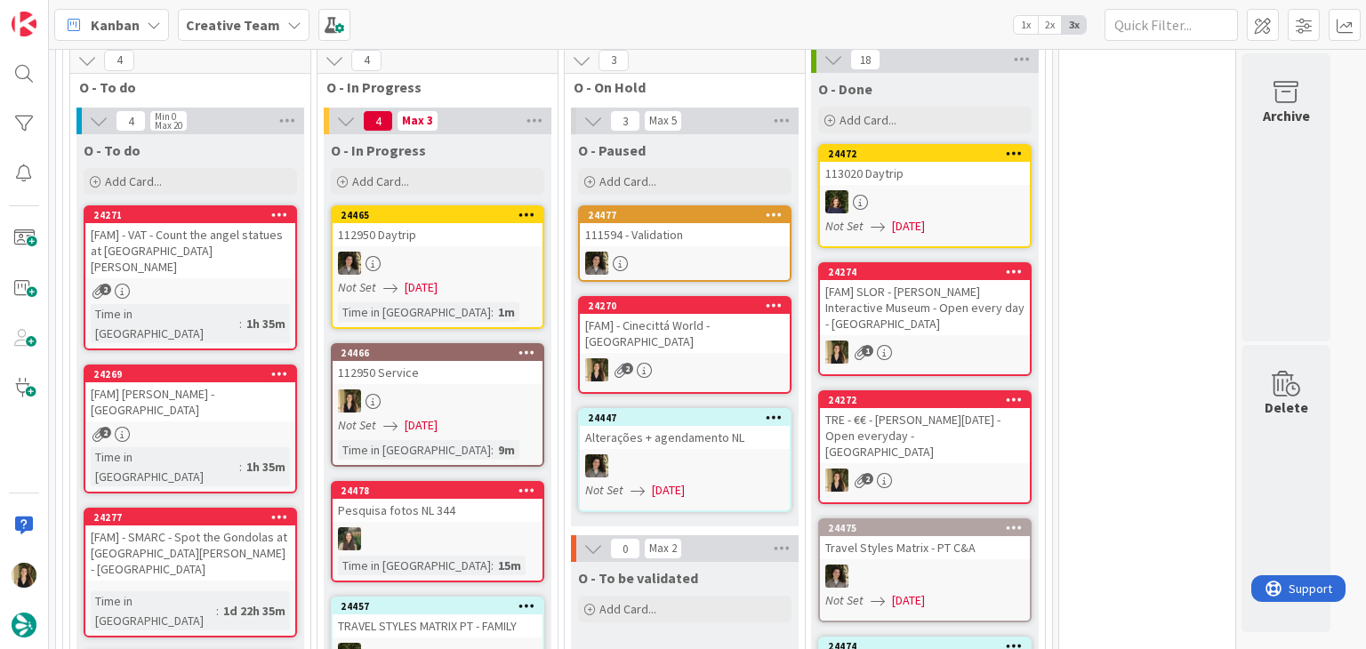
click at [921, 173] on div "113020 Daytrip" at bounding box center [925, 173] width 210 height 23
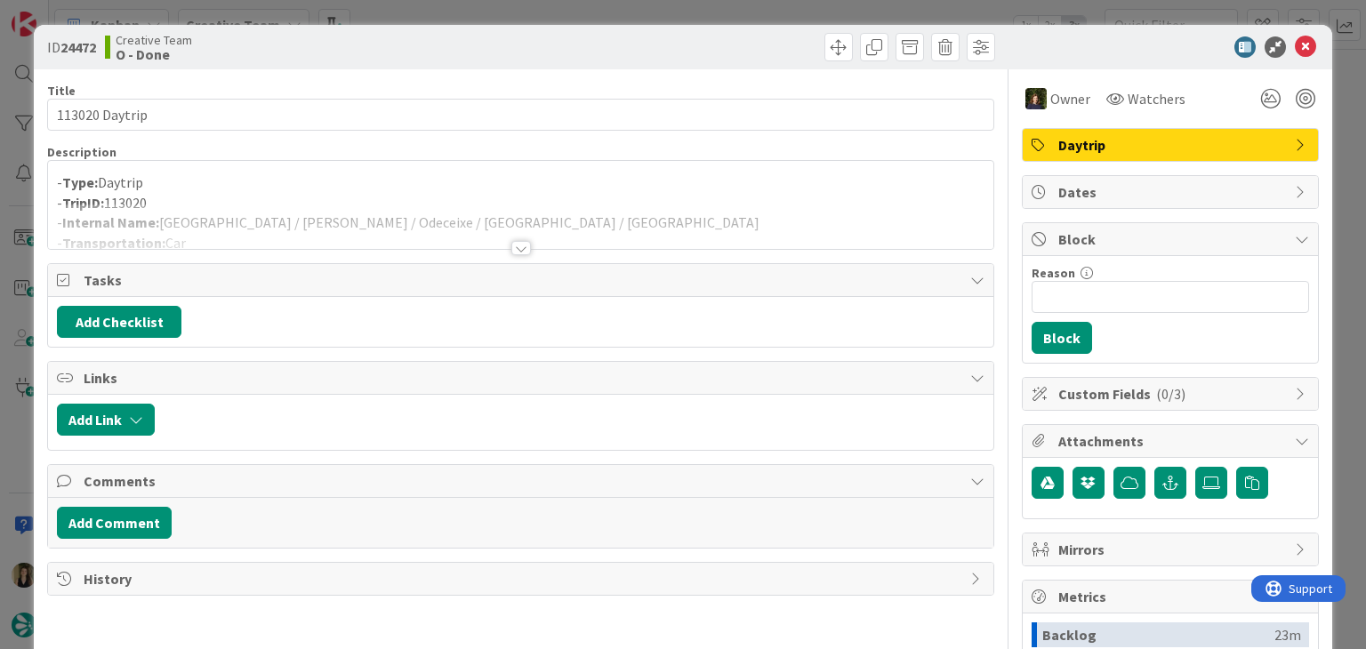
click at [431, 19] on div "ID 24472 Creative Team O - Done Title 14 / 128 113020 Daytrip Description - Typ…" at bounding box center [683, 324] width 1366 height 649
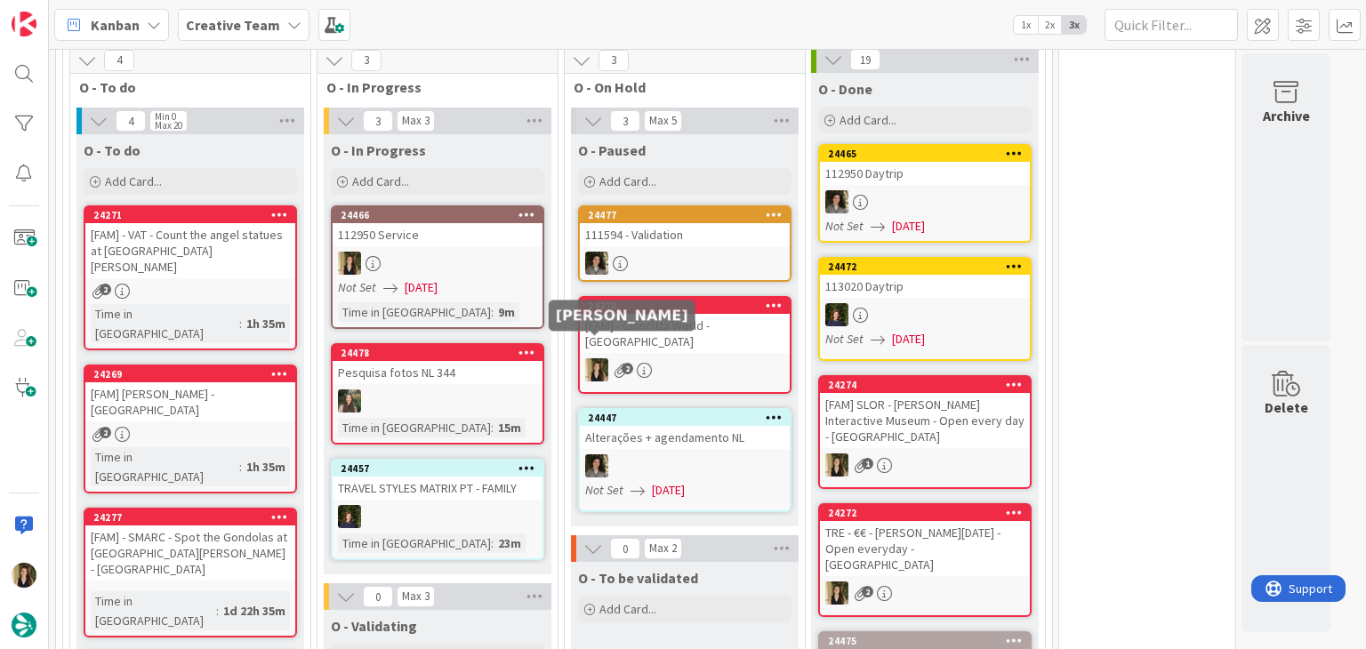
click at [496, 289] on div "Not Set [DATE]" at bounding box center [440, 287] width 205 height 19
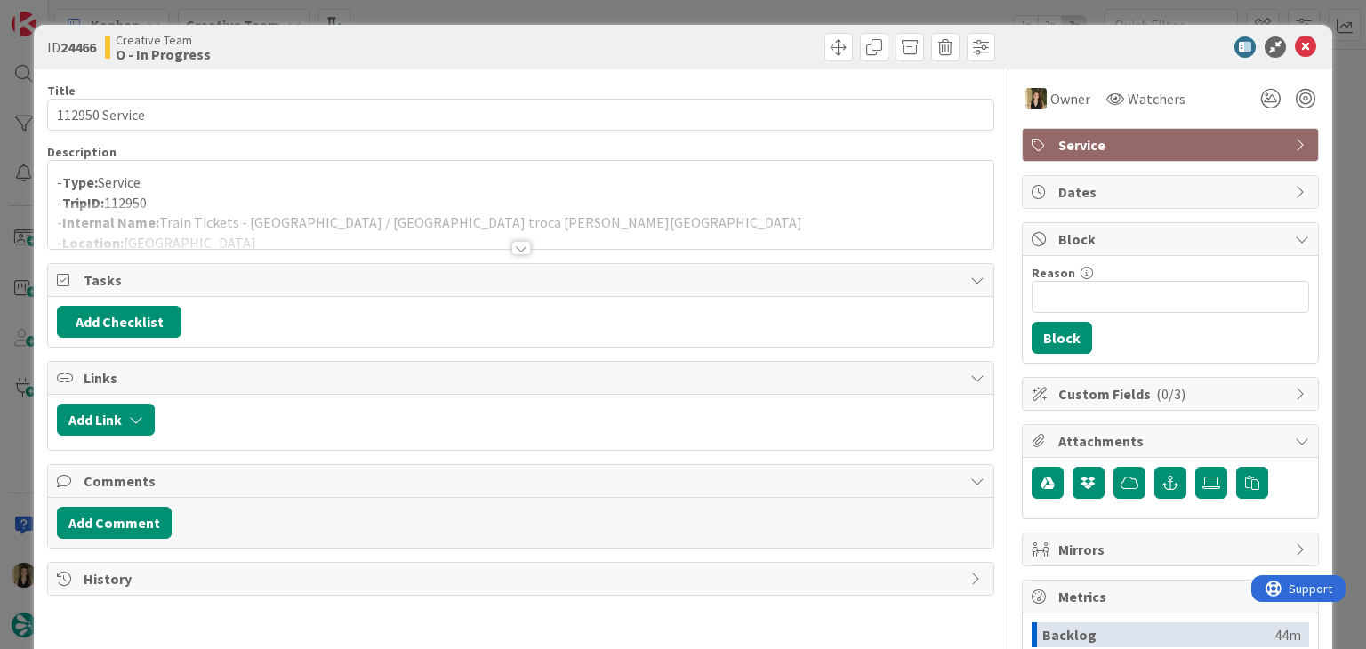
click at [495, 5] on div "ID 24466 Creative Team O - In Progress Title 14 / 128 112950 Service Descriptio…" at bounding box center [683, 324] width 1366 height 649
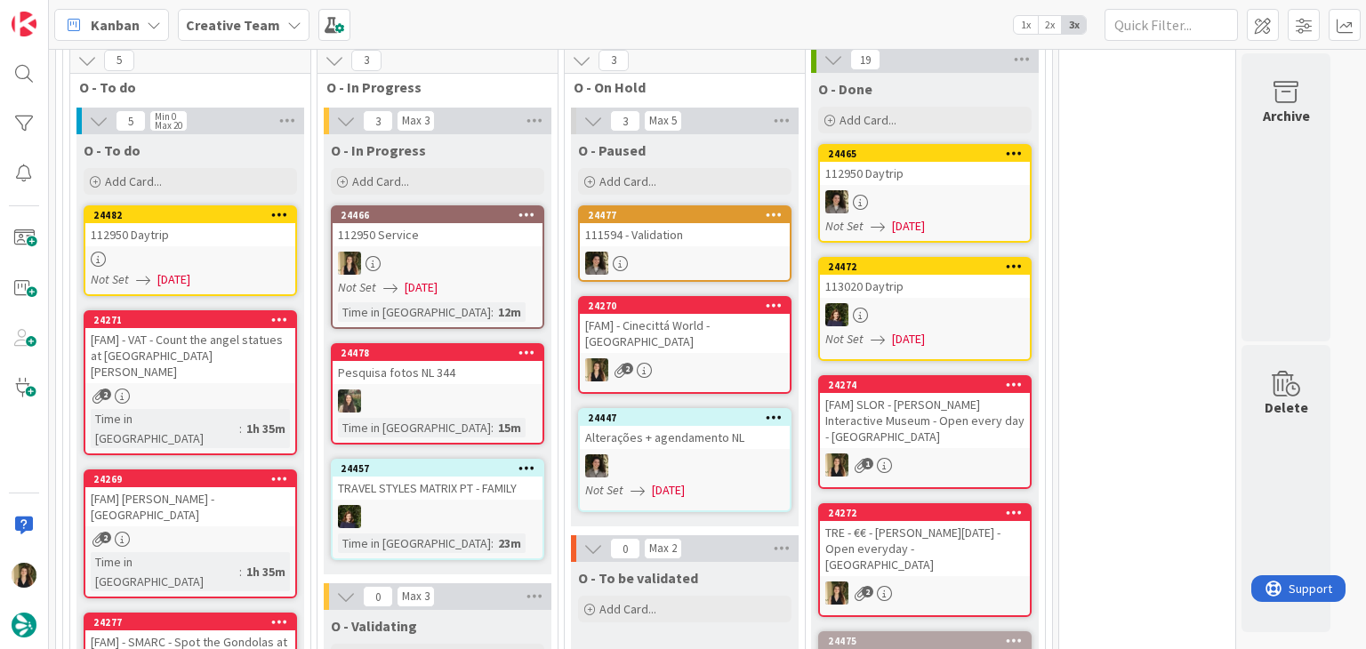
click at [271, 278] on div "Not Set [DATE]" at bounding box center [193, 279] width 205 height 19
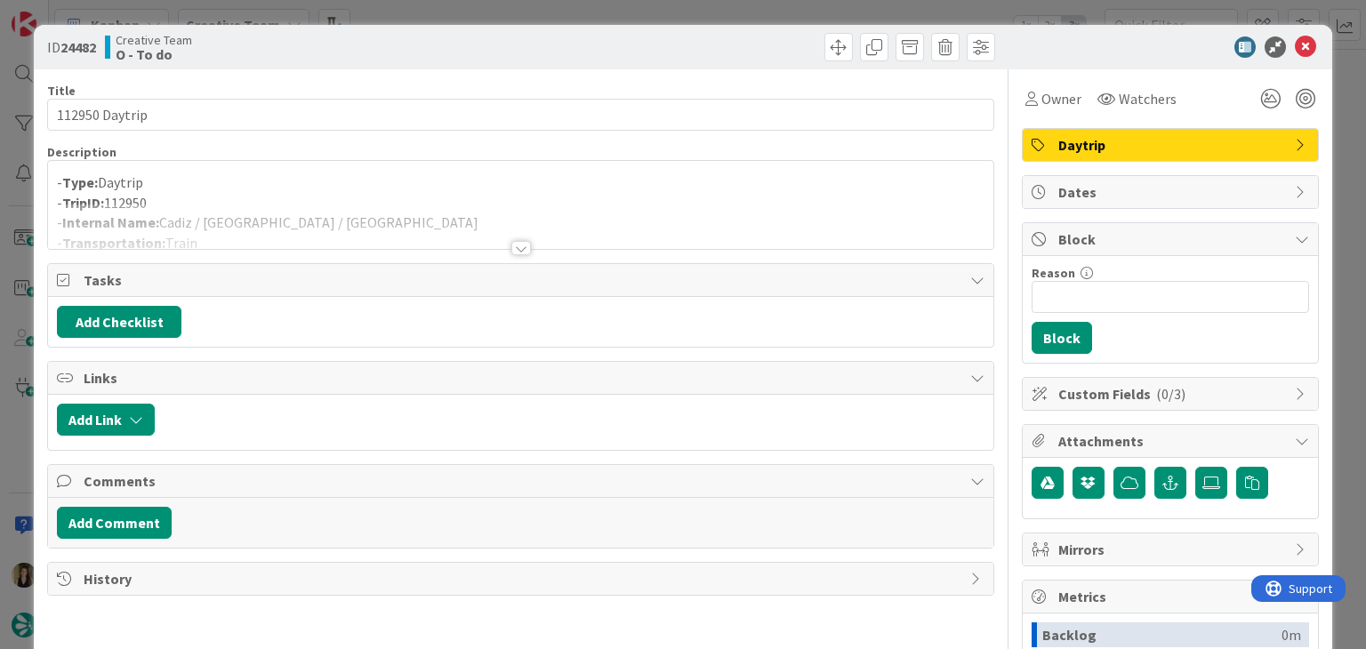
click at [511, 246] on div at bounding box center [521, 248] width 20 height 14
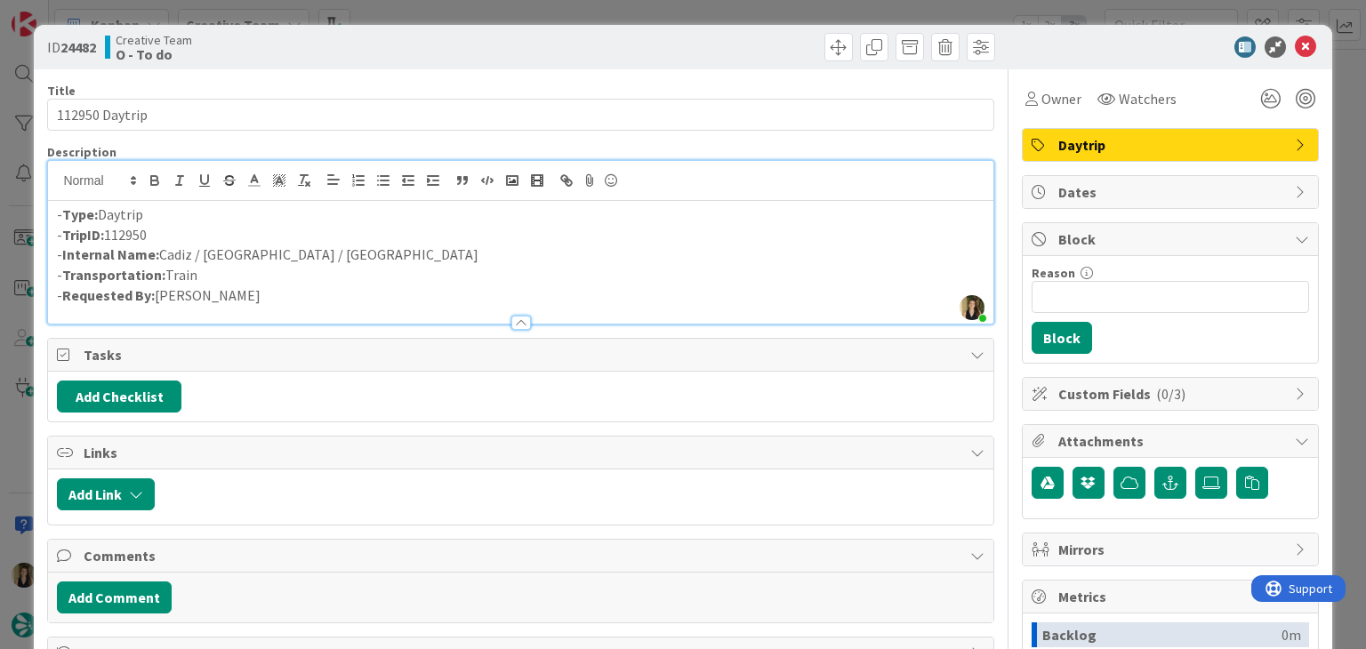
click at [537, 12] on div "ID 24482 Creative Team O - To do Title 14 / 128 112950 Daytrip Description [PER…" at bounding box center [683, 324] width 1366 height 649
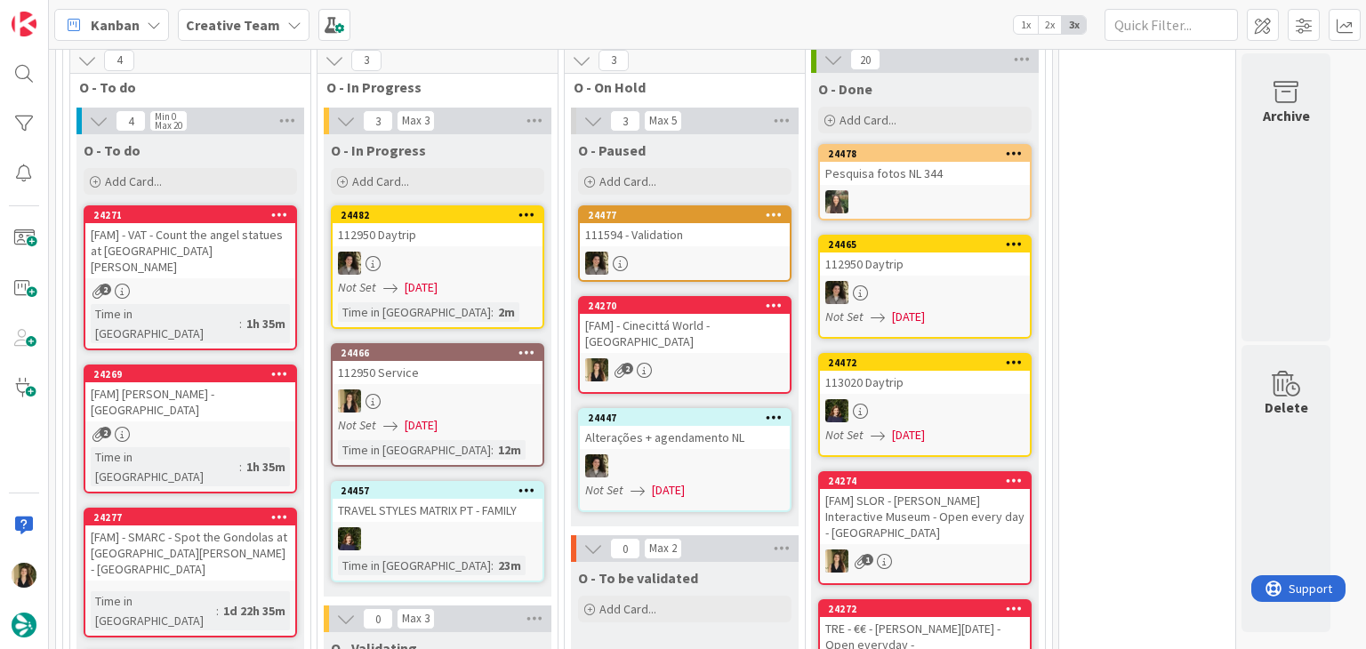
click at [495, 390] on div at bounding box center [438, 401] width 210 height 23
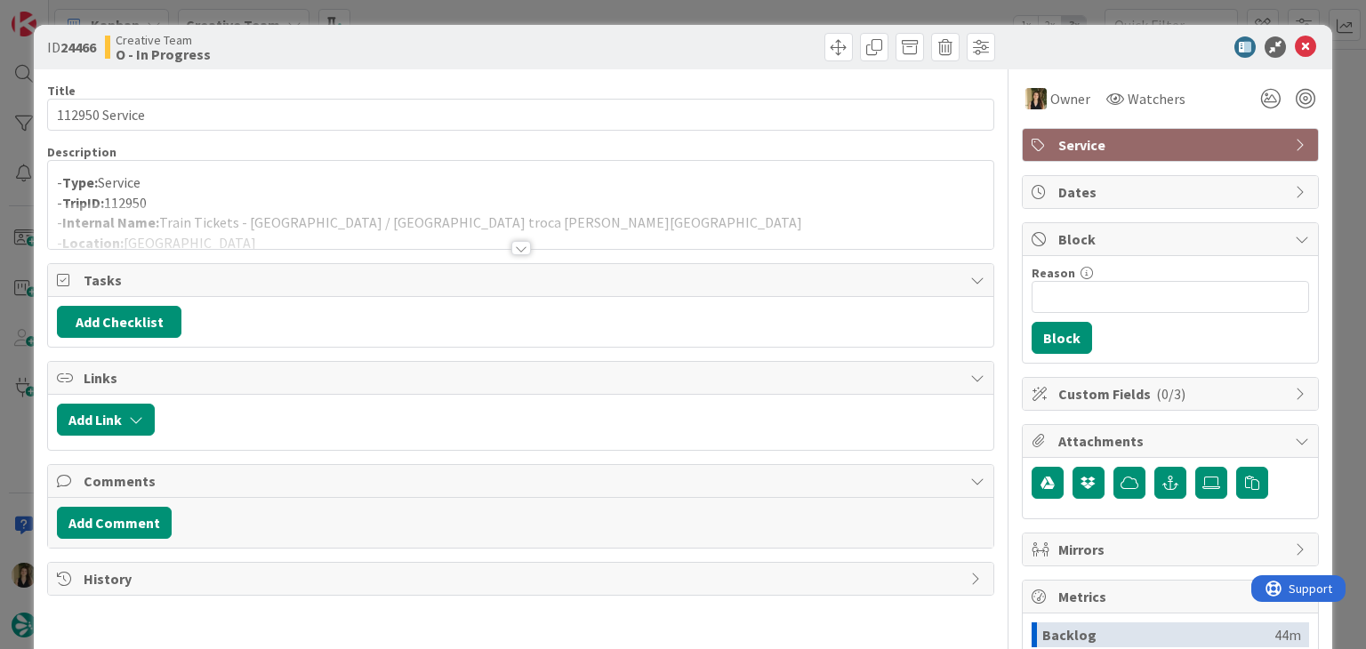
click at [273, 204] on div at bounding box center [520, 226] width 945 height 45
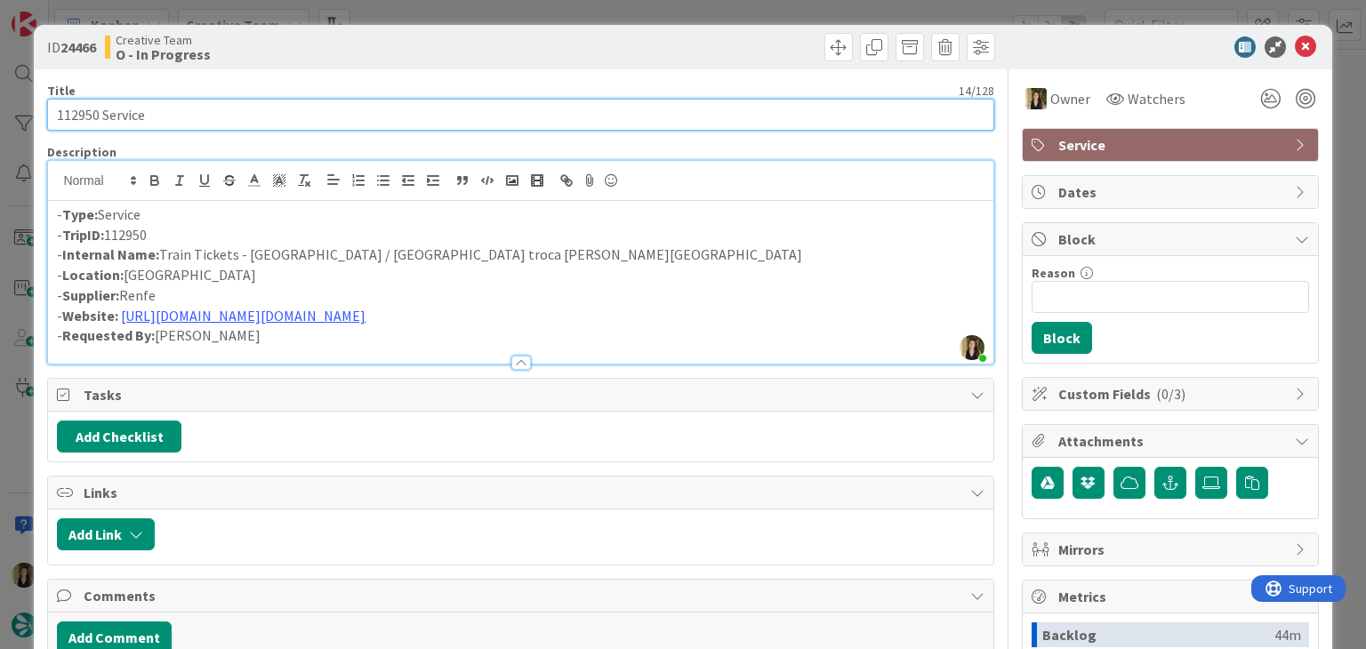
drag, startPoint x: 197, startPoint y: 107, endPoint x: 42, endPoint y: 113, distance: 154.9
click at [43, 113] on div "ID 24466 Creative Team O - In Progress Title 14 / 128 112950 Service Descriptio…" at bounding box center [683, 478] width 1298 height 906
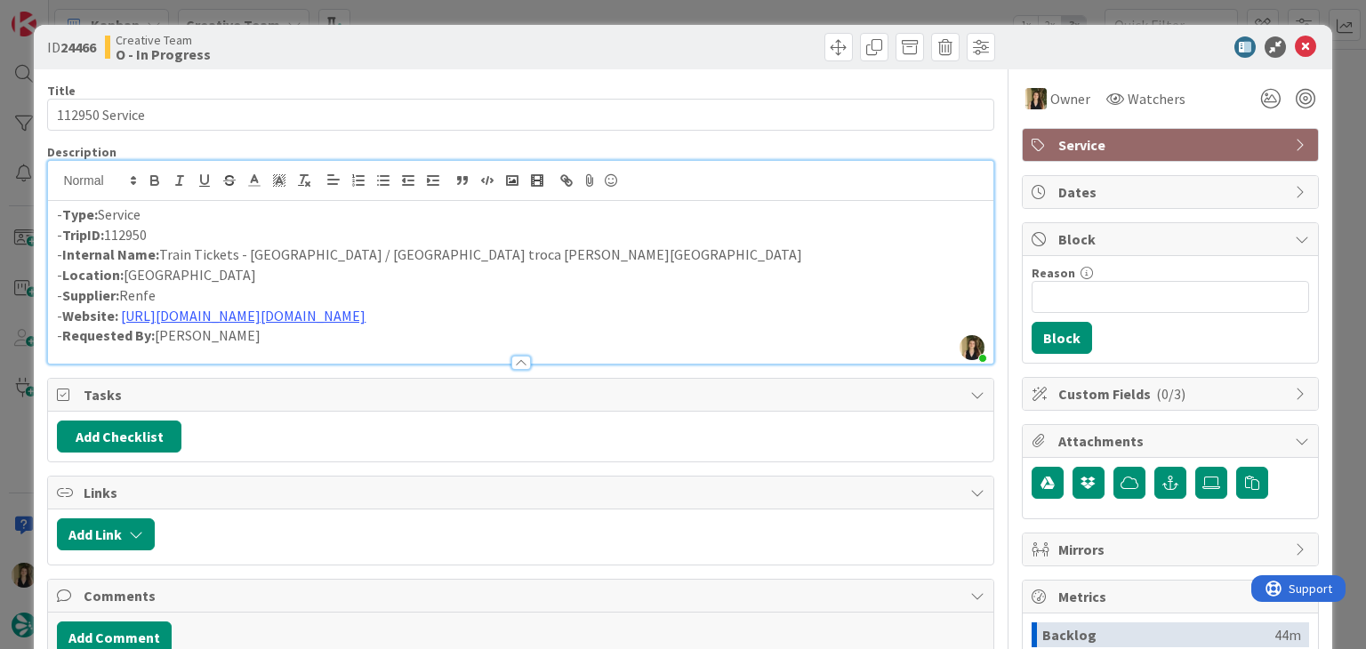
click at [445, 36] on div "Creative Team O - In Progress" at bounding box center [311, 47] width 412 height 28
click at [445, 17] on div "ID 24466 Creative Team O - In Progress Title 14 / 128 112950 Service Descriptio…" at bounding box center [683, 324] width 1366 height 649
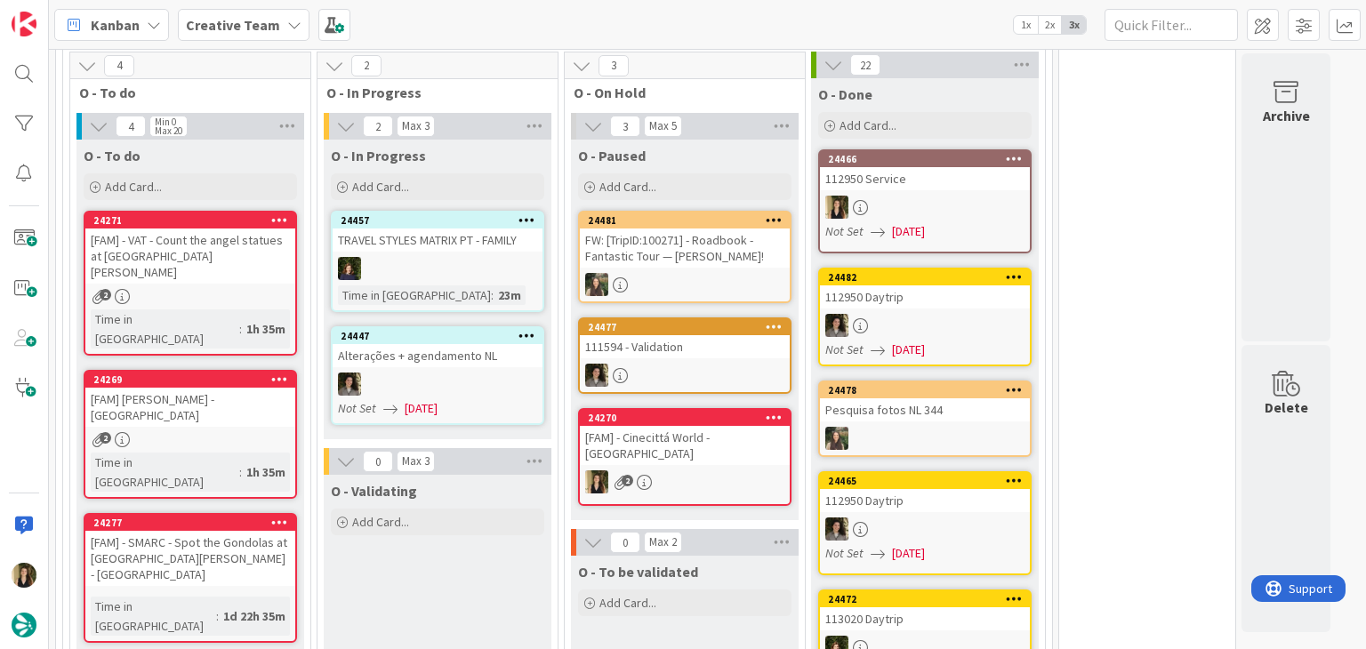
scroll to position [890, 0]
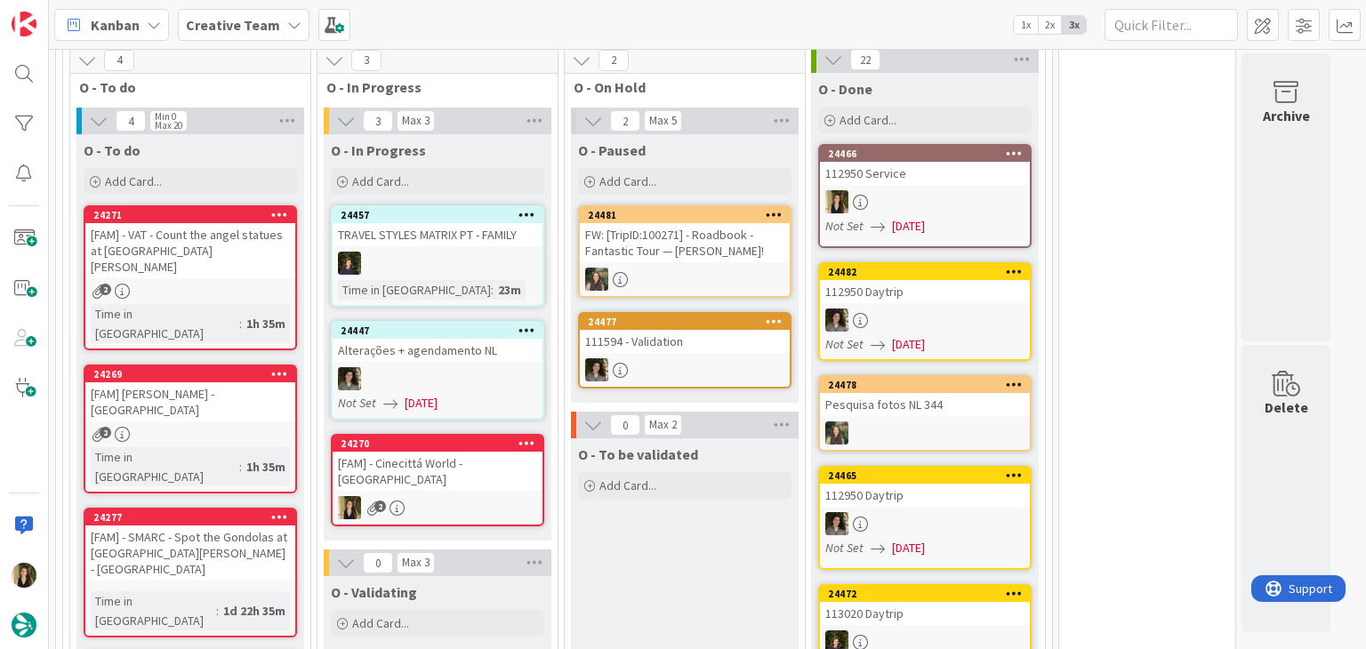
click at [253, 401] on div "24269 [FAM] [PERSON_NAME] - ROME 2 Time in [GEOGRAPHIC_DATA] : 1h 35m" at bounding box center [190, 429] width 213 height 129
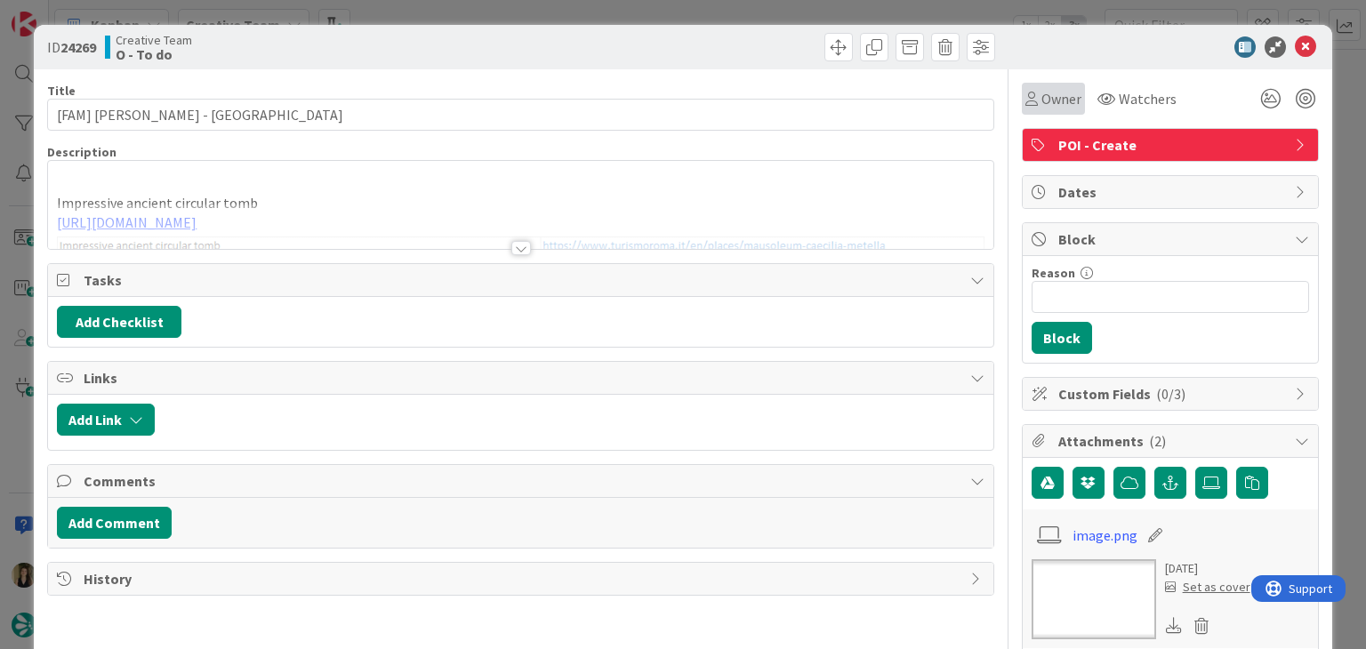
click at [1022, 111] on div "Owner" at bounding box center [1053, 99] width 63 height 32
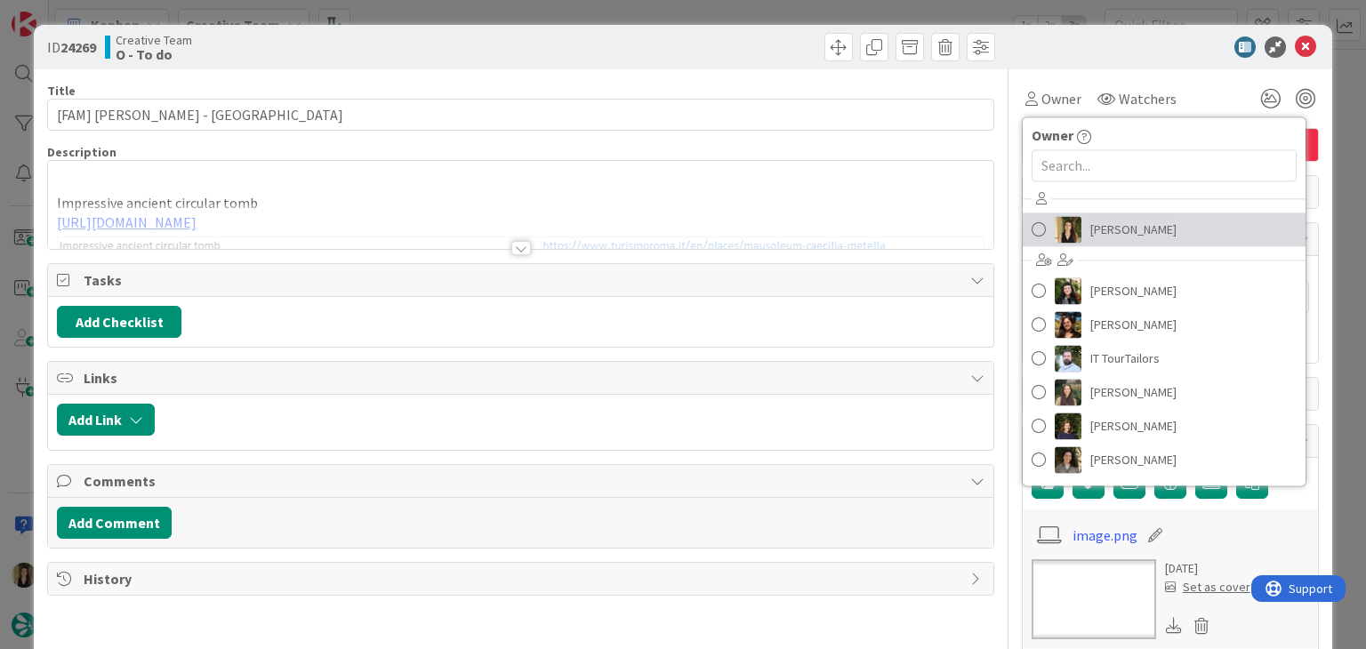
click at [1128, 231] on span "[PERSON_NAME]" at bounding box center [1134, 229] width 86 height 27
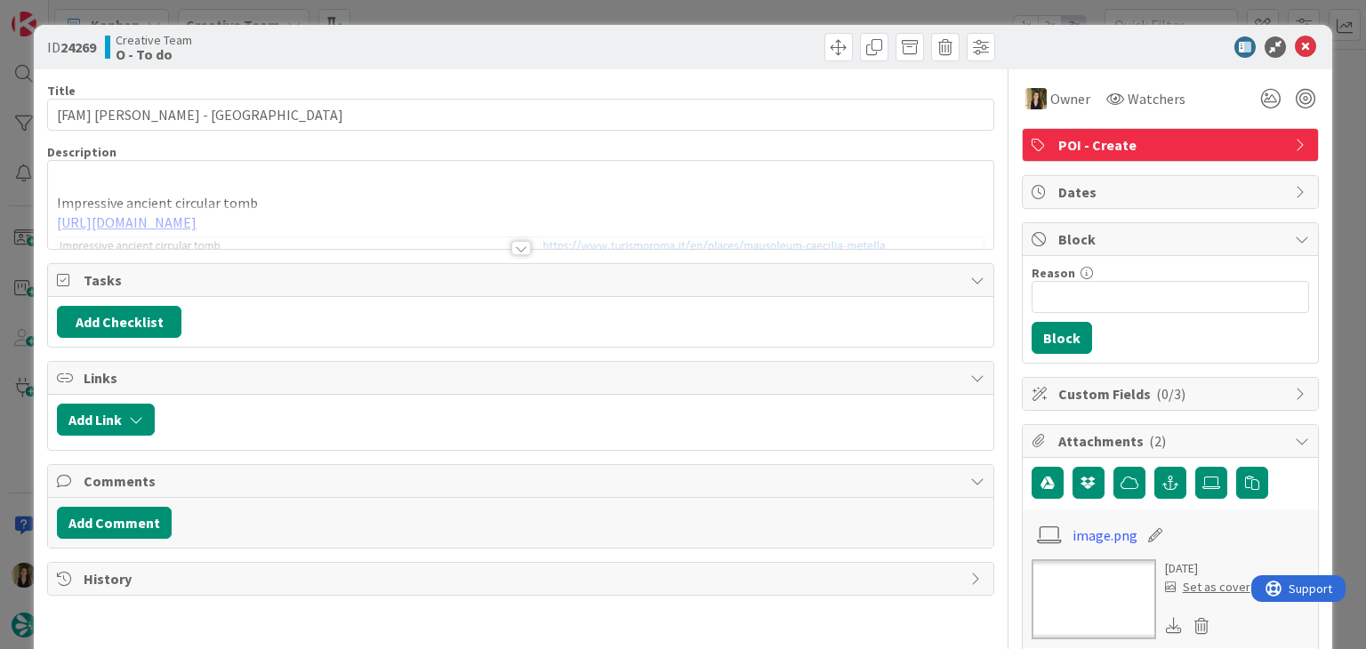
click at [709, 36] on div at bounding box center [761, 47] width 470 height 28
drag, startPoint x: 701, startPoint y: 19, endPoint x: 413, endPoint y: 278, distance: 388.0
click at [701, 18] on div "ID 24269 Creative Team O - To do Title 38 / 128 [FAM] [PERSON_NAME] - [GEOGRAPH…" at bounding box center [683, 324] width 1366 height 649
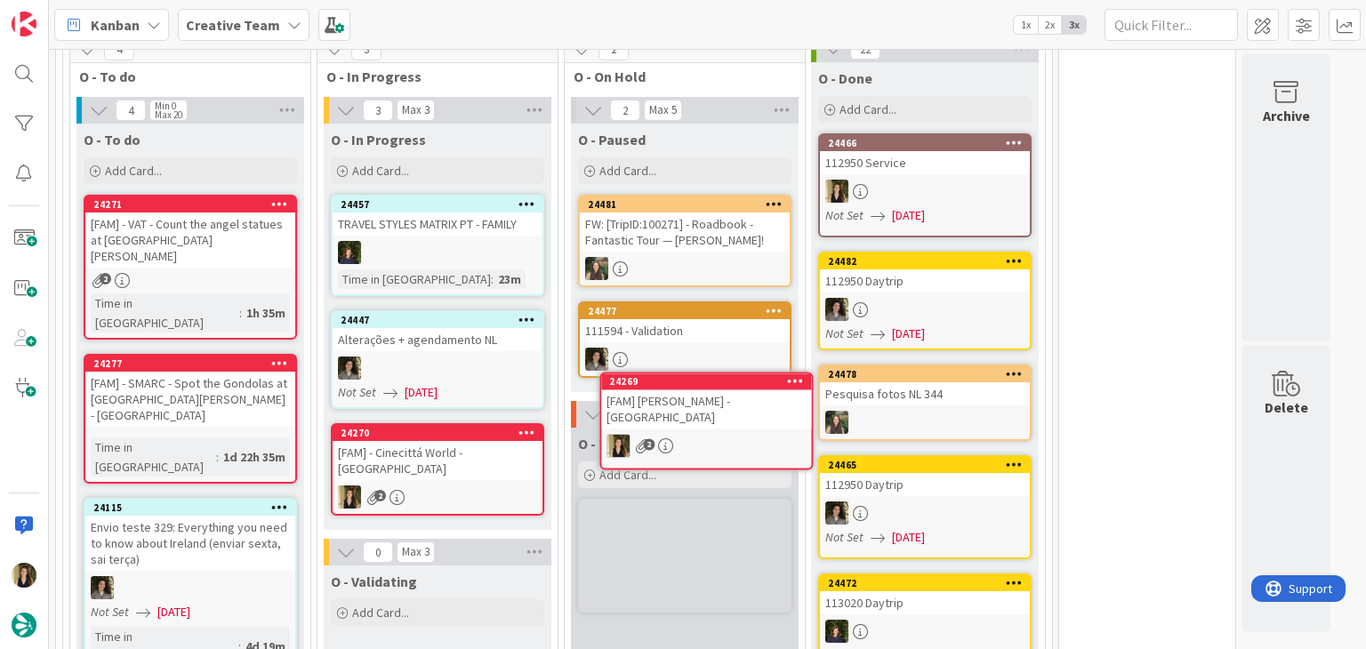
scroll to position [907, 0]
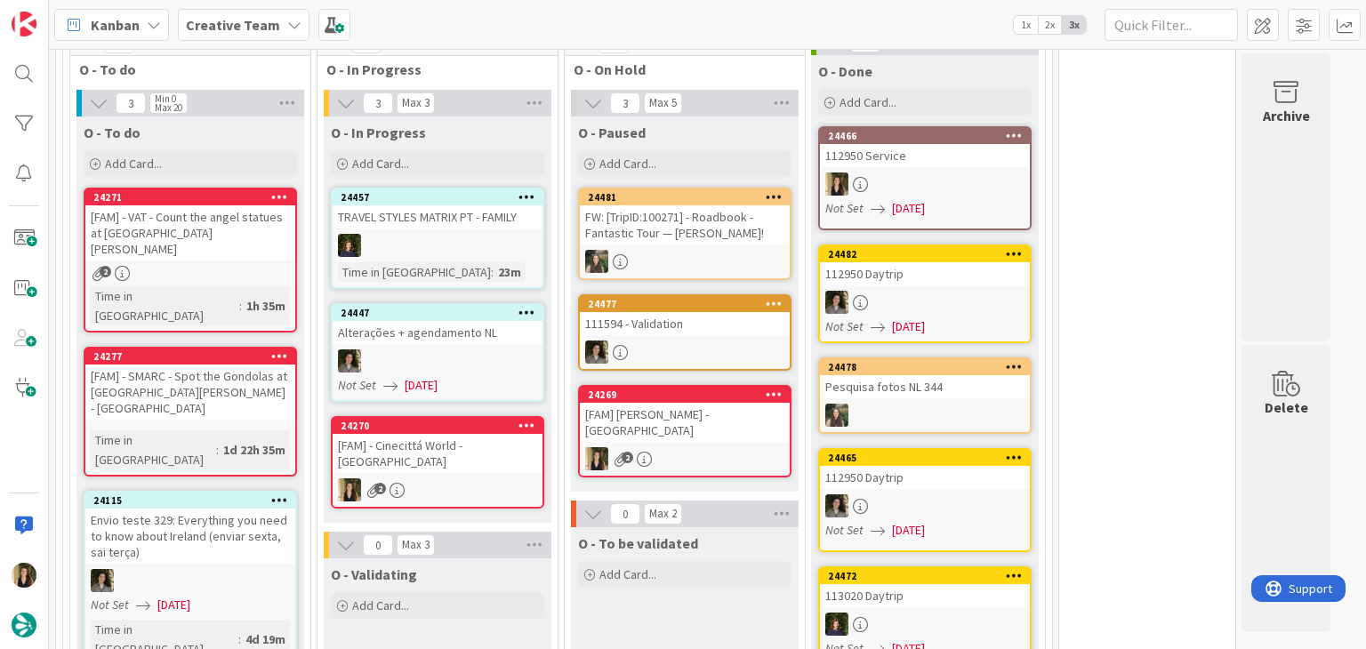
click at [459, 449] on div "24270 [FAM] - Cinecittá World - [GEOGRAPHIC_DATA] 2" at bounding box center [437, 462] width 213 height 93
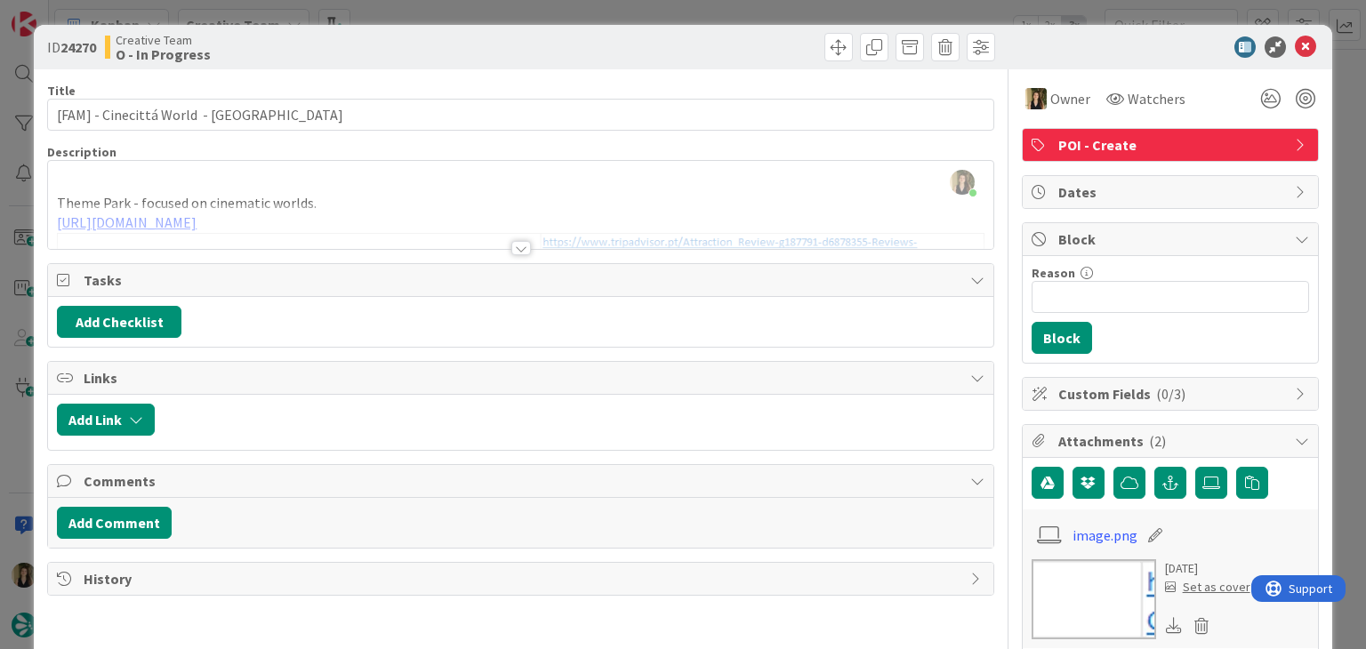
click at [512, 246] on div at bounding box center [521, 248] width 20 height 14
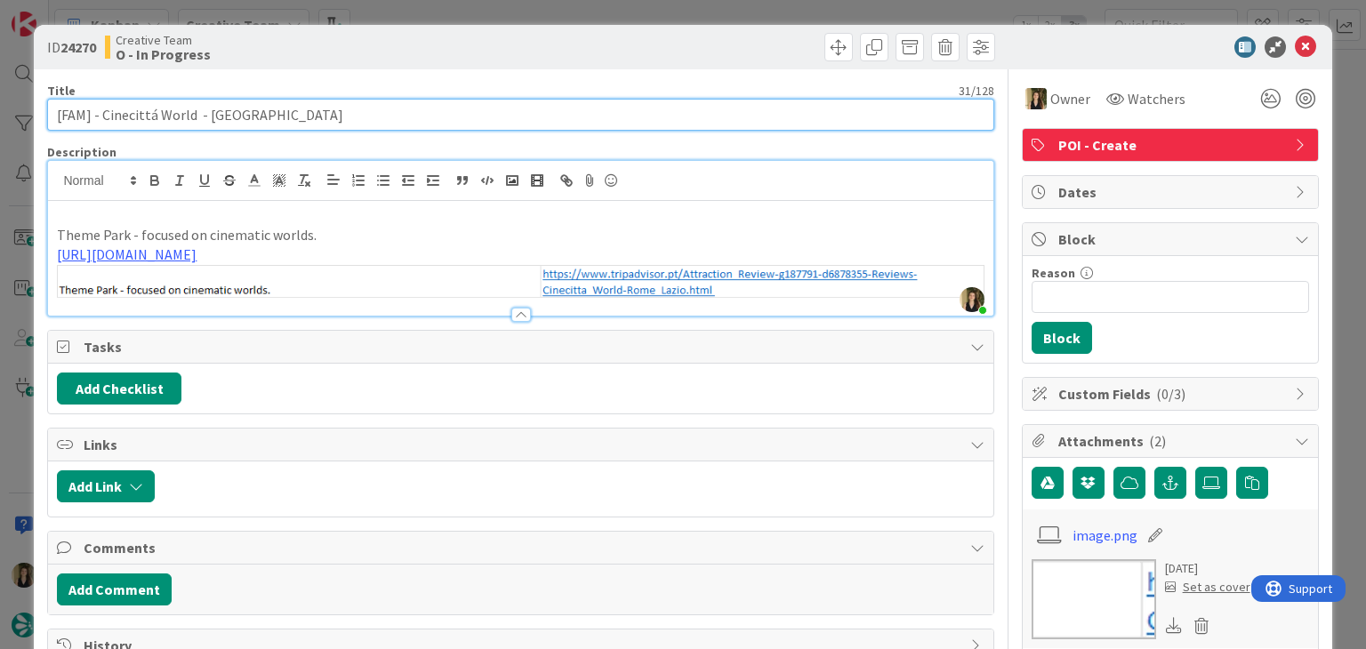
drag, startPoint x: 192, startPoint y: 118, endPoint x: 32, endPoint y: 117, distance: 160.1
click at [32, 117] on div "ID 24270 Creative Team O - In Progress Title 31 / 128 [FAM] - Cinecittá World -…" at bounding box center [683, 324] width 1366 height 649
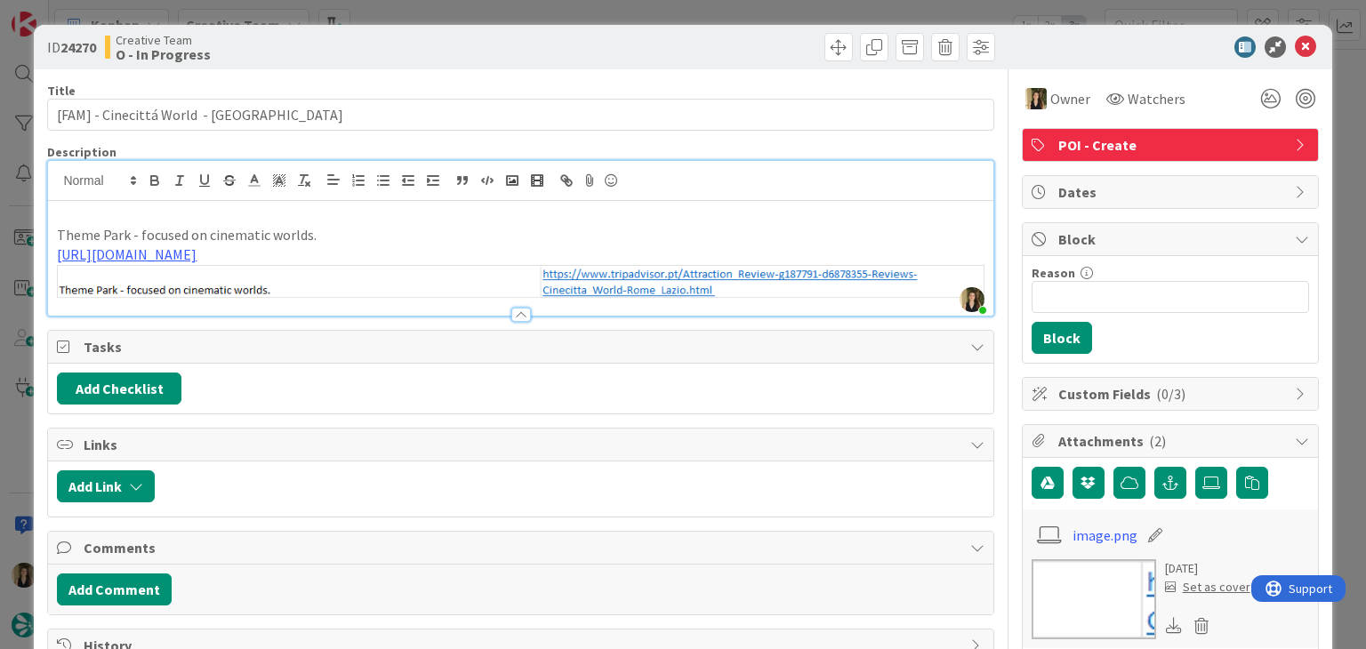
drag, startPoint x: 544, startPoint y: 44, endPoint x: 543, endPoint y: 33, distance: 10.8
click at [543, 42] on div at bounding box center [761, 47] width 470 height 28
click at [550, 9] on div "ID 24270 Creative Team O - In Progress Title 31 / 128 [FAM] - Cinecittá World -…" at bounding box center [683, 324] width 1366 height 649
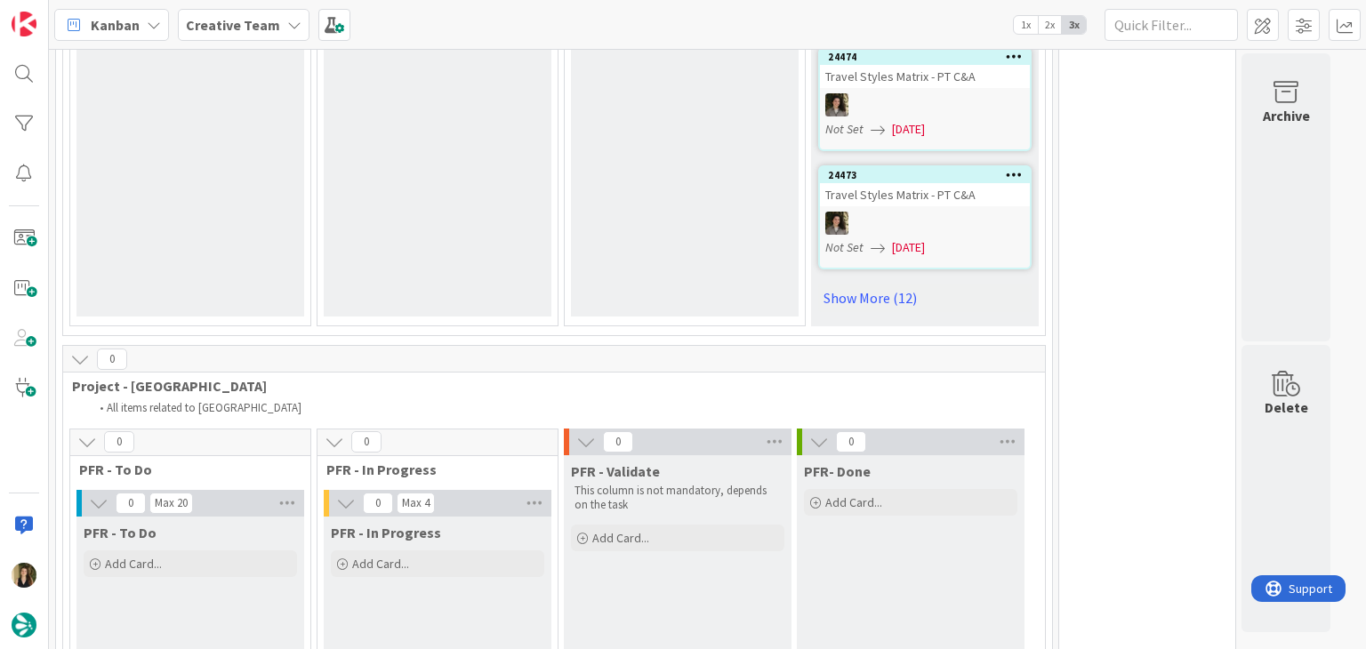
scroll to position [1975, 0]
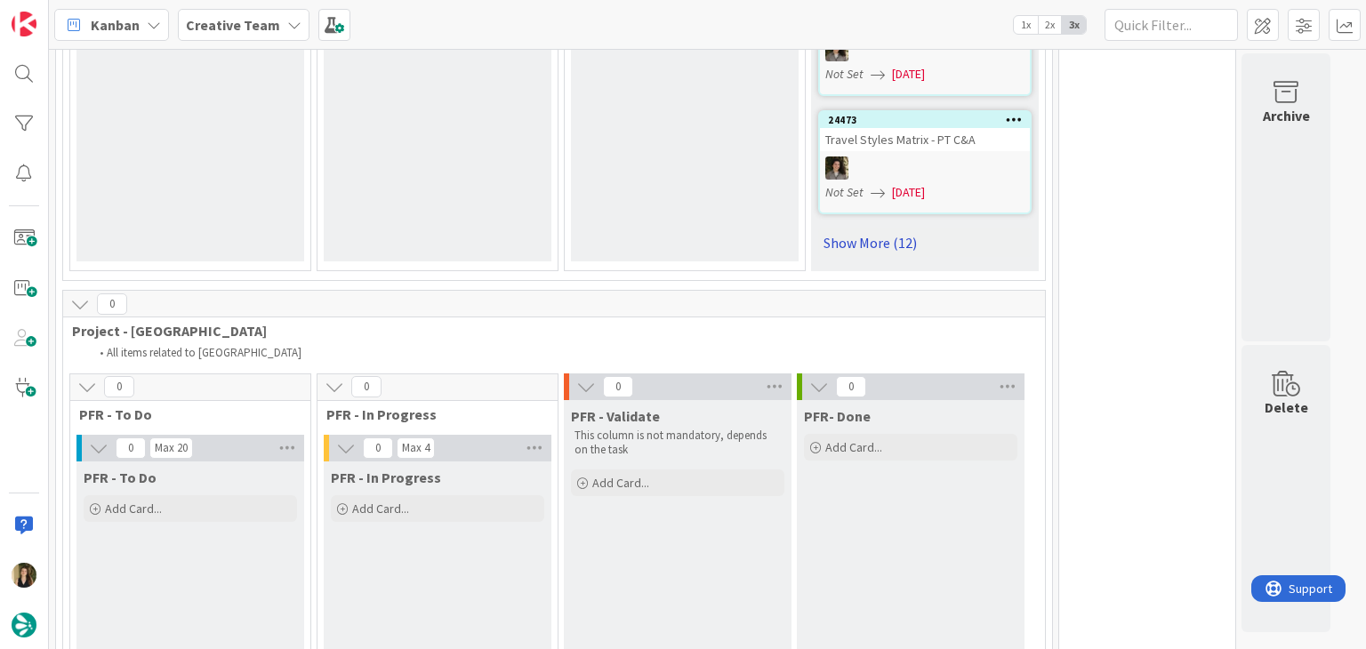
click at [890, 229] on link "Show More (12)" at bounding box center [924, 243] width 213 height 28
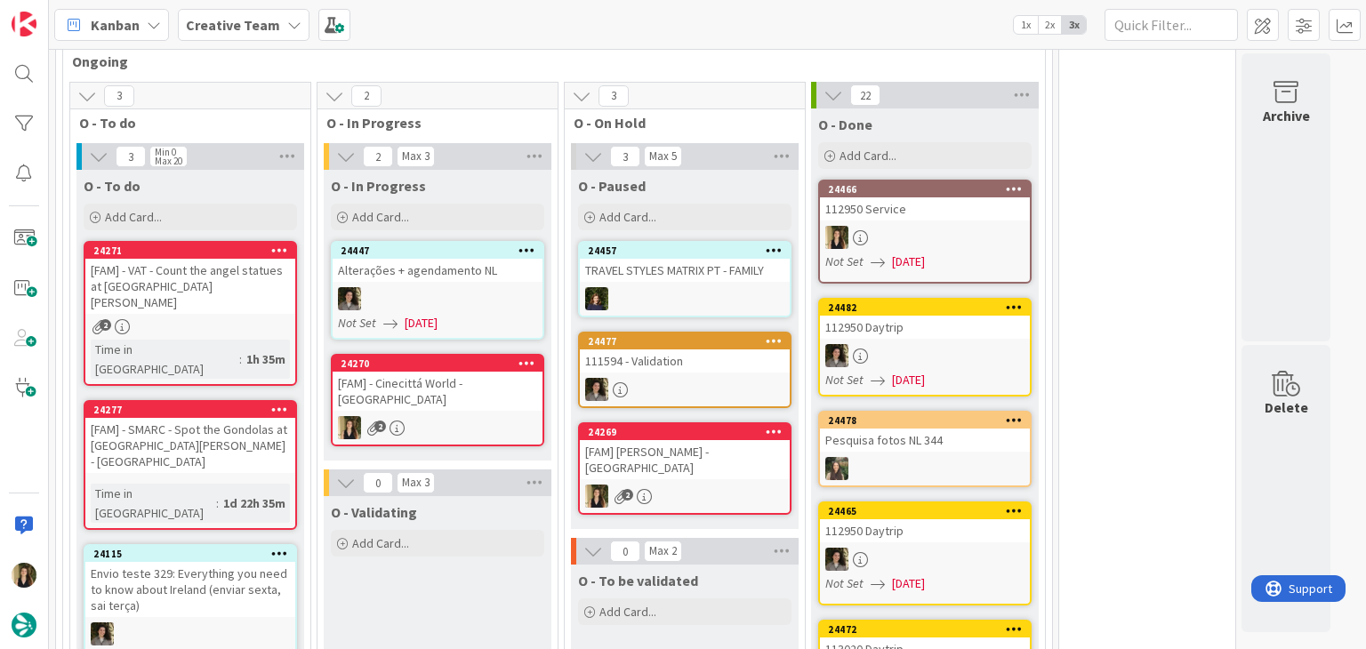
scroll to position [861, 0]
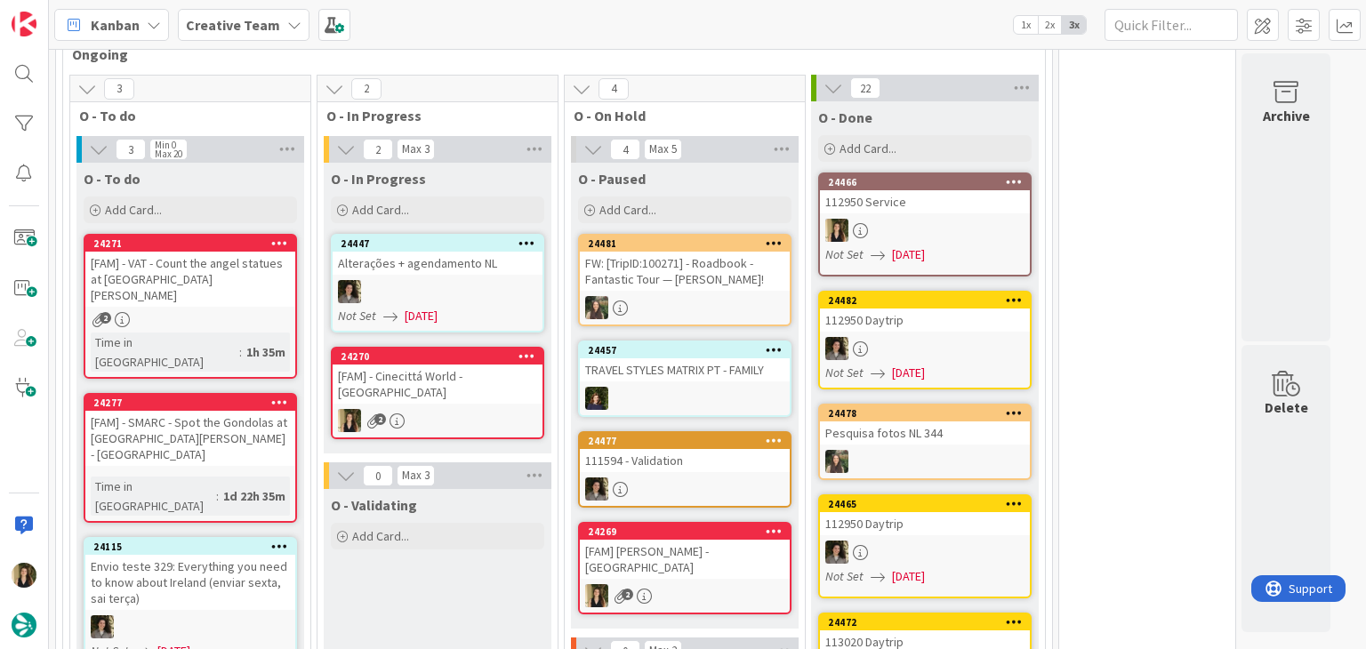
click at [477, 378] on div "[FAM] - Cinecittá World - [GEOGRAPHIC_DATA]" at bounding box center [438, 384] width 210 height 39
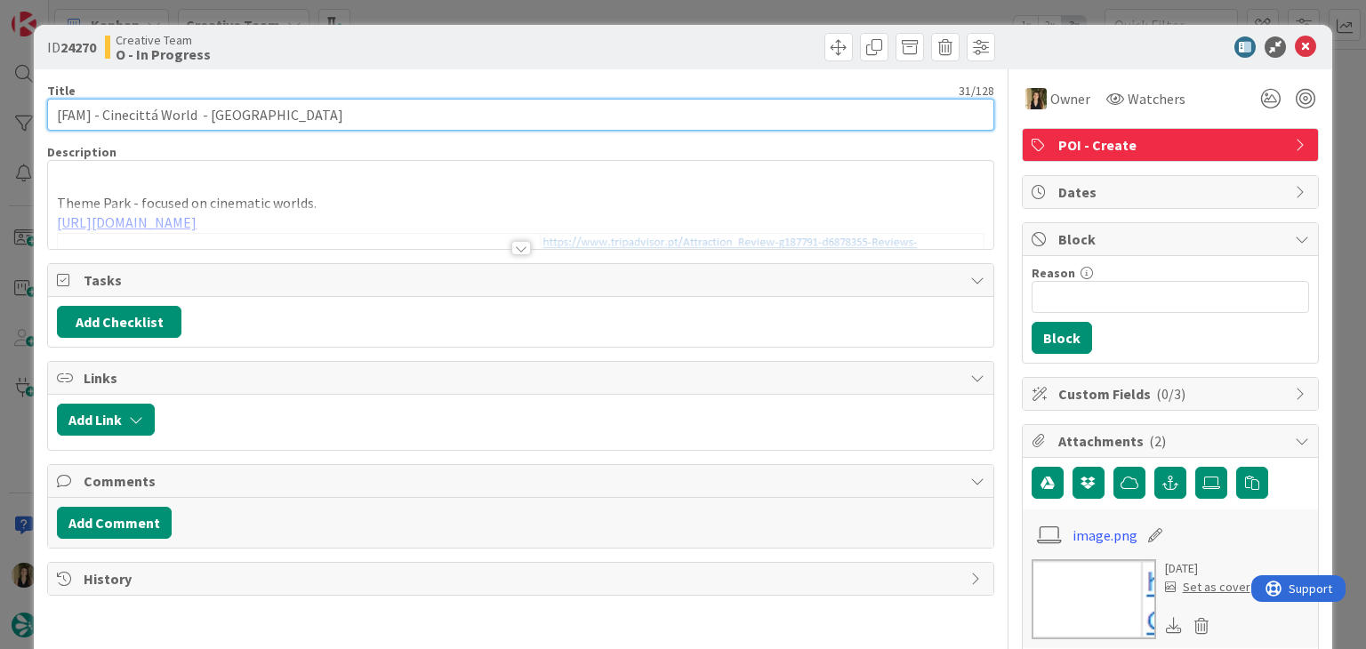
drag, startPoint x: 151, startPoint y: 110, endPoint x: 159, endPoint y: 100, distance: 13.3
click at [151, 108] on input "[FAM] - Cinecittá World - [GEOGRAPHIC_DATA]" at bounding box center [520, 115] width 946 height 32
drag, startPoint x: 192, startPoint y: 117, endPoint x: 101, endPoint y: 113, distance: 90.8
click at [101, 113] on input "[FAM] - Cinecittà World - [GEOGRAPHIC_DATA]" at bounding box center [520, 115] width 946 height 32
type input "[FAM] - Cinecittà World - [GEOGRAPHIC_DATA]"
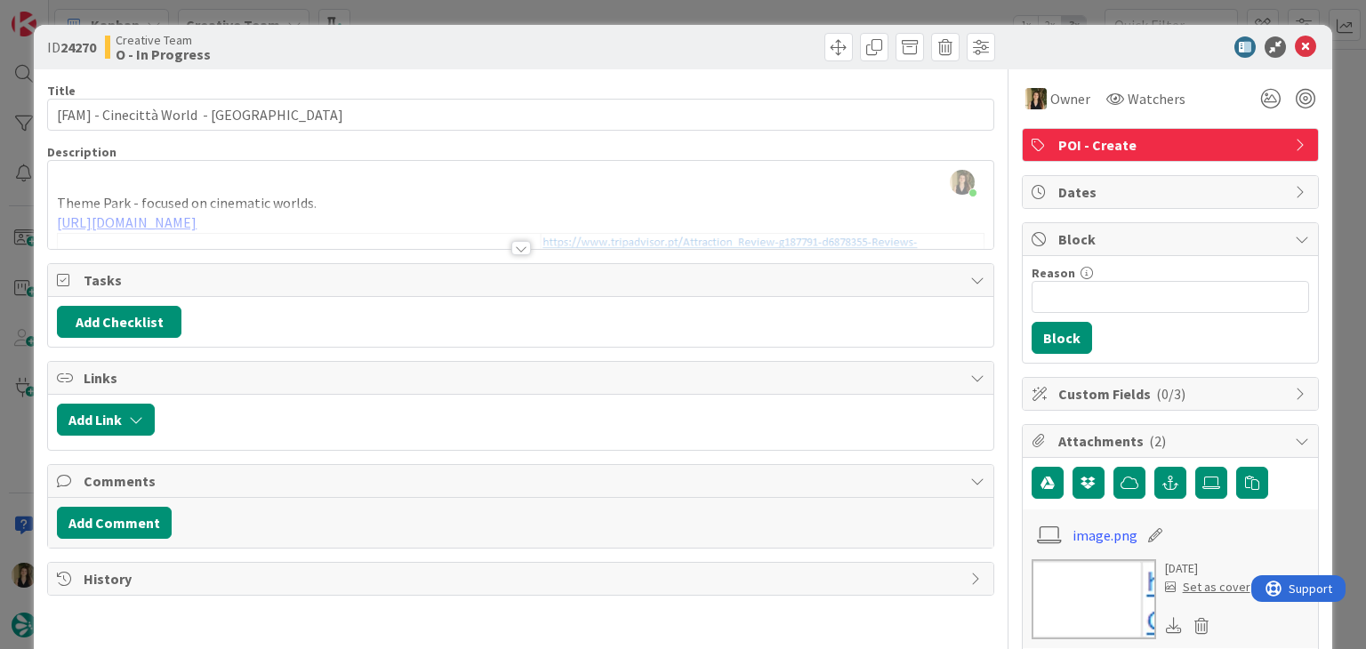
drag, startPoint x: 415, startPoint y: 45, endPoint x: 415, endPoint y: 23, distance: 22.3
click at [413, 43] on div "Creative Team O - In Progress" at bounding box center [311, 47] width 412 height 28
click at [415, 17] on div "ID 24270 Creative Team O - In Progress Title 31 / 128 [FAM] - Cinecittà World -…" at bounding box center [683, 324] width 1366 height 649
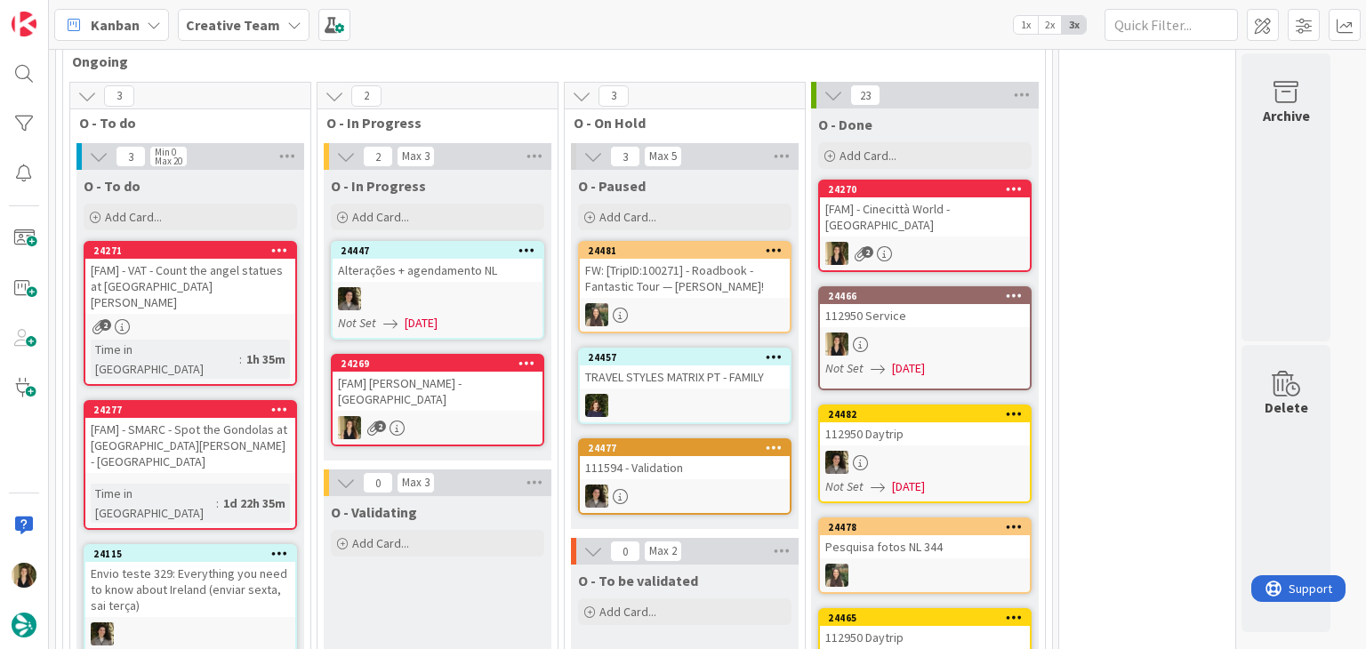
scroll to position [865, 0]
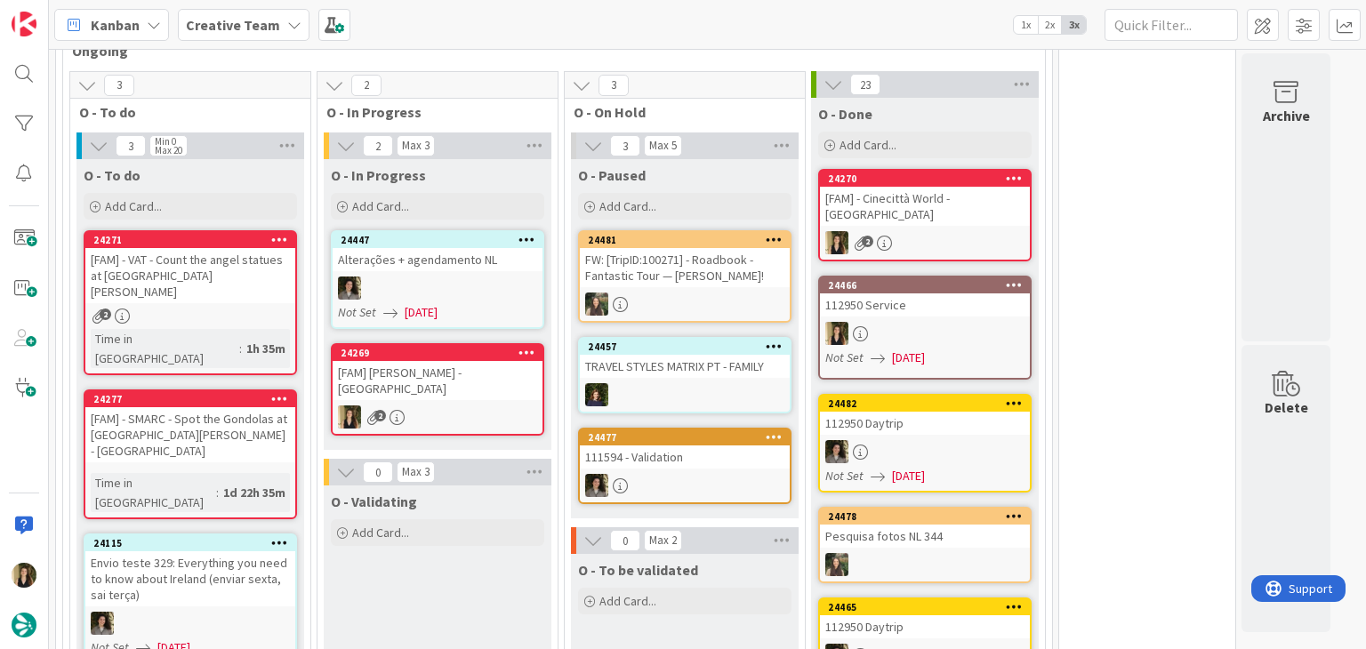
click at [452, 385] on div "[FAM] [PERSON_NAME] - [GEOGRAPHIC_DATA]" at bounding box center [438, 380] width 210 height 39
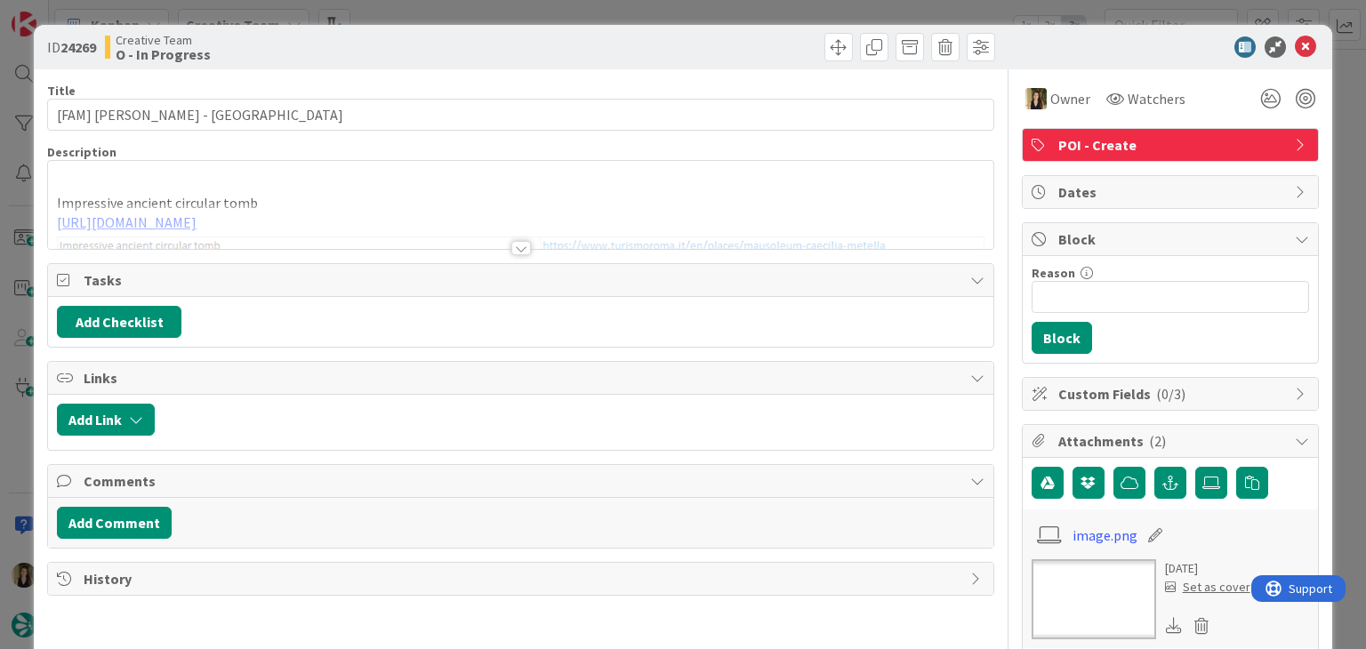
click at [511, 246] on div at bounding box center [521, 248] width 20 height 14
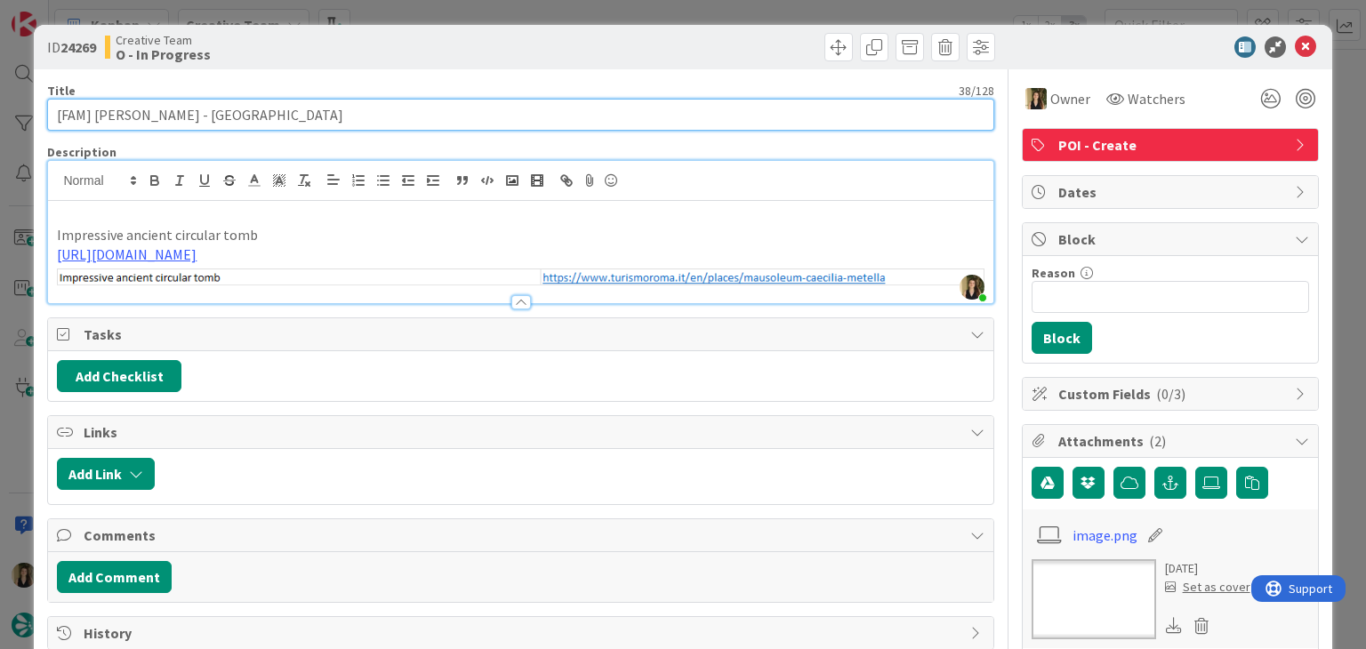
drag, startPoint x: 250, startPoint y: 112, endPoint x: 94, endPoint y: 112, distance: 155.7
click at [94, 112] on input "[FAM] [PERSON_NAME] - [GEOGRAPHIC_DATA]" at bounding box center [520, 115] width 946 height 32
drag, startPoint x: 254, startPoint y: 117, endPoint x: 336, endPoint y: 83, distance: 89.7
click at [254, 116] on input "[FAM] [PERSON_NAME] - [GEOGRAPHIC_DATA]" at bounding box center [520, 115] width 946 height 32
type input "[FAM] [PERSON_NAME] - Closed Mon - [GEOGRAPHIC_DATA]"
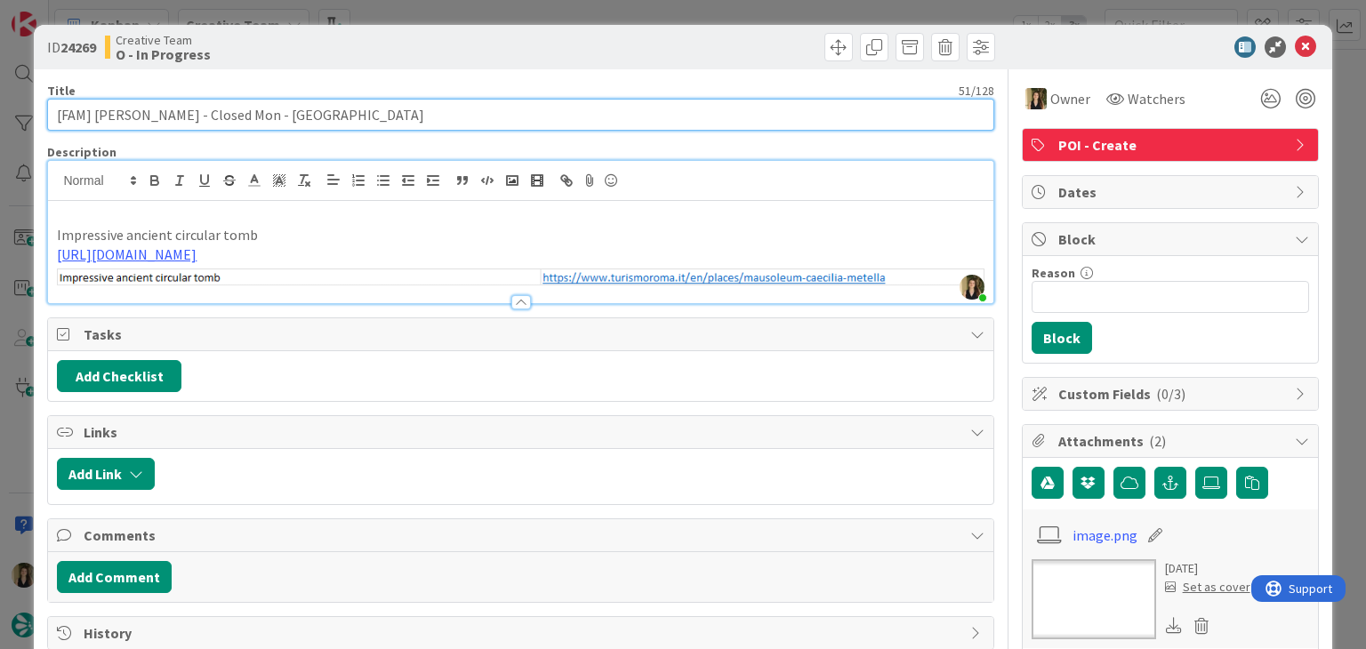
drag, startPoint x: 327, startPoint y: 114, endPoint x: 38, endPoint y: 115, distance: 289.1
click at [37, 115] on div "ID 24269 Creative Team O - In Progress Title 51 / 128 [FAM] [PERSON_NAME] - Clo…" at bounding box center [683, 621] width 1298 height 1192
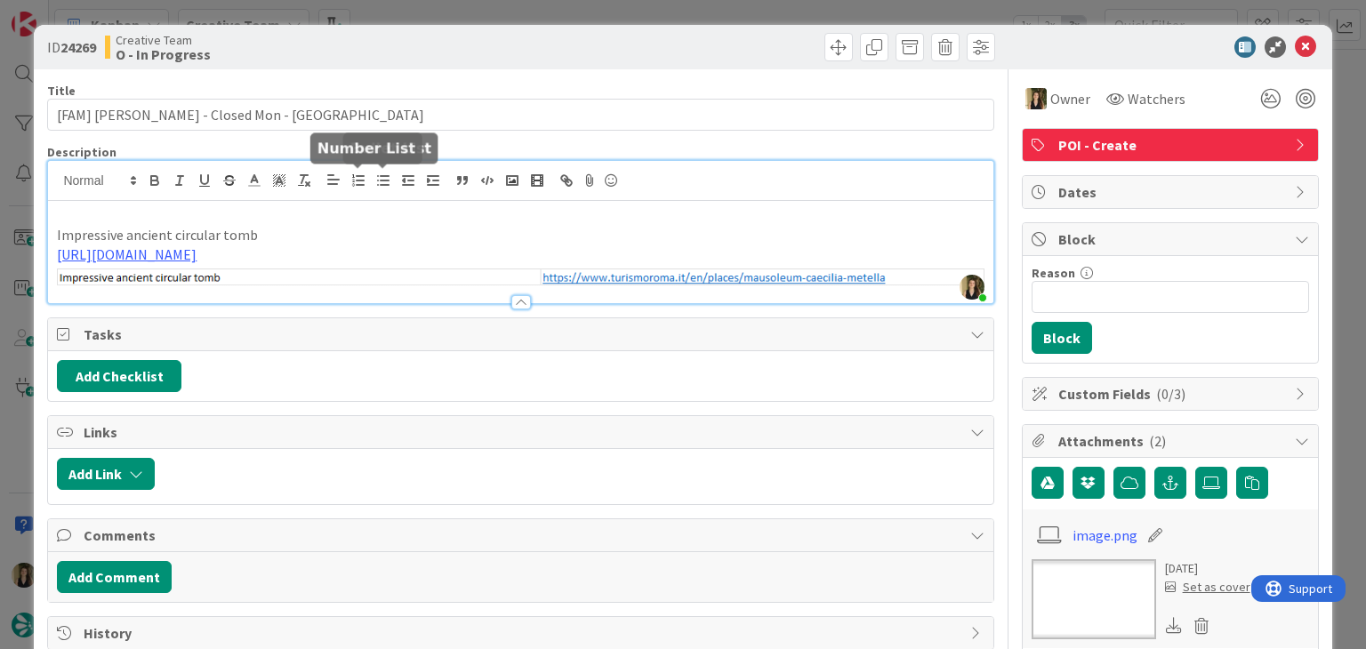
drag, startPoint x: 360, startPoint y: 225, endPoint x: 326, endPoint y: 203, distance: 41.2
click at [356, 225] on p "Impressive ancient circular tomb" at bounding box center [520, 235] width 927 height 20
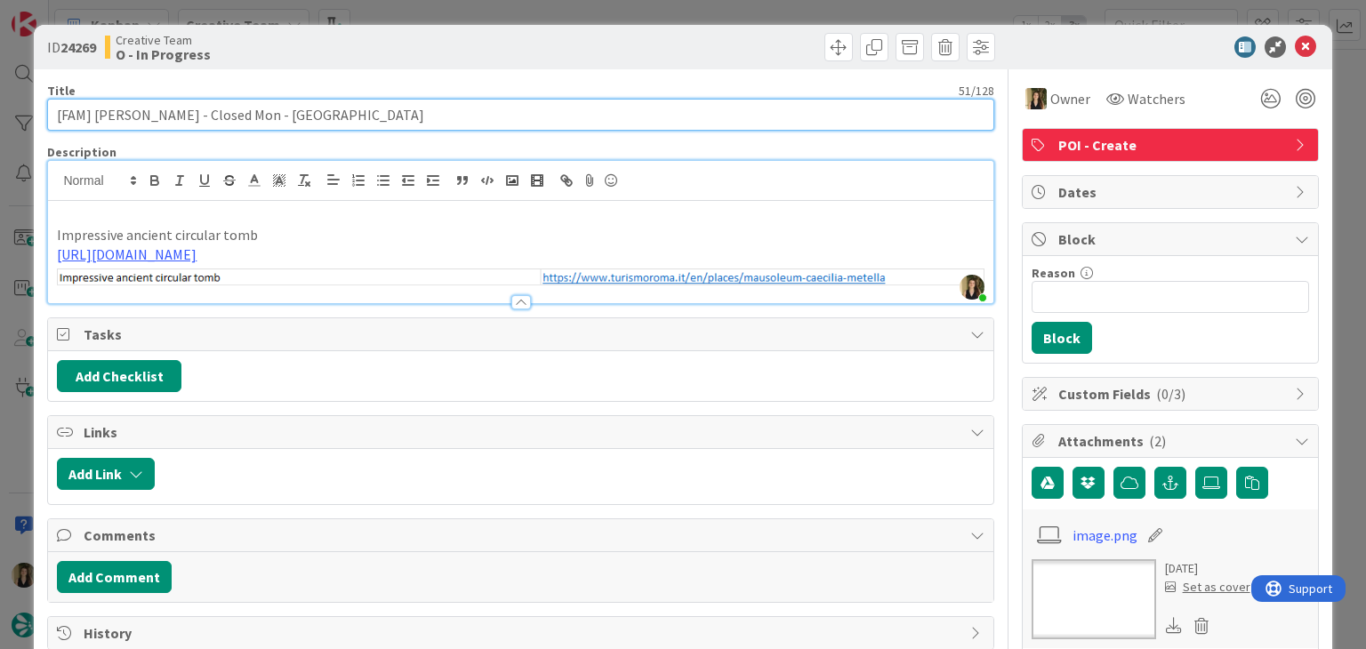
drag, startPoint x: 242, startPoint y: 112, endPoint x: 146, endPoint y: 112, distance: 96.1
click at [95, 112] on input "[FAM] [PERSON_NAME] - Closed Mon - [GEOGRAPHIC_DATA]" at bounding box center [520, 115] width 946 height 32
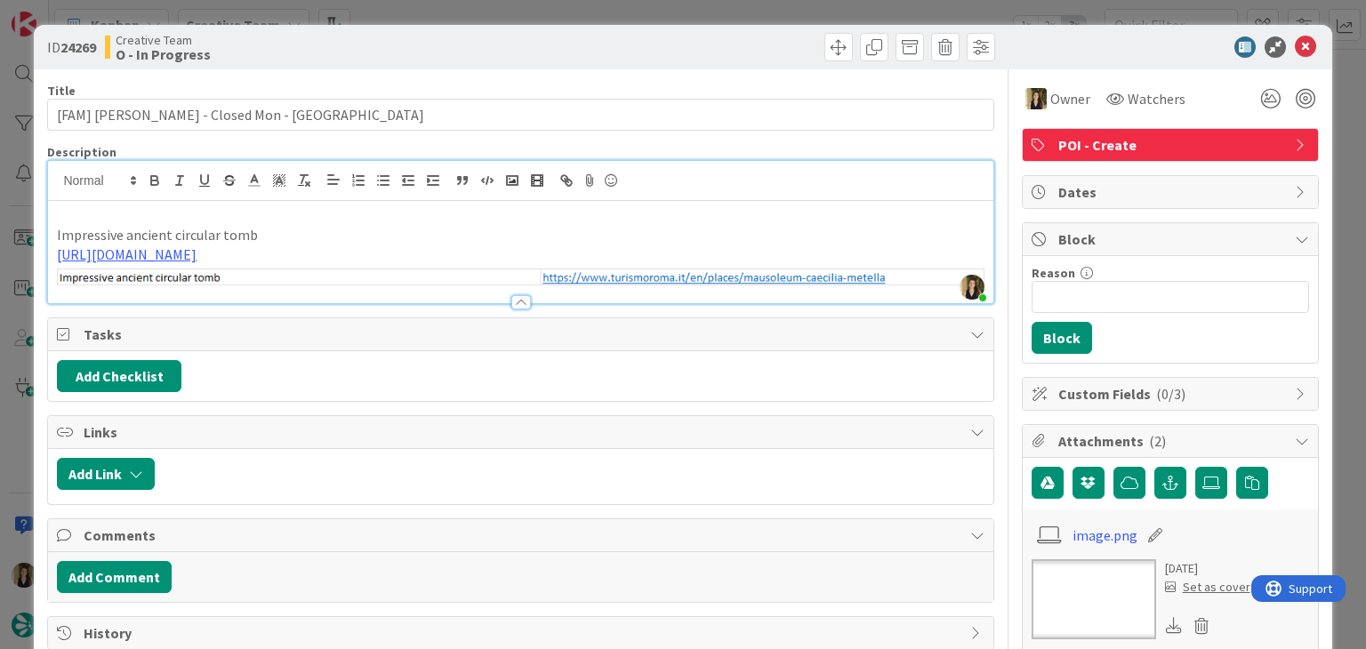
drag, startPoint x: 652, startPoint y: 44, endPoint x: 636, endPoint y: 1, distance: 45.6
click at [648, 40] on div at bounding box center [761, 47] width 470 height 28
click at [512, 52] on div "ID 24269 Creative Team O - In Progress" at bounding box center [520, 47] width 947 height 28
click at [495, 12] on div "ID 24269 Creative Team O - In Progress Title 51 / 128 [FAM] [PERSON_NAME] - Clo…" at bounding box center [683, 324] width 1366 height 649
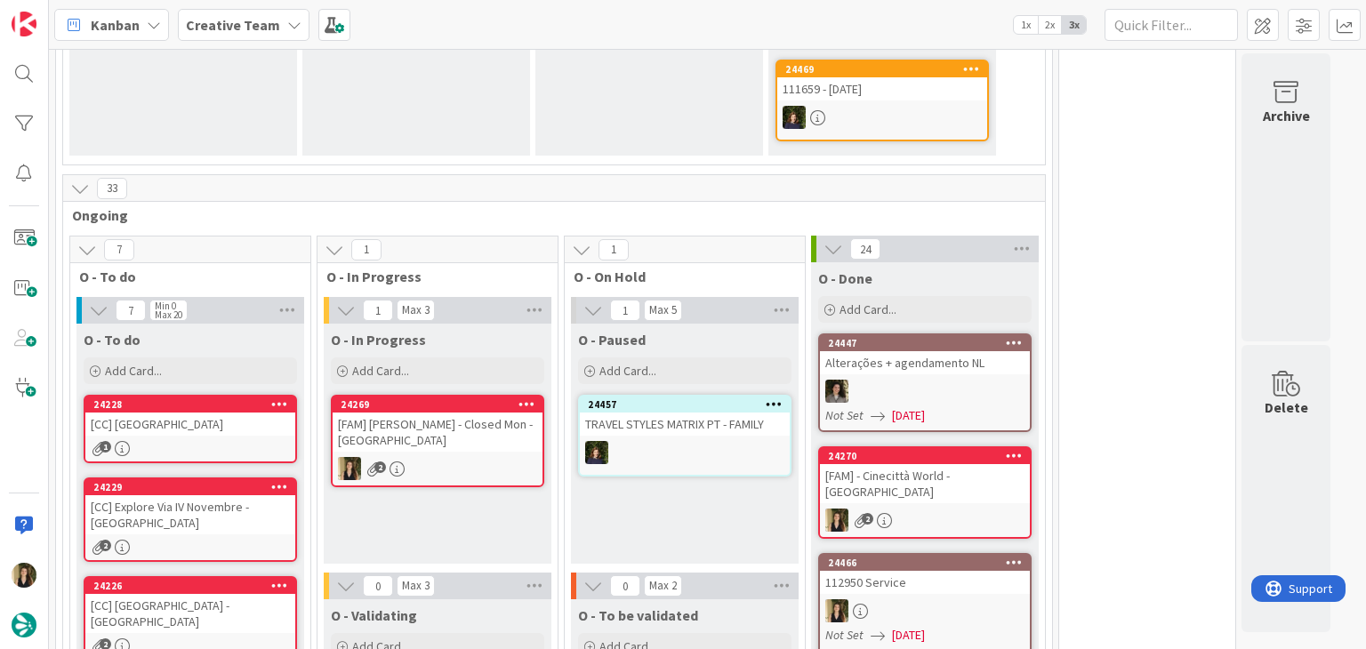
scroll to position [1067, 0]
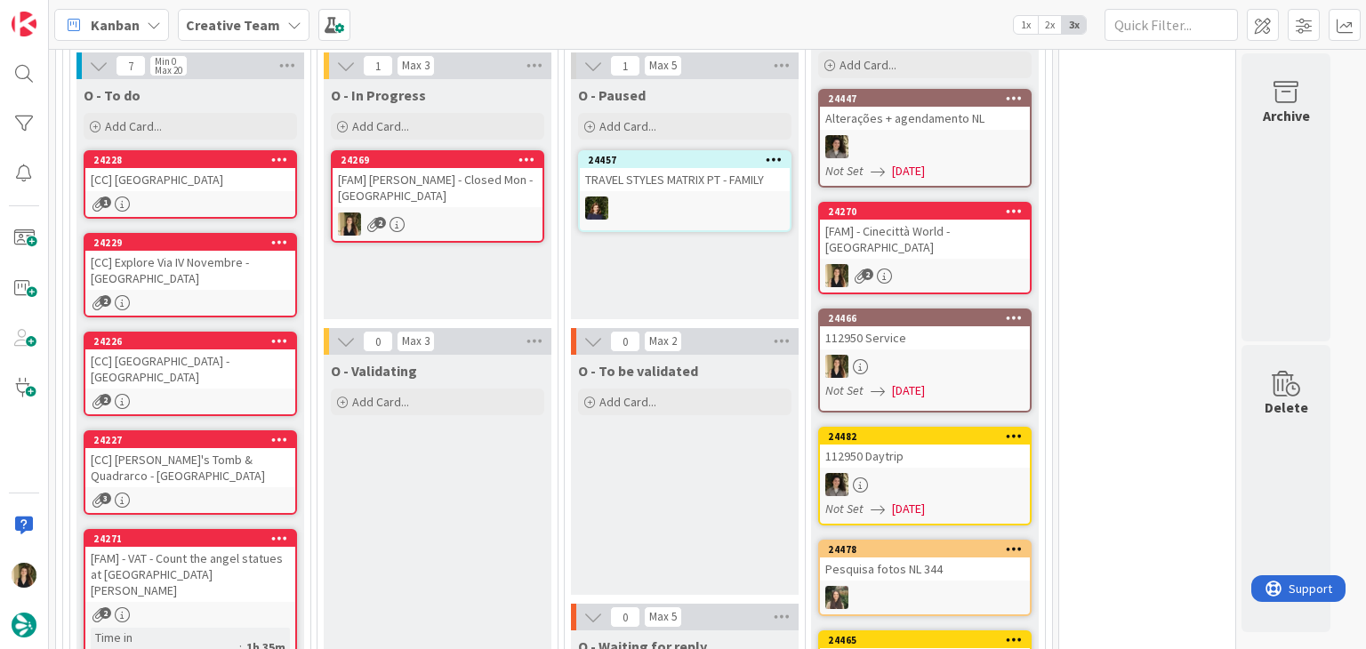
click at [671, 280] on div "O - Paused Add Card... 24457 TRAVEL STYLES MATRIX PT - FAMILY" at bounding box center [685, 199] width 228 height 240
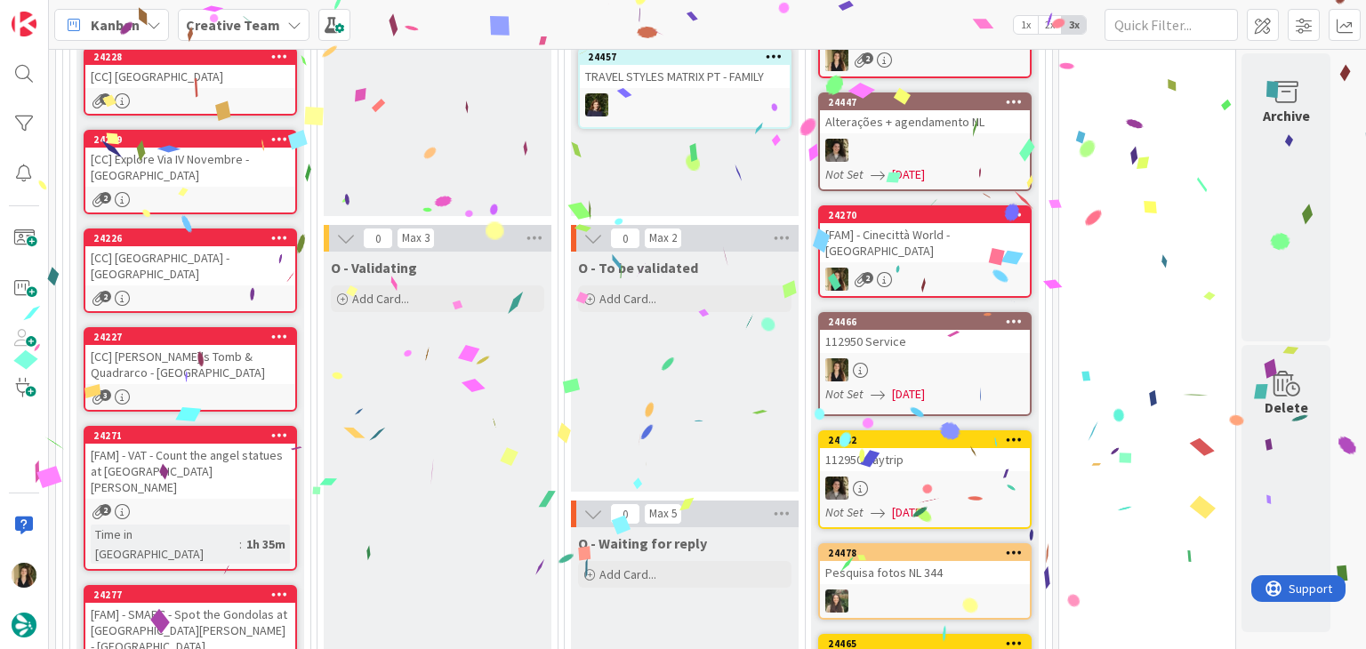
click at [693, 352] on div "O - To be validated Add Card..." at bounding box center [685, 372] width 228 height 240
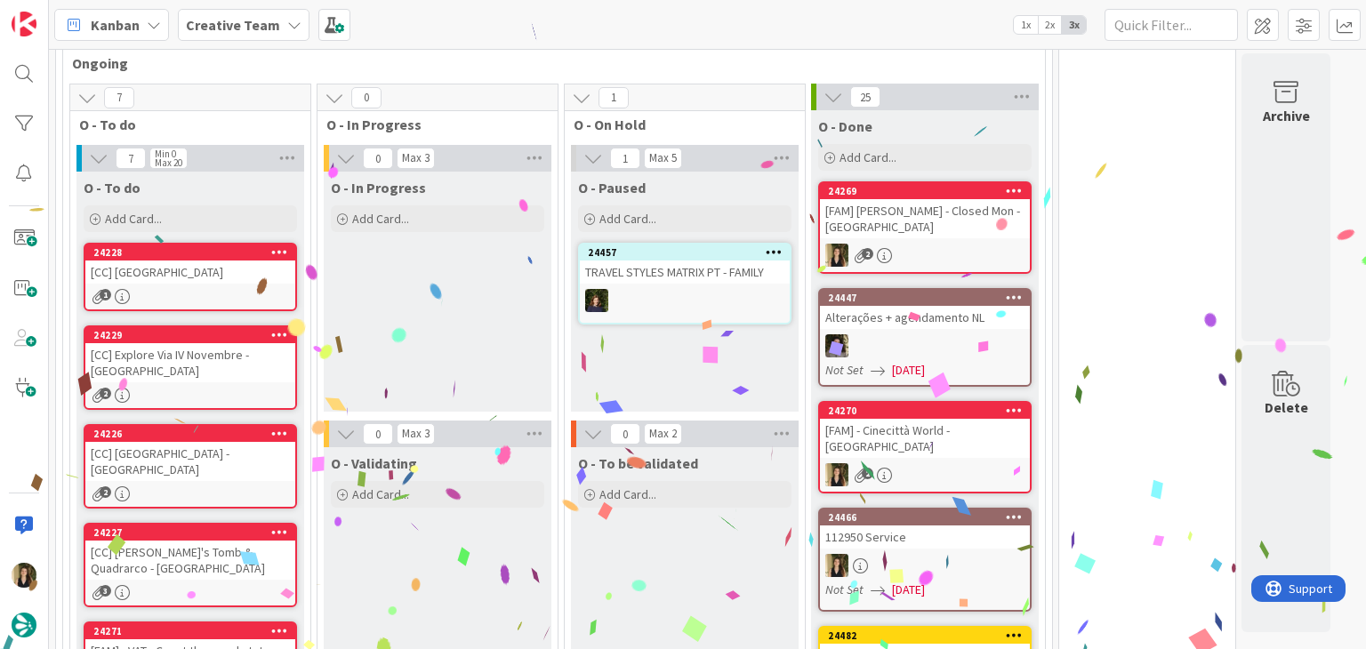
scroll to position [904, 0]
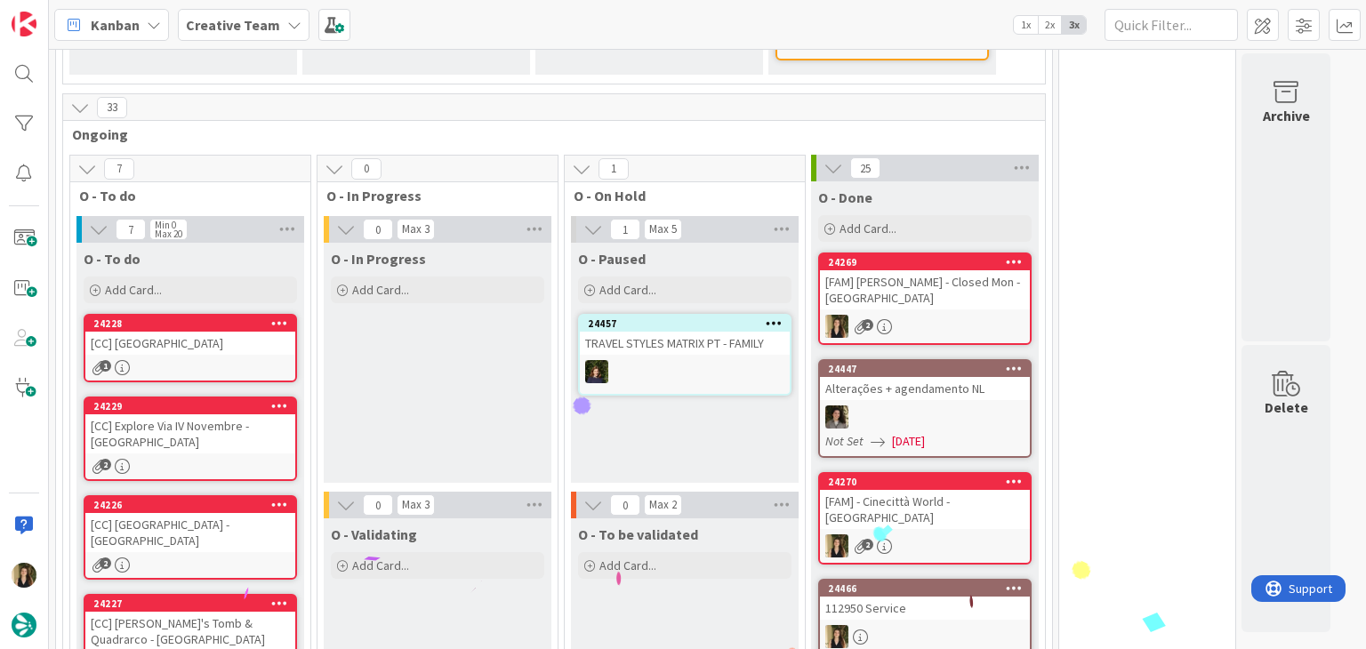
click at [471, 306] on div "O - In Progress Add Card... Template Not Set Title 0 / 128 Label Daytrip Accomm…" at bounding box center [438, 363] width 228 height 240
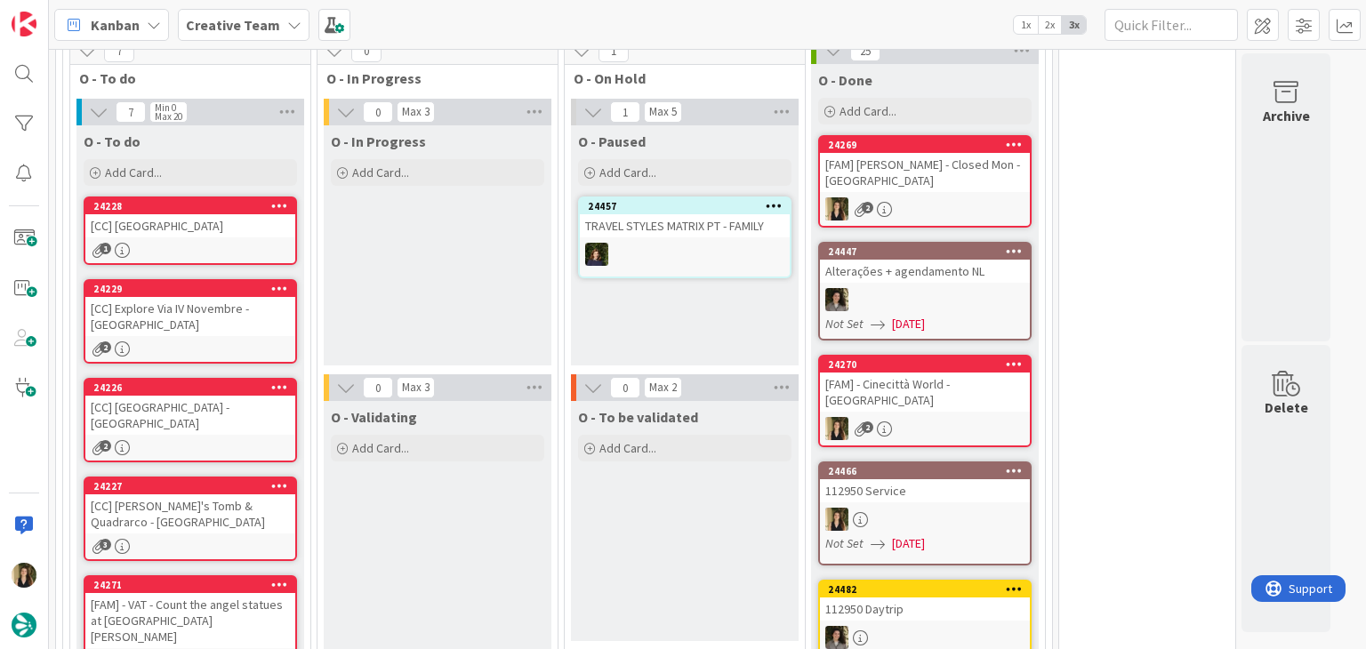
scroll to position [1082, 0]
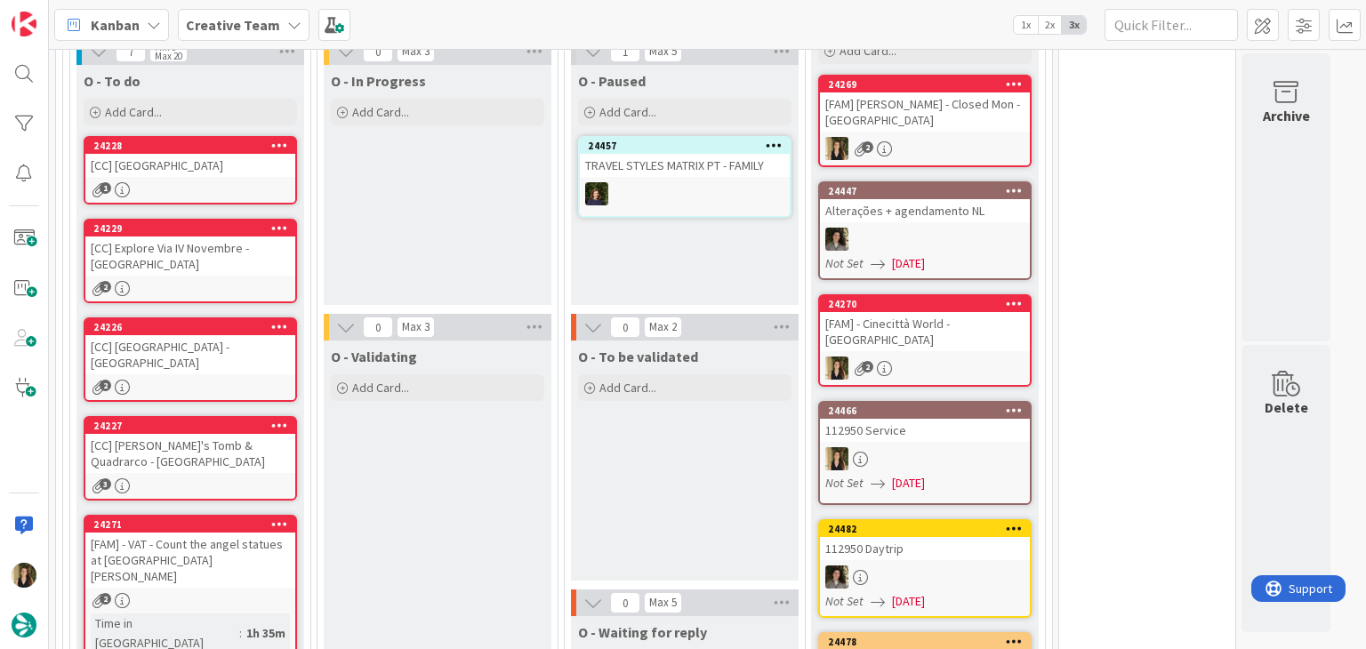
click at [420, 227] on div "O - In Progress Add Card... Template Not Set Title 0 / 128 Label Daytrip Accomm…" at bounding box center [438, 185] width 228 height 240
click at [235, 168] on div "[CC] [GEOGRAPHIC_DATA]" at bounding box center [190, 165] width 210 height 23
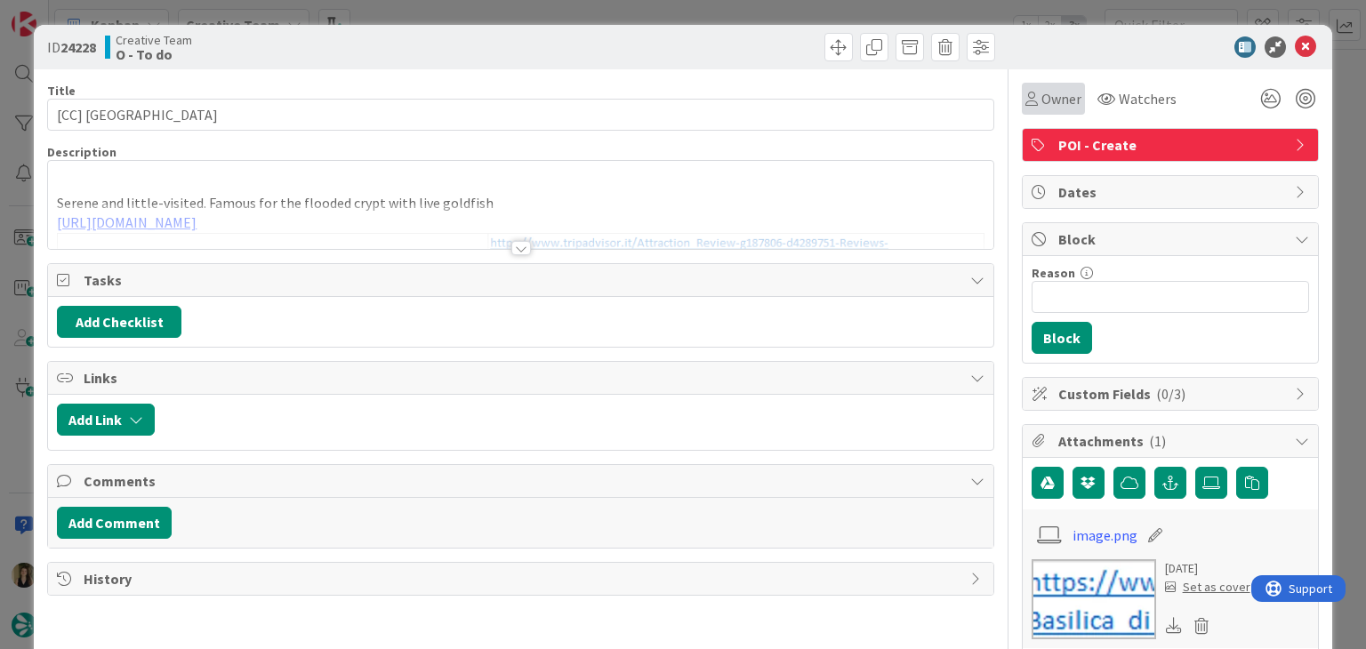
click at [1026, 104] on icon at bounding box center [1032, 99] width 12 height 14
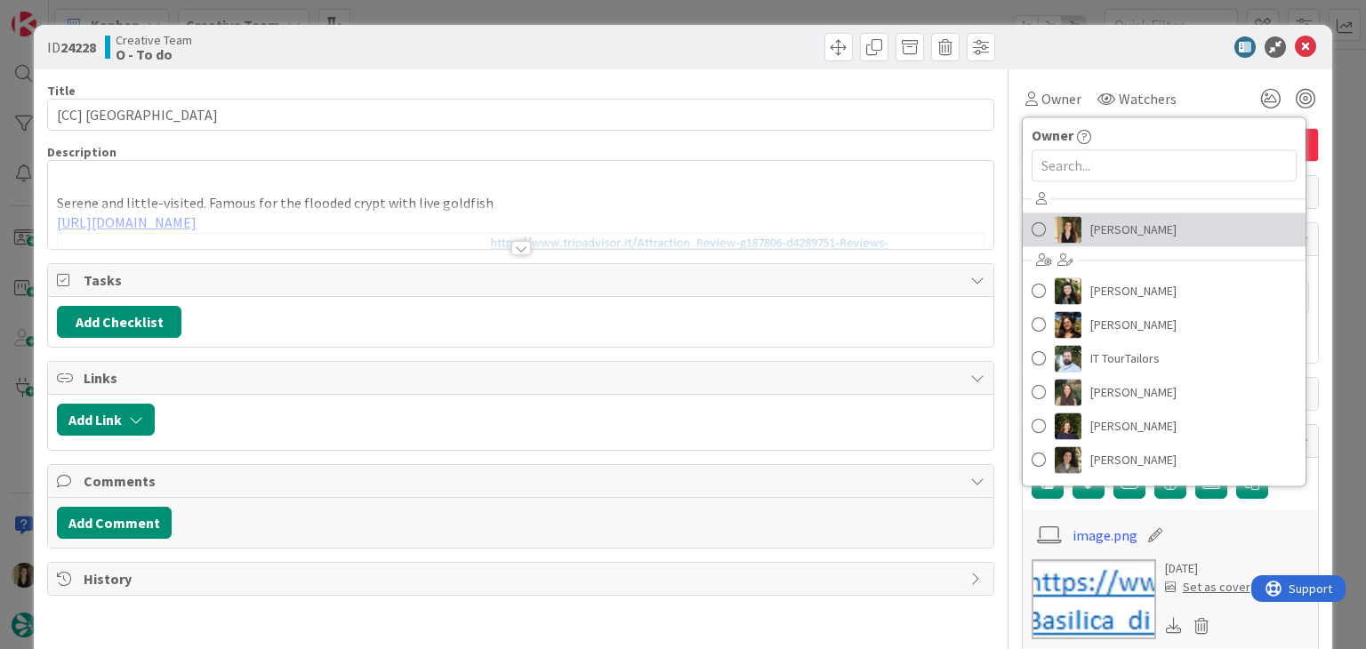
drag, startPoint x: 1108, startPoint y: 218, endPoint x: 1017, endPoint y: 202, distance: 93.0
click at [1107, 219] on span "[PERSON_NAME]" at bounding box center [1134, 229] width 86 height 27
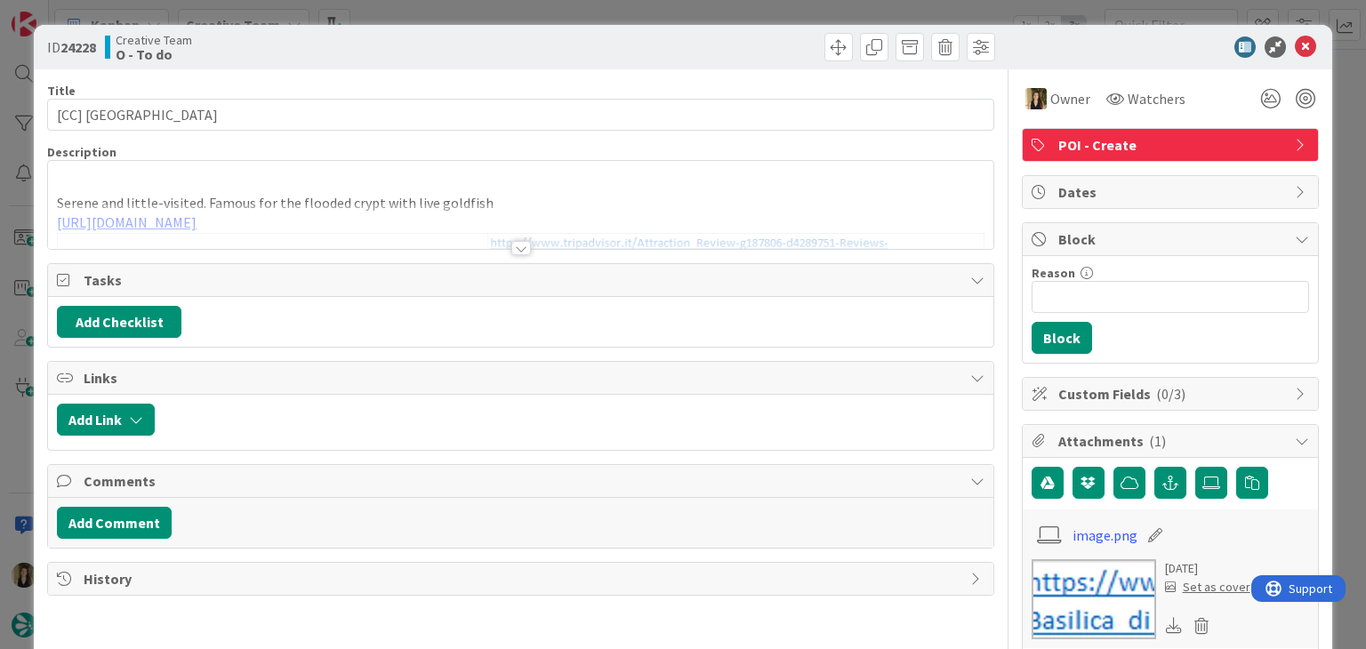
click at [409, 46] on div "Creative Team O - To do" at bounding box center [311, 47] width 412 height 28
click at [511, 254] on div at bounding box center [521, 248] width 20 height 14
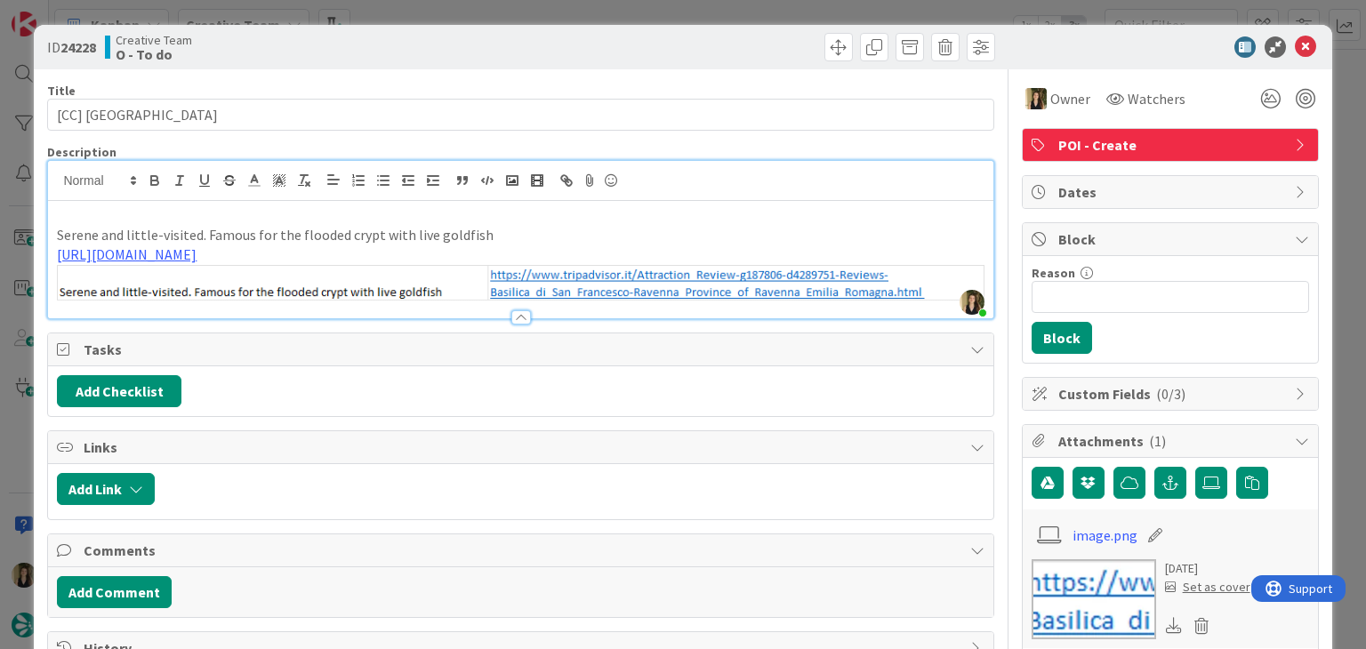
click at [544, 19] on div "ID 24228 Creative Team O - To do Title 40 / 128 [CC] [GEOGRAPHIC_DATA] Descript…" at bounding box center [683, 324] width 1366 height 649
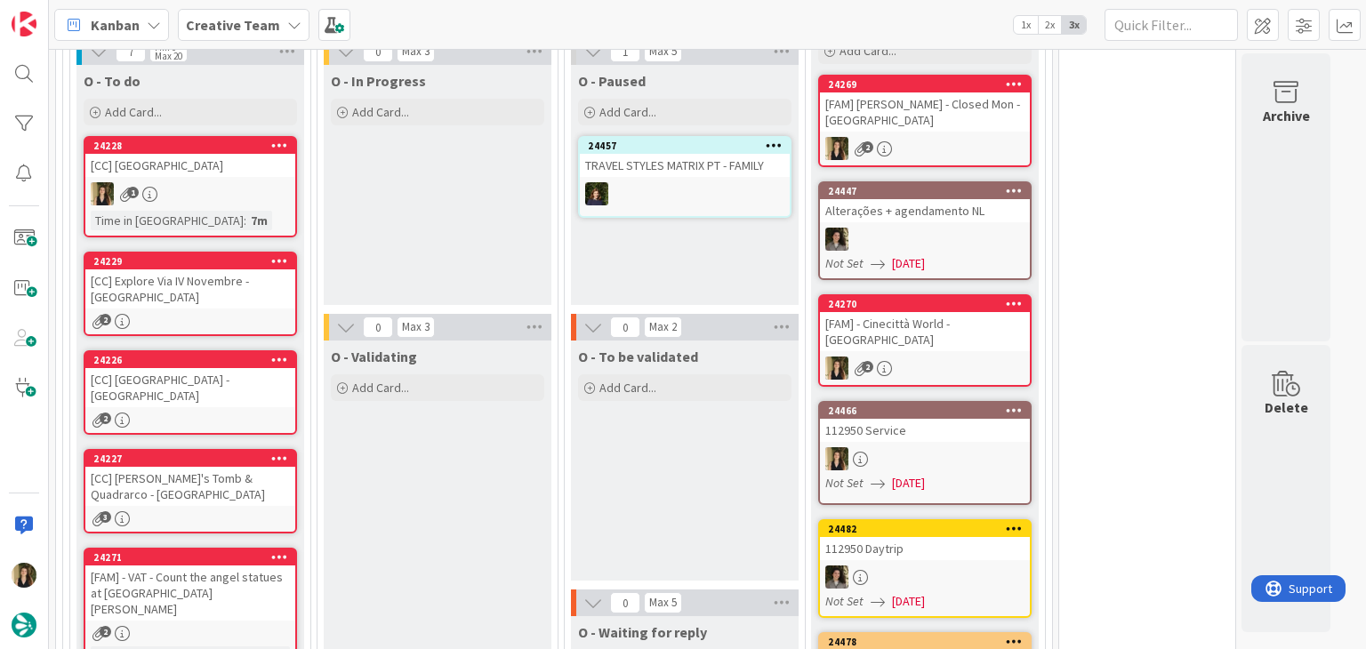
click at [574, 22] on div "Kanban Creative Team 1x 2x 3x" at bounding box center [707, 24] width 1317 height 49
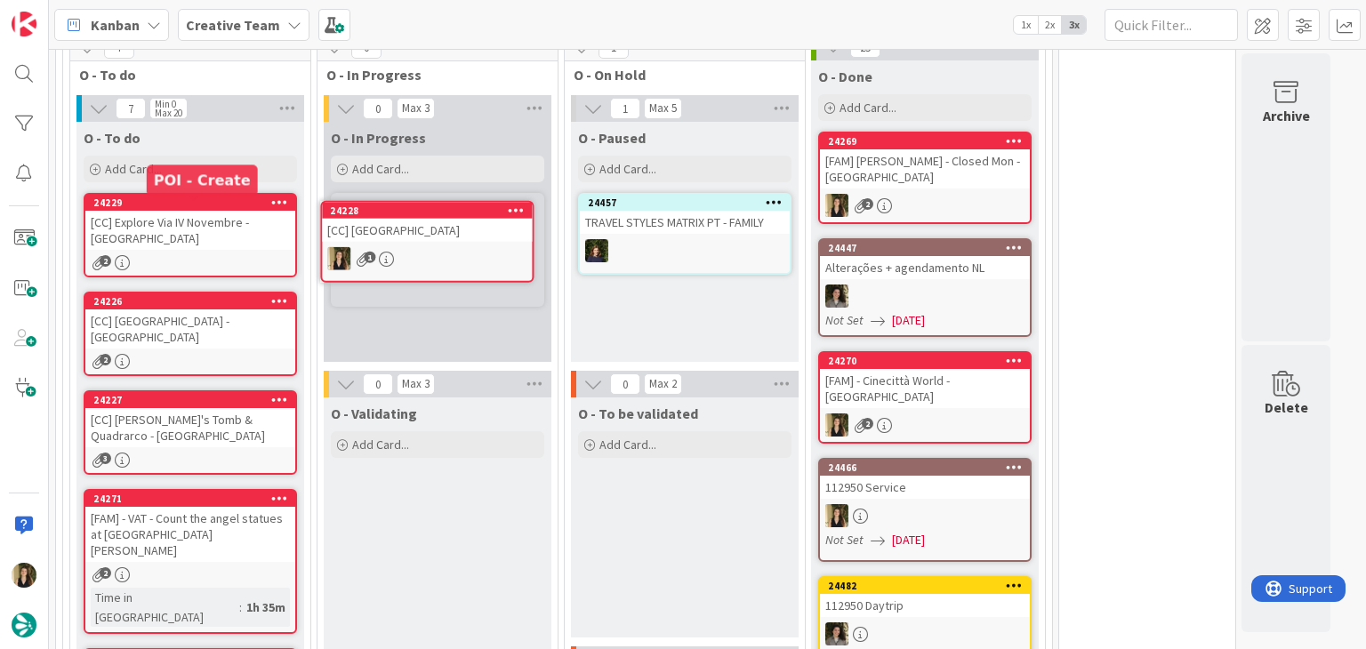
scroll to position [1012, 0]
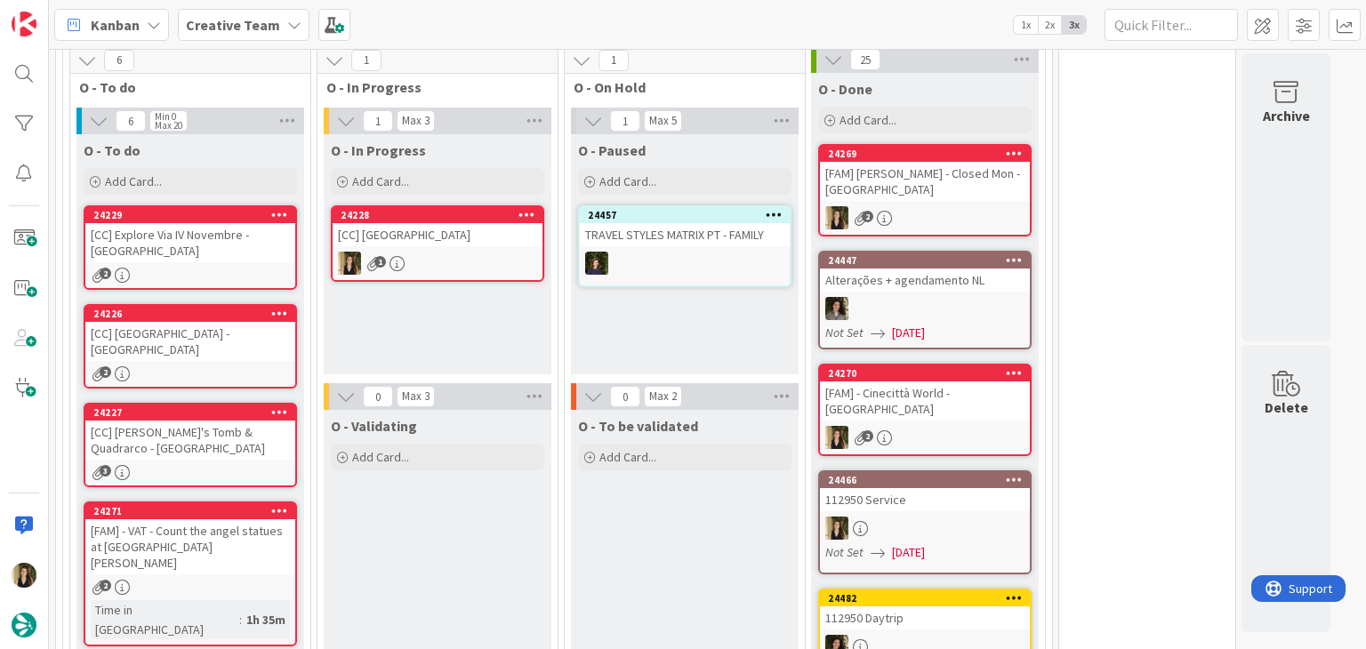
click at [519, 309] on div "O - In Progress Add Card... Template Not Set Title 0 / 128 Label Daytrip Accomm…" at bounding box center [438, 254] width 228 height 240
drag, startPoint x: 656, startPoint y: 325, endPoint x: 601, endPoint y: 320, distance: 55.3
click at [657, 325] on div "O - Paused Add Card... 24457 TRAVEL STYLES MATRIX PT - FAMILY" at bounding box center [685, 254] width 228 height 240
click at [455, 282] on div "24228 [CC] [GEOGRAPHIC_DATA] 1" at bounding box center [437, 243] width 213 height 76
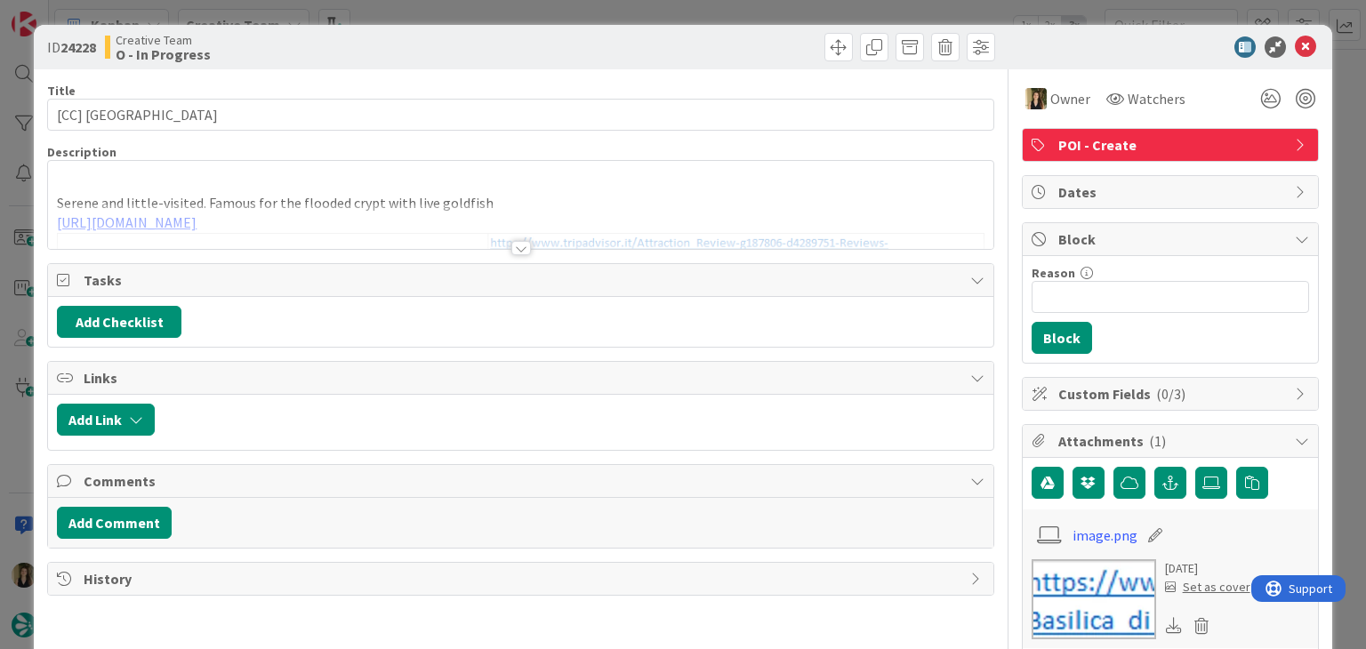
click at [511, 253] on div at bounding box center [521, 248] width 20 height 14
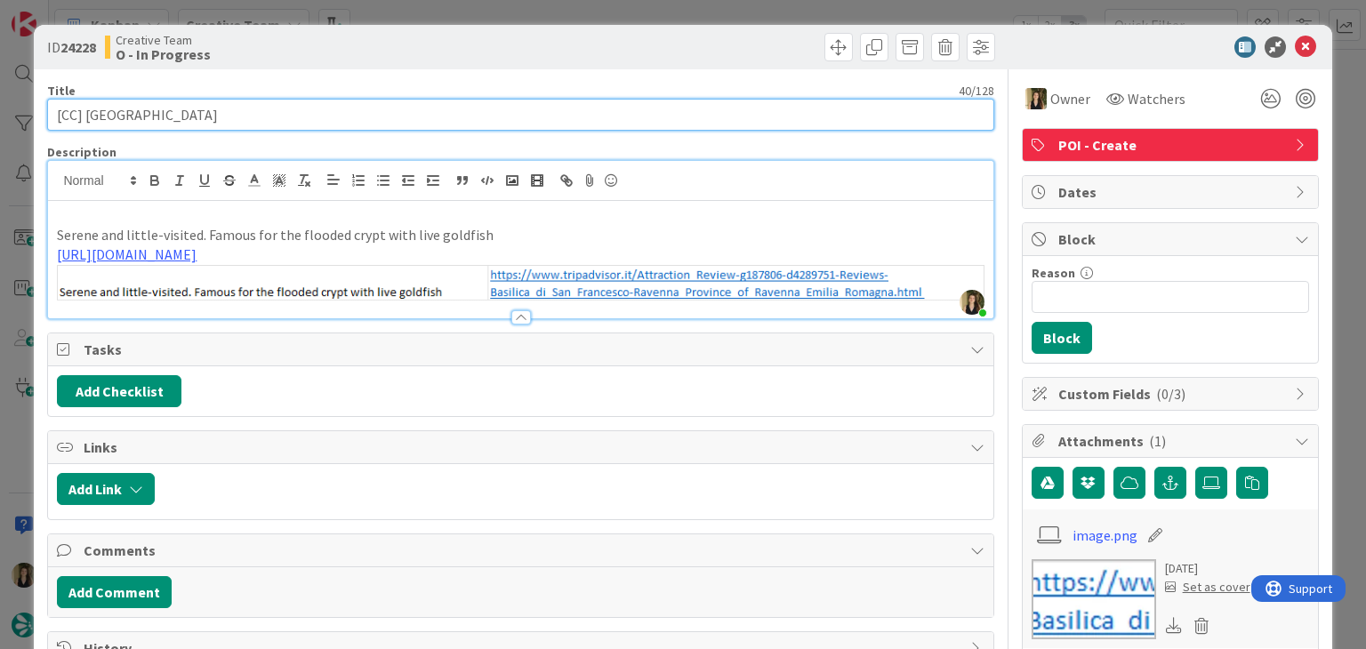
drag, startPoint x: 232, startPoint y: 115, endPoint x: 41, endPoint y: 129, distance: 191.8
click at [41, 129] on div "ID 24228 Creative Team O - In Progress Title 40 / 128 [CC] [GEOGRAPHIC_DATA] De…" at bounding box center [683, 621] width 1298 height 1192
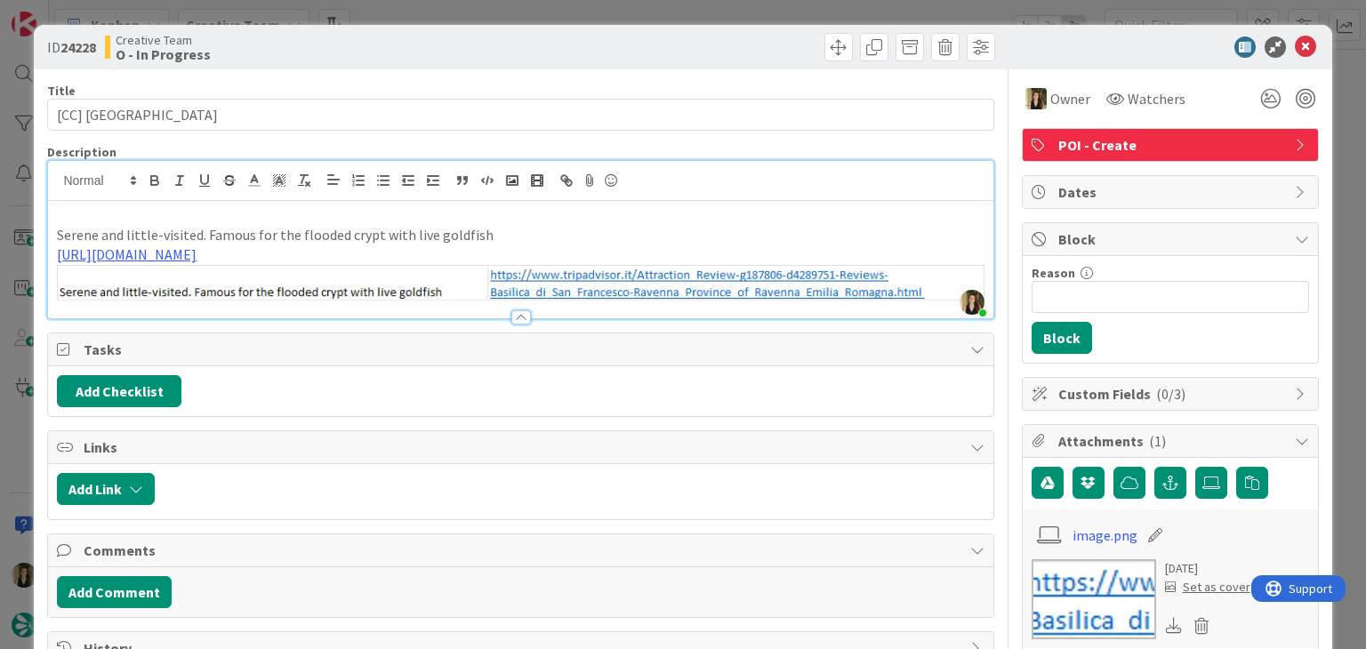
click at [502, 45] on div "Creative Team O - In Progress" at bounding box center [311, 47] width 412 height 28
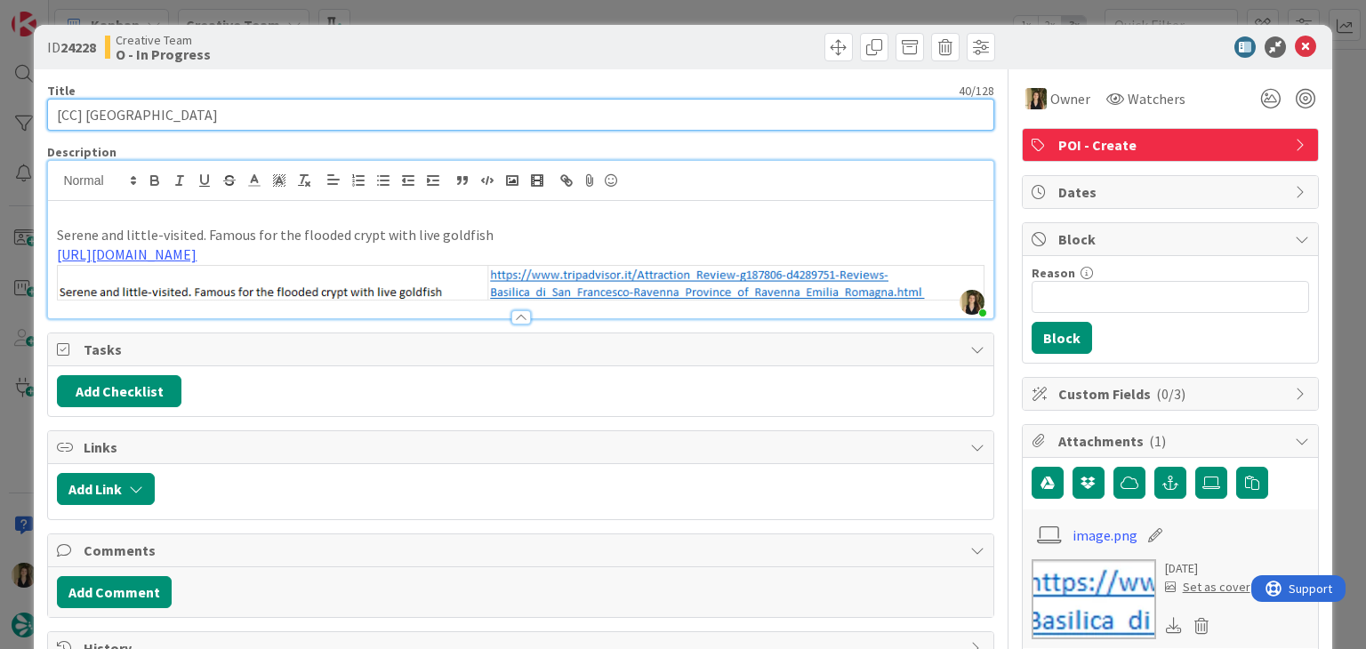
drag, startPoint x: 231, startPoint y: 116, endPoint x: 85, endPoint y: 115, distance: 146.8
click at [85, 115] on input "[CC] [GEOGRAPHIC_DATA]" at bounding box center [520, 115] width 946 height 32
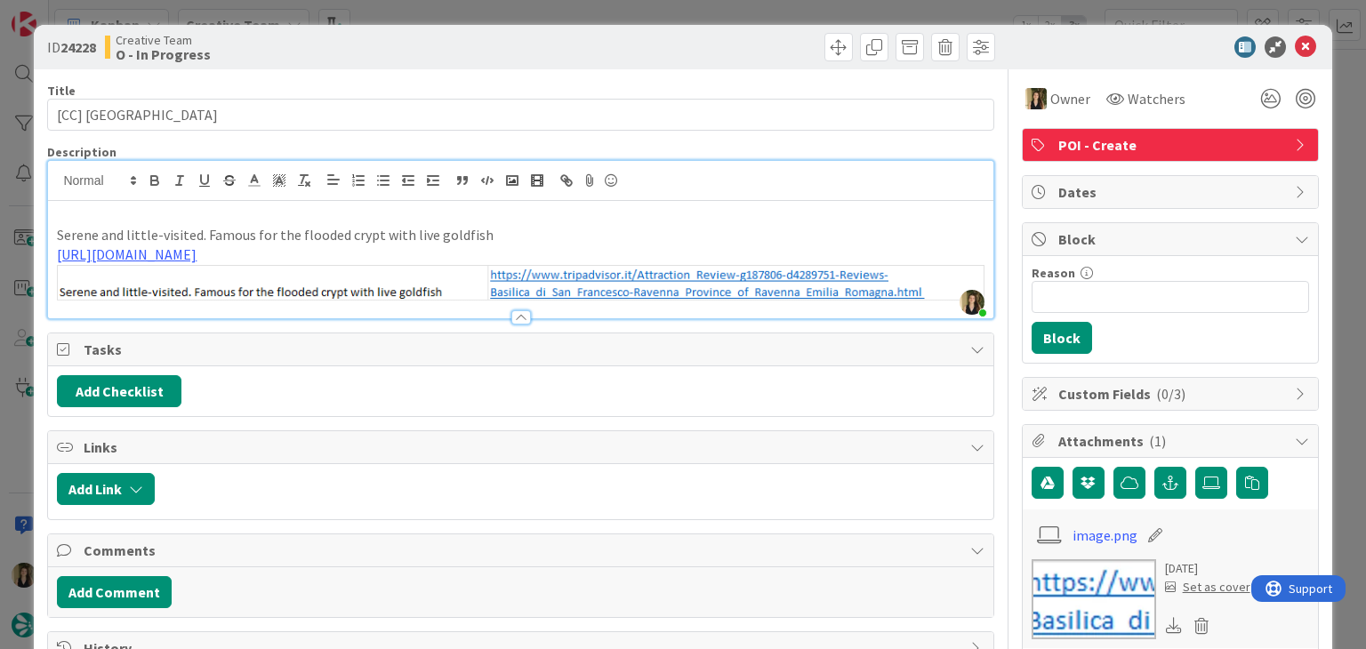
click at [623, 46] on div at bounding box center [761, 47] width 470 height 28
click at [390, 12] on div "ID 24228 Creative Team O - In Progress Title 40 / 128 [CC] [GEOGRAPHIC_DATA] De…" at bounding box center [683, 324] width 1366 height 649
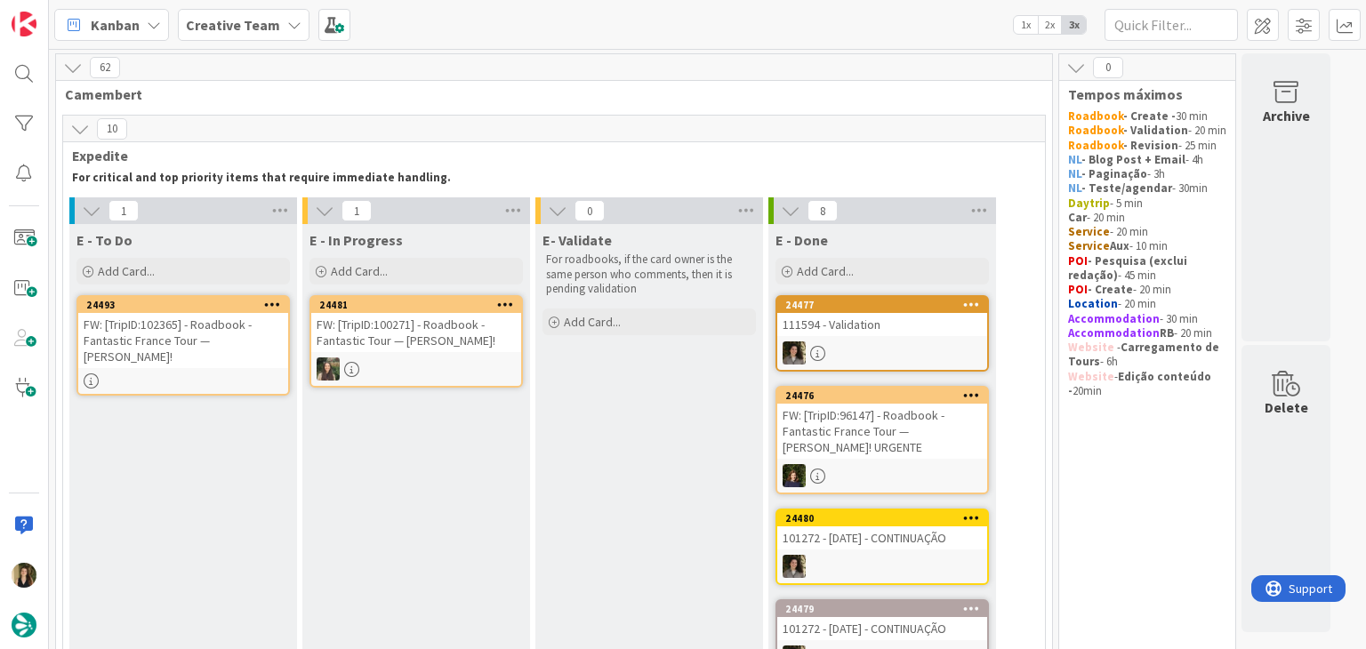
click at [267, 367] on div "24493 FW: [TripID:102365] - Roadbook - Fantastic France Tour — [PERSON_NAME]!" at bounding box center [182, 345] width 213 height 101
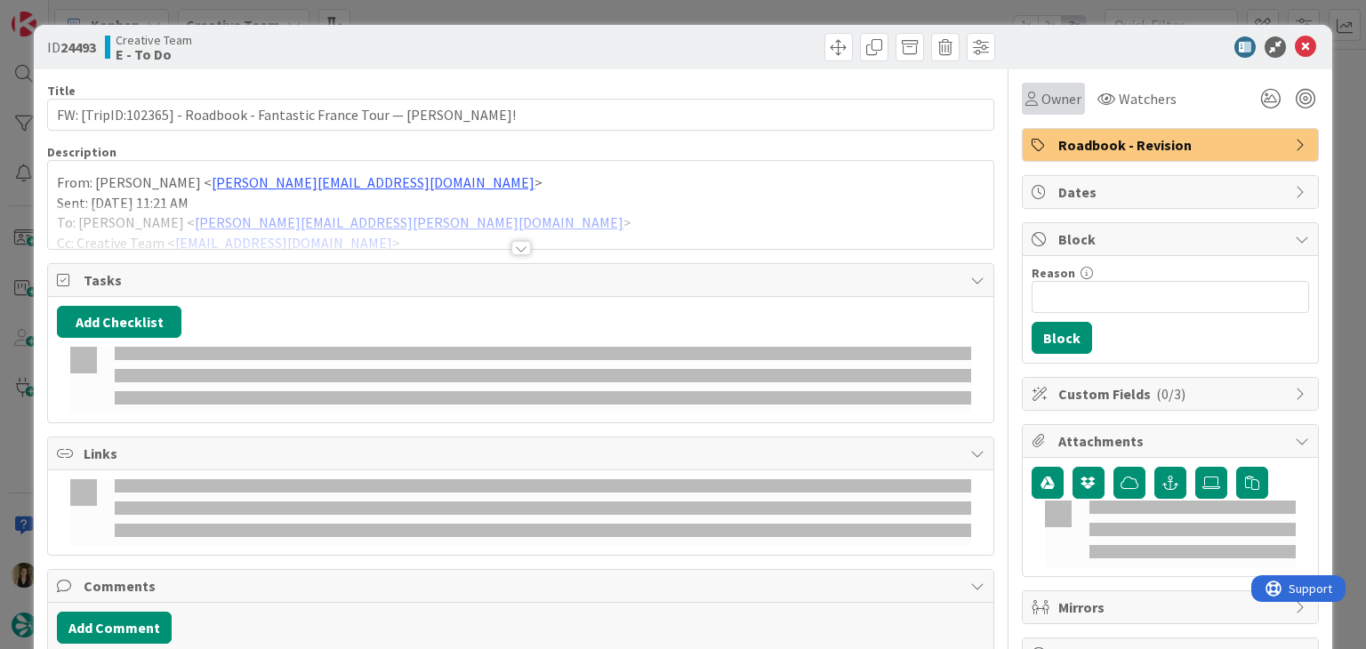
click at [1026, 102] on icon at bounding box center [1032, 99] width 12 height 14
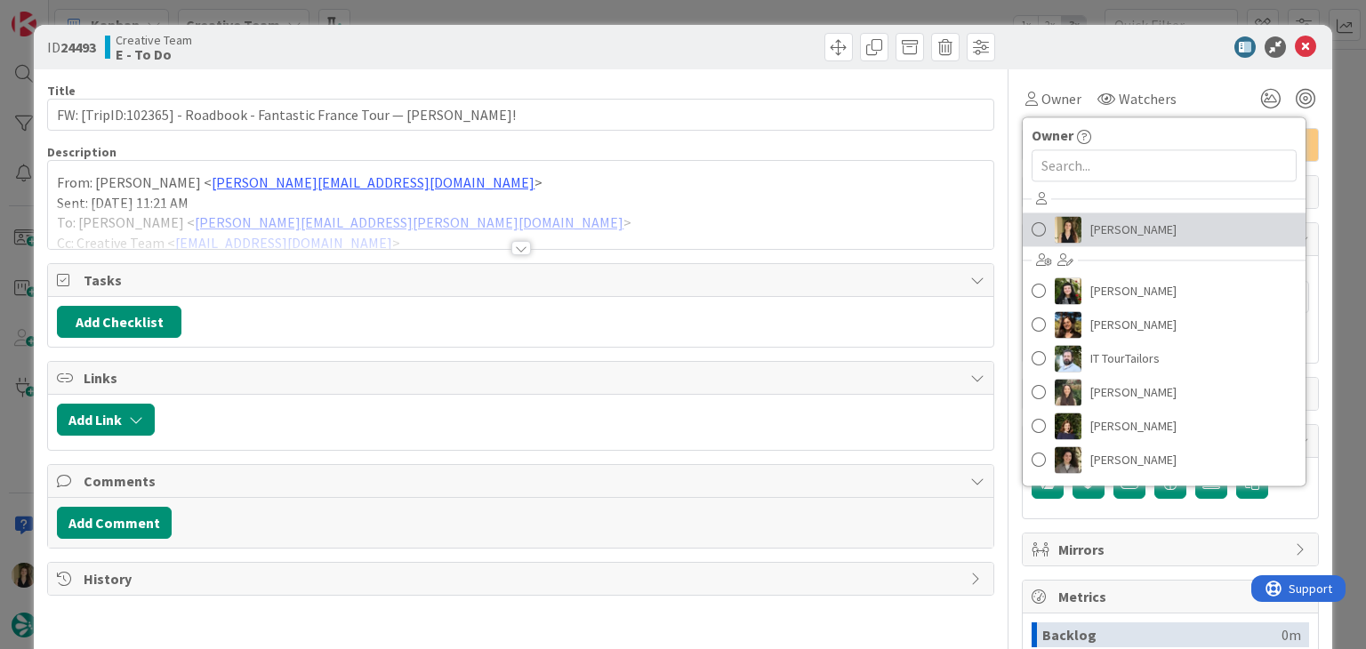
click at [1107, 232] on span "[PERSON_NAME]" at bounding box center [1134, 229] width 86 height 27
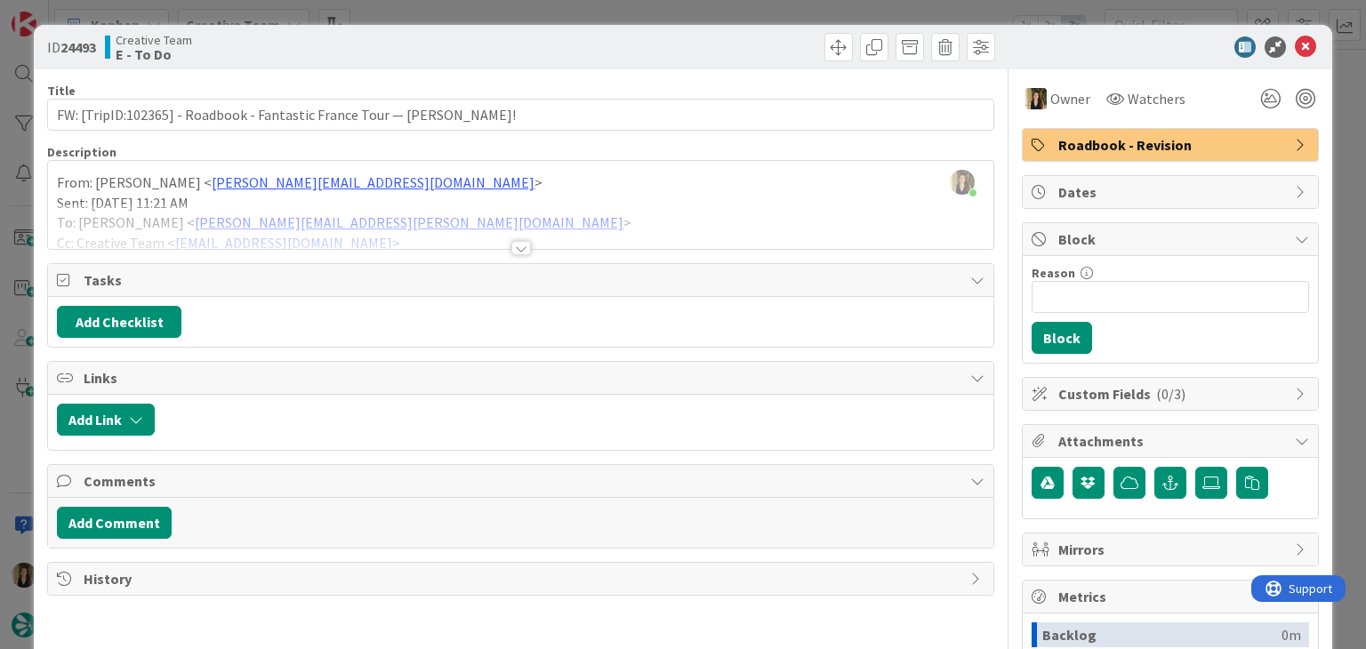
click at [514, 243] on div at bounding box center [521, 248] width 20 height 14
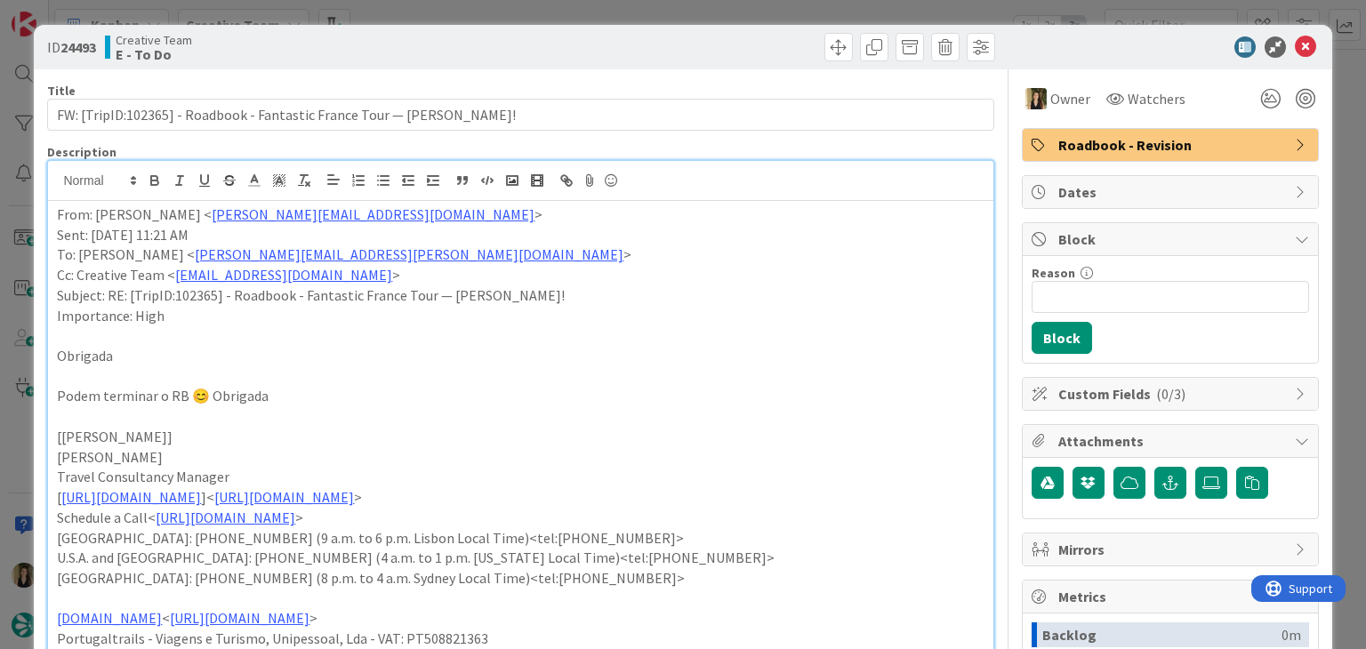
click at [512, 12] on div "ID 24493 Creative Team E - To Do Title 73 / 128 FW: [TripID:102365] - Roadbook …" at bounding box center [683, 324] width 1366 height 649
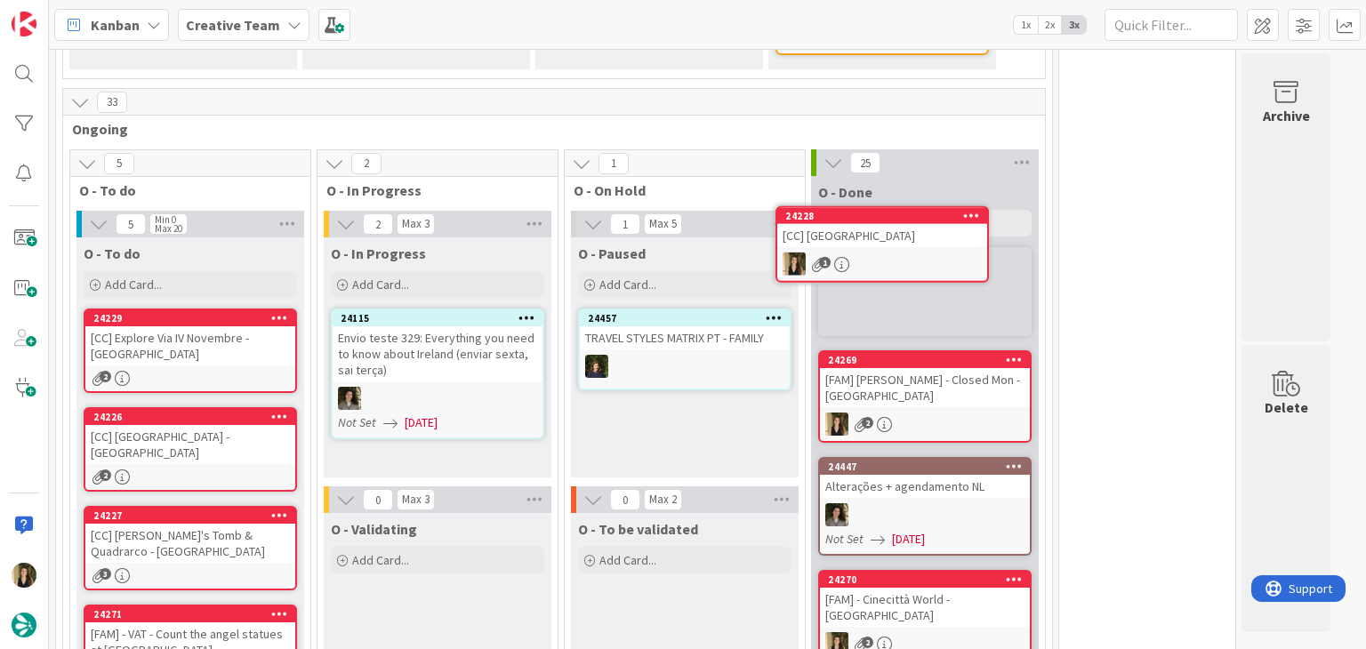
scroll to position [974, 0]
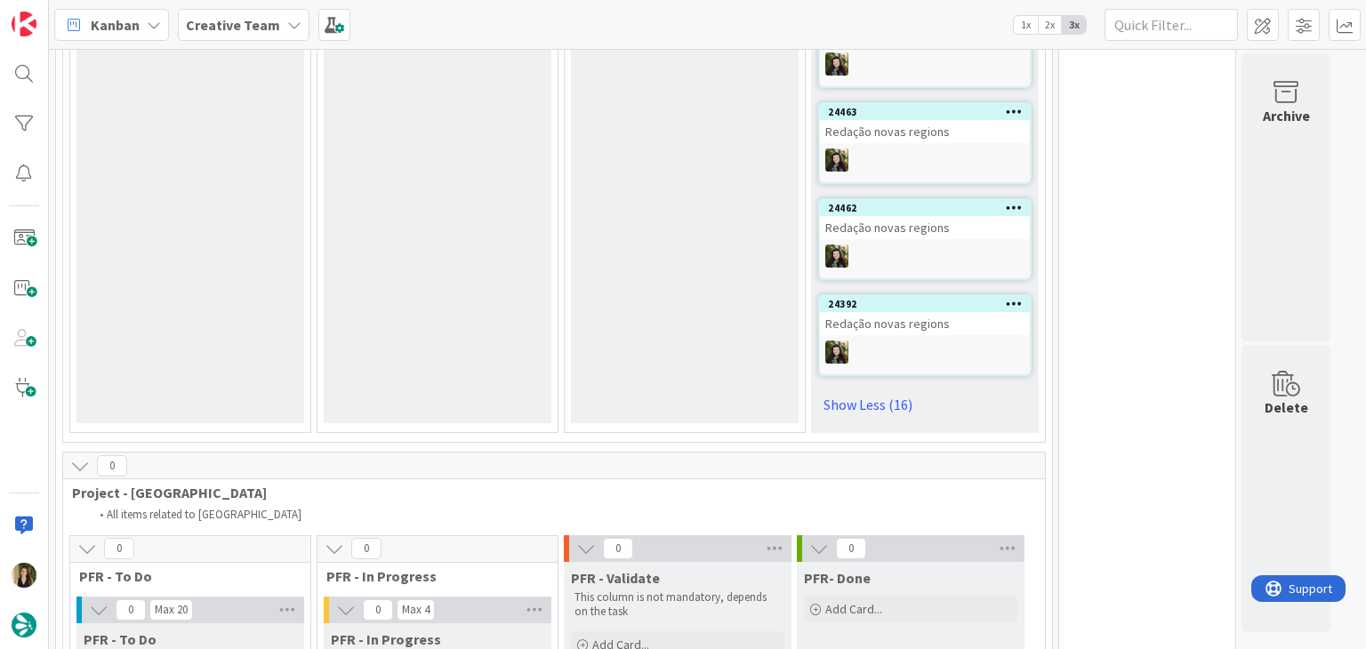
scroll to position [3731, 0]
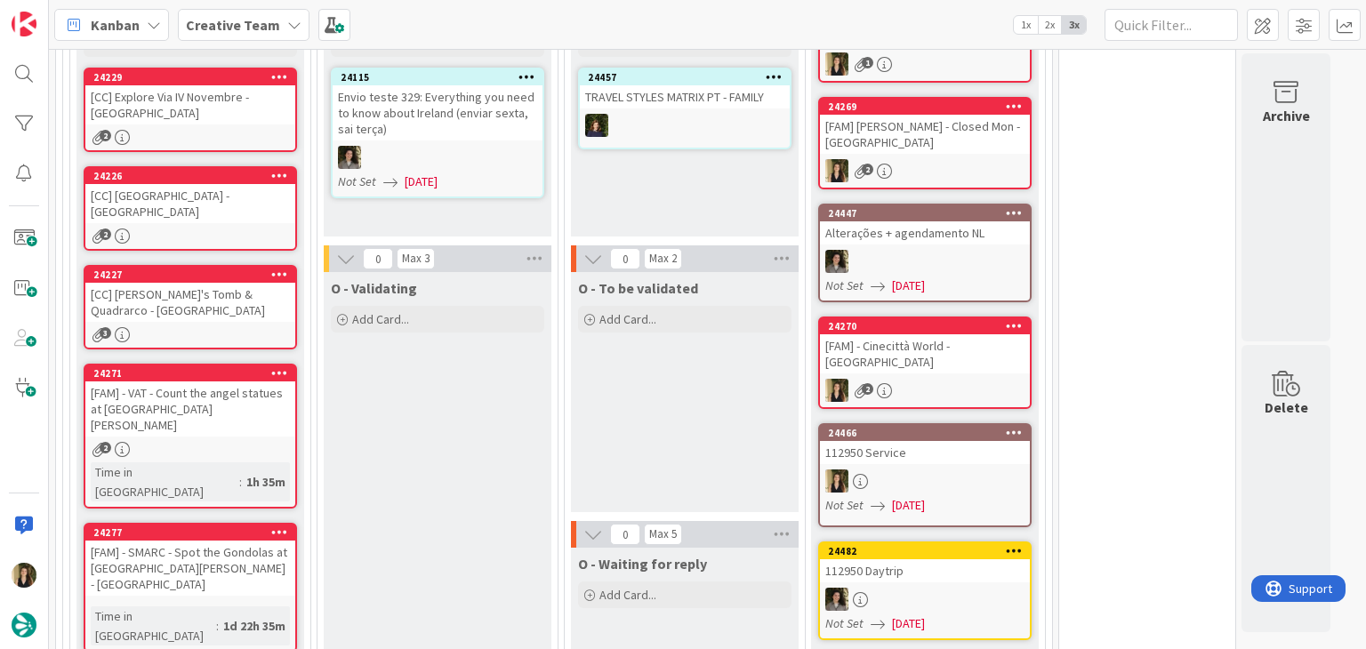
click at [677, 358] on div "O - To be validated Add Card..." at bounding box center [685, 392] width 228 height 240
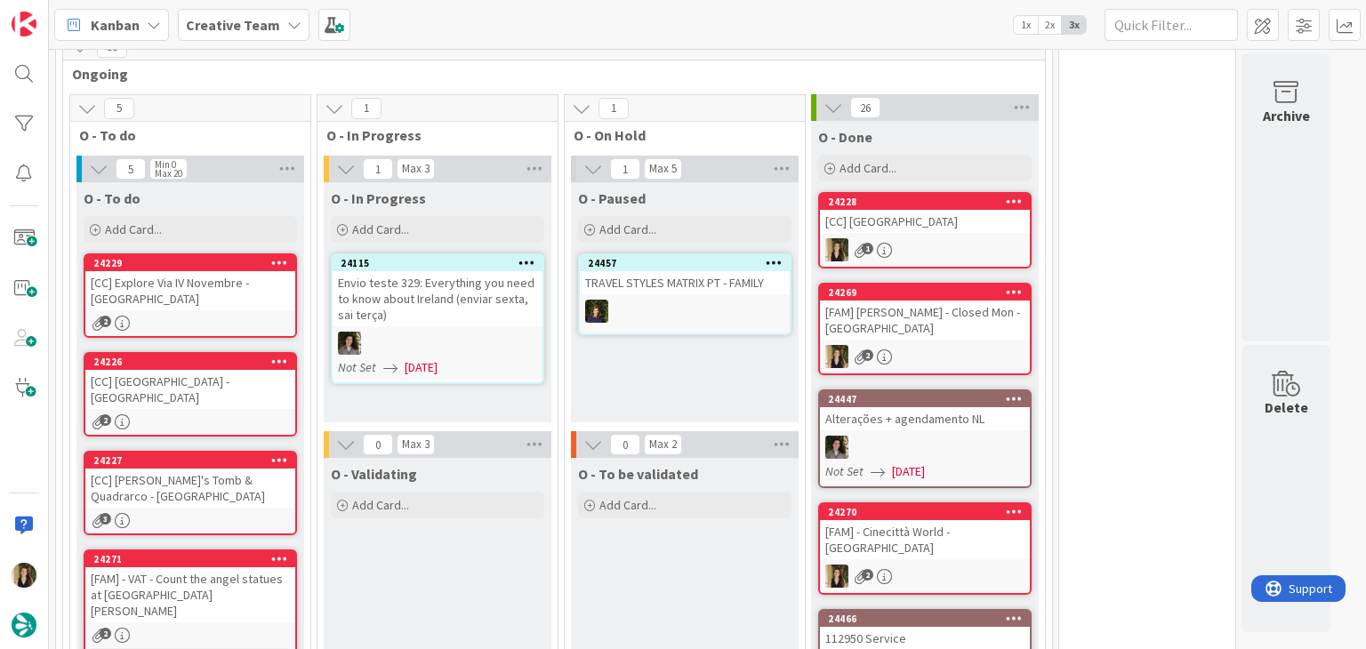
scroll to position [1152, 0]
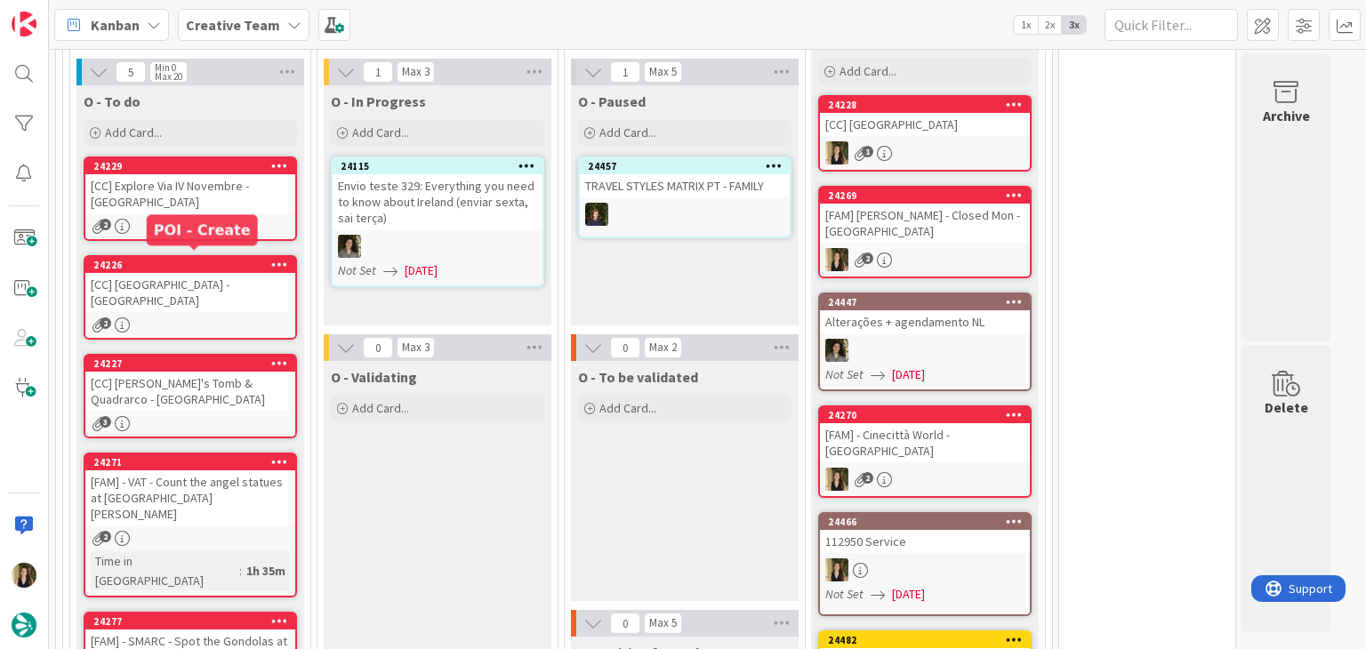
click at [213, 318] on div "2" at bounding box center [190, 325] width 210 height 15
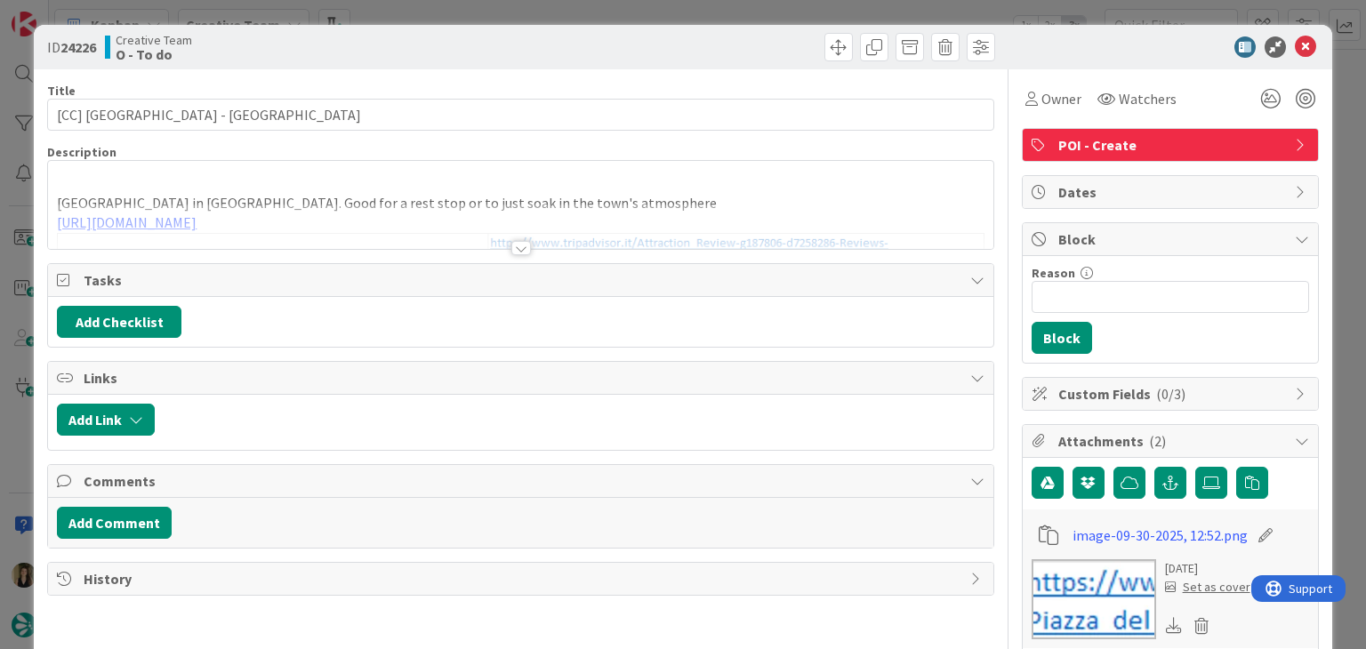
click at [511, 246] on div at bounding box center [521, 248] width 20 height 14
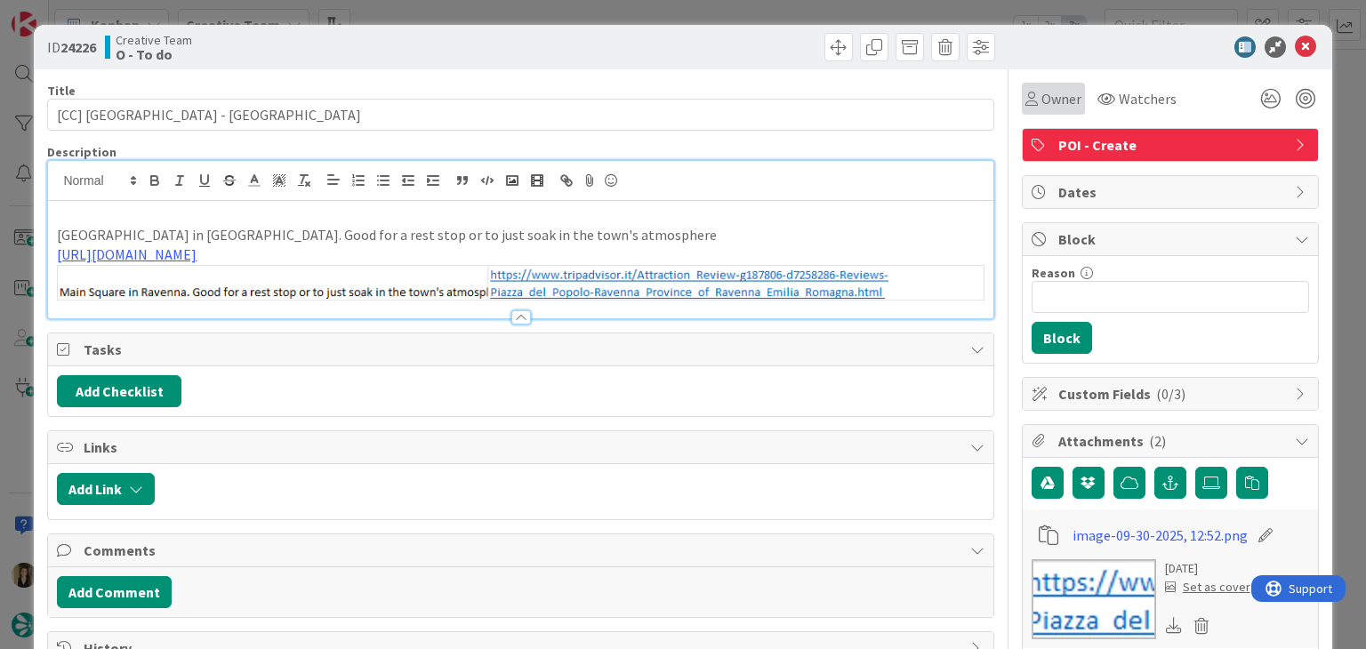
click at [1026, 104] on icon at bounding box center [1032, 99] width 12 height 14
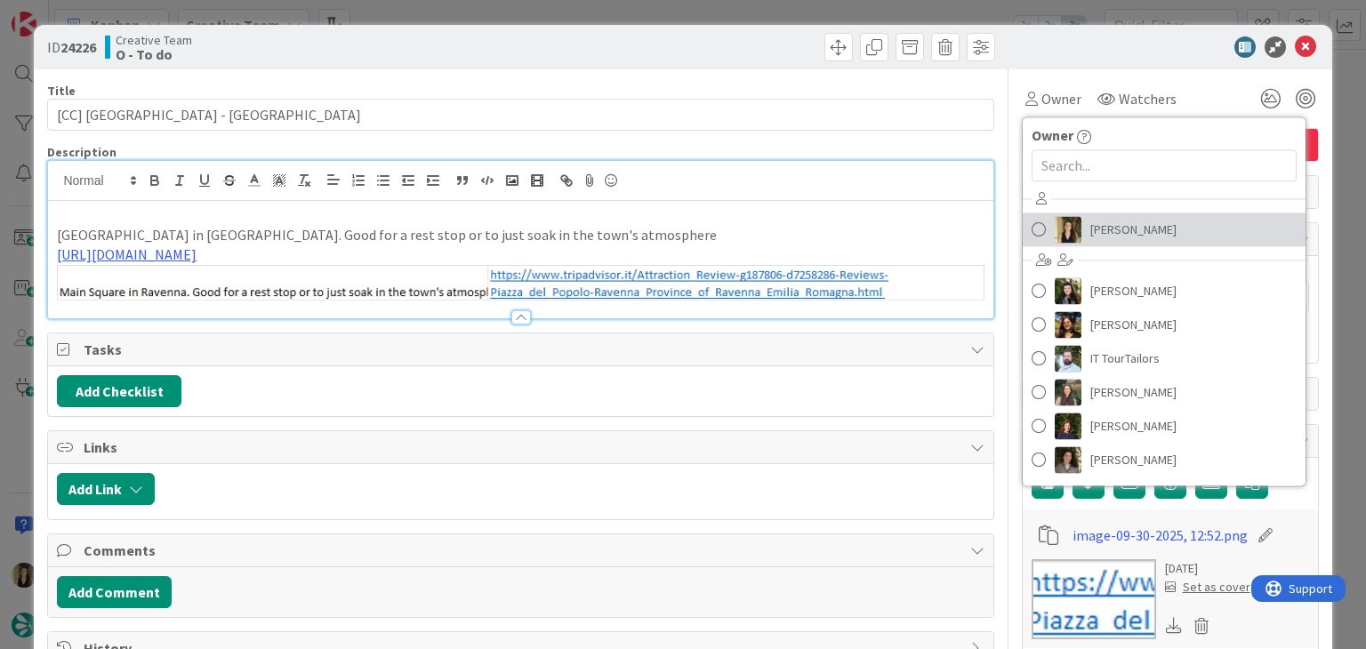
click at [1091, 230] on span "[PERSON_NAME]" at bounding box center [1134, 229] width 86 height 27
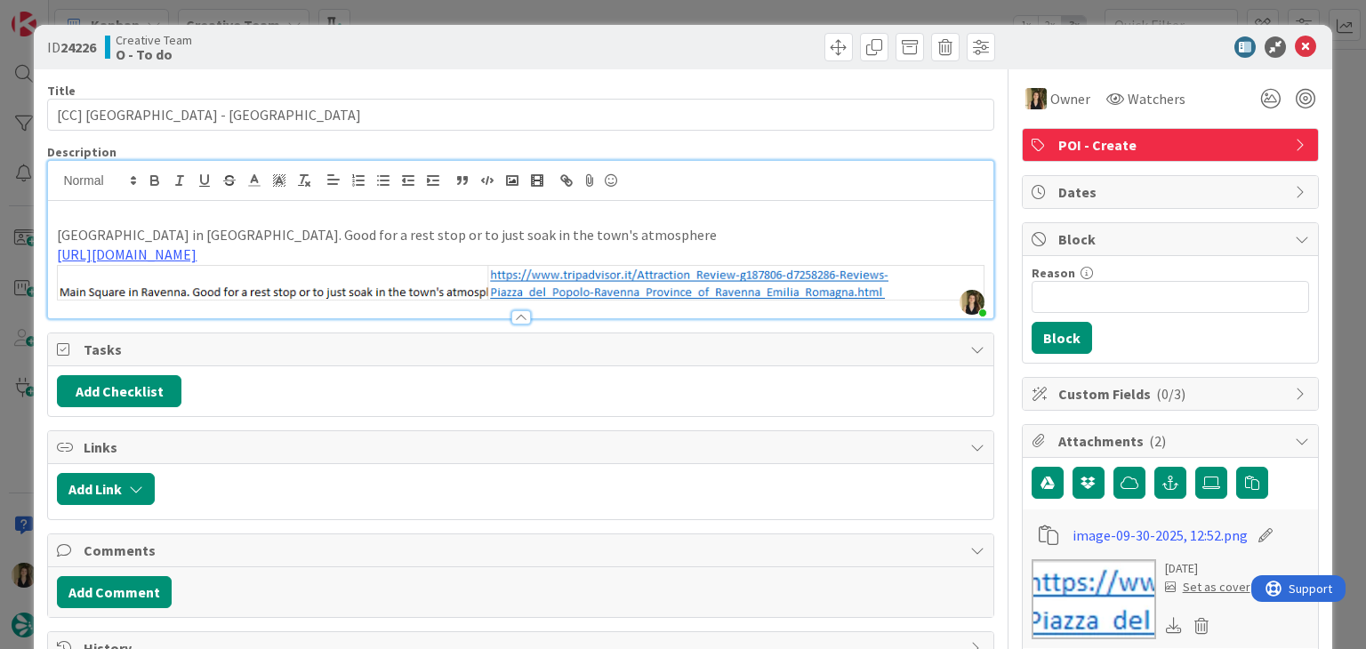
click at [432, 8] on div "ID 24226 Creative Team O - To do Title 32 / 128 [CC] [GEOGRAPHIC_DATA] - [GEOGR…" at bounding box center [683, 324] width 1366 height 649
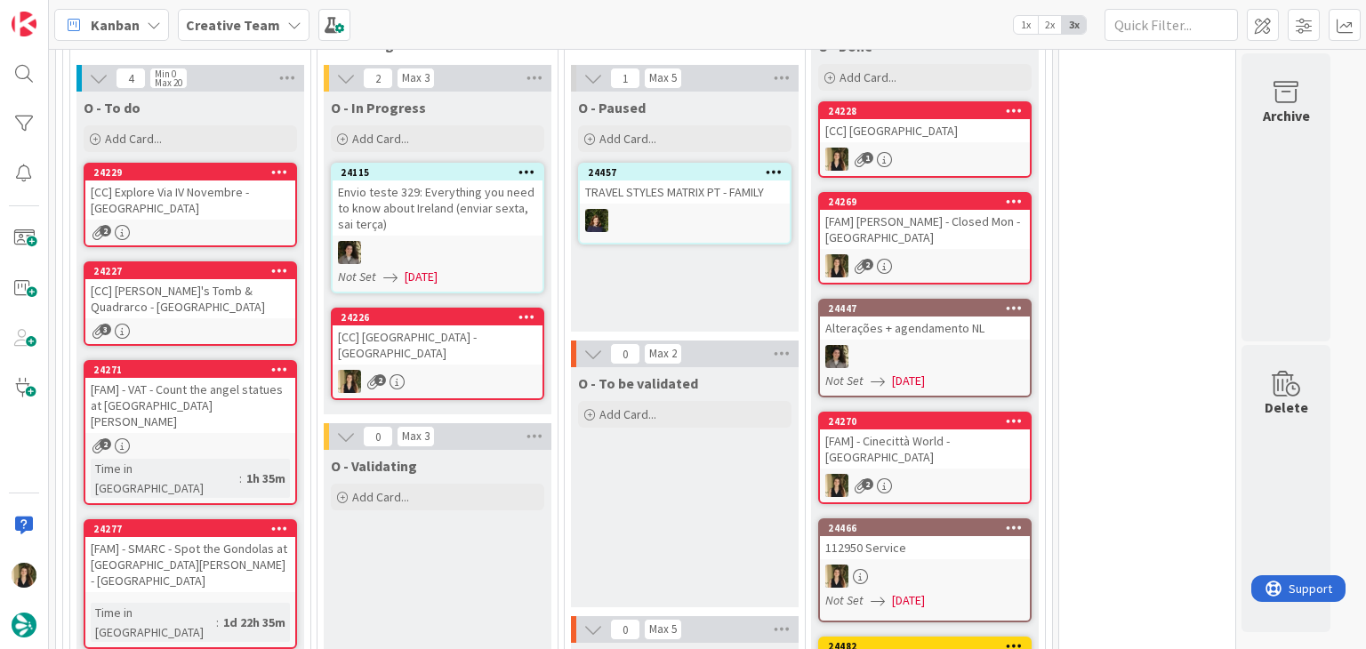
click at [468, 344] on div "24226 [CC] [GEOGRAPHIC_DATA] - [GEOGRAPHIC_DATA] 2" at bounding box center [437, 354] width 213 height 93
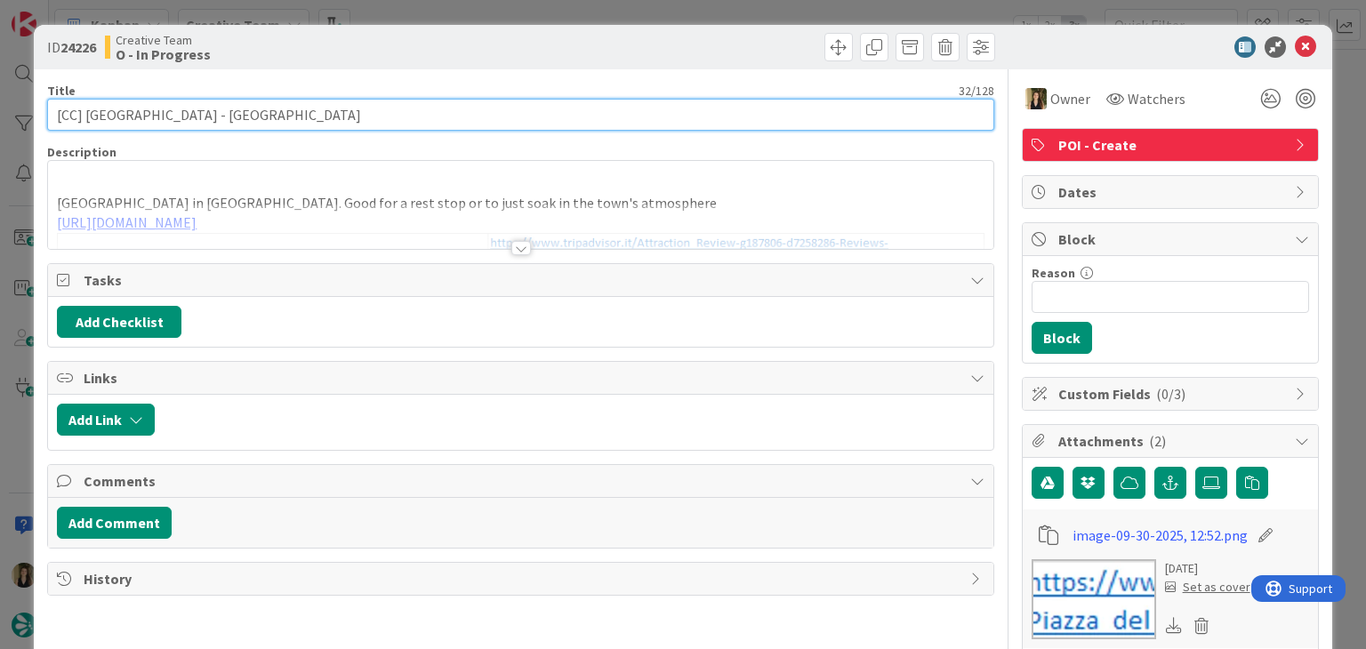
drag, startPoint x: 189, startPoint y: 116, endPoint x: 86, endPoint y: 115, distance: 102.3
click at [86, 115] on input "[CC] [GEOGRAPHIC_DATA] - [GEOGRAPHIC_DATA]" at bounding box center [520, 115] width 946 height 32
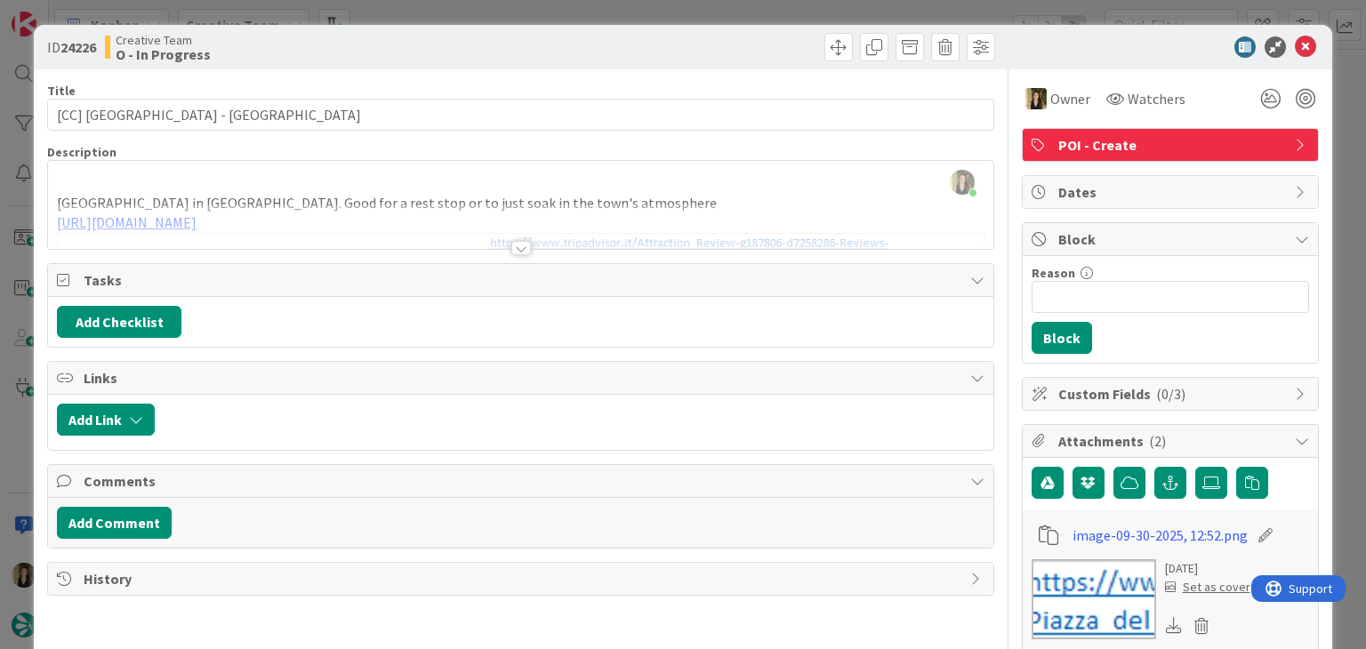
scroll to position [1172, 0]
drag, startPoint x: 508, startPoint y: 253, endPoint x: 460, endPoint y: 248, distance: 48.2
click at [511, 254] on div at bounding box center [521, 248] width 20 height 14
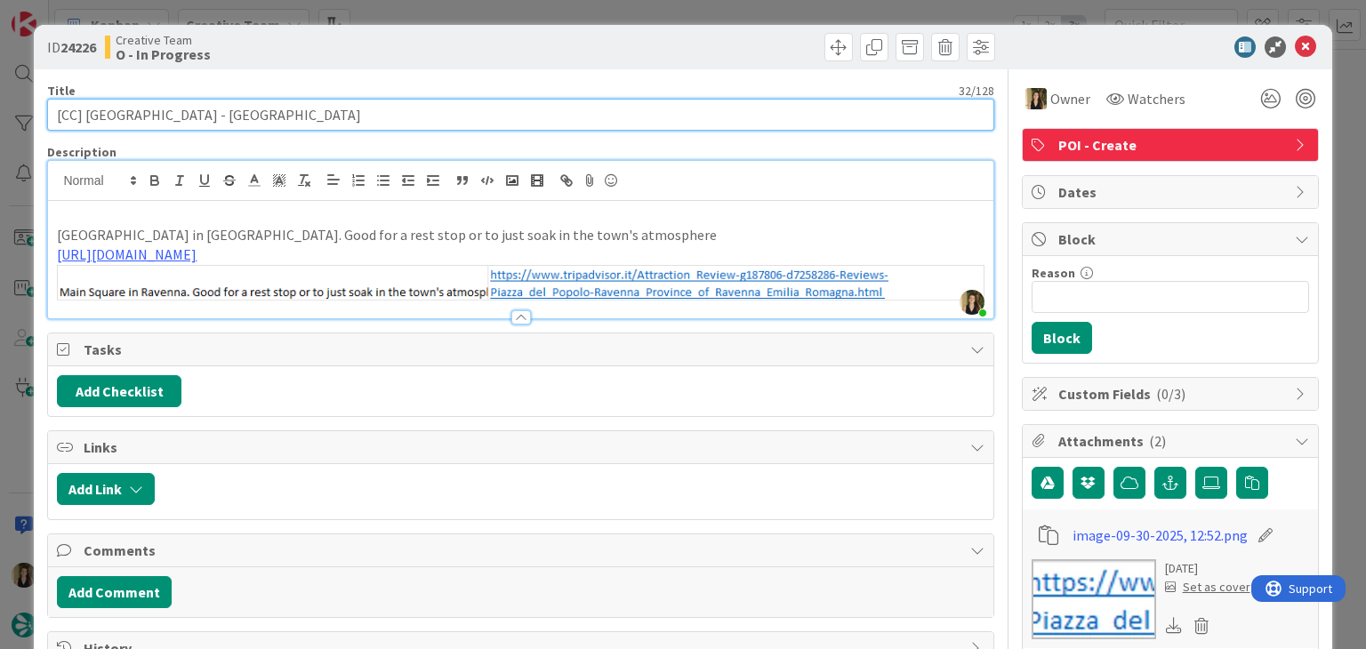
drag, startPoint x: 189, startPoint y: 111, endPoint x: 13, endPoint y: 118, distance: 175.4
click at [12, 119] on div "ID 24226 Creative Team O - In Progress Title 32 / 128 [CC] [GEOGRAPHIC_DATA] - …" at bounding box center [683, 324] width 1366 height 649
drag, startPoint x: 271, startPoint y: 113, endPoint x: 261, endPoint y: 115, distance: 10.8
click at [271, 112] on input "[CC] [GEOGRAPHIC_DATA] - [GEOGRAPHIC_DATA]" at bounding box center [520, 115] width 946 height 32
drag, startPoint x: 185, startPoint y: 110, endPoint x: 87, endPoint y: 116, distance: 98.0
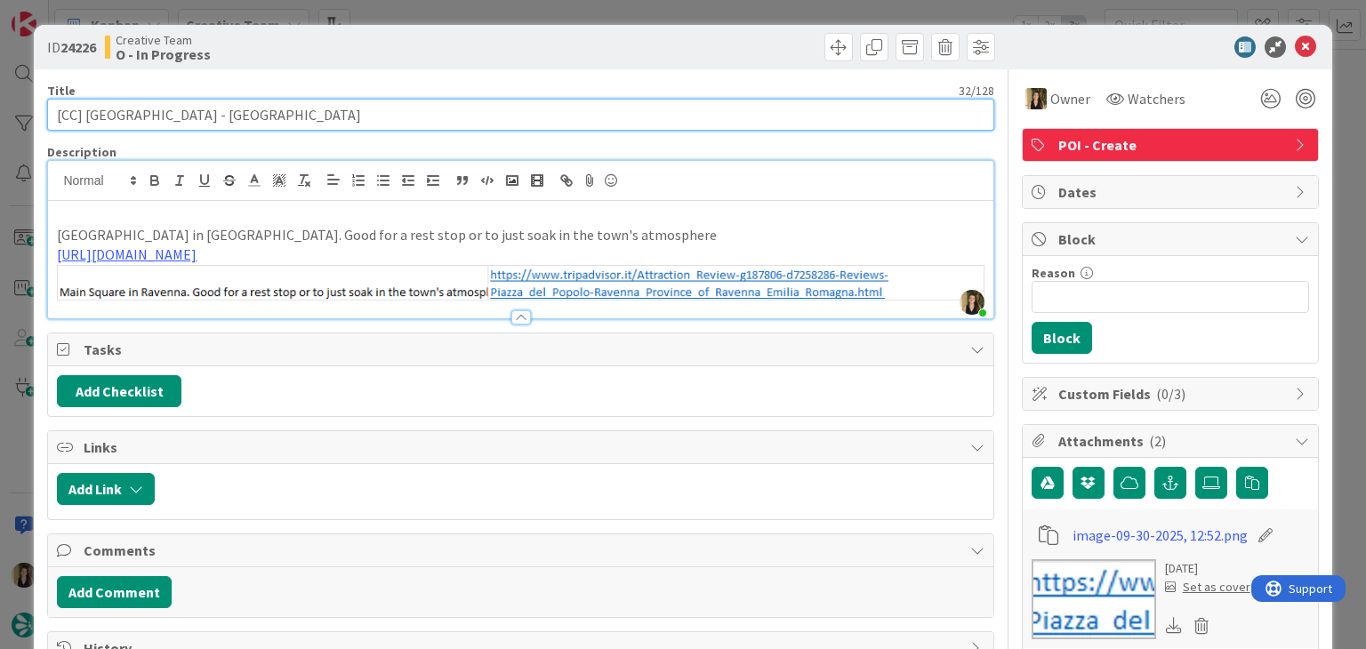
click at [87, 116] on input "[CC] [GEOGRAPHIC_DATA] - [GEOGRAPHIC_DATA]" at bounding box center [520, 115] width 946 height 32
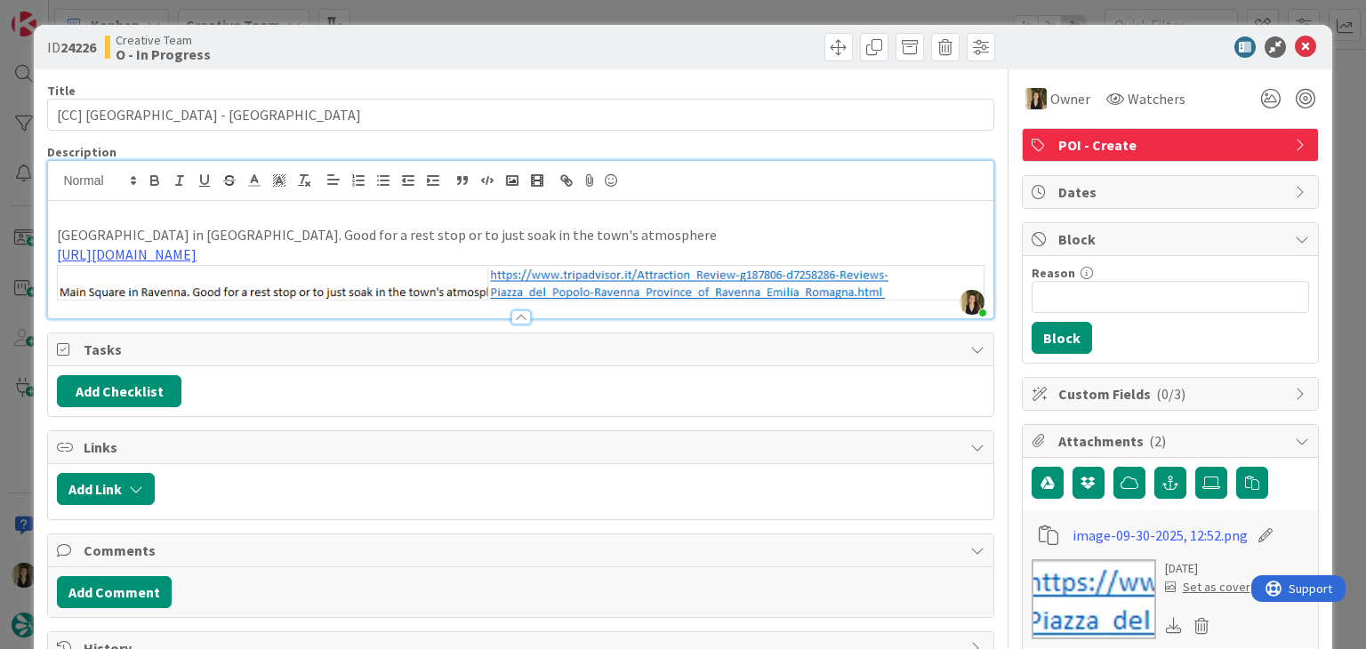
click at [540, 60] on div at bounding box center [761, 47] width 470 height 28
click at [548, 8] on div "ID 24226 Creative Team O - In Progress Title 32 / 128 [CC] [GEOGRAPHIC_DATA] - …" at bounding box center [683, 324] width 1366 height 649
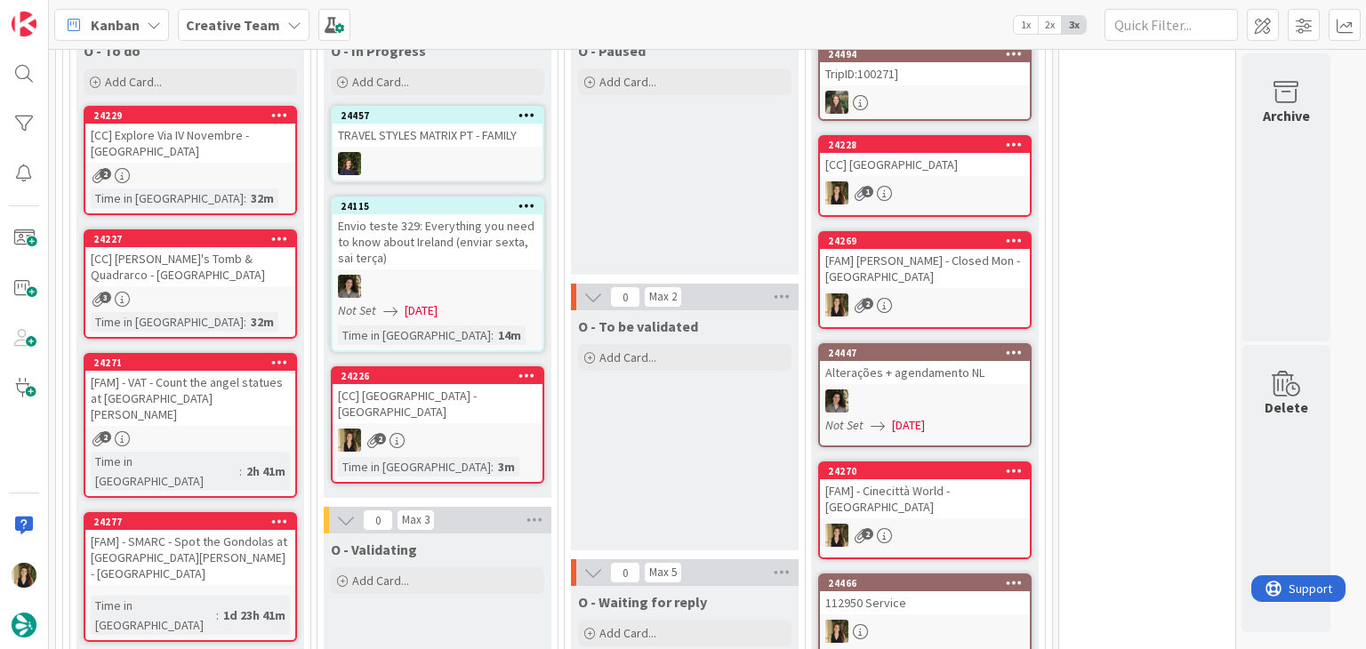
scroll to position [1237, 0]
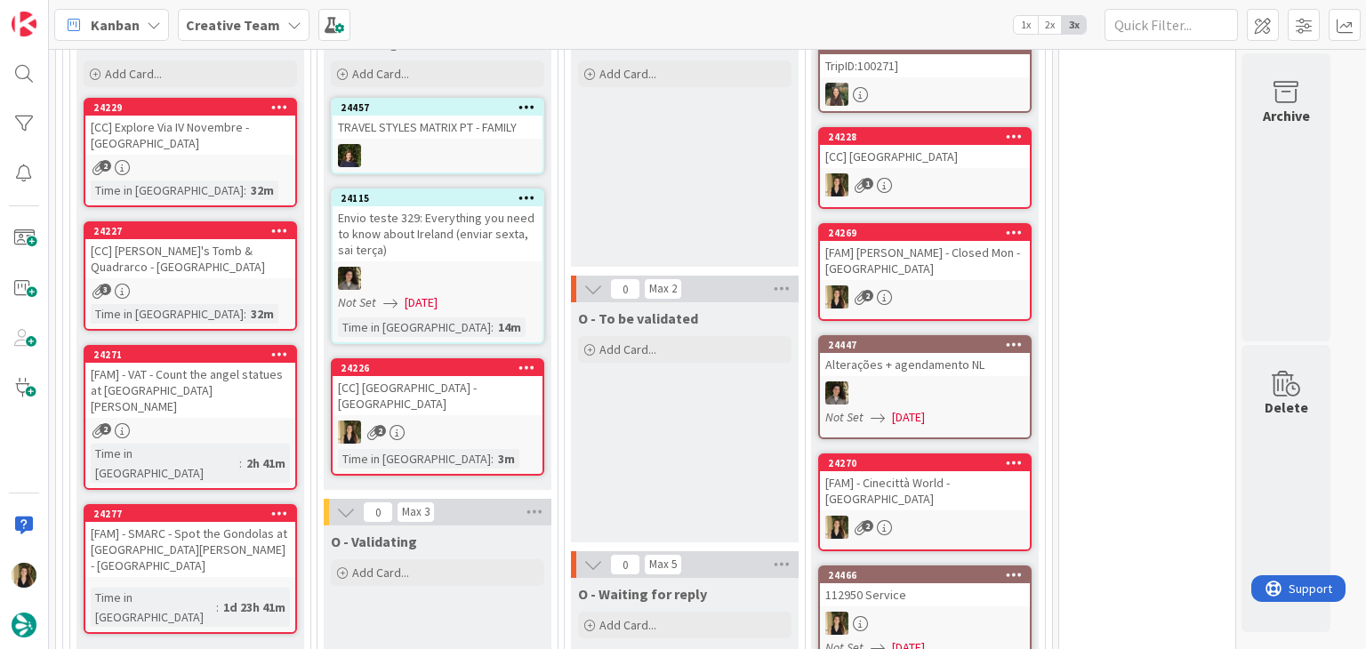
drag, startPoint x: 717, startPoint y: 443, endPoint x: 653, endPoint y: 436, distance: 64.4
click at [715, 442] on div "O - To be validated Add Card..." at bounding box center [685, 422] width 228 height 240
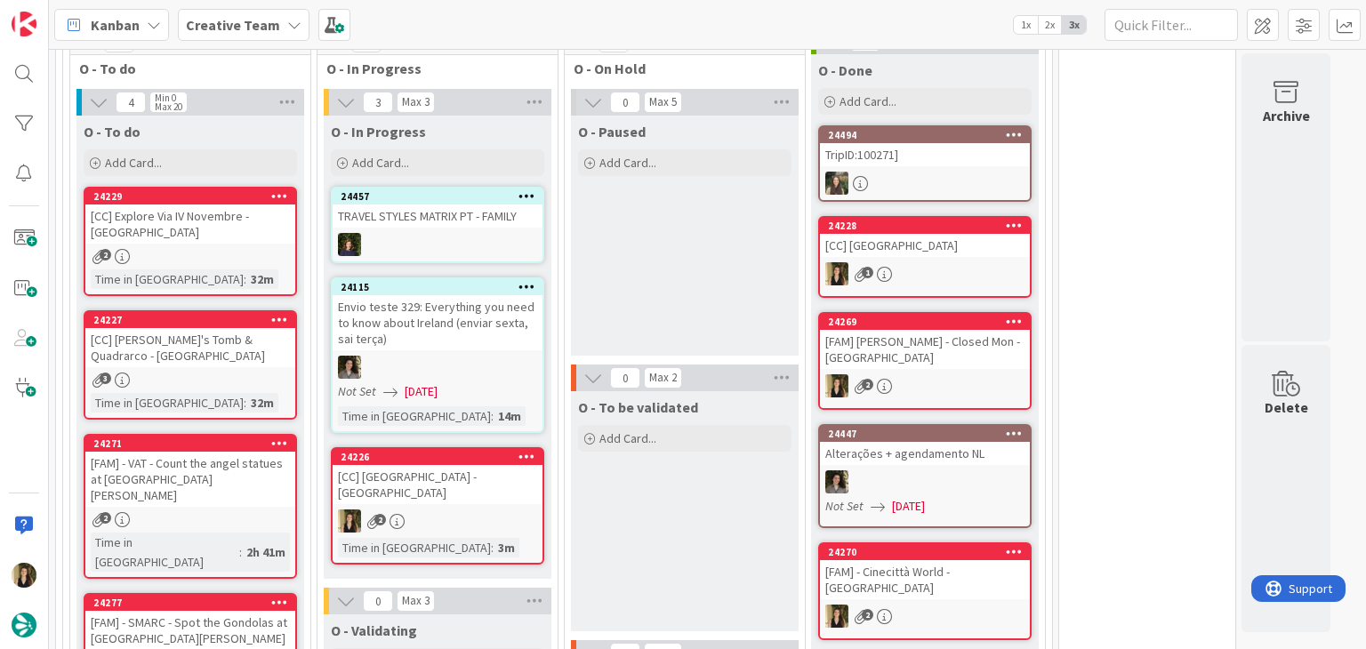
click at [536, 485] on div "24226 [CC] [GEOGRAPHIC_DATA] - [GEOGRAPHIC_DATA] 2 Time in [GEOGRAPHIC_DATA] : …" at bounding box center [437, 505] width 213 height 117
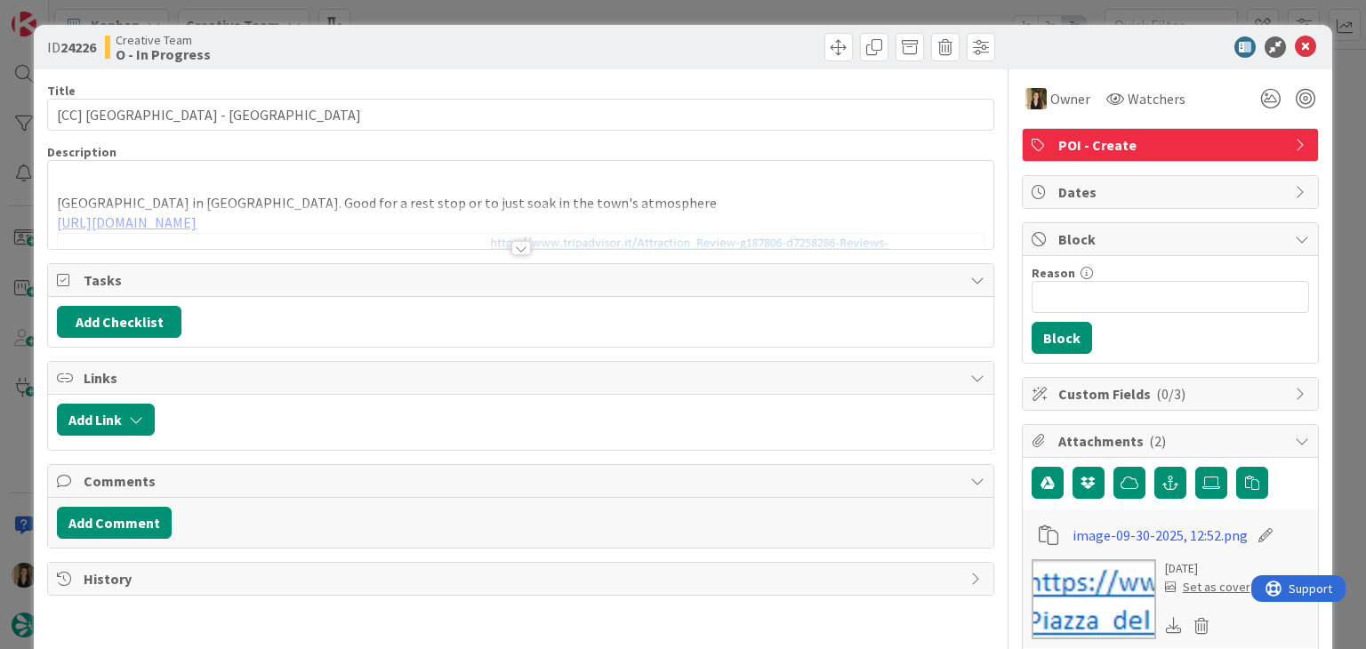
click at [754, 14] on div "ID 24226 Creative Team O - In Progress Title 32 / 128 [CC] [GEOGRAPHIC_DATA] - …" at bounding box center [683, 324] width 1366 height 649
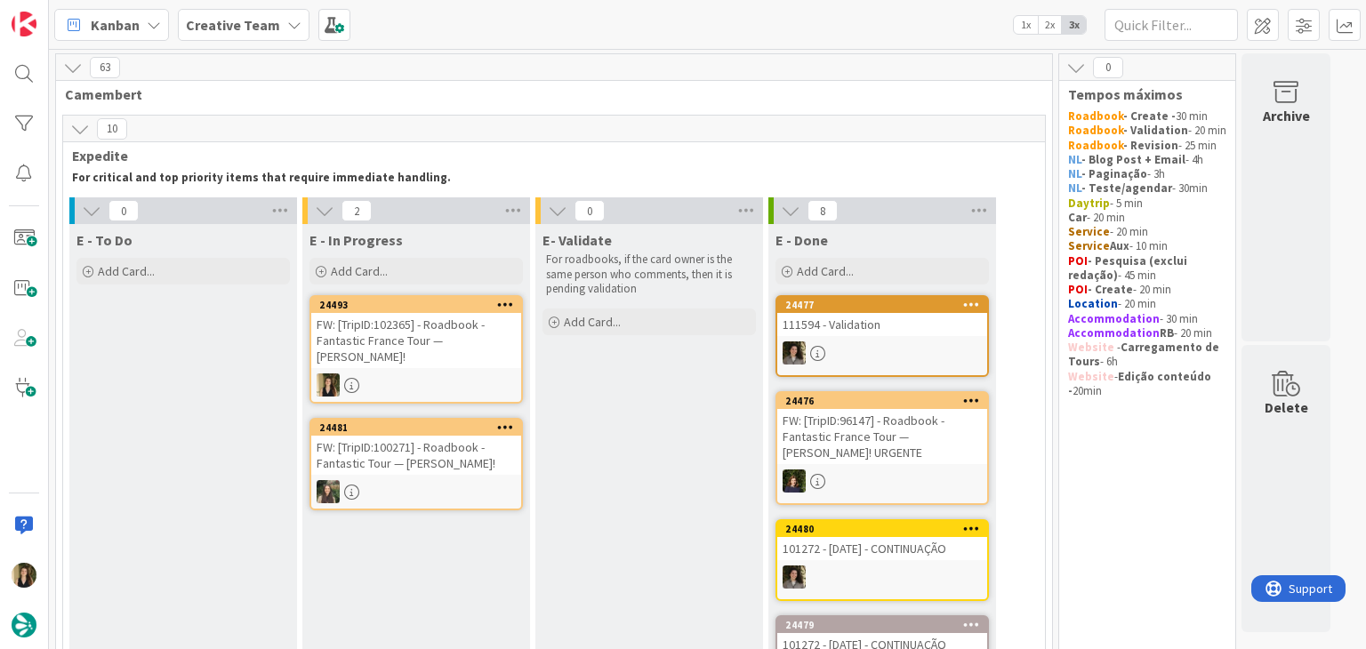
click at [414, 332] on div "FW: [TripID:102365] - Roadbook - Fantastic France Tour — [PERSON_NAME]!" at bounding box center [416, 340] width 210 height 55
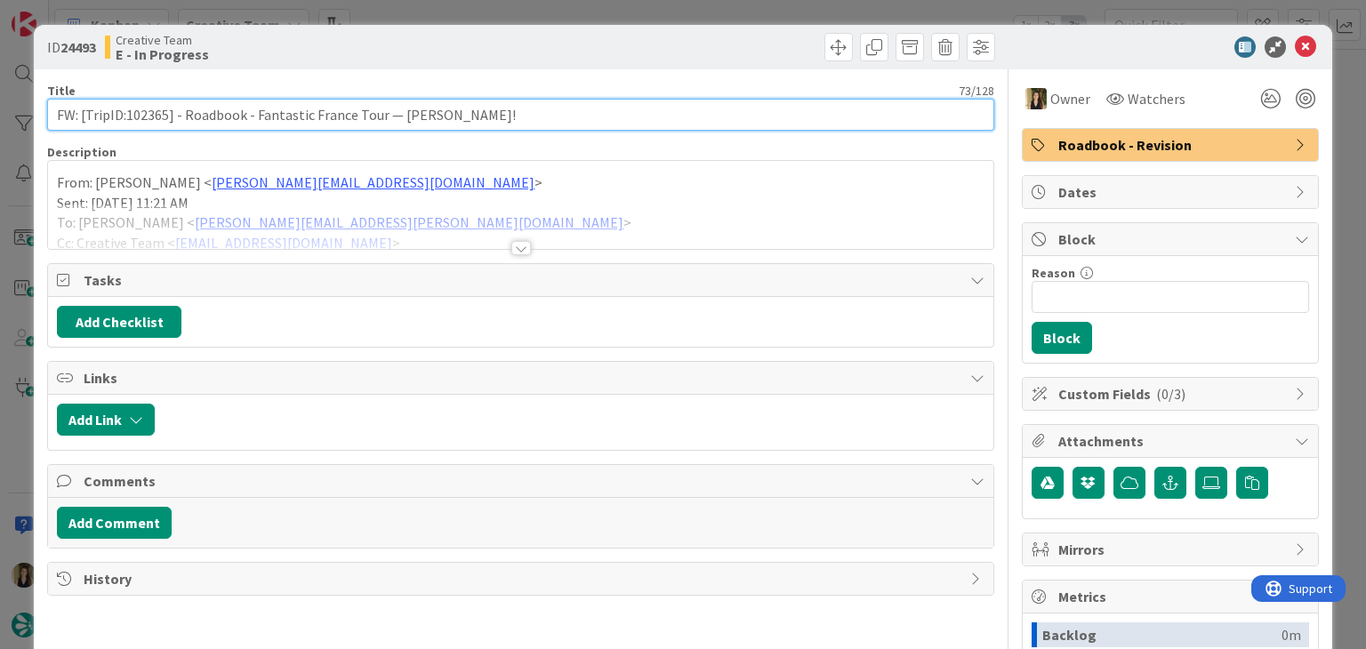
click at [142, 108] on input "FW: [TripID:102365] - Roadbook - Fantastic France Tour — [PERSON_NAME]!" at bounding box center [520, 115] width 946 height 32
drag, startPoint x: 142, startPoint y: 108, endPoint x: 239, endPoint y: 101, distance: 97.2
click at [143, 108] on input "FW: [TripID:102365] - Roadbook - Fantastic France Tour — [PERSON_NAME]!" at bounding box center [520, 115] width 946 height 32
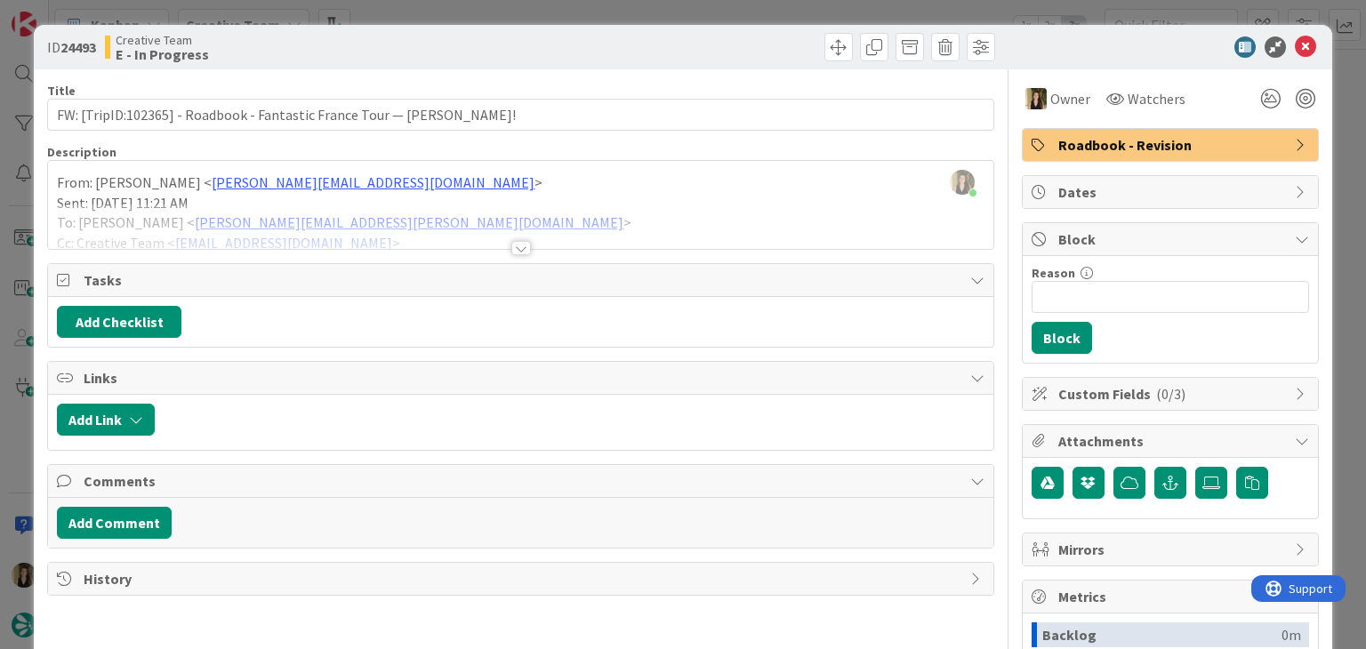
click at [517, 251] on div at bounding box center [521, 248] width 20 height 14
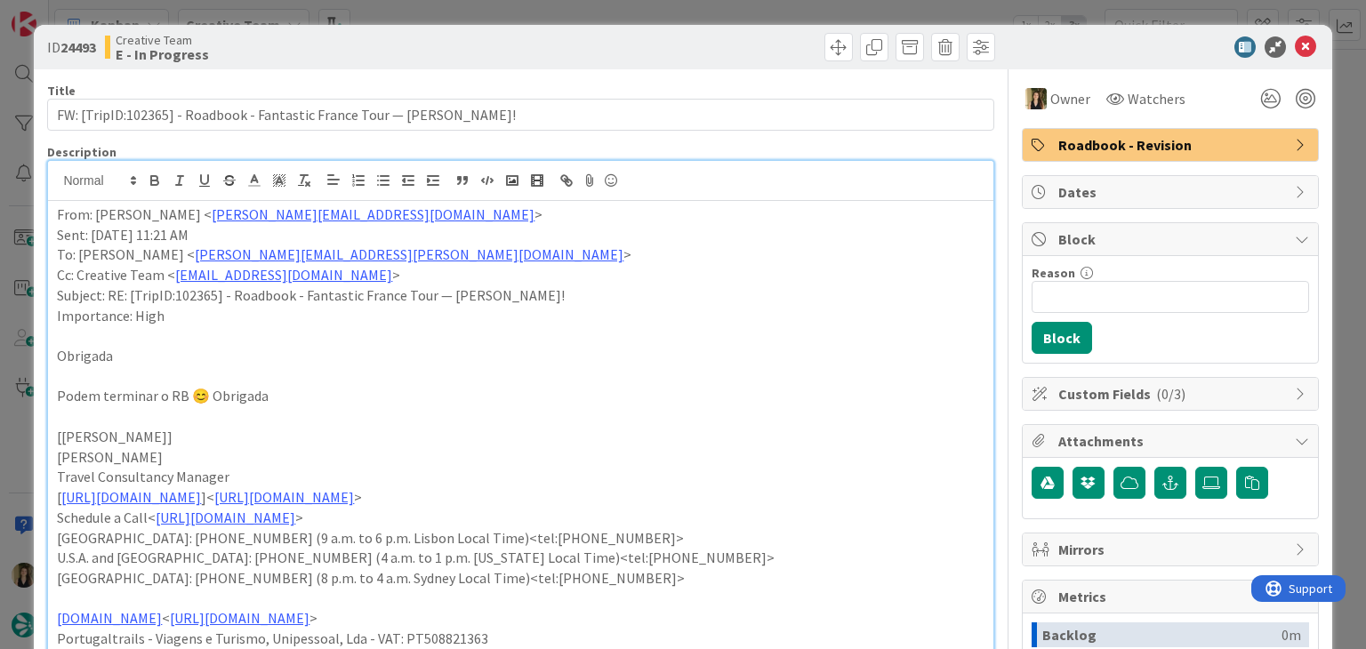
click at [595, 17] on div "ID 24493 Creative Team E - In Progress Title 73 / 128 FW: [TripID:102365] - Roa…" at bounding box center [683, 324] width 1366 height 649
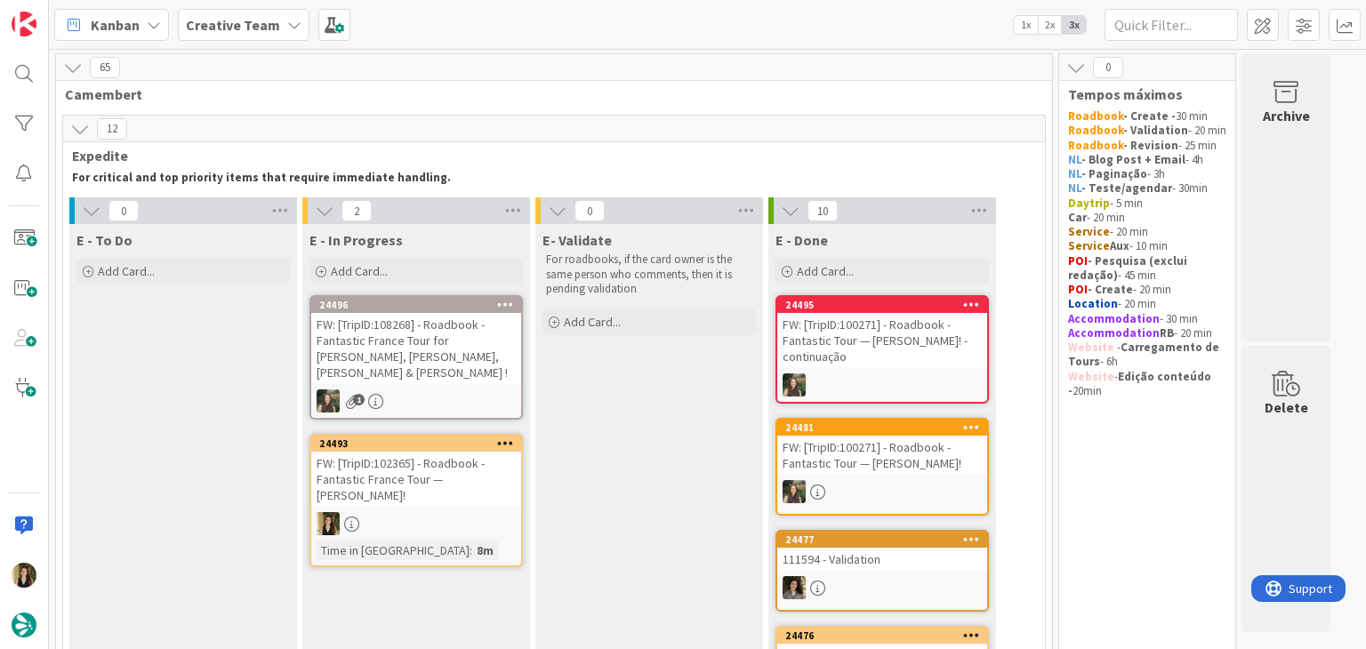
click at [468, 478] on div "FW: [TripID:102365] - Roadbook - Fantastic France Tour — [PERSON_NAME]!" at bounding box center [416, 479] width 210 height 55
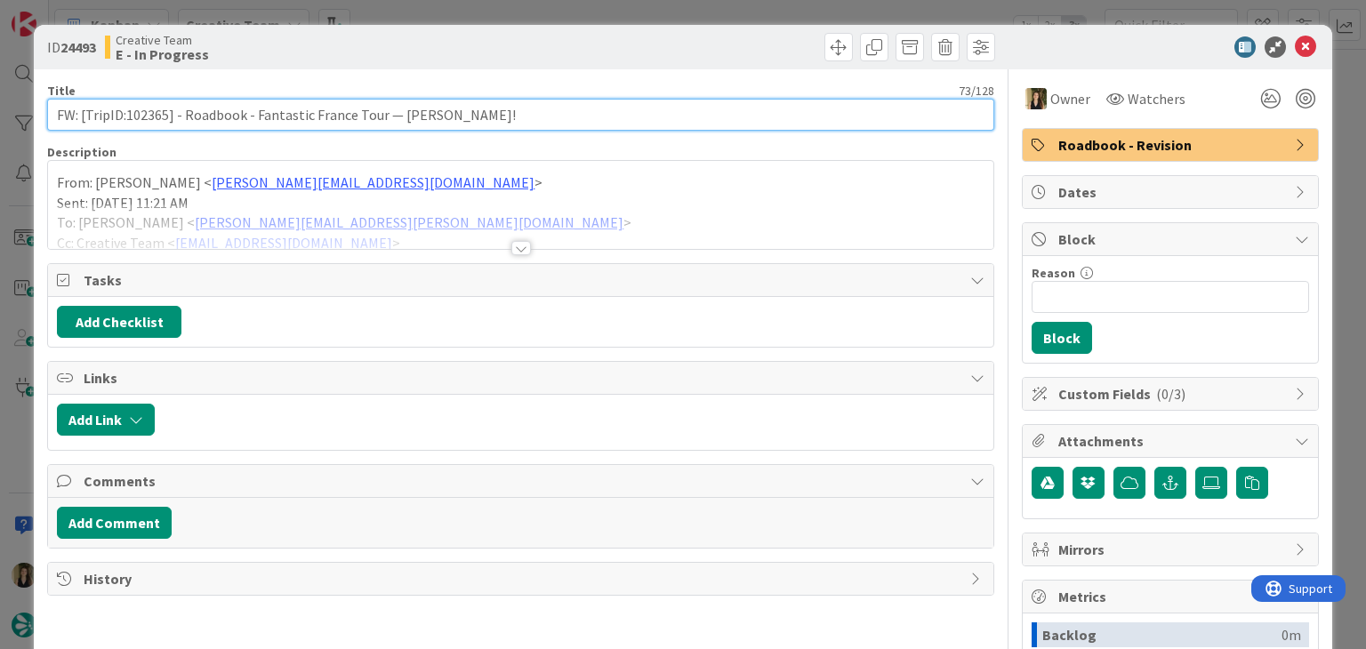
drag, startPoint x: 519, startPoint y: 116, endPoint x: 39, endPoint y: 114, distance: 480.3
click at [39, 114] on div "ID 24493 Creative Team E - In Progress Title 73 / 128 FW: [TripID:102365] - Roa…" at bounding box center [683, 478] width 1298 height 906
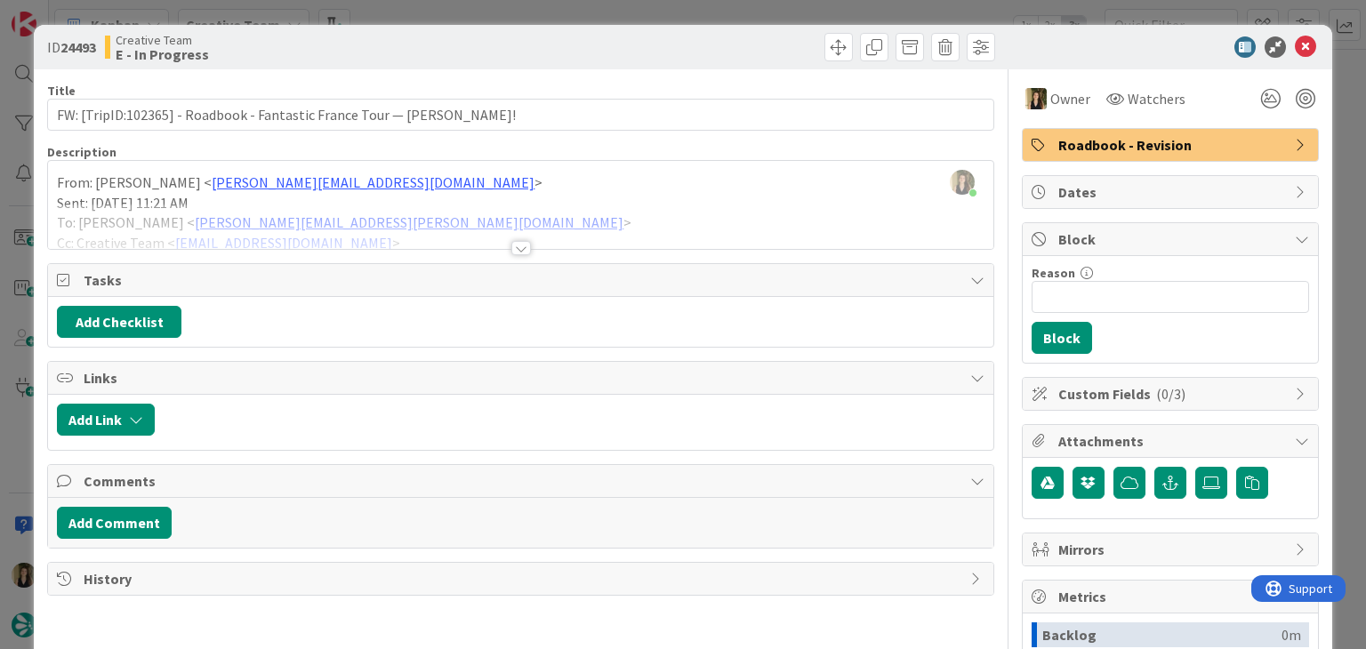
drag, startPoint x: 382, startPoint y: 41, endPoint x: 423, endPoint y: 23, distance: 44.6
click at [383, 41] on div "Creative Team E - In Progress" at bounding box center [311, 47] width 412 height 28
click at [428, 16] on div "ID 24493 Creative Team E - In Progress Title 73 / 128 FW: [TripID:102365] - Roa…" at bounding box center [683, 324] width 1366 height 649
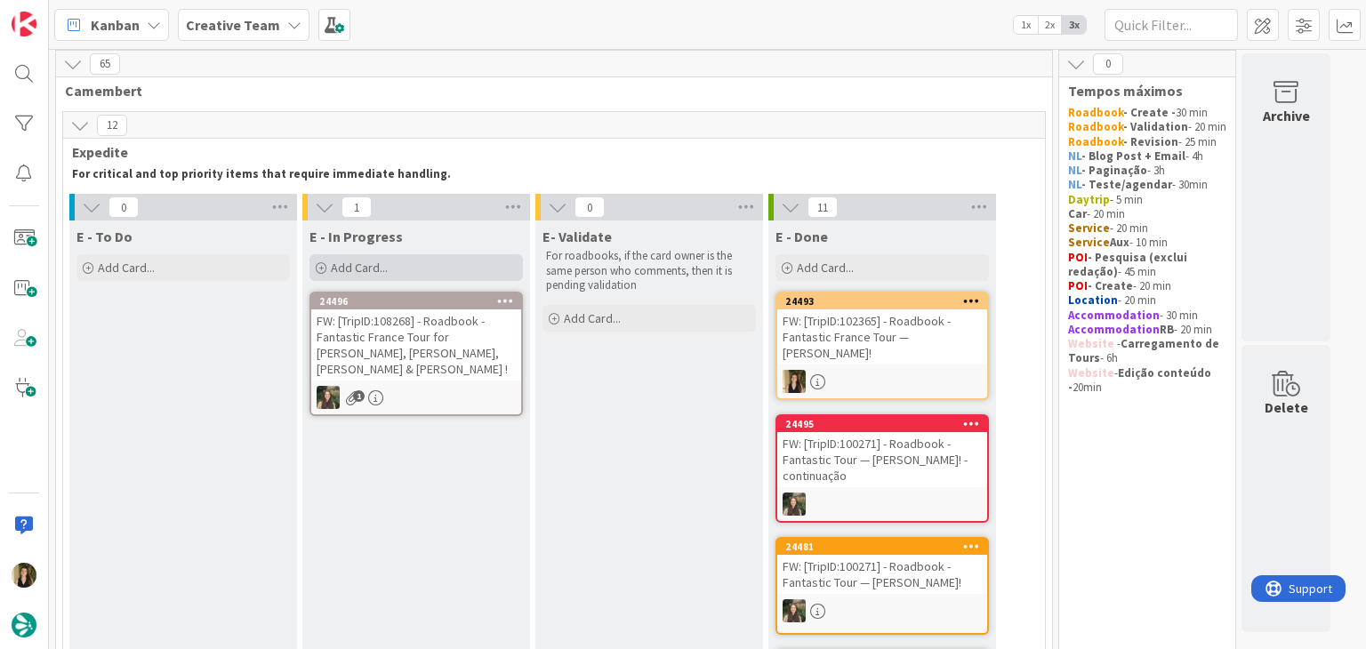
click at [434, 256] on div "Add Card..." at bounding box center [416, 267] width 213 height 27
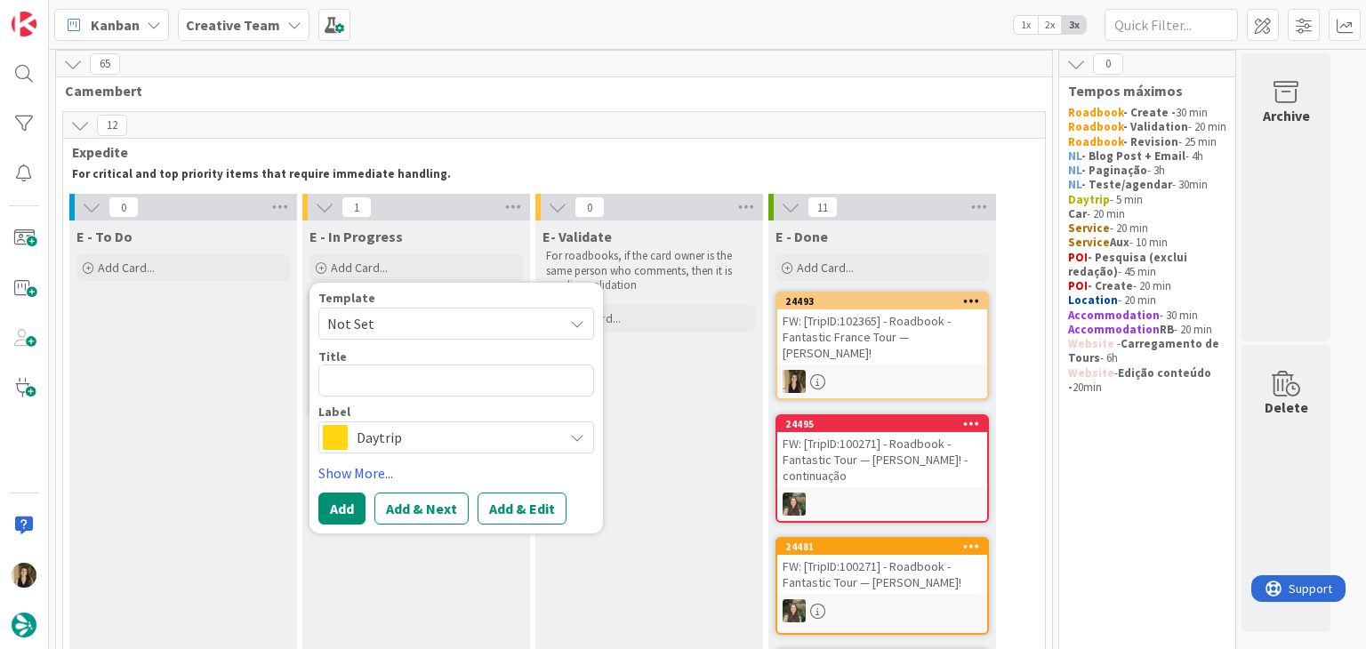
type textarea "x"
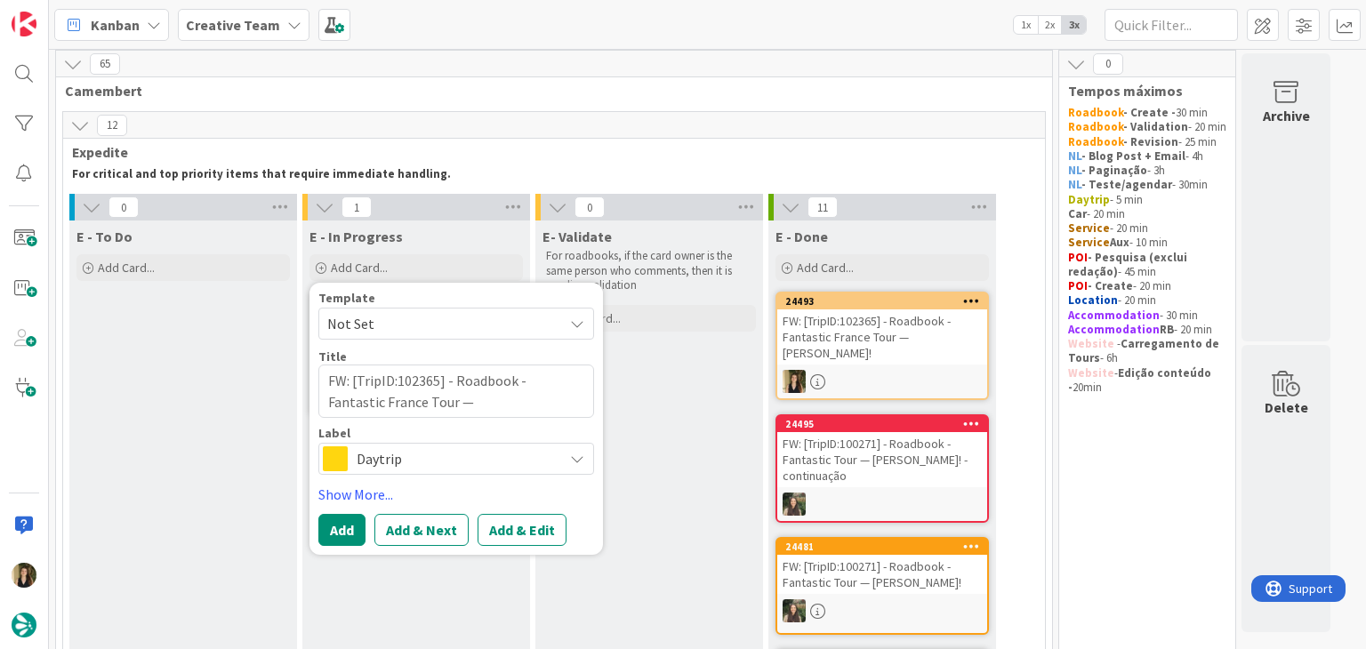
type textarea "FW: [TripID:102365] - Roadbook - Fantastic France Tour — [PERSON_NAME]!"
click at [455, 466] on span "Daytrip" at bounding box center [455, 459] width 197 height 25
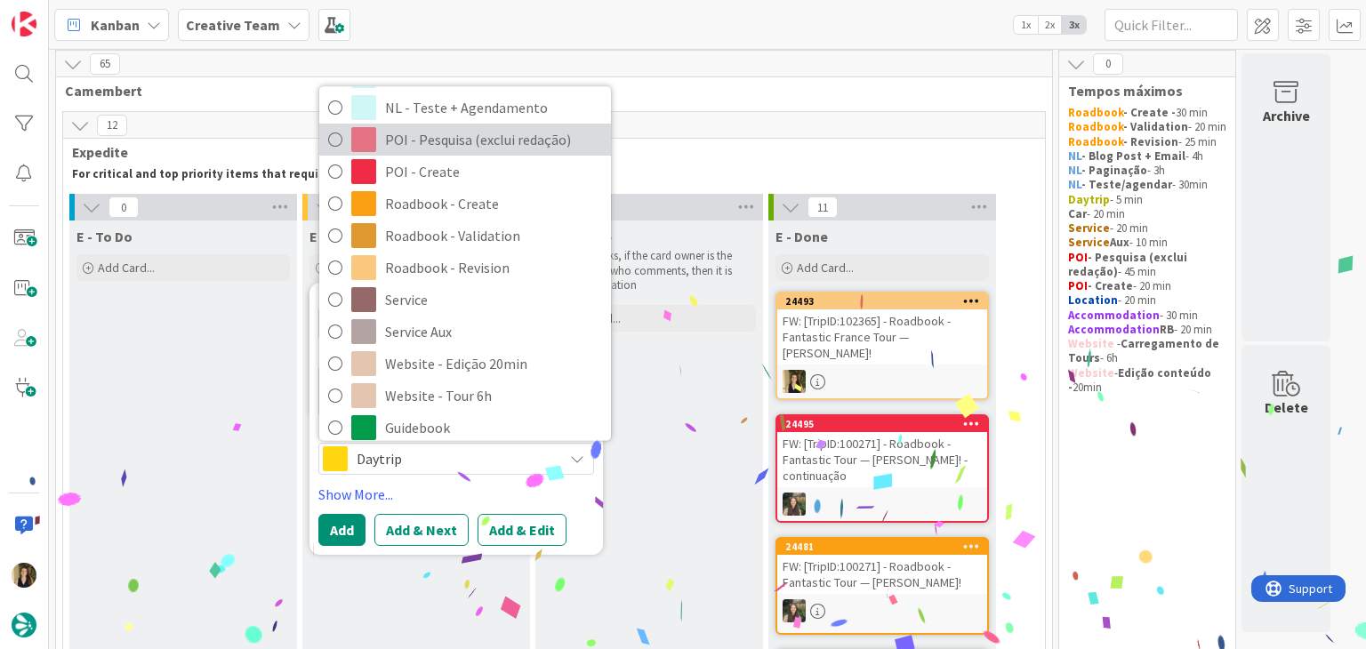
scroll to position [267, 0]
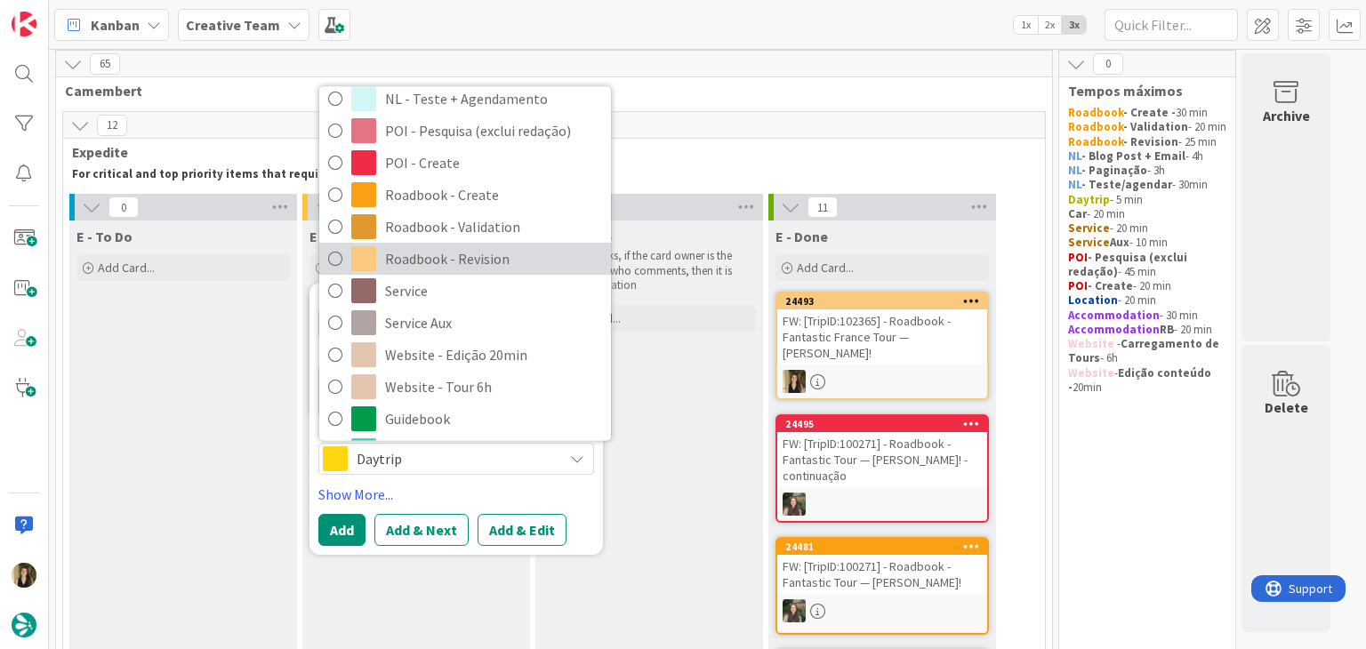
click at [491, 258] on span "Roadbook - Revision" at bounding box center [493, 259] width 217 height 27
type textarea "x"
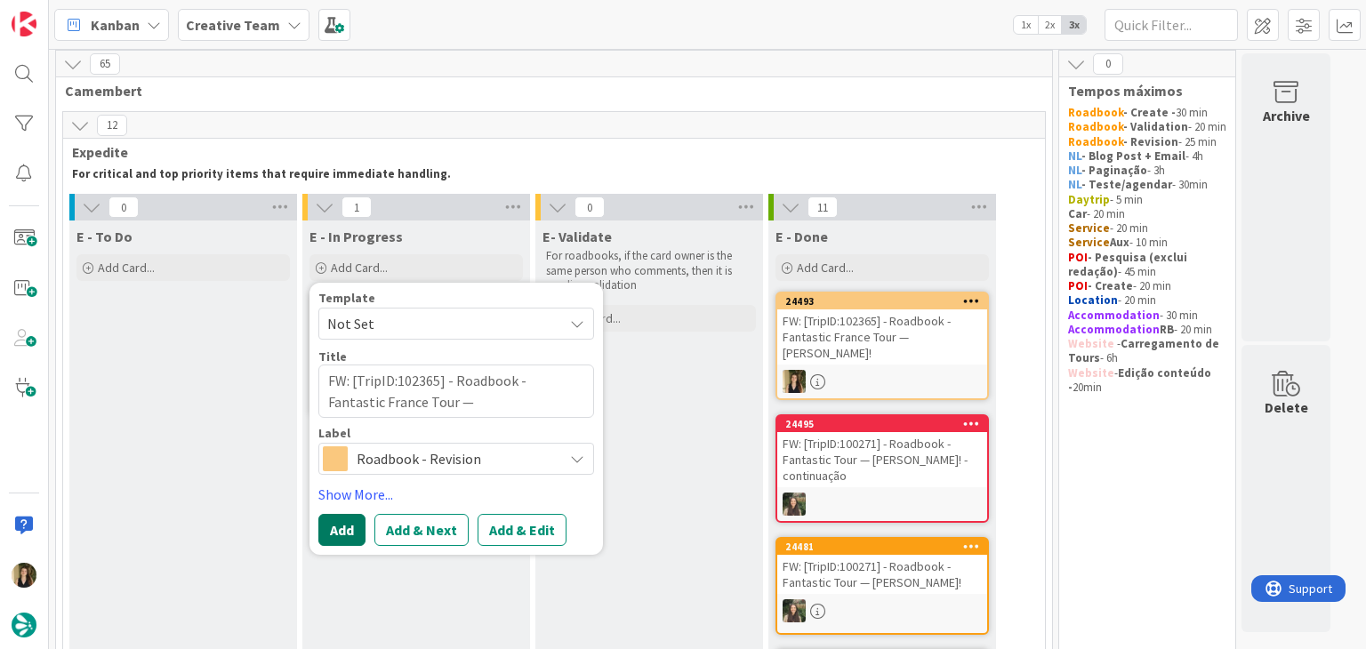
click at [337, 532] on button "Add" at bounding box center [341, 530] width 47 height 32
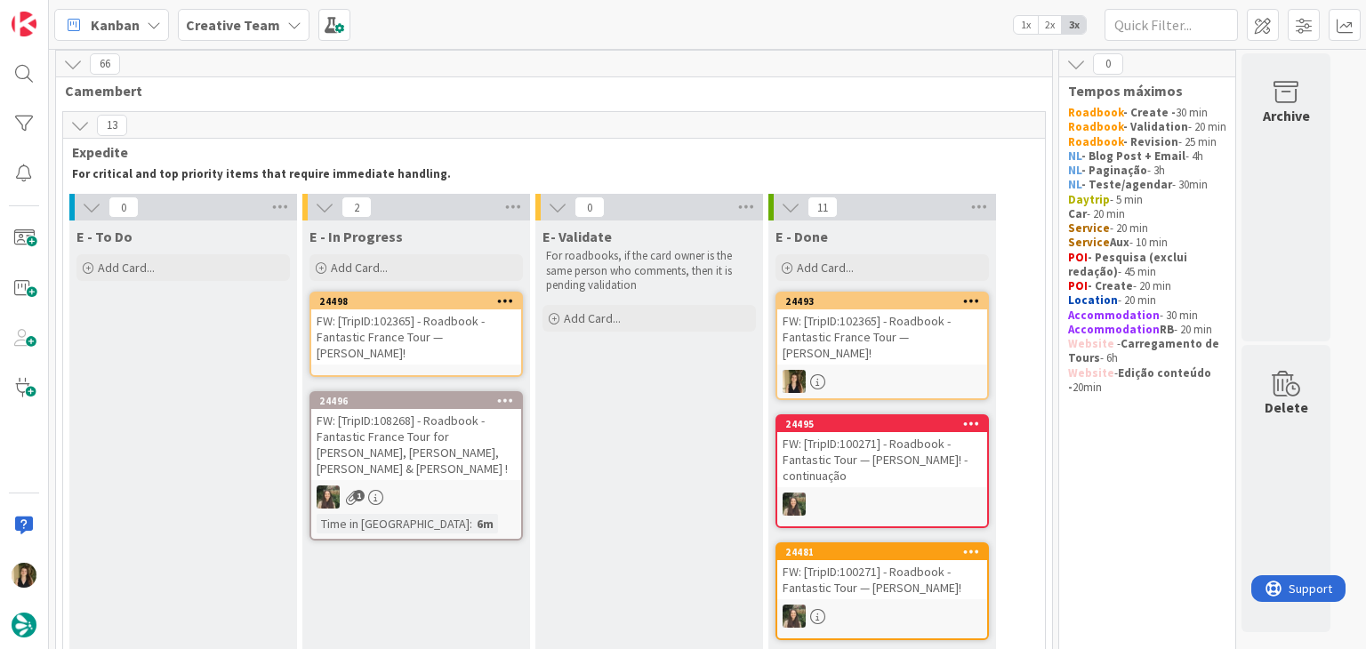
click at [468, 351] on div "FW: [TripID:102365] - Roadbook - Fantastic France Tour — [PERSON_NAME]!" at bounding box center [416, 337] width 210 height 55
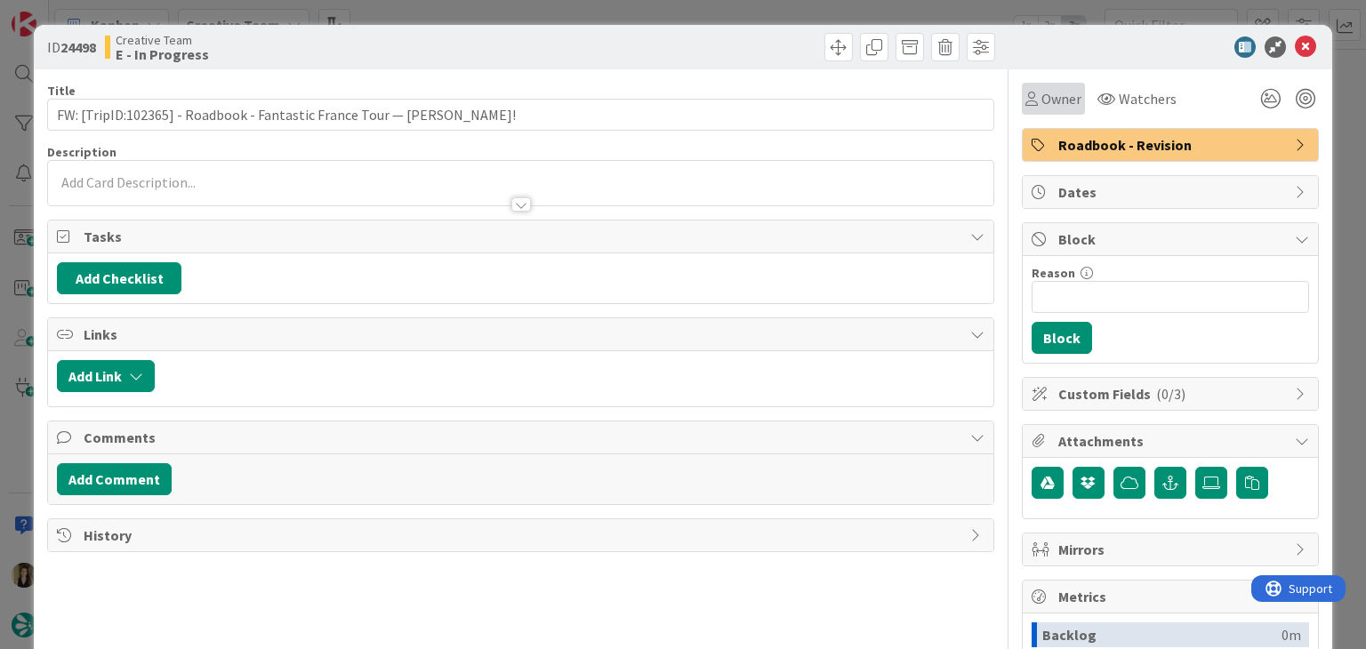
click at [1051, 93] on span "Owner" at bounding box center [1062, 98] width 40 height 21
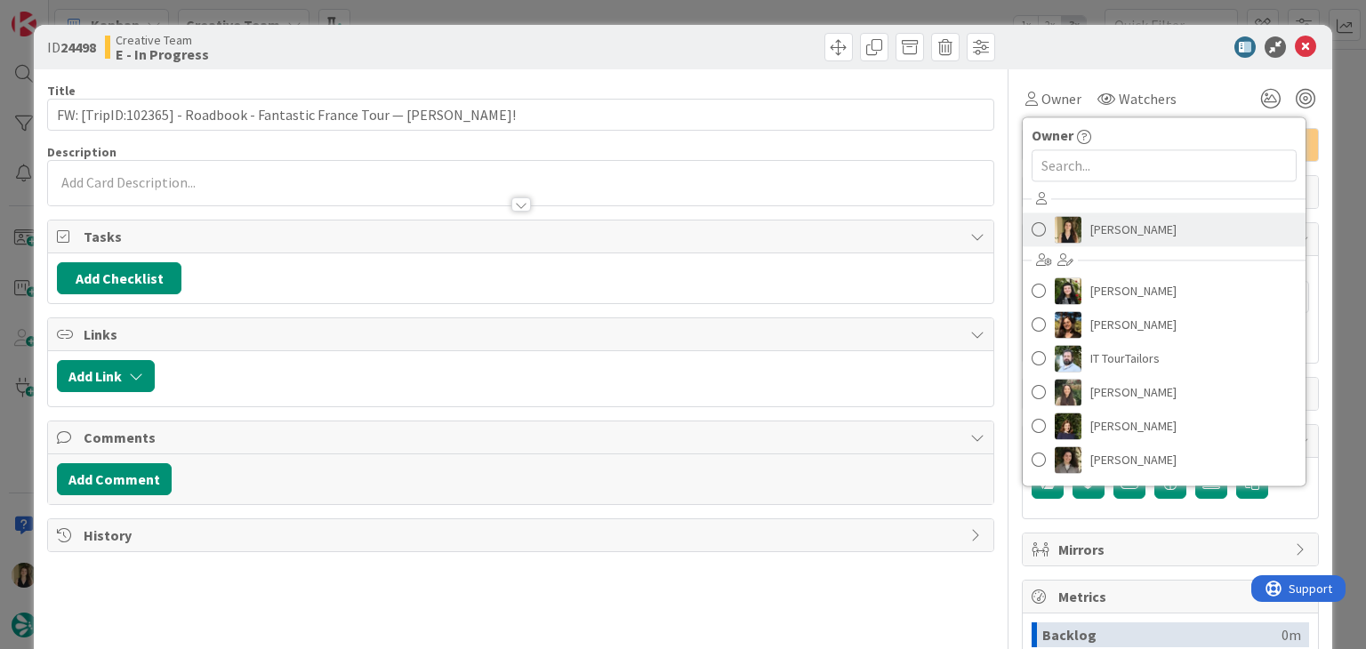
click at [1116, 228] on span "[PERSON_NAME]" at bounding box center [1134, 229] width 86 height 27
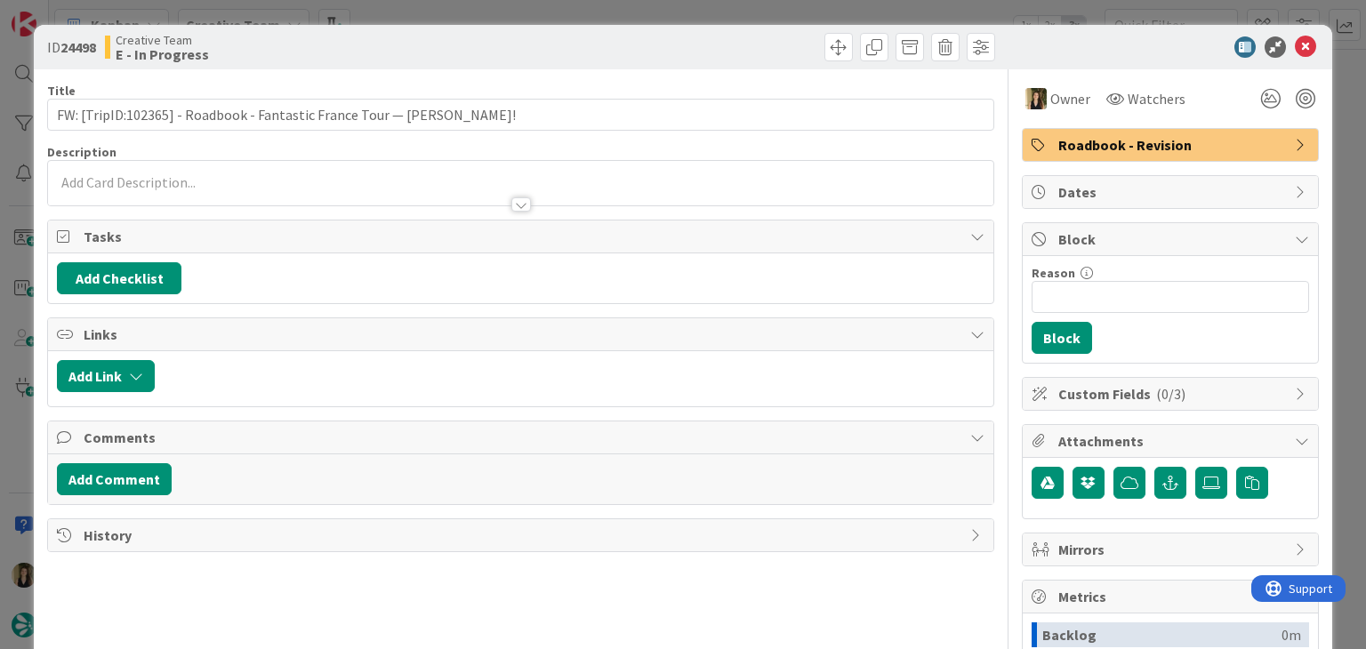
click at [770, 34] on div at bounding box center [761, 47] width 470 height 28
click at [769, 16] on div "ID 24498 Creative Team E - In Progress Title 73 / 128 FW: [TripID:102365] - Roa…" at bounding box center [683, 324] width 1366 height 649
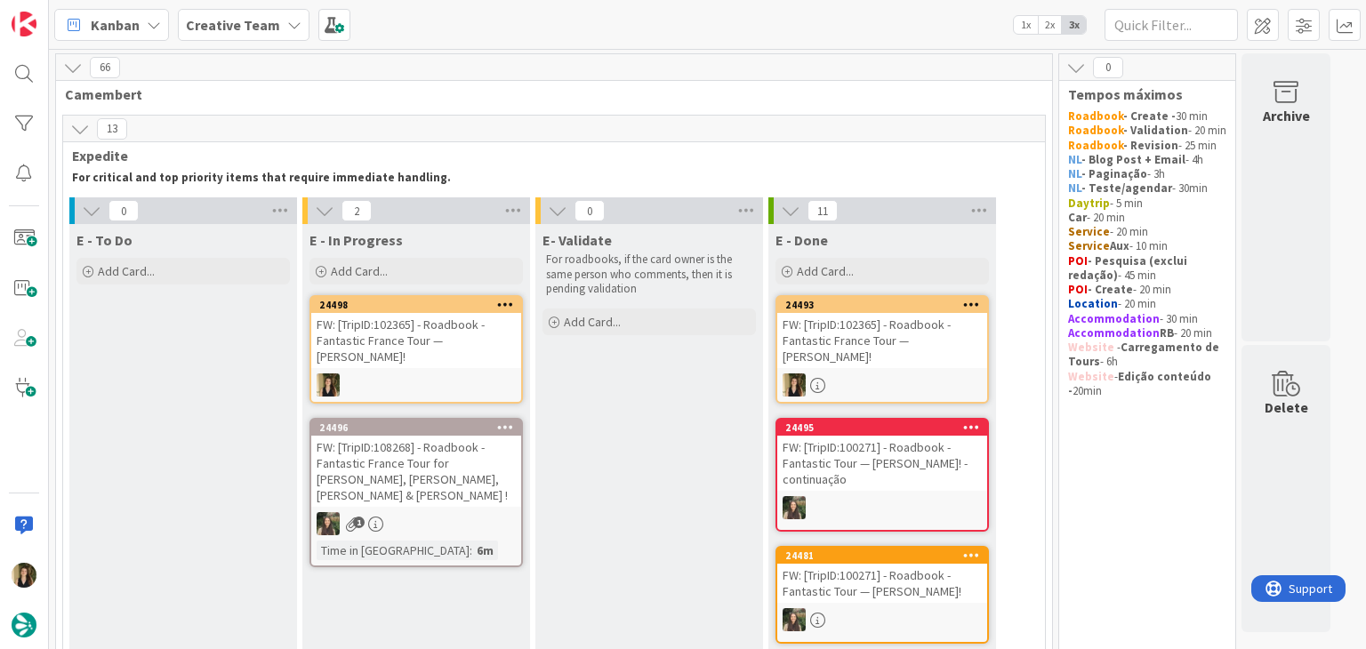
scroll to position [4, 0]
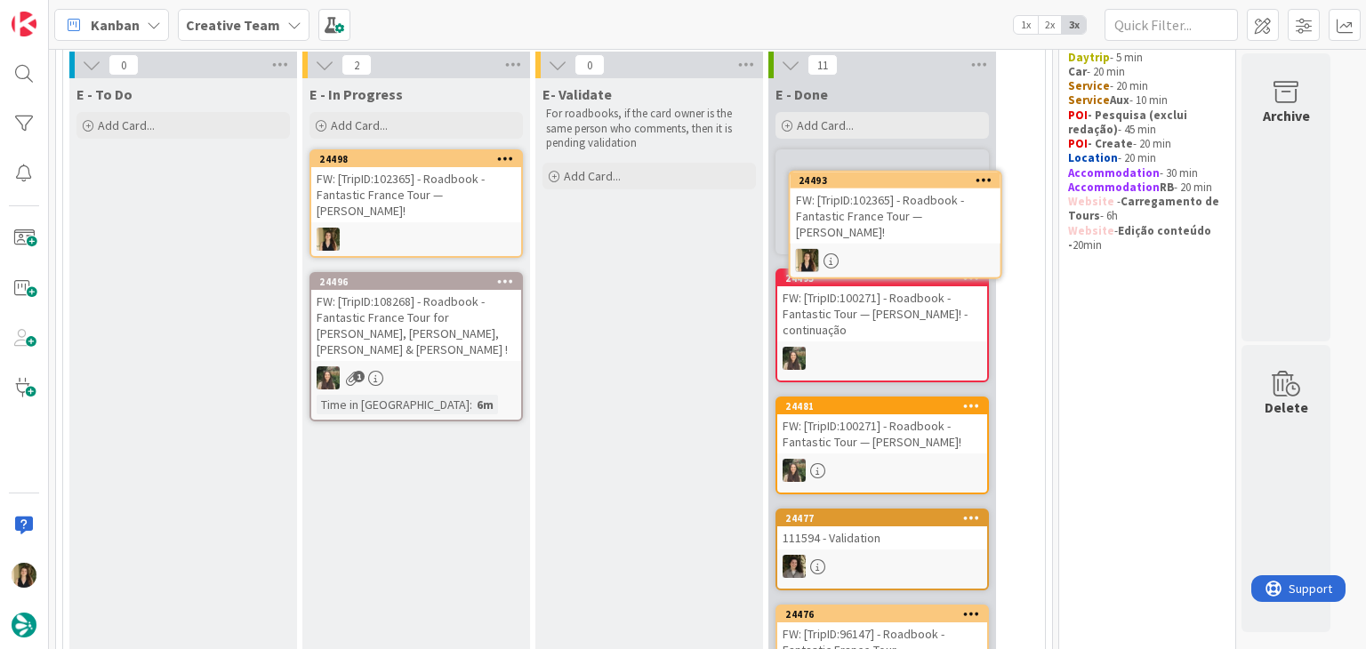
scroll to position [139, 0]
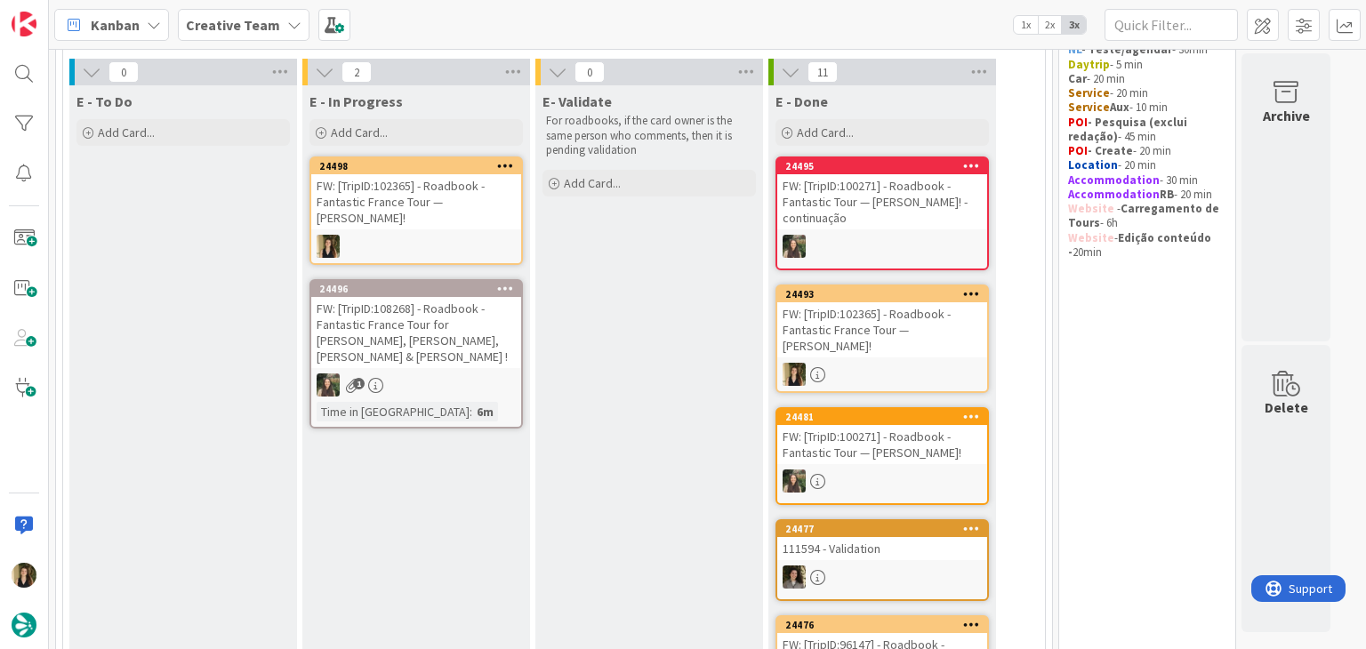
click at [491, 214] on div "FW: [TripID:102365] - Roadbook - Fantastic France Tour — [PERSON_NAME]!" at bounding box center [416, 201] width 210 height 55
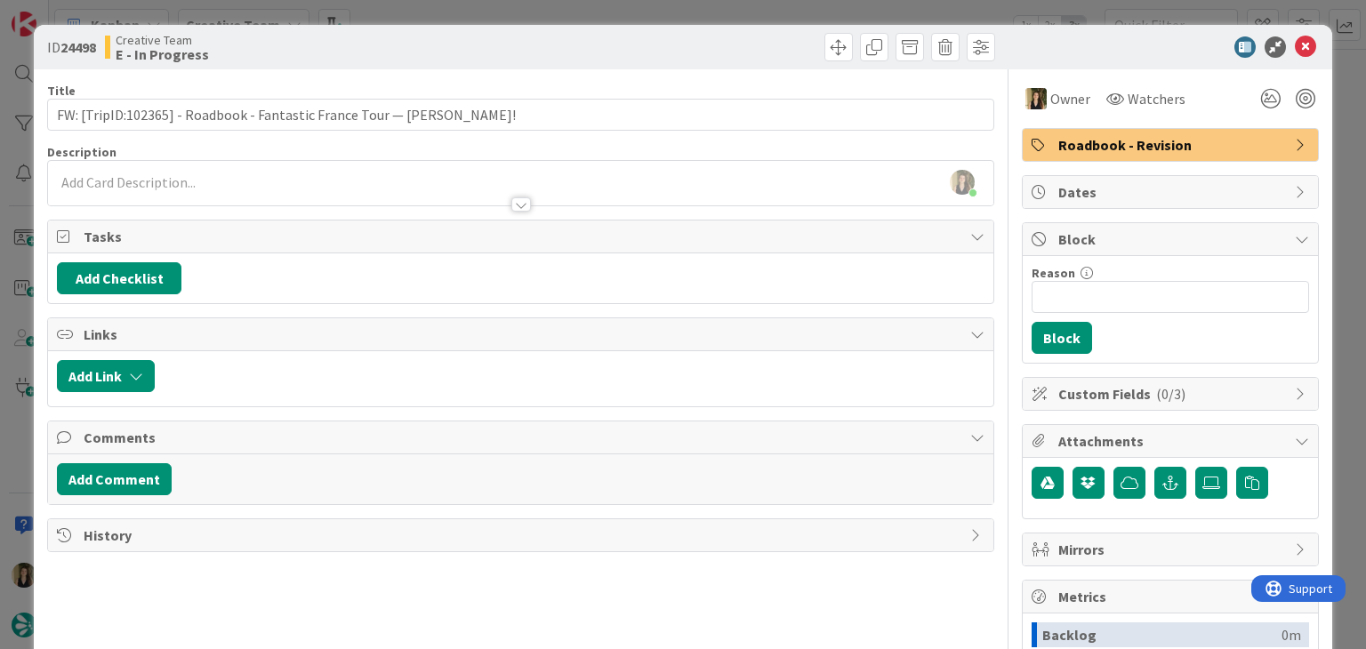
click at [381, 20] on div "ID 24498 Creative Team E - In Progress Title 73 / 128 FW: [TripID:102365] - Roa…" at bounding box center [683, 324] width 1366 height 649
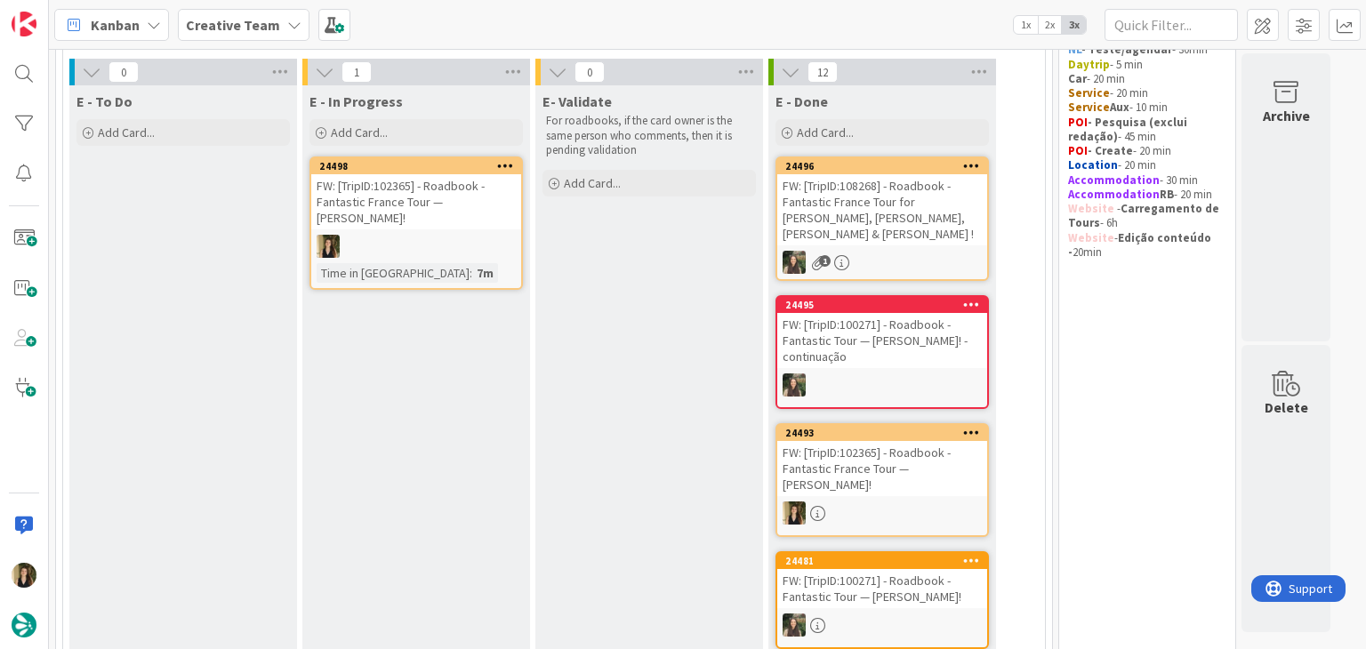
click at [400, 246] on div at bounding box center [416, 246] width 210 height 23
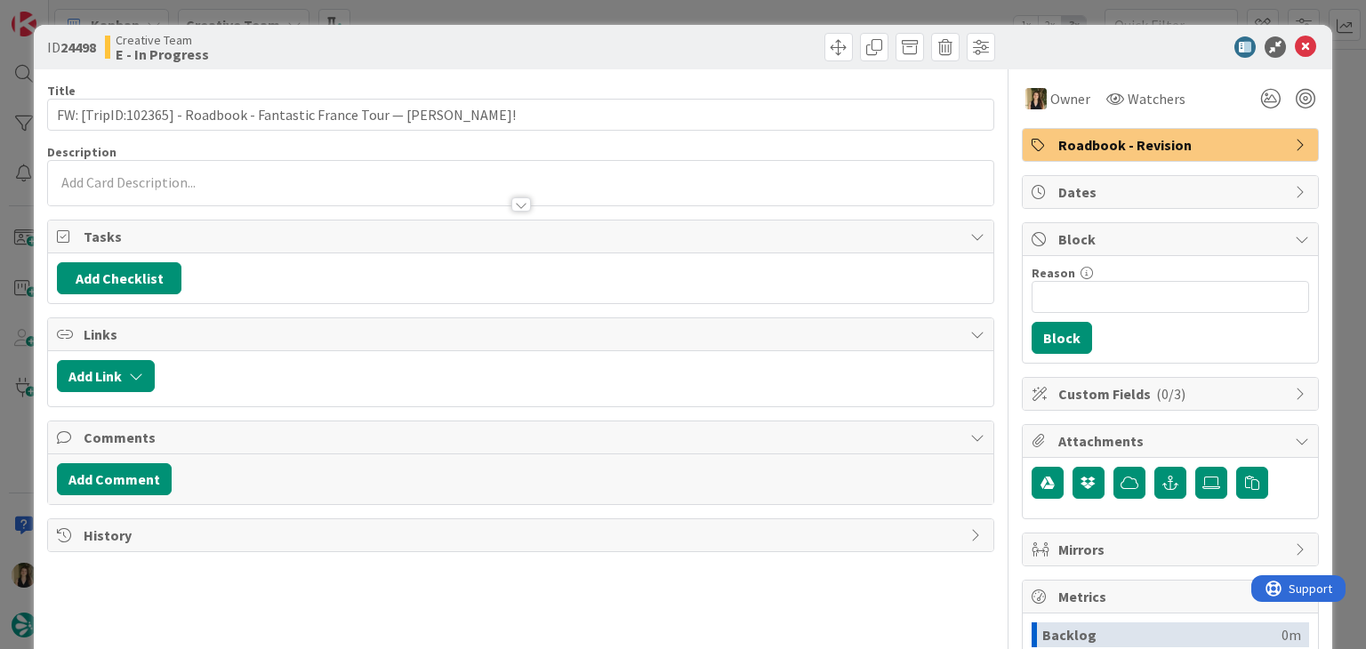
click at [745, 16] on div "ID 24498 Creative Team E - In Progress Title 73 / 128 FW: [TripID:102365] - Roa…" at bounding box center [683, 324] width 1366 height 649
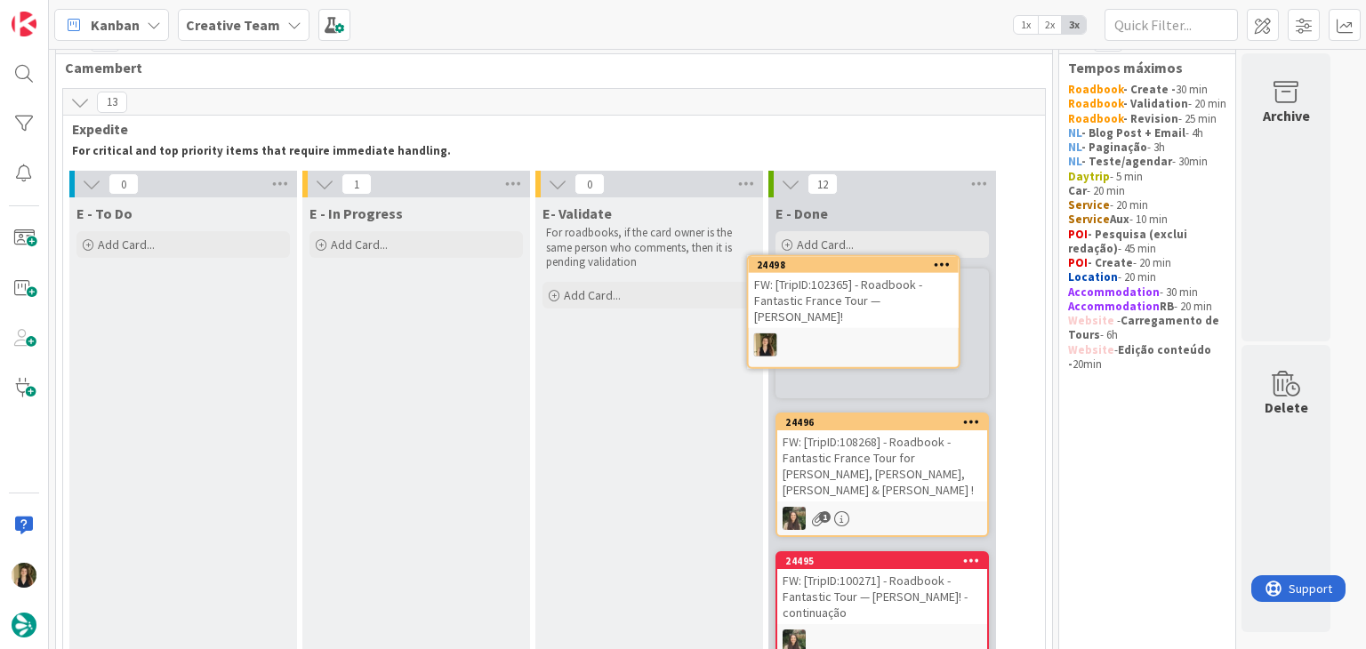
scroll to position [17, 0]
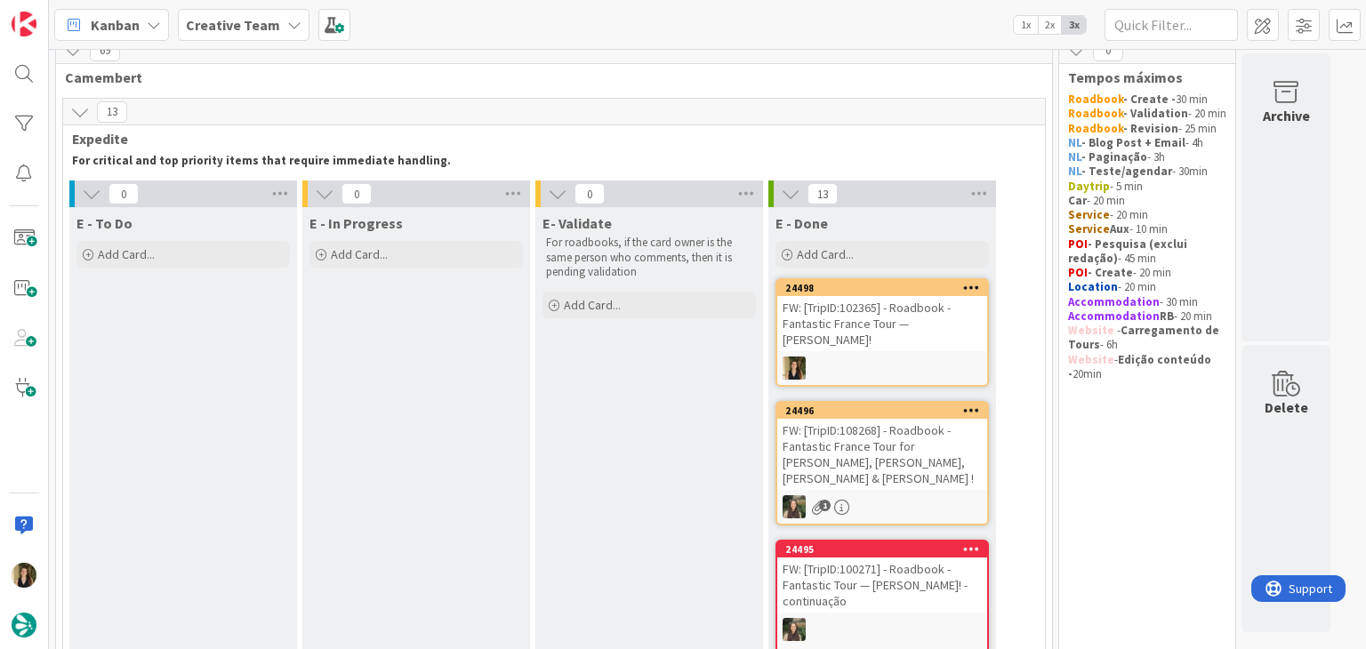
drag, startPoint x: 515, startPoint y: 407, endPoint x: 513, endPoint y: 464, distance: 57.8
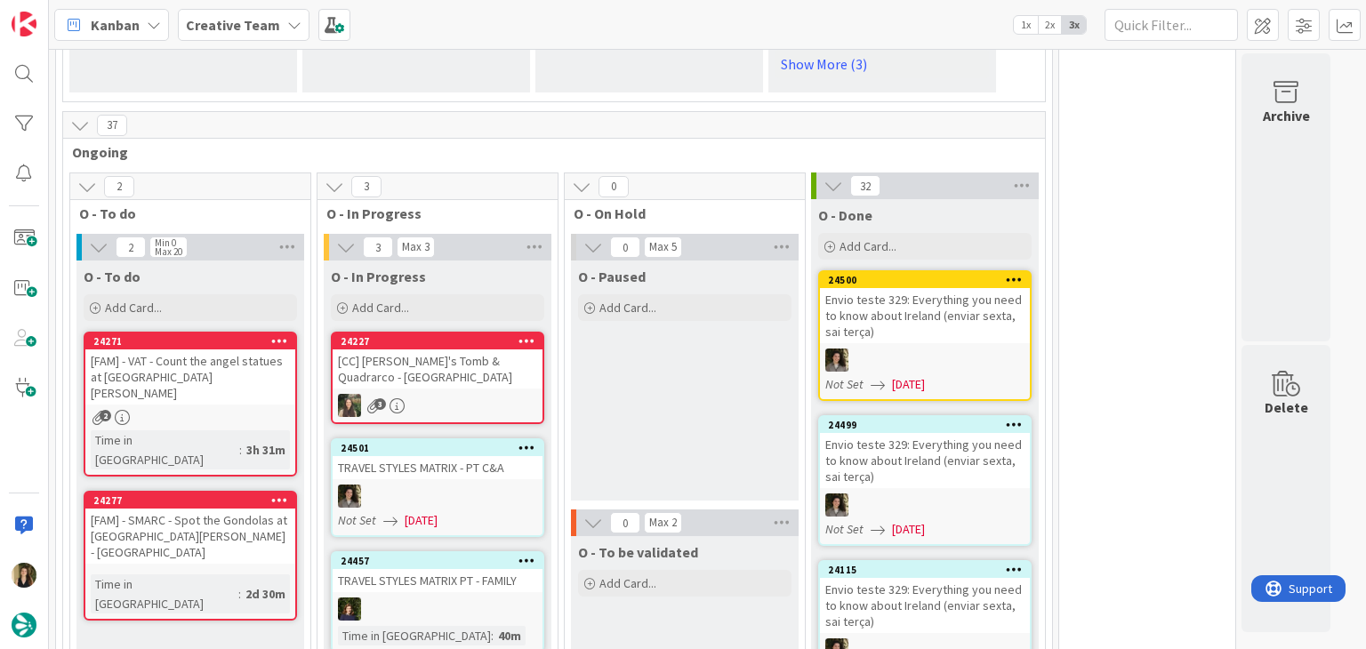
scroll to position [1529, 0]
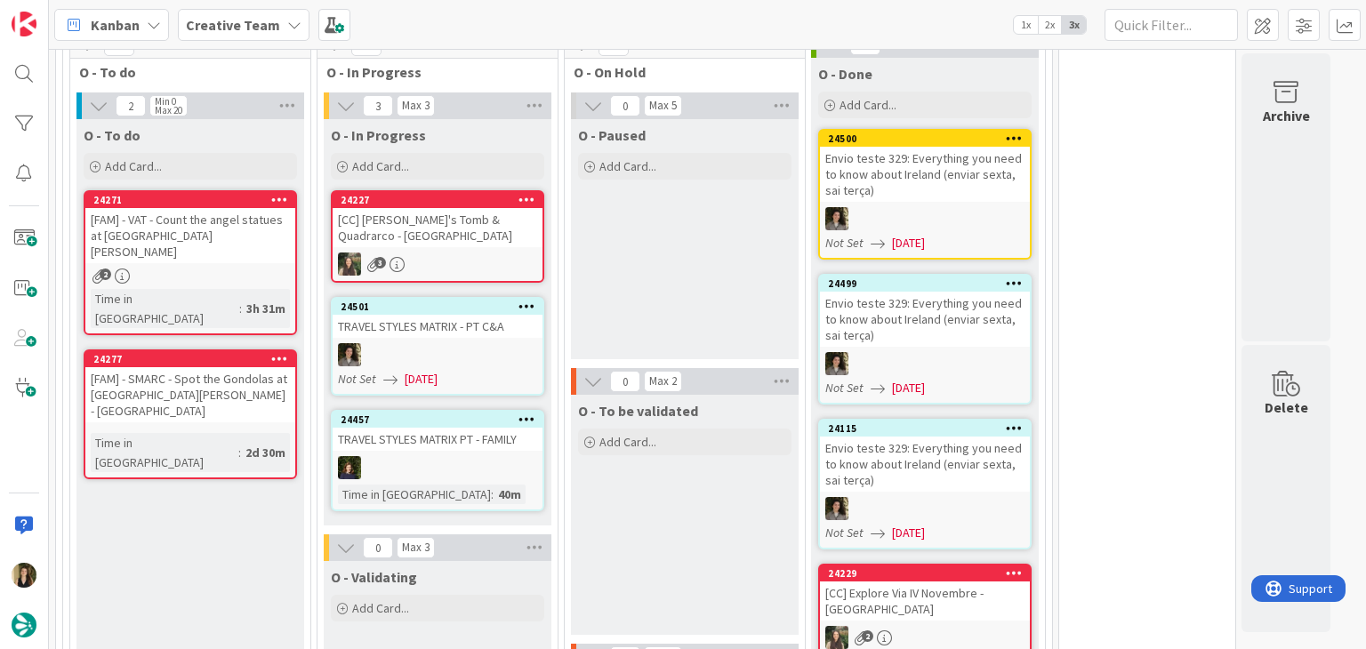
click at [699, 235] on div "O - Paused Add Card..." at bounding box center [685, 239] width 228 height 240
